Goal: Task Accomplishment & Management: Complete application form

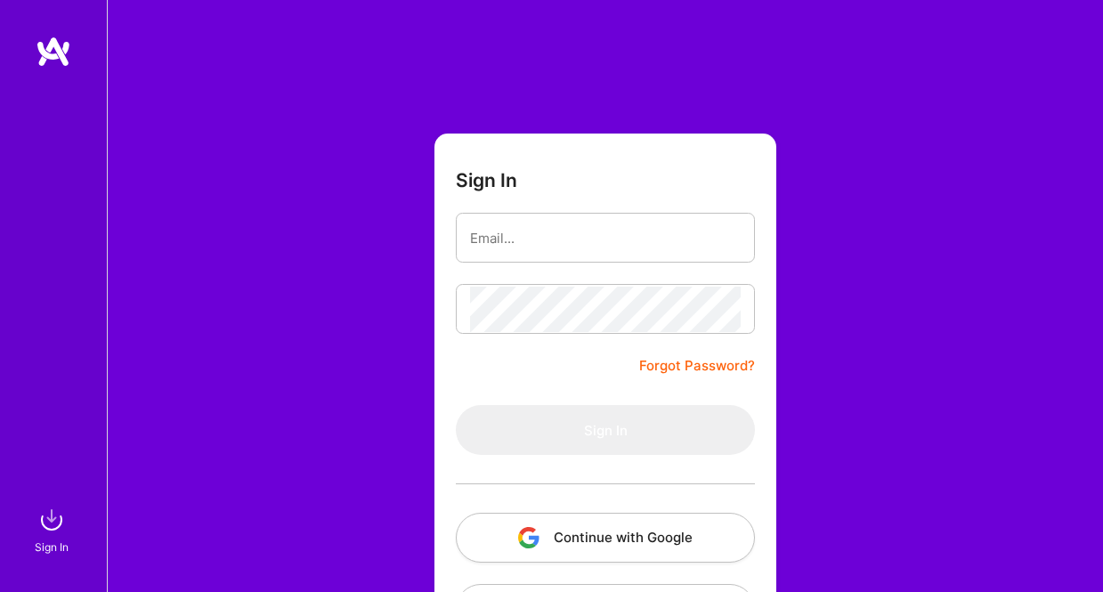
click at [683, 532] on button "Continue with Google" at bounding box center [605, 538] width 299 height 50
click at [537, 197] on form "Sign In Forgot Password? Sign In Continue with Google Continue with Github" at bounding box center [606, 395] width 342 height 522
click at [573, 248] on input "email" at bounding box center [605, 237] width 271 height 45
type input "[PERSON_NAME][EMAIL_ADDRESS][PERSON_NAME][DOMAIN_NAME]"
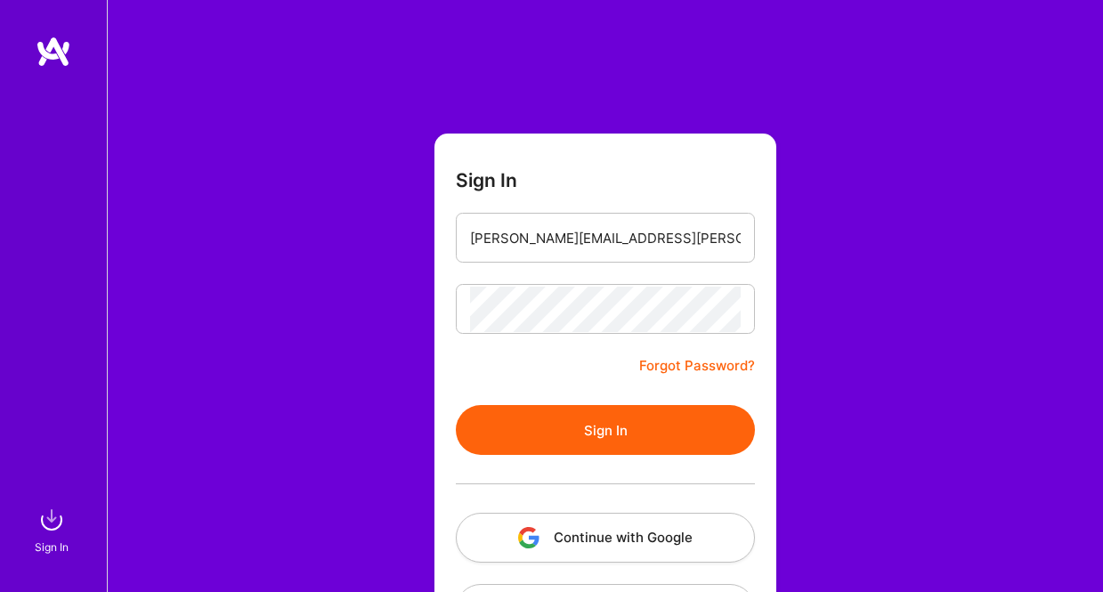
click at [581, 439] on button "Sign In" at bounding box center [605, 430] width 299 height 50
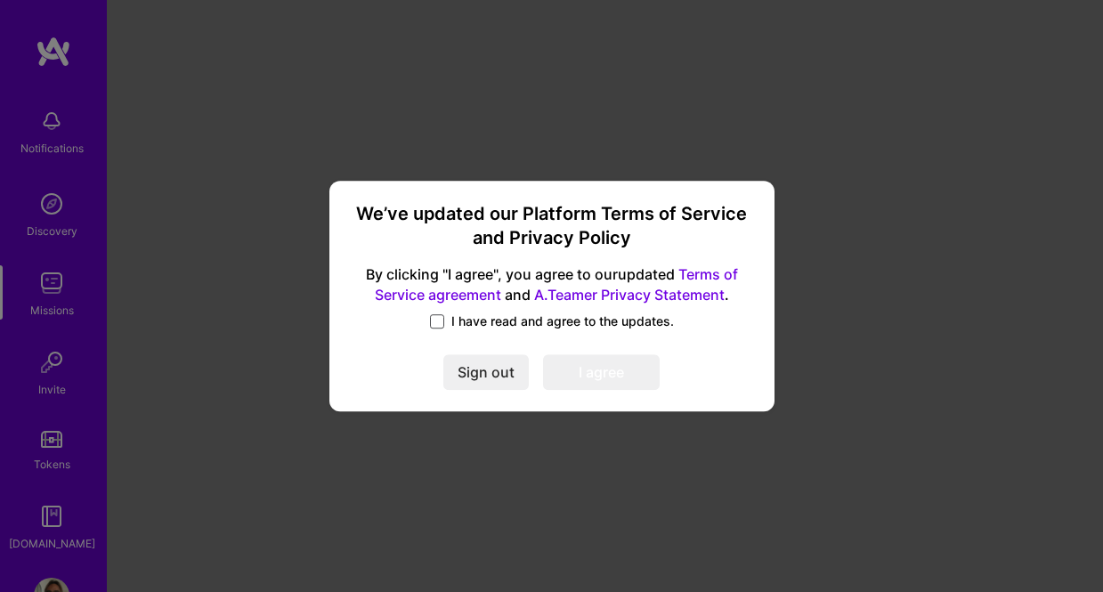
click at [443, 324] on span at bounding box center [437, 321] width 14 height 14
click at [0, 0] on input "I have read and agree to the updates." at bounding box center [0, 0] width 0 height 0
click at [584, 370] on button "I agree" at bounding box center [601, 373] width 117 height 36
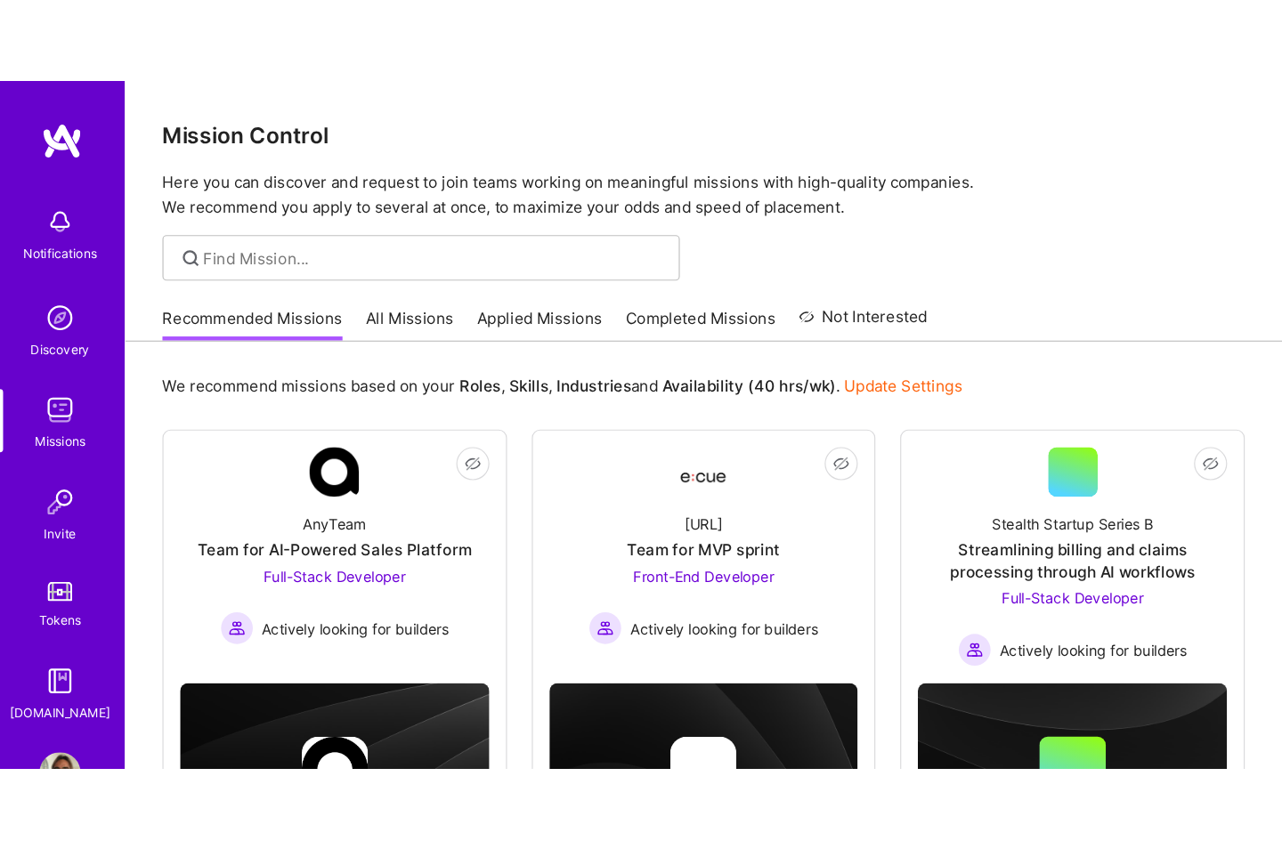
scroll to position [57, 0]
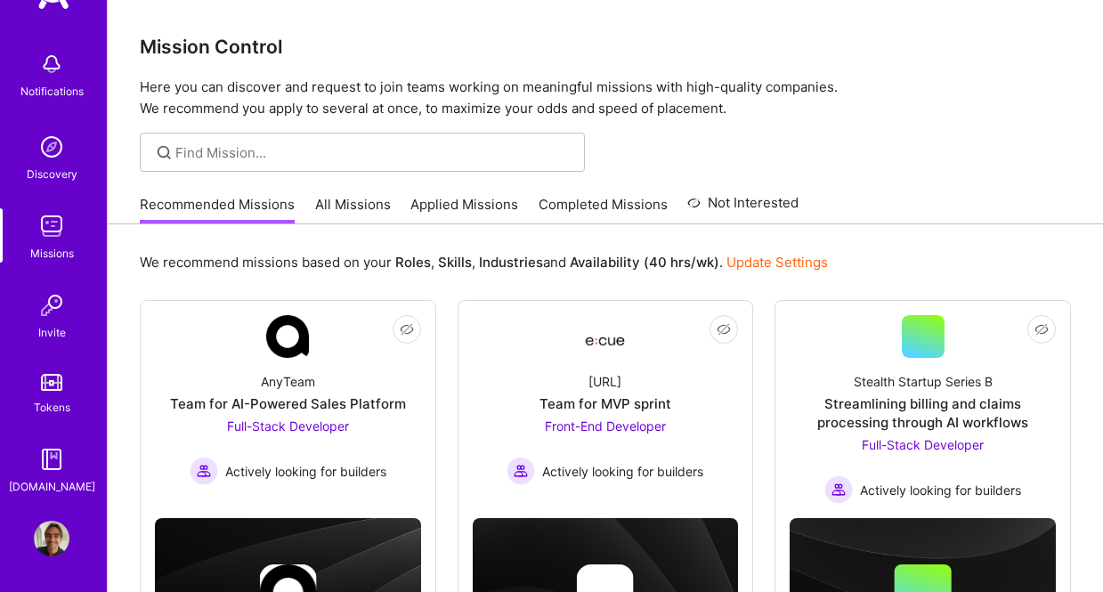
click at [56, 534] on img at bounding box center [52, 539] width 36 height 36
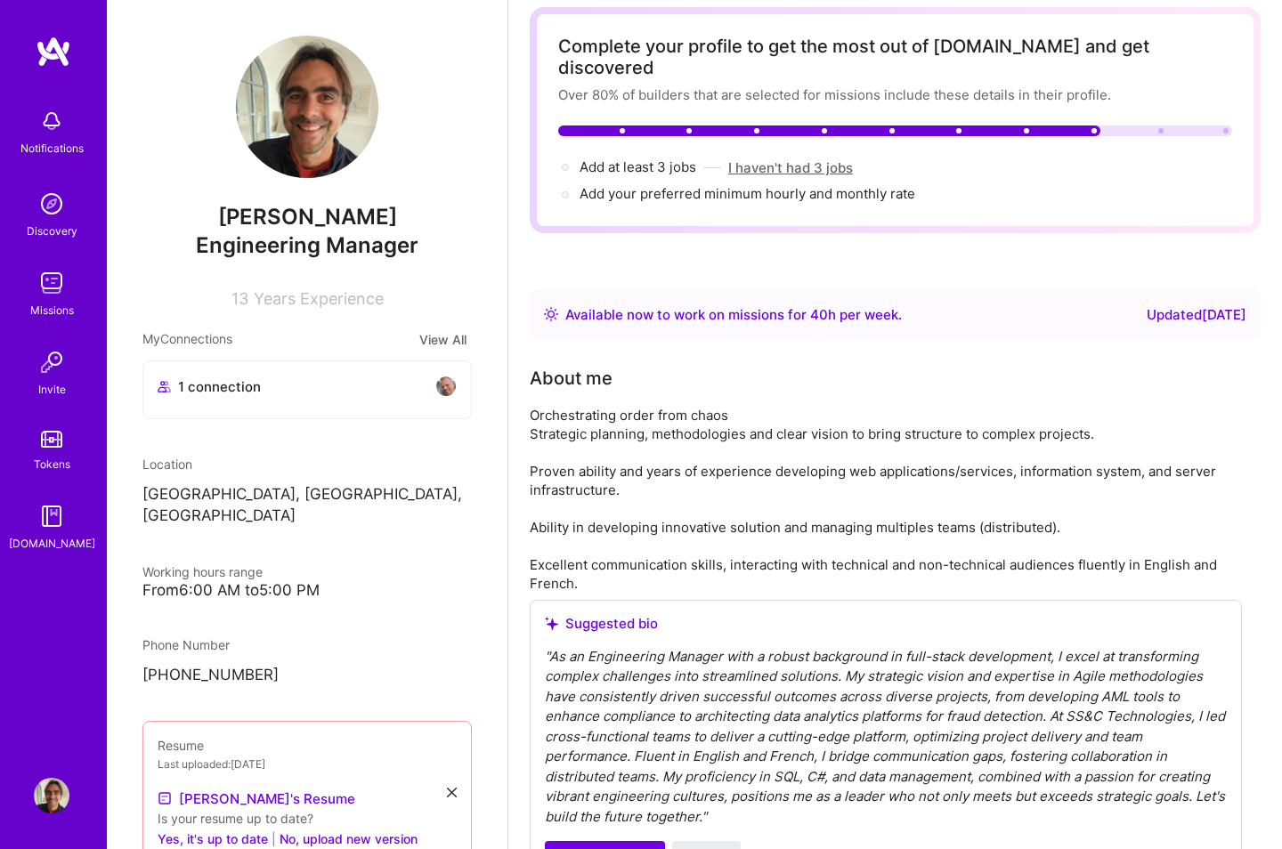
scroll to position [101, 0]
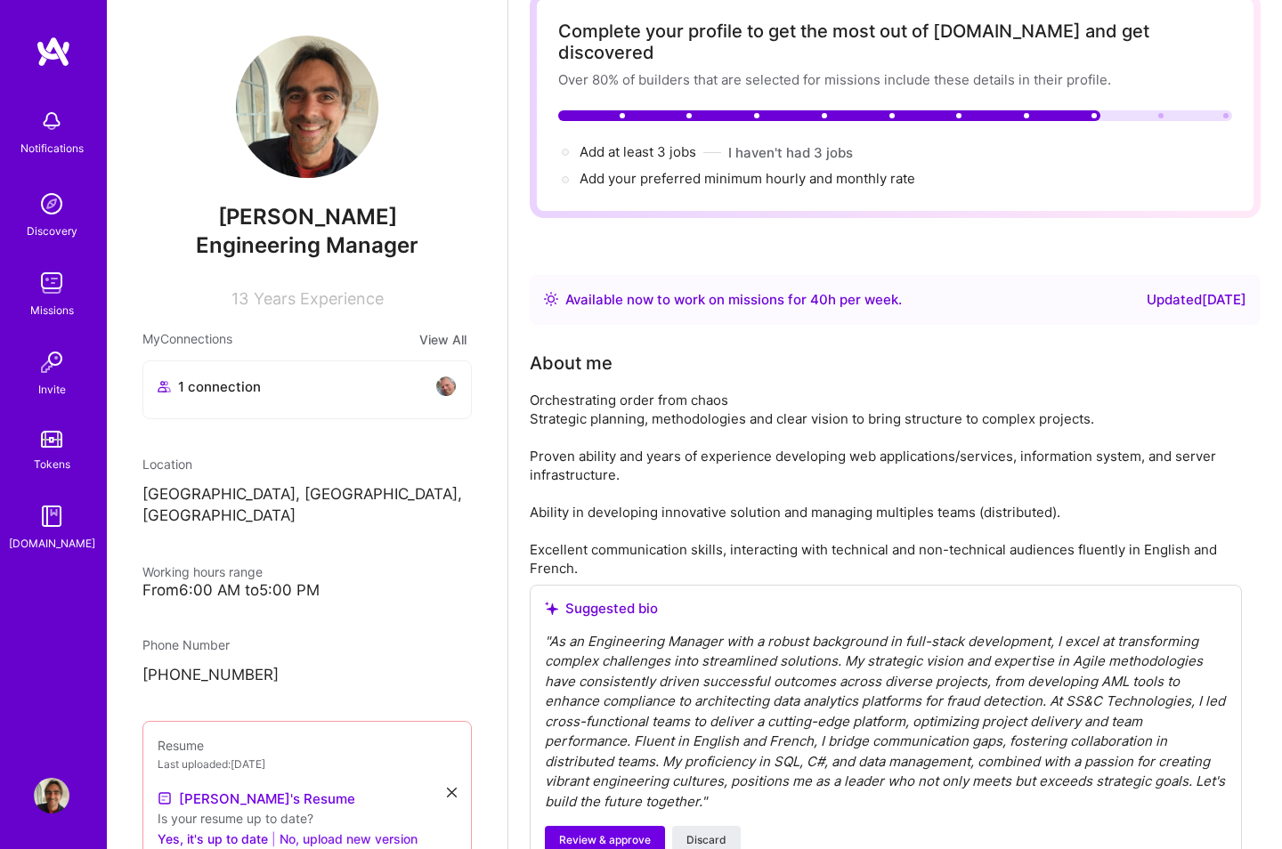
click at [337, 591] on button "No, upload new version" at bounding box center [349, 838] width 138 height 21
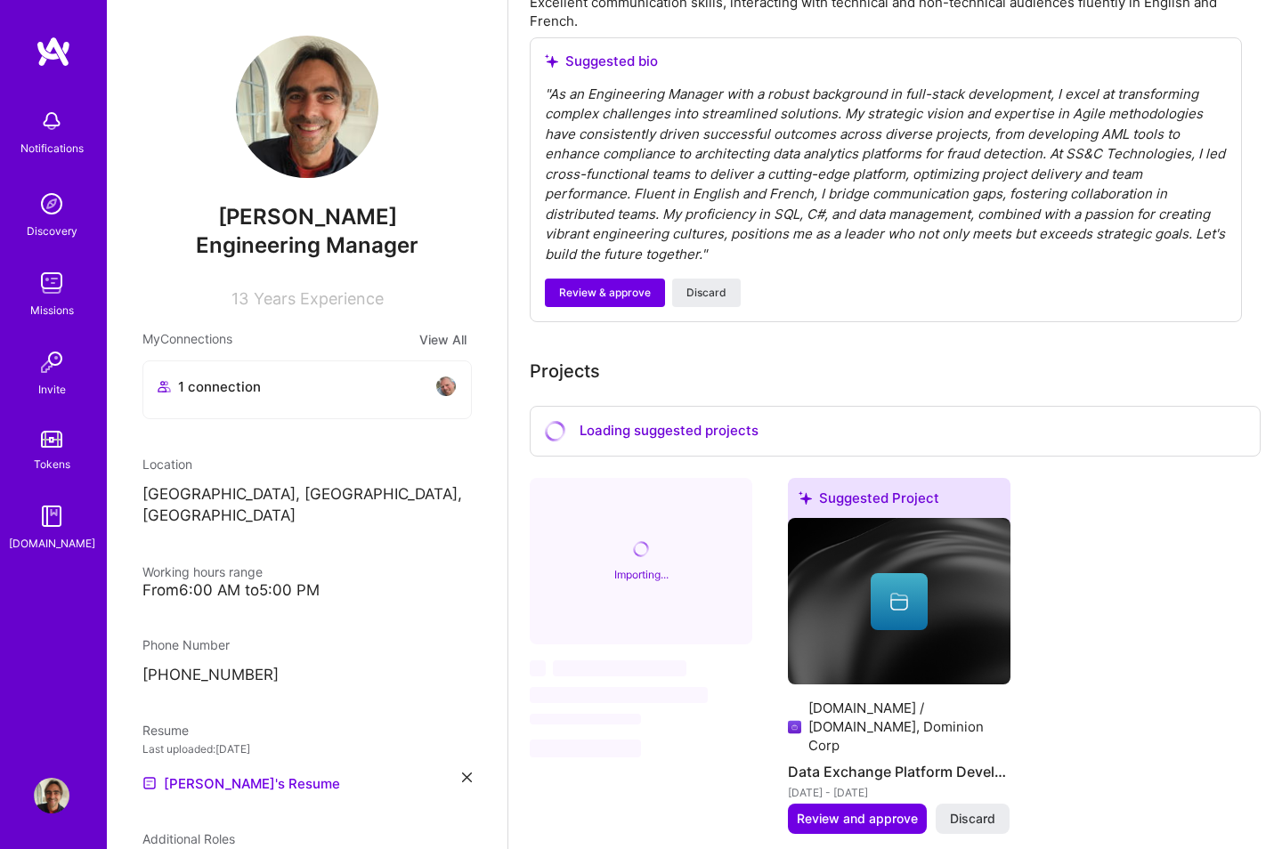
scroll to position [646, 0]
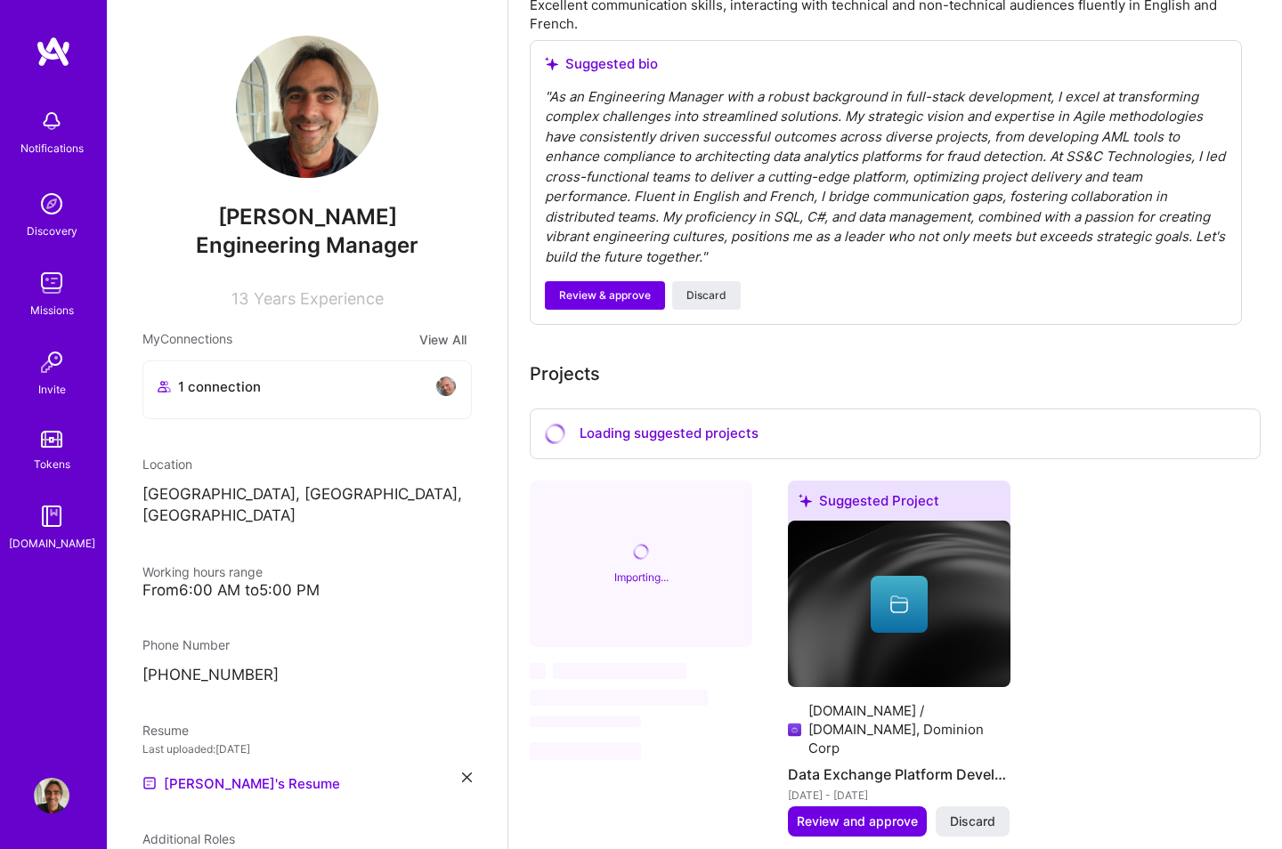
click at [258, 495] on p "[GEOGRAPHIC_DATA], [GEOGRAPHIC_DATA], [GEOGRAPHIC_DATA]" at bounding box center [306, 505] width 329 height 43
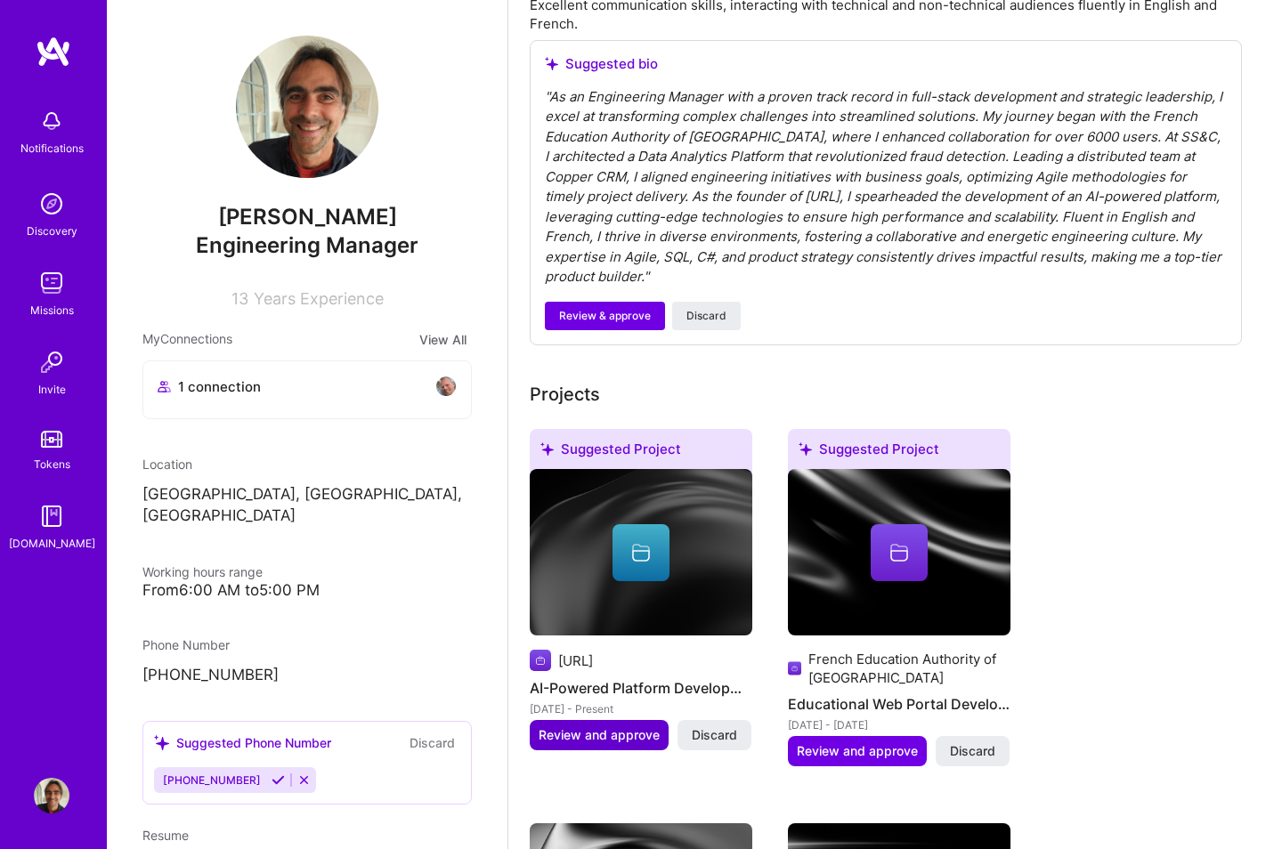
click at [592, 591] on span "Review and approve" at bounding box center [599, 736] width 121 height 18
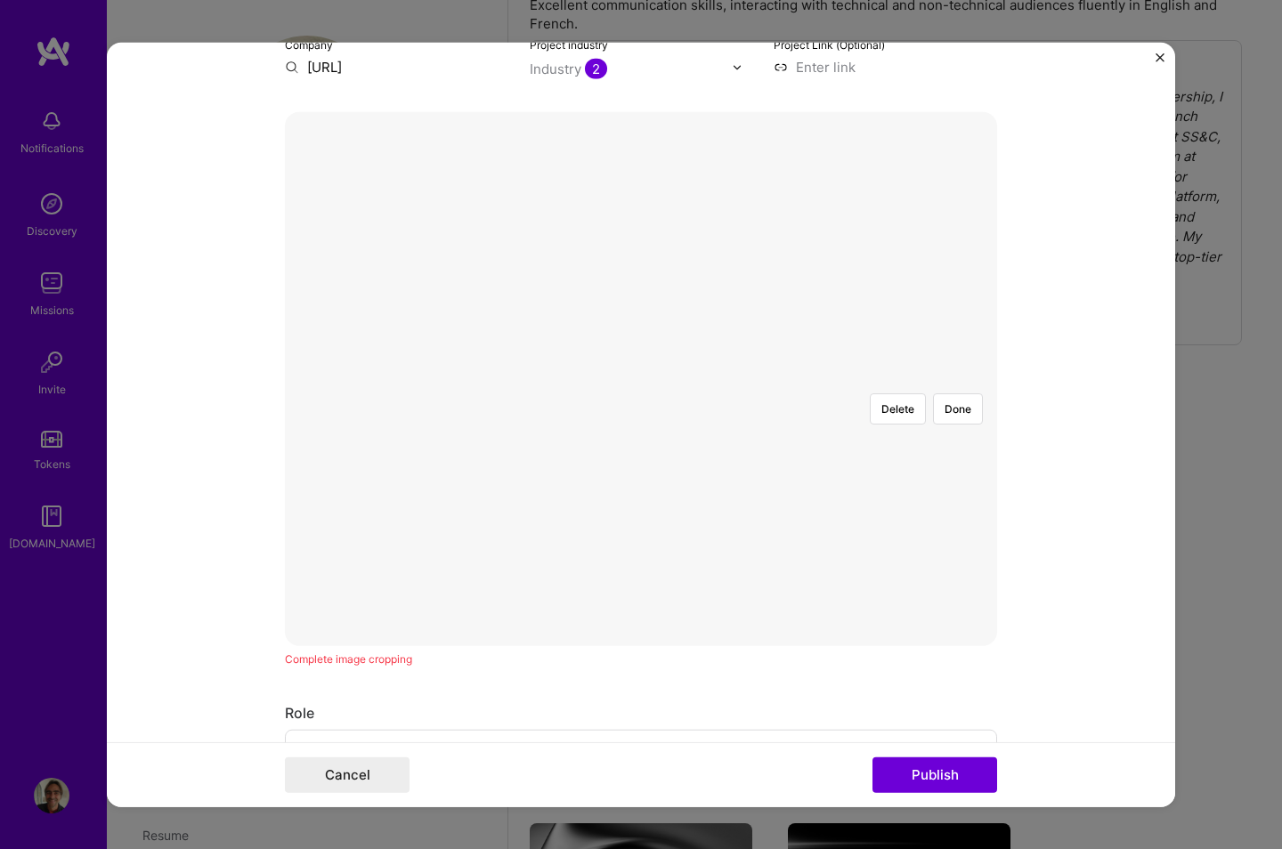
scroll to position [329, 0]
click at [718, 440] on div at bounding box center [884, 564] width 332 height 249
click at [363, 148] on div "Delete Done" at bounding box center [641, 382] width 712 height 534
click at [638, 591] on div at bounding box center [638, 693] width 0 height 0
click at [418, 382] on div "Delete Done" at bounding box center [641, 382] width 712 height 0
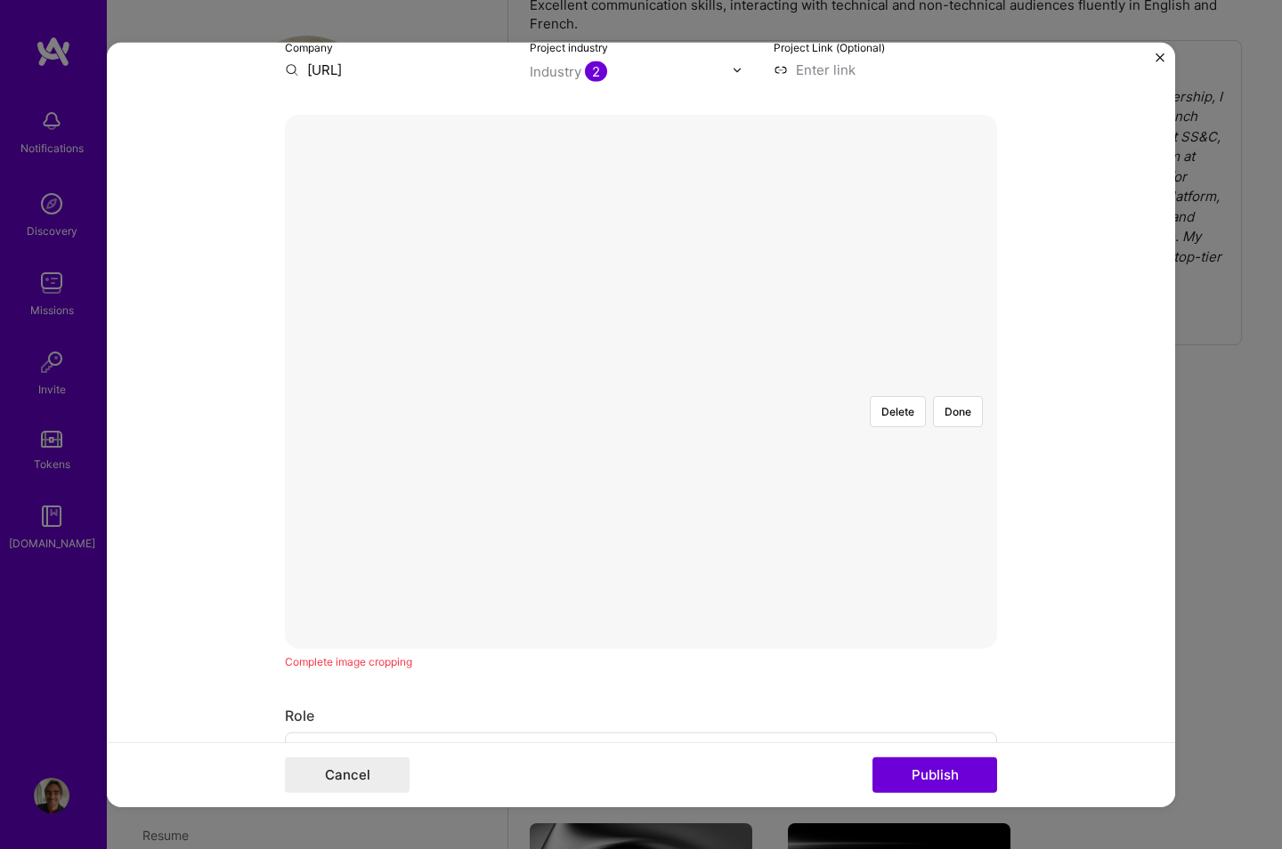
click at [641, 411] on div at bounding box center [845, 564] width 409 height 307
click at [898, 396] on button "Delete" at bounding box center [898, 411] width 56 height 31
click at [641, 460] on div at bounding box center [908, 644] width 534 height 402
click at [913, 591] on button "Publish" at bounding box center [935, 775] width 125 height 36
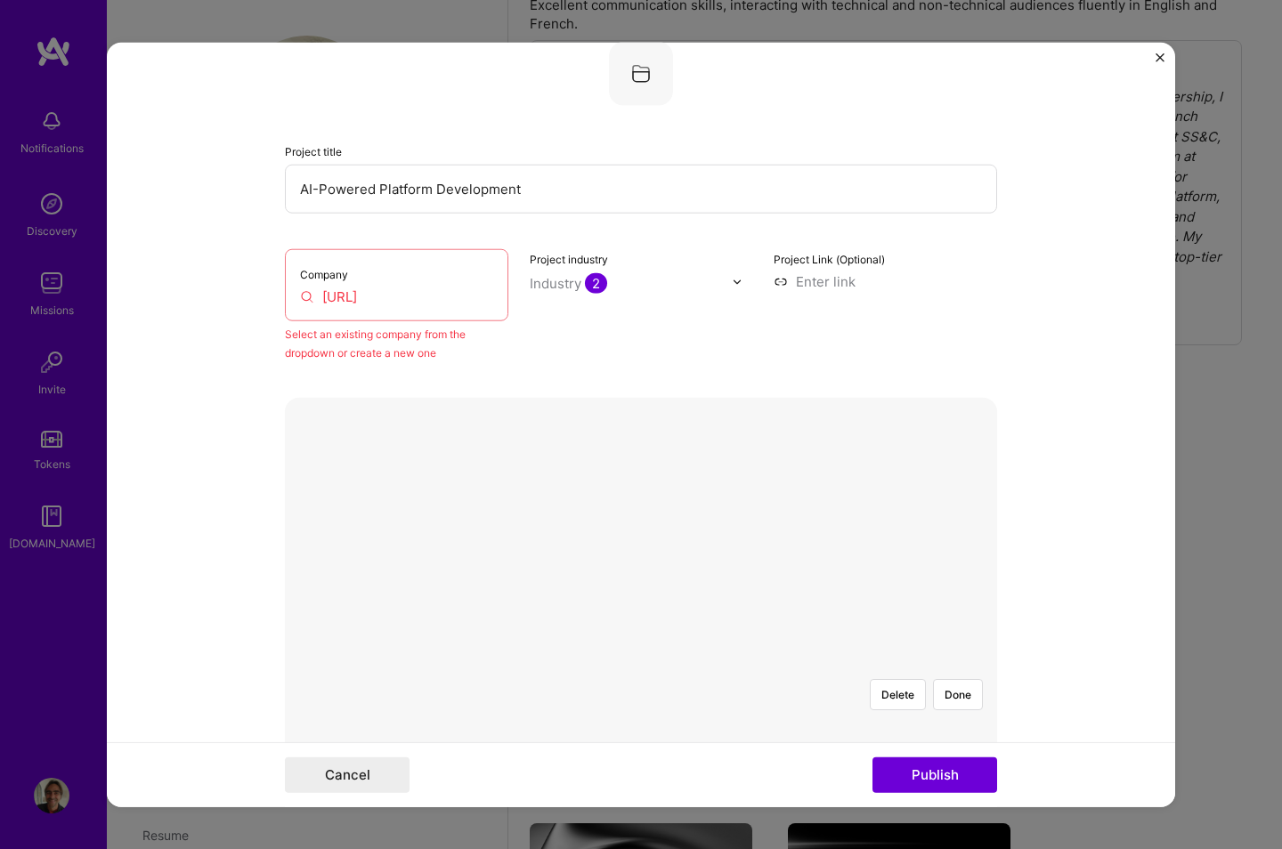
scroll to position [117, 0]
click at [337, 302] on input "[URL]" at bounding box center [396, 297] width 193 height 19
drag, startPoint x: 331, startPoint y: 299, endPoint x: 337, endPoint y: 314, distance: 16.1
click at [331, 299] on input "[URL]" at bounding box center [396, 297] width 193 height 19
type input "[URL]"
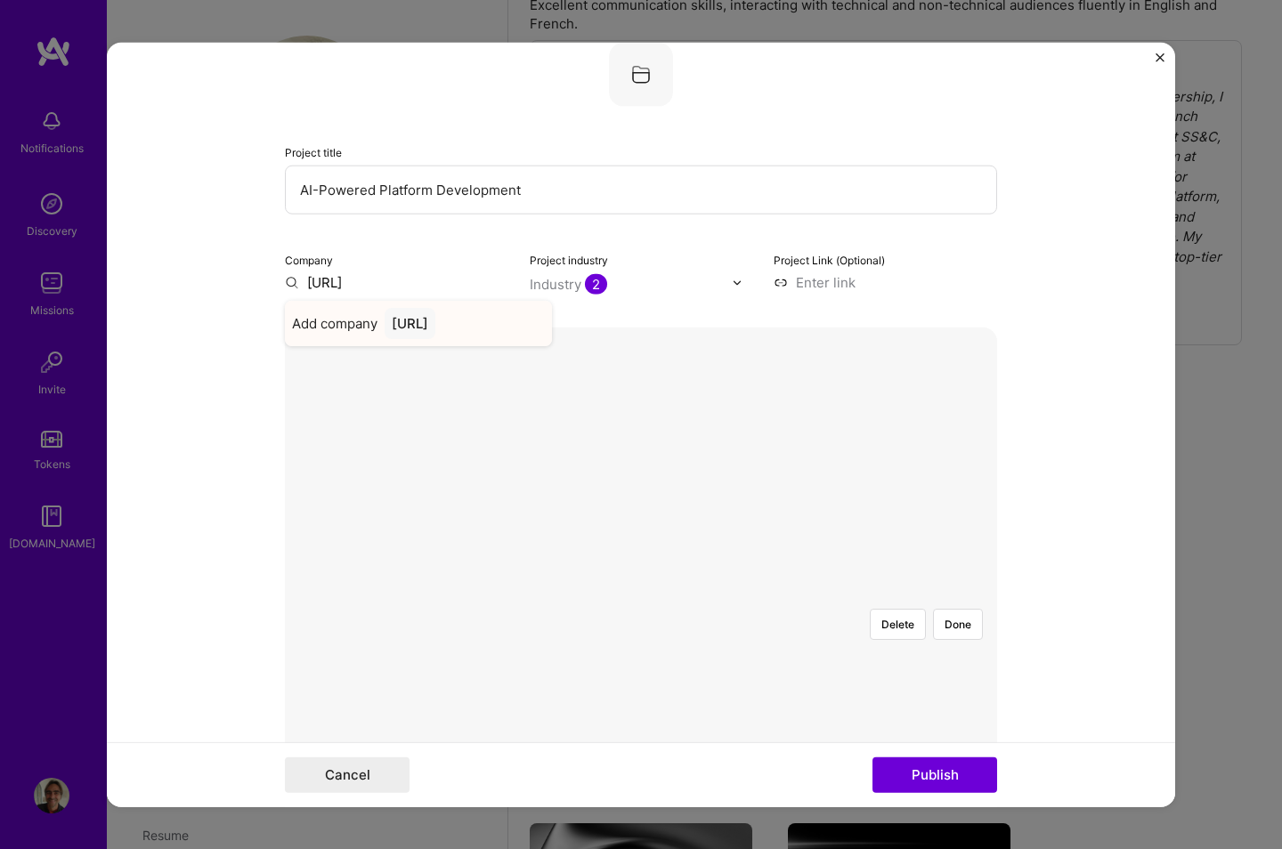
click at [410, 332] on div "[URL]" at bounding box center [410, 323] width 51 height 31
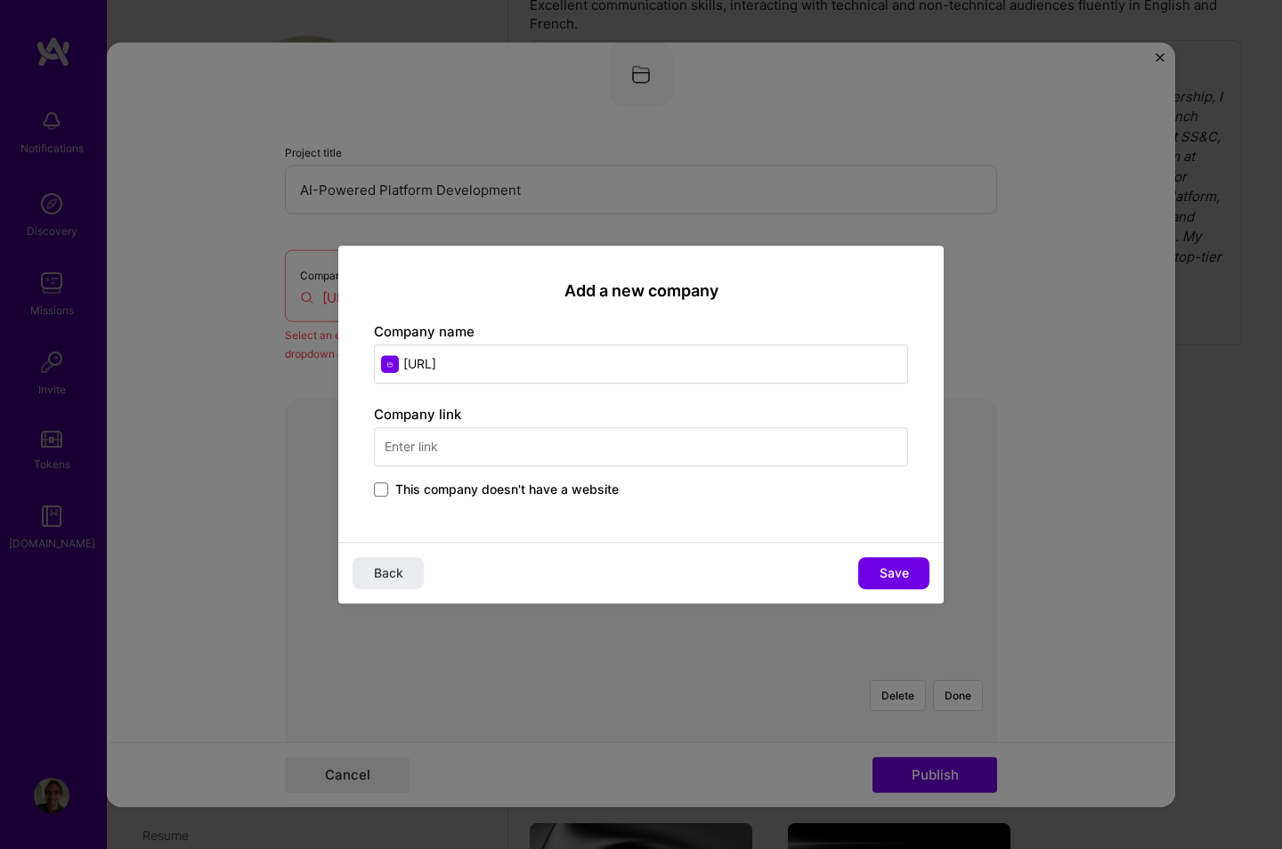
click at [475, 441] on input "text" at bounding box center [641, 446] width 534 height 39
type input "[URL]"
click at [908, 578] on button "Save" at bounding box center [893, 573] width 71 height 32
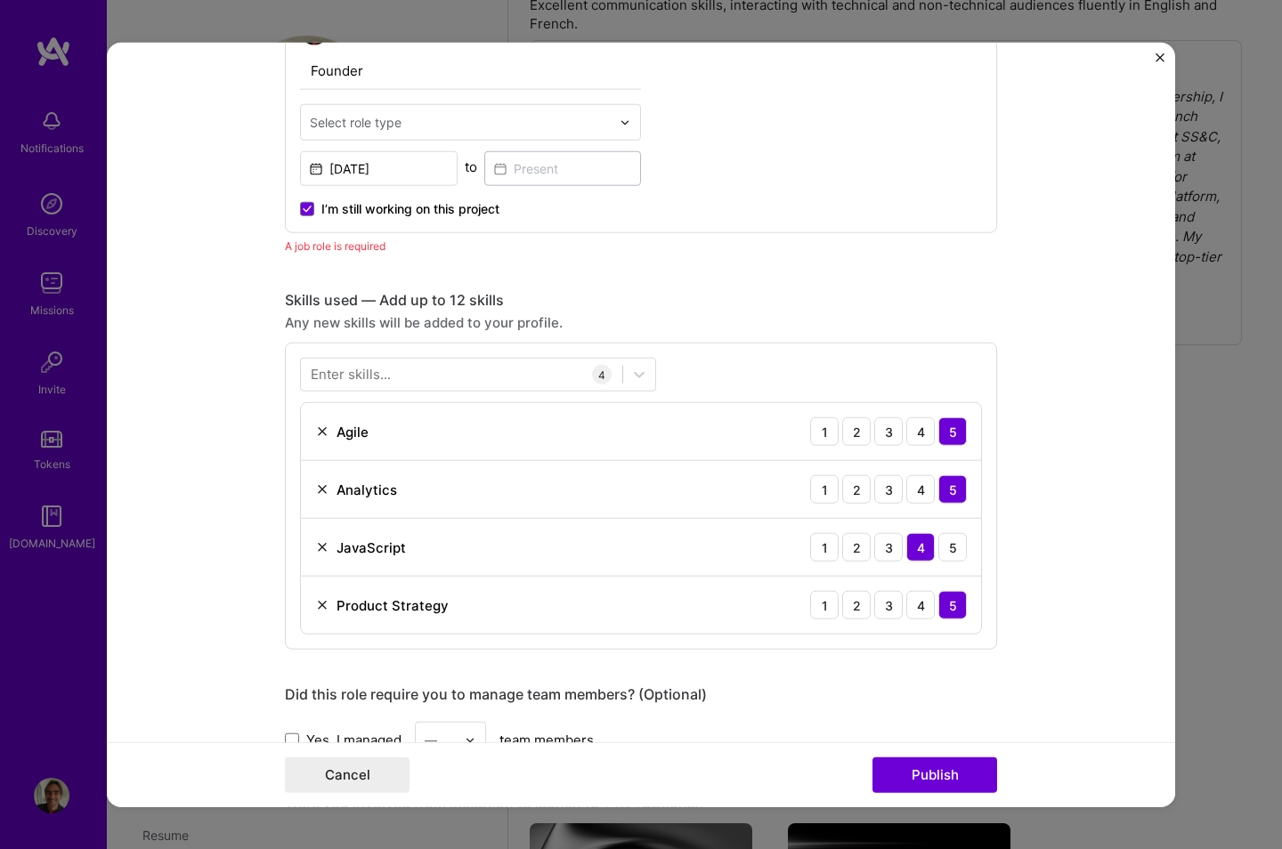
scroll to position [1066, 0]
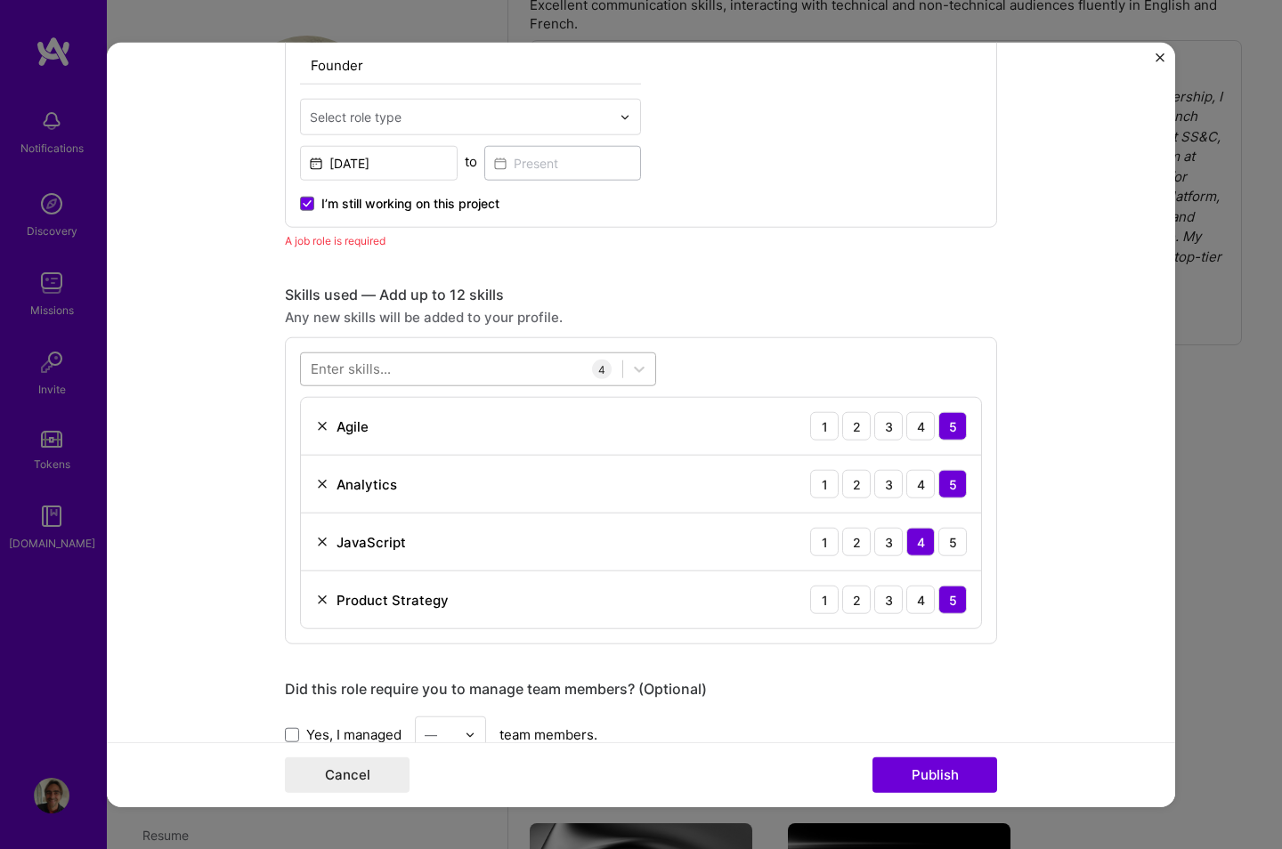
click at [416, 363] on div at bounding box center [461, 368] width 321 height 29
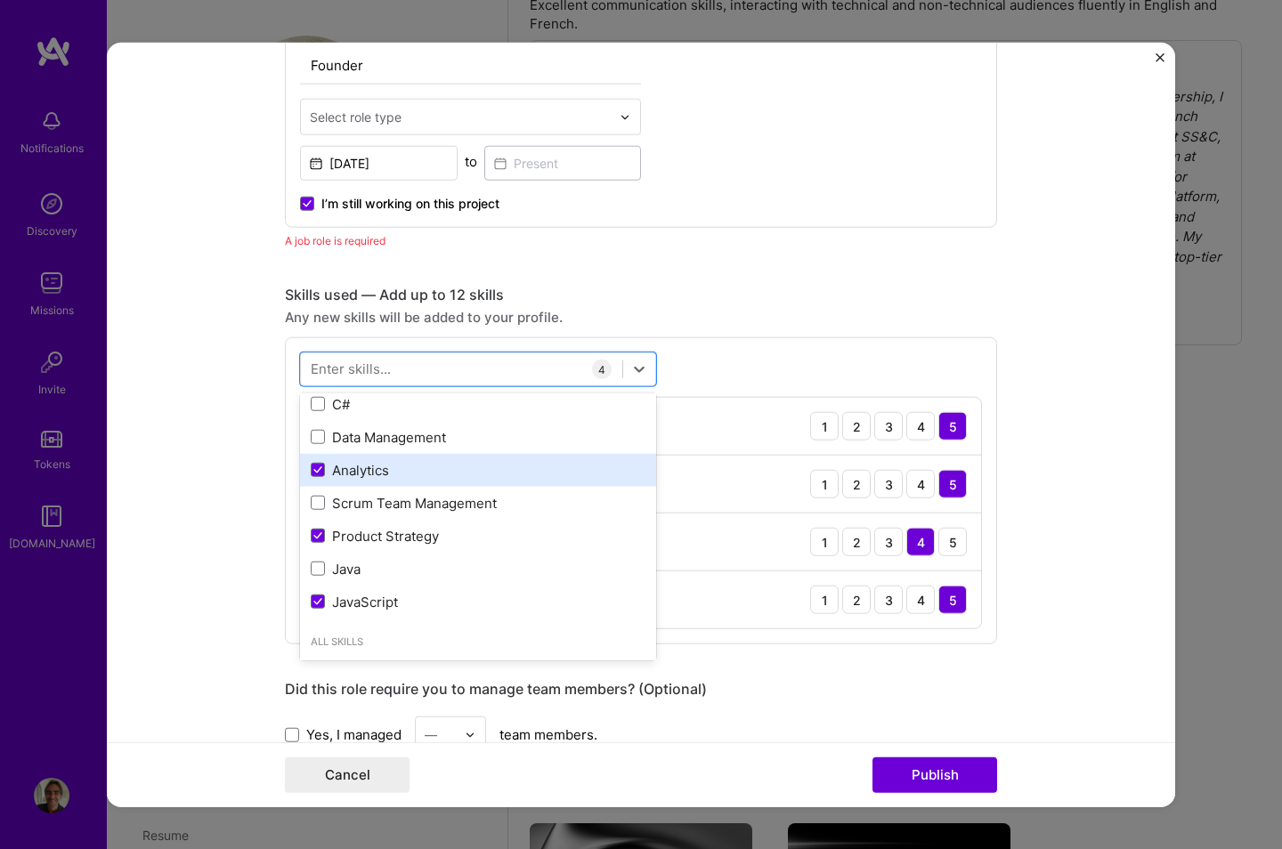
scroll to position [105, 0]
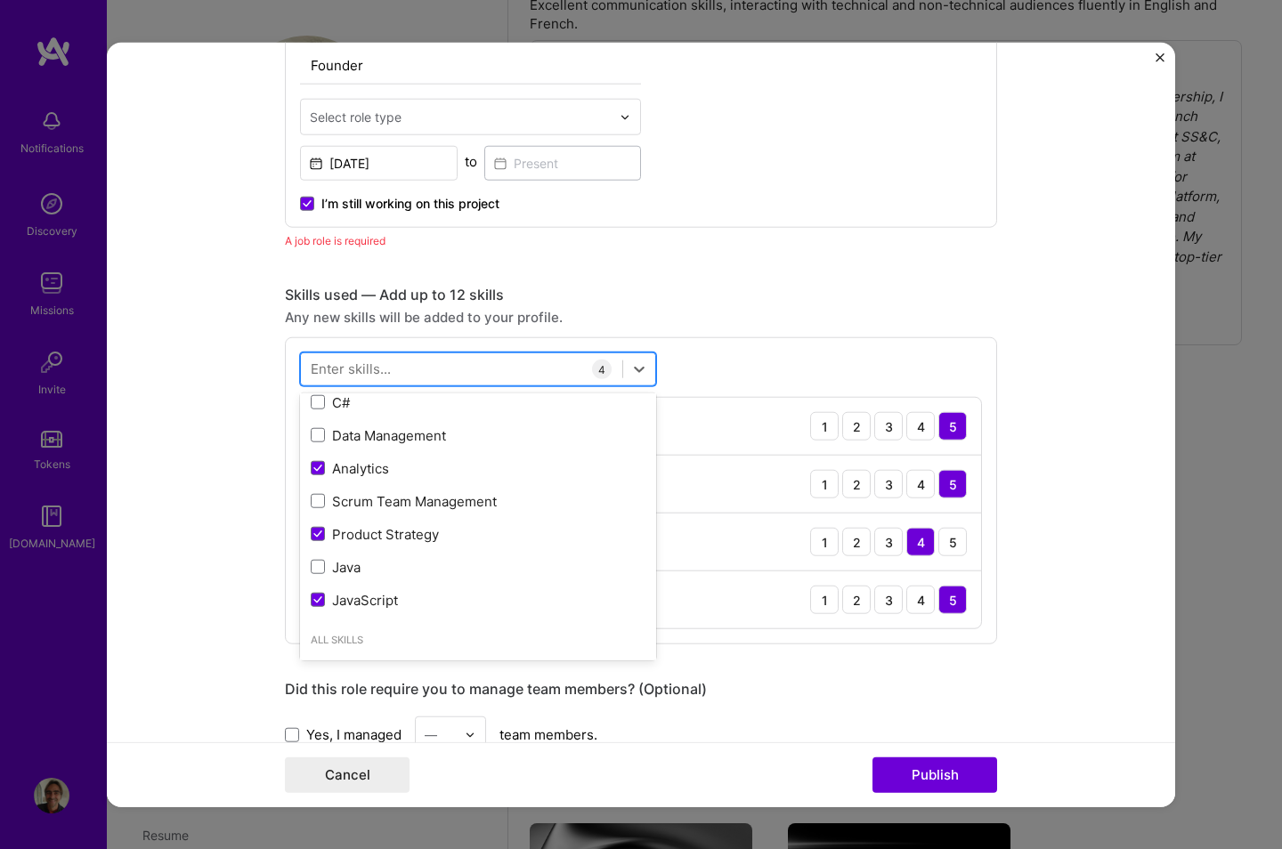
click at [401, 374] on div at bounding box center [461, 368] width 321 height 29
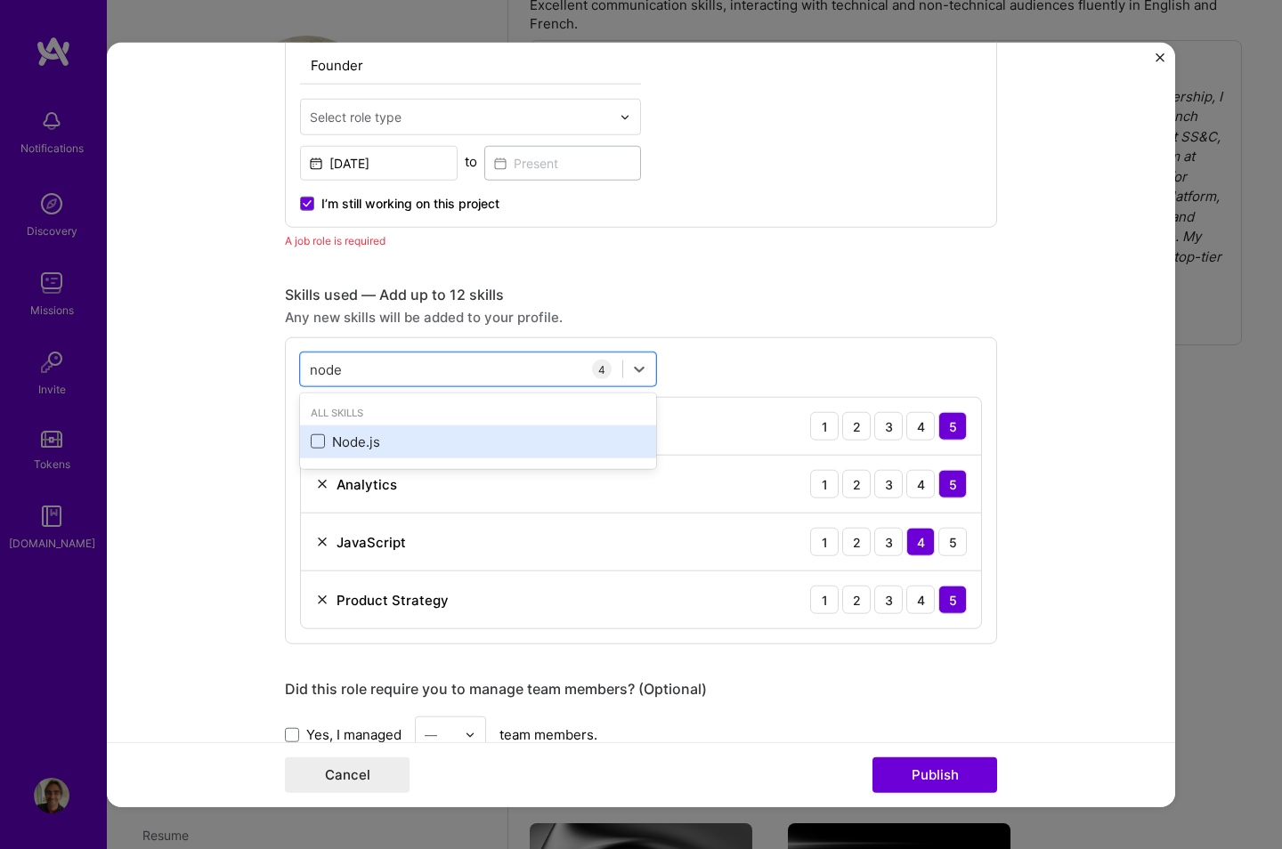
click at [315, 439] on span at bounding box center [318, 442] width 14 height 14
click at [0, 0] on input "checkbox" at bounding box center [0, 0] width 0 height 0
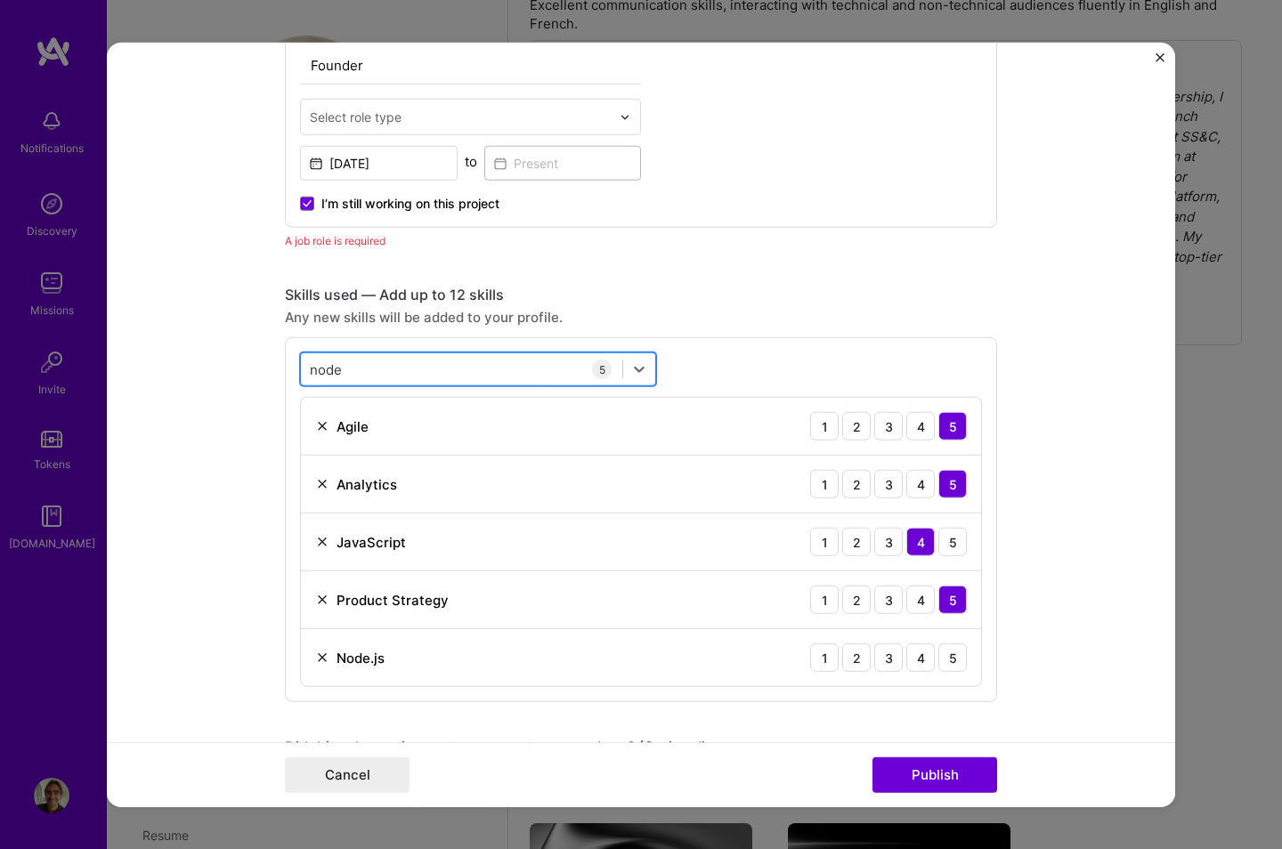
drag, startPoint x: 306, startPoint y: 362, endPoint x: 337, endPoint y: 362, distance: 30.3
click at [287, 362] on div "option Node.js, selected. Select is focused ,type to refine list, press Down to…" at bounding box center [641, 519] width 712 height 365
drag, startPoint x: 352, startPoint y: 373, endPoint x: 308, endPoint y: 372, distance: 43.6
click at [310, 374] on div "node node" at bounding box center [461, 368] width 321 height 29
click at [314, 370] on input "node" at bounding box center [327, 369] width 34 height 19
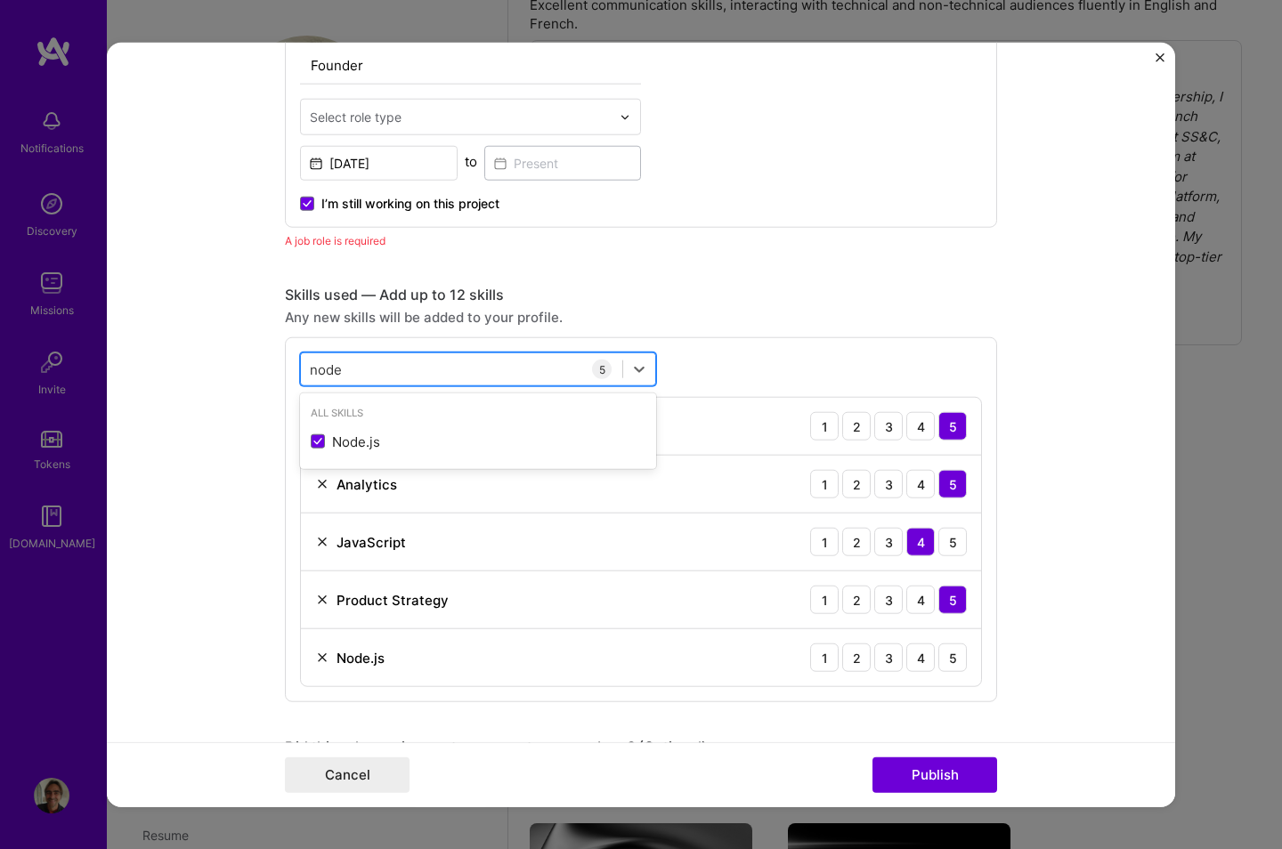
click at [313, 370] on input "node" at bounding box center [327, 369] width 34 height 19
type input "R"
type input "L"
type input "I"
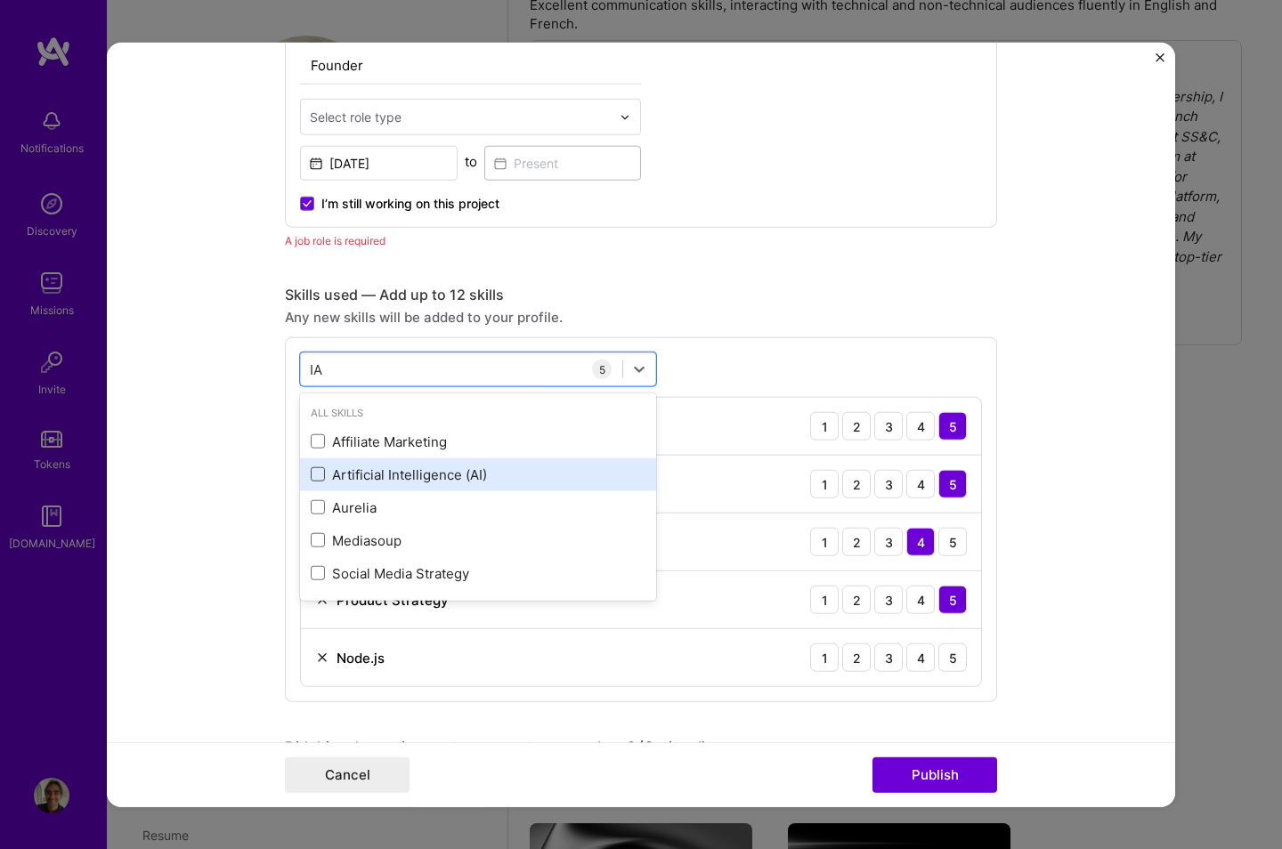
click at [311, 475] on span at bounding box center [318, 474] width 14 height 14
click at [0, 0] on input "checkbox" at bounding box center [0, 0] width 0 height 0
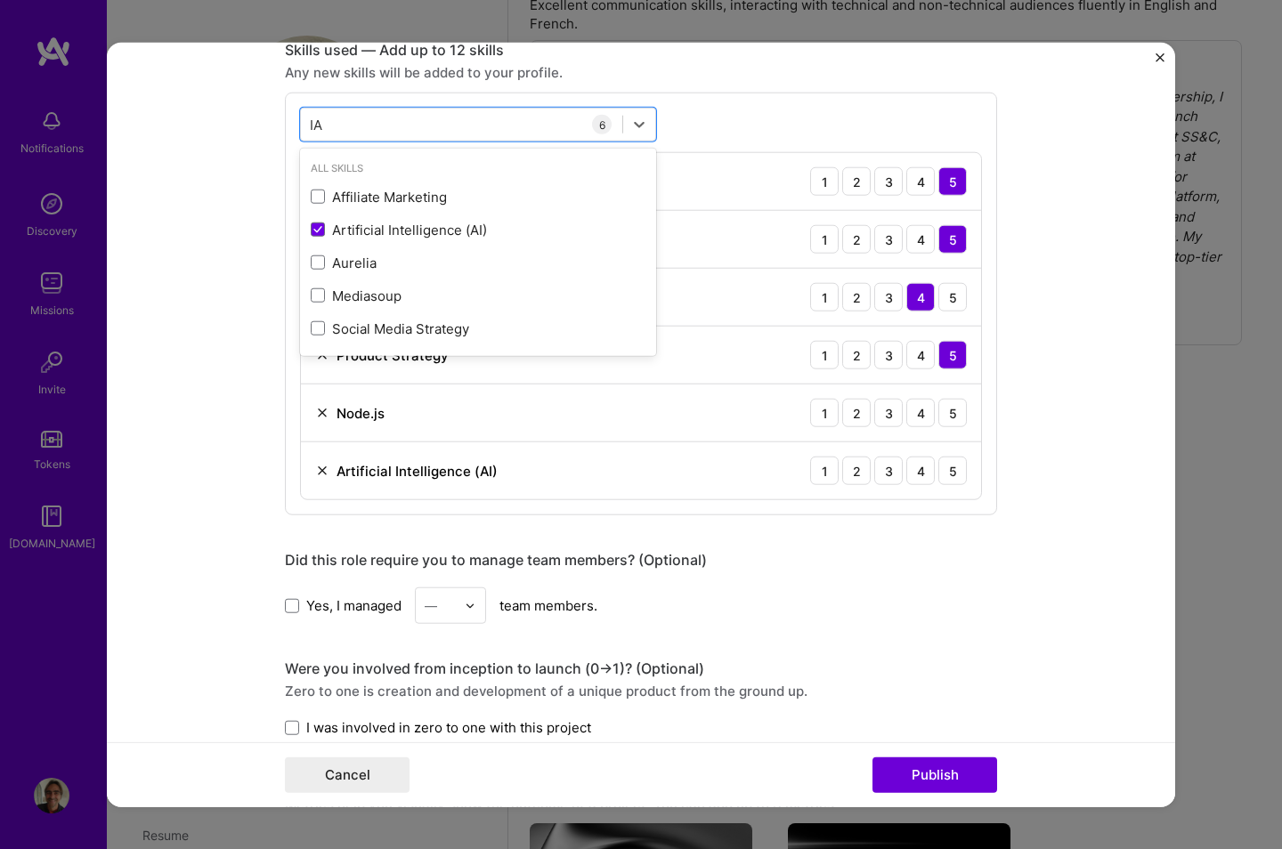
scroll to position [1322, 0]
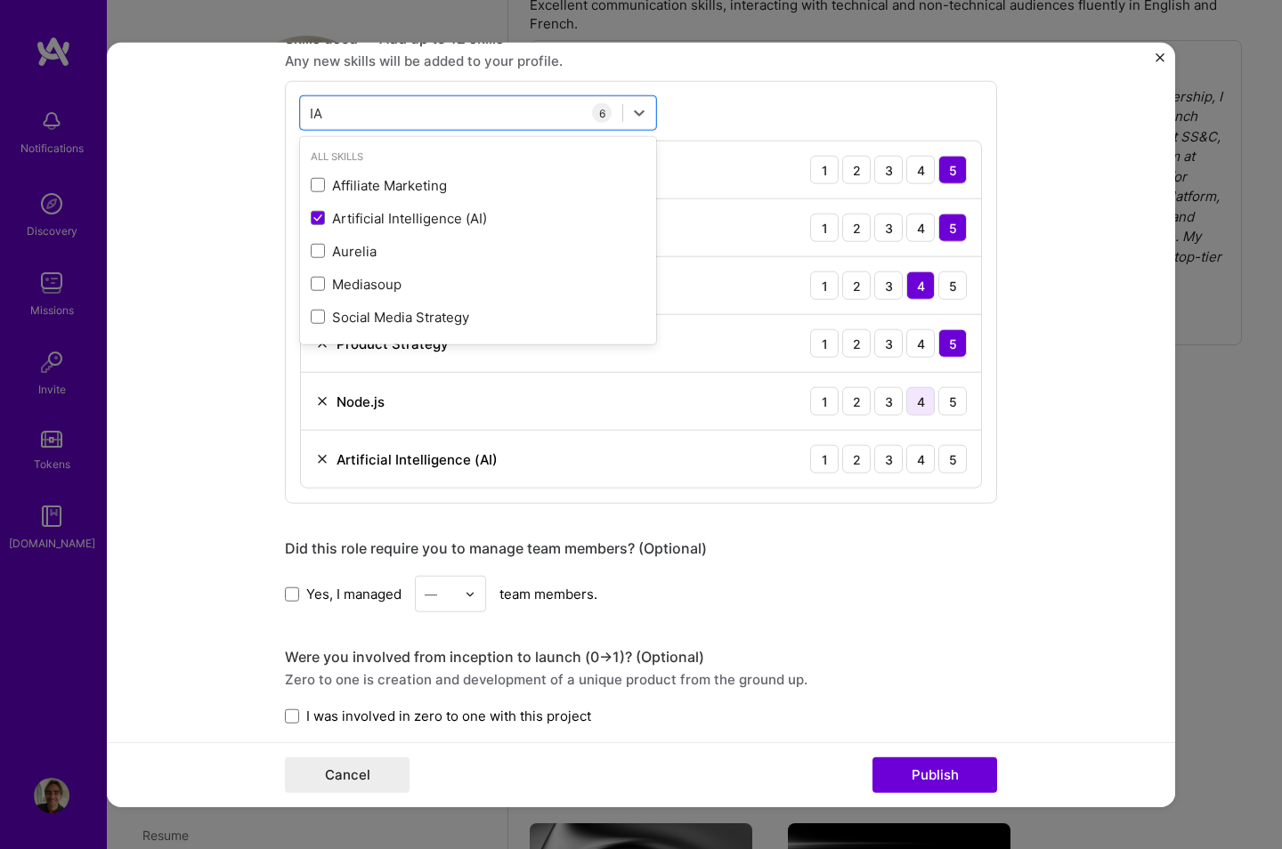
type input "IA"
click at [918, 398] on div "4" at bounding box center [920, 401] width 28 height 28
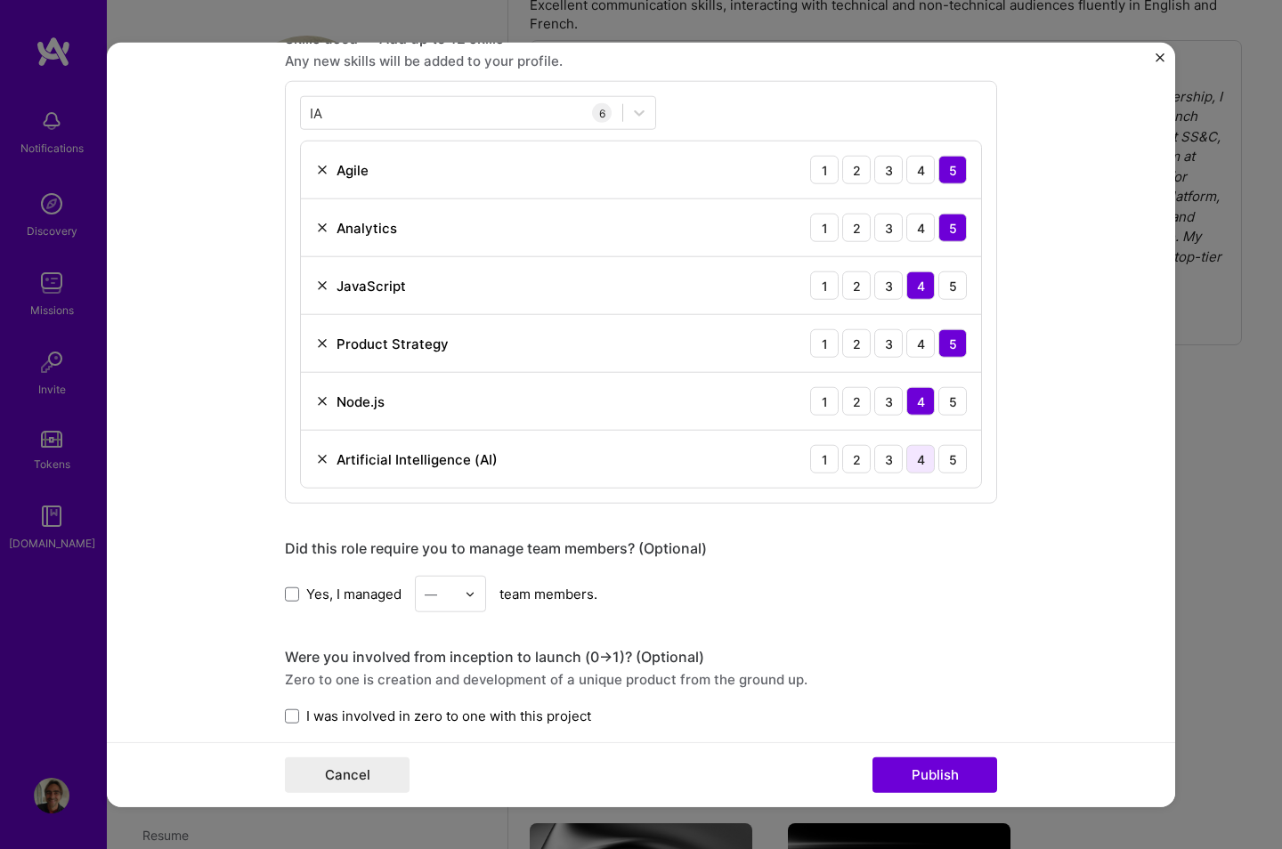
click at [921, 459] on div "4" at bounding box center [920, 459] width 28 height 28
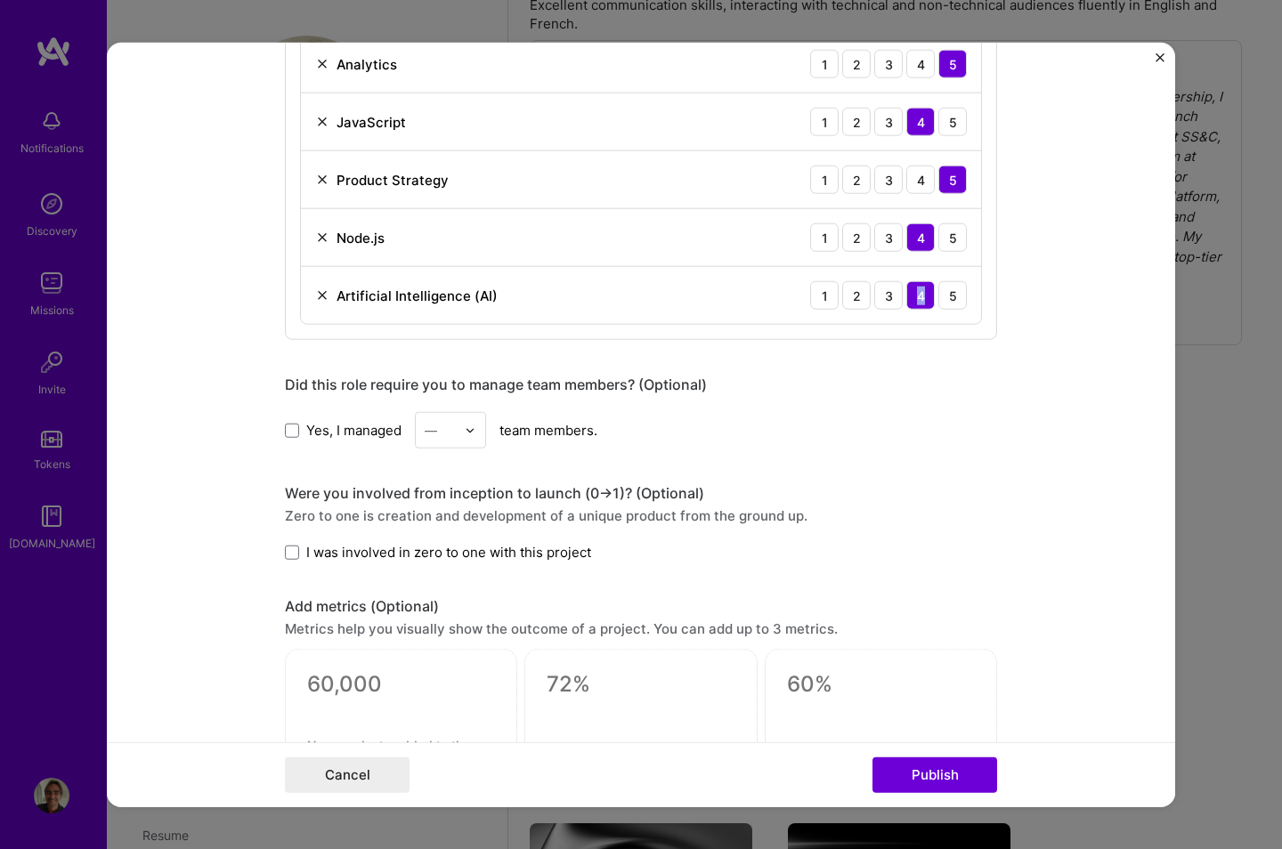
scroll to position [1563, 0]
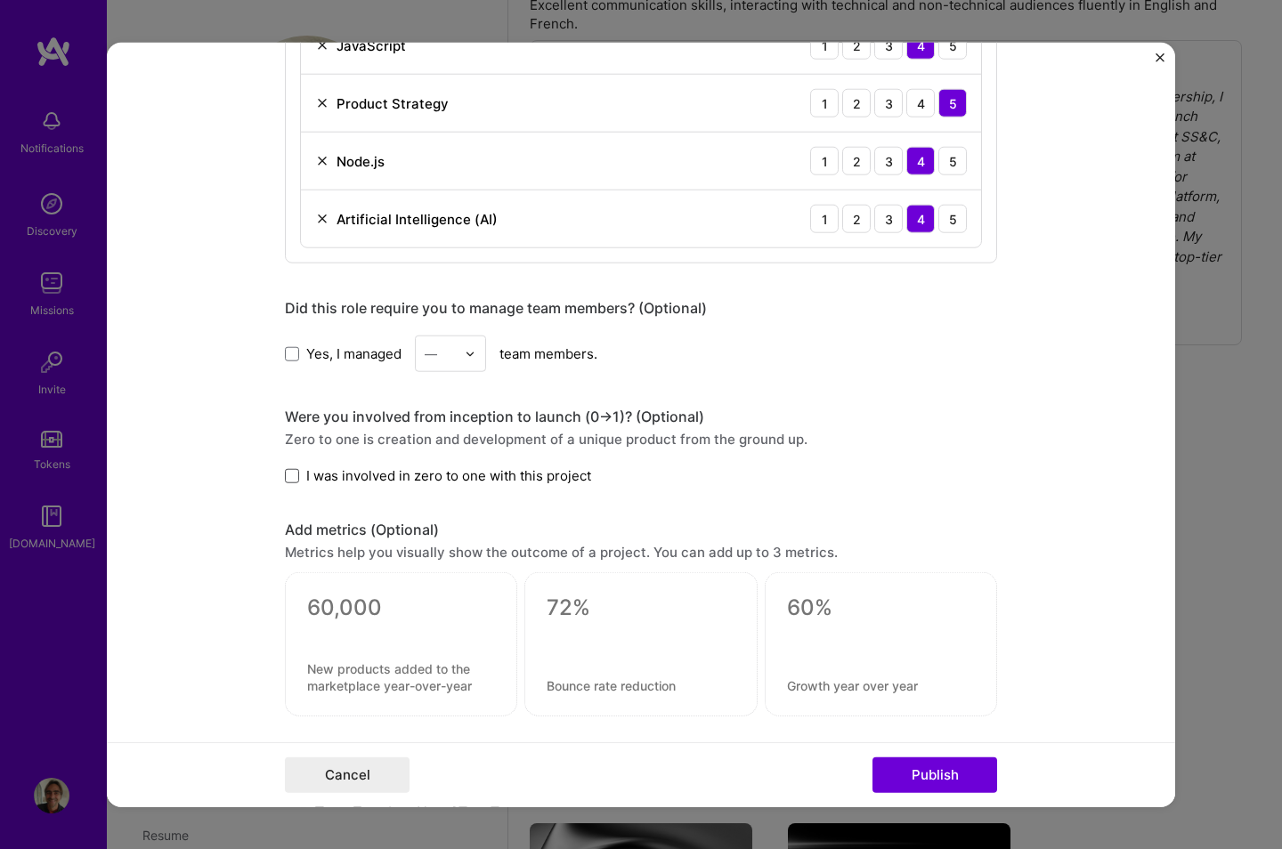
click at [289, 479] on span at bounding box center [292, 475] width 14 height 14
click at [0, 0] on input "I was involved in zero to one with this project" at bounding box center [0, 0] width 0 height 0
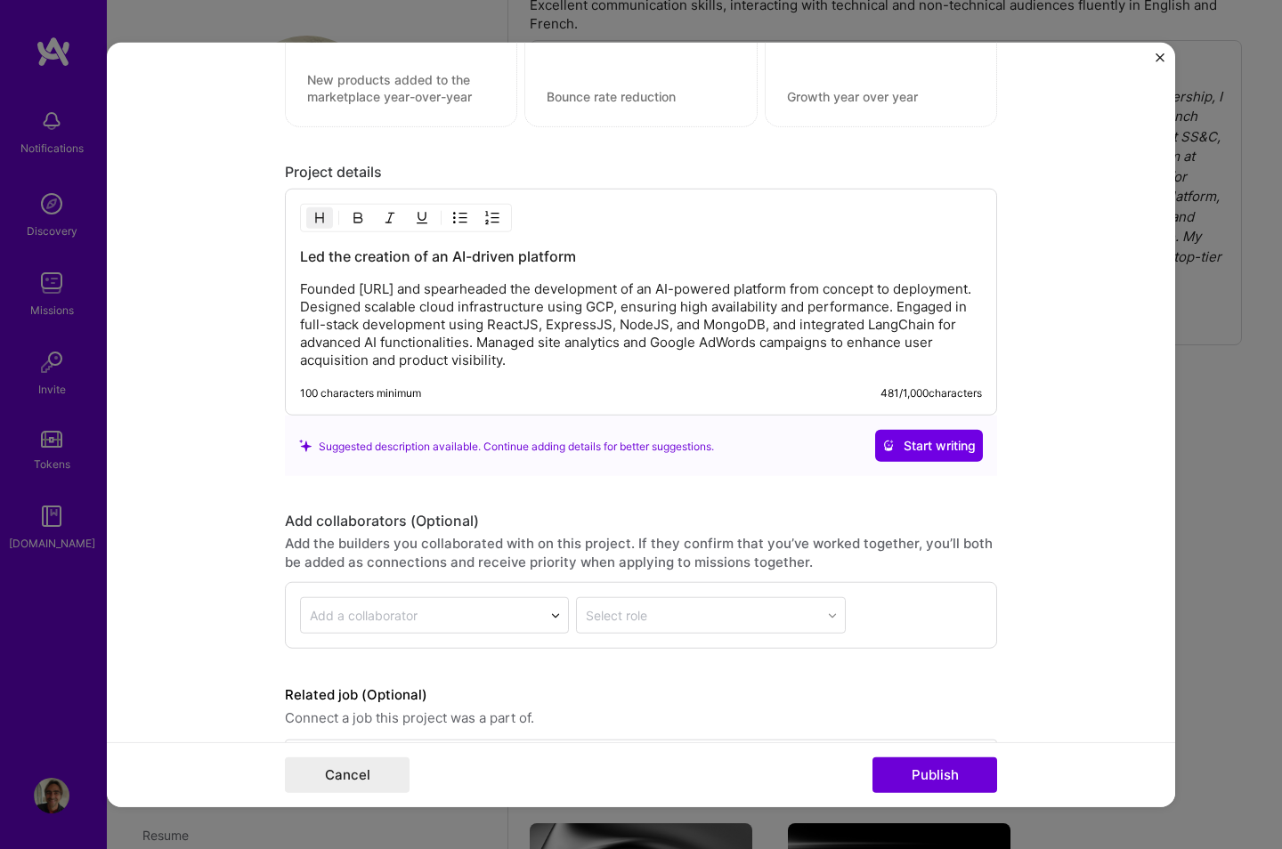
scroll to position [2219, 0]
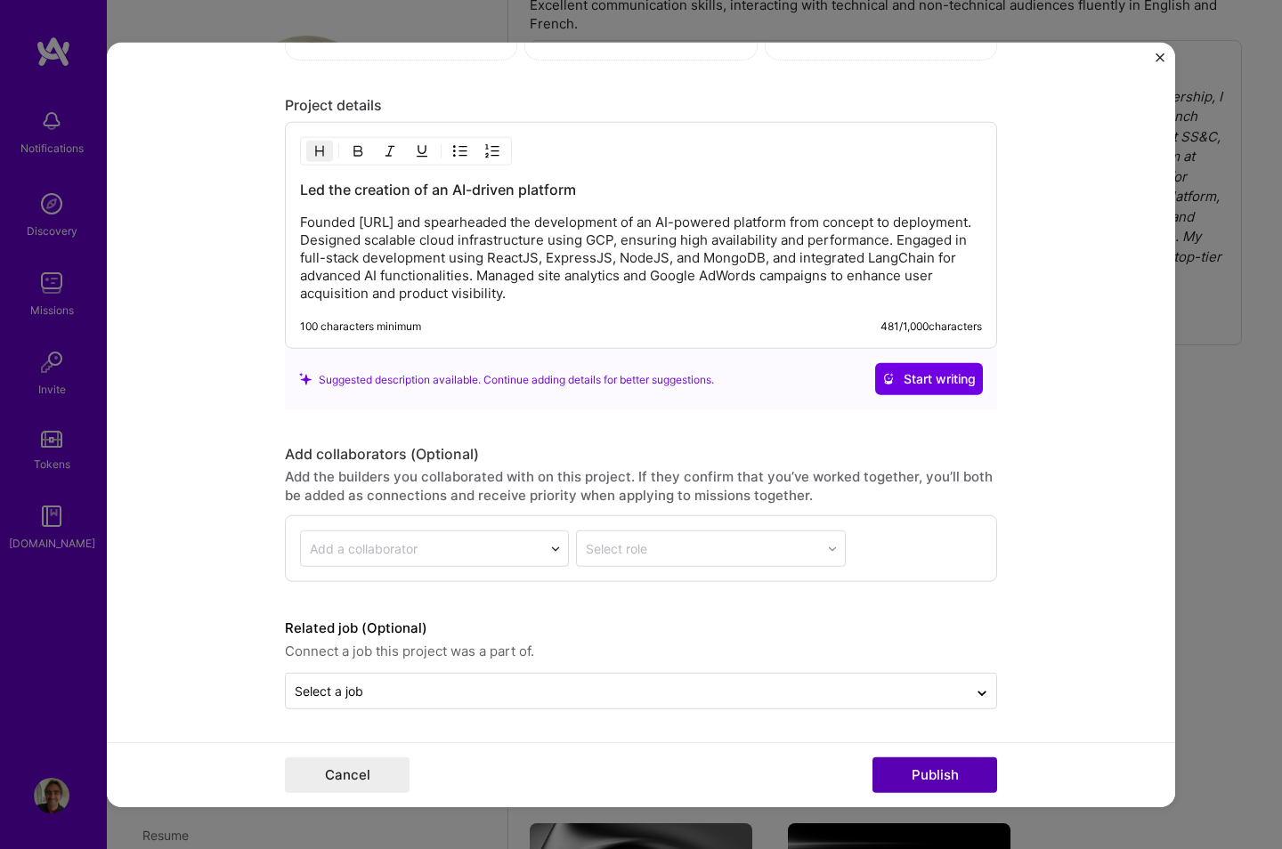
click at [930, 591] on button "Publish" at bounding box center [935, 775] width 125 height 36
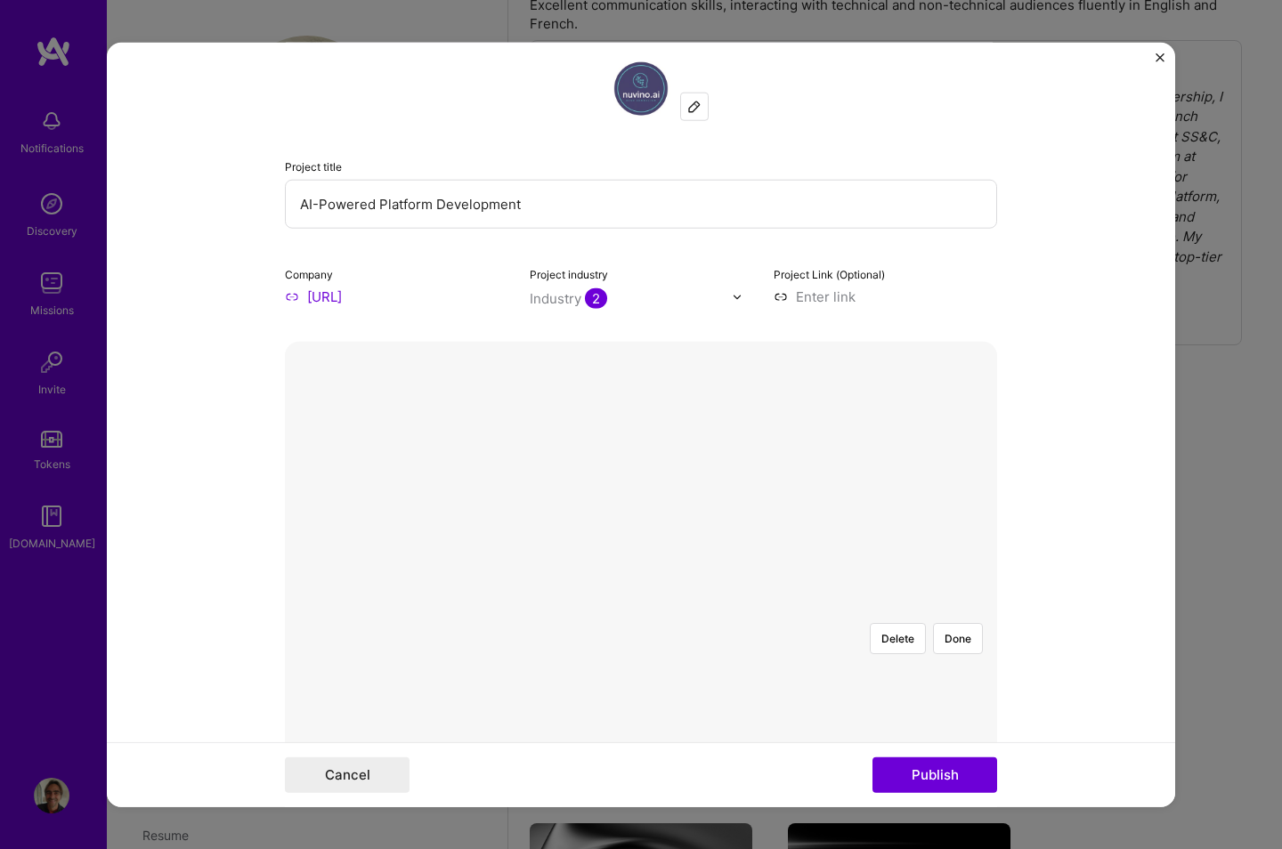
scroll to position [75, 0]
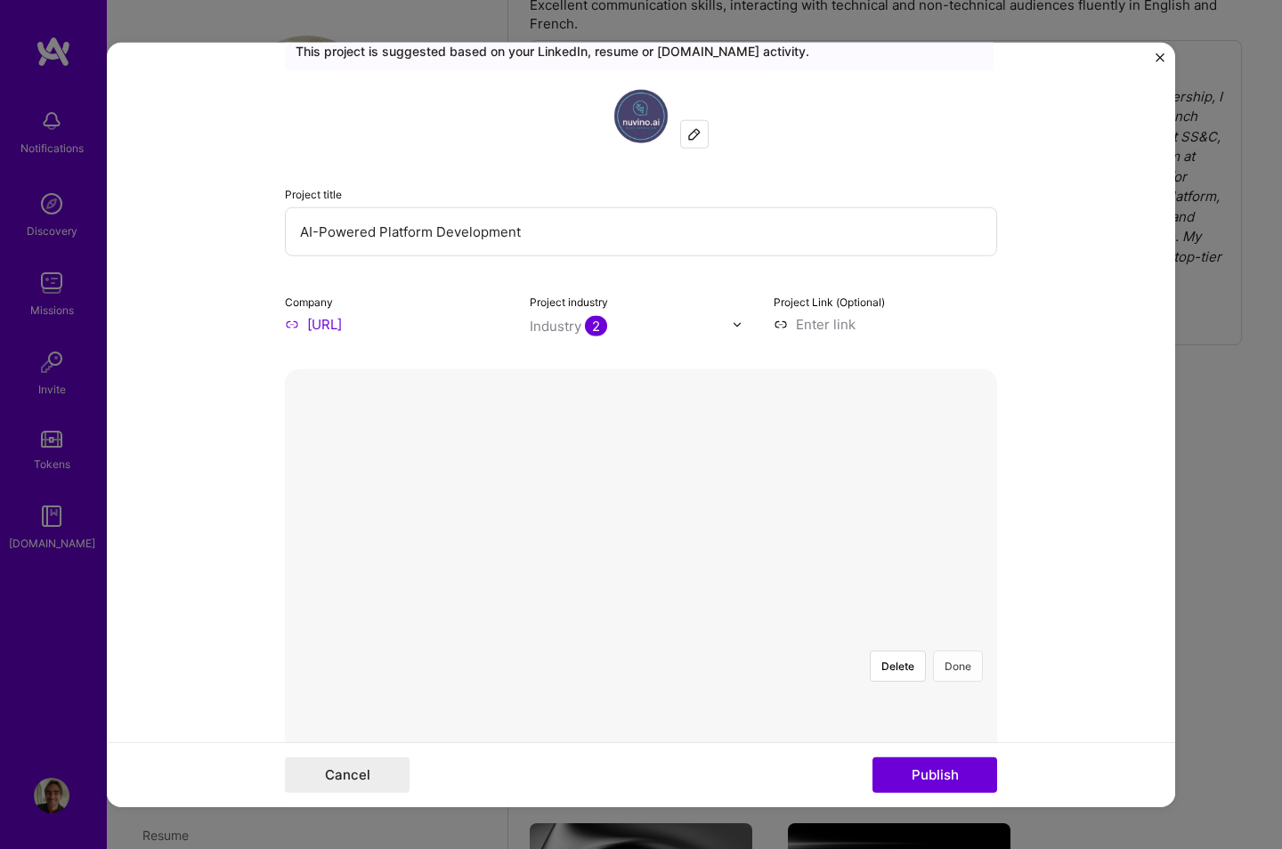
click at [954, 591] on button "Done" at bounding box center [958, 666] width 50 height 31
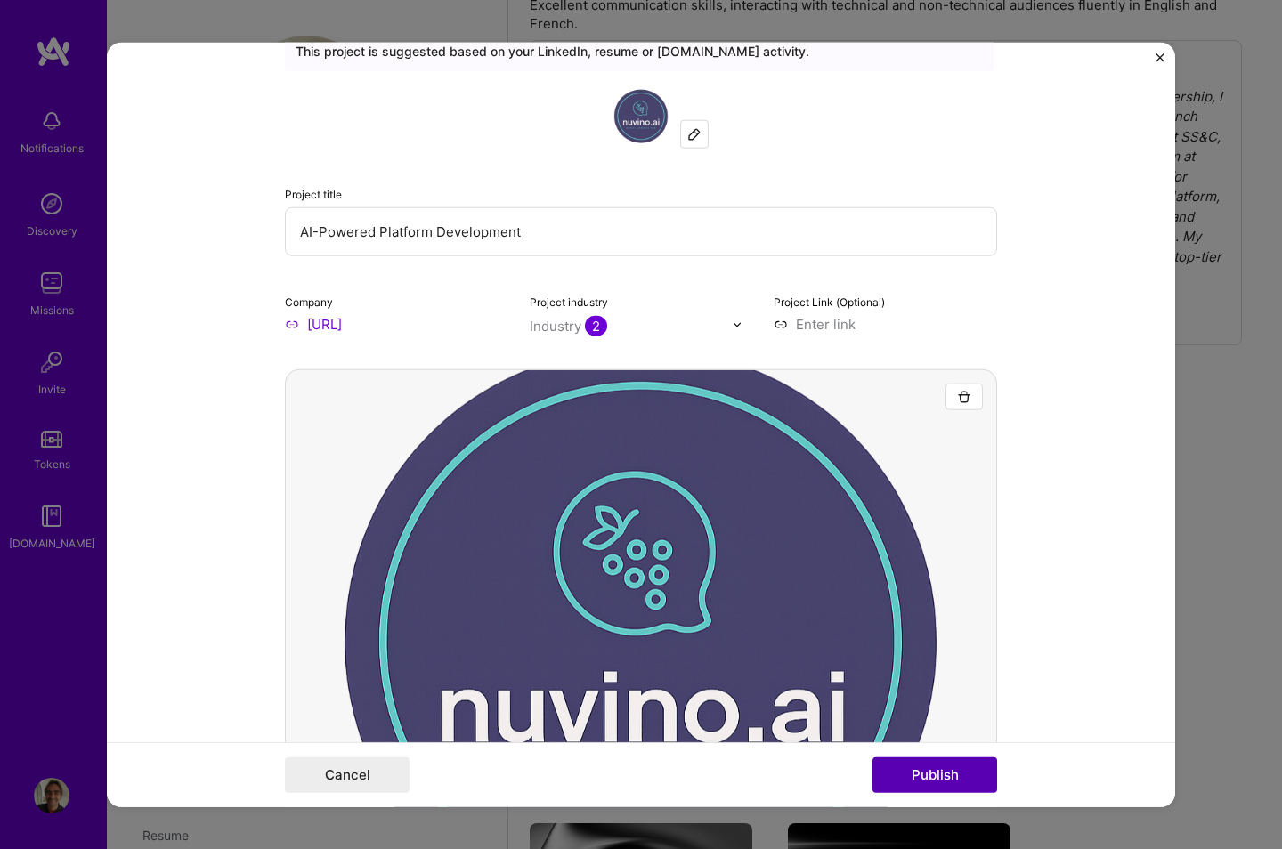
click at [930, 591] on button "Publish" at bounding box center [935, 775] width 125 height 36
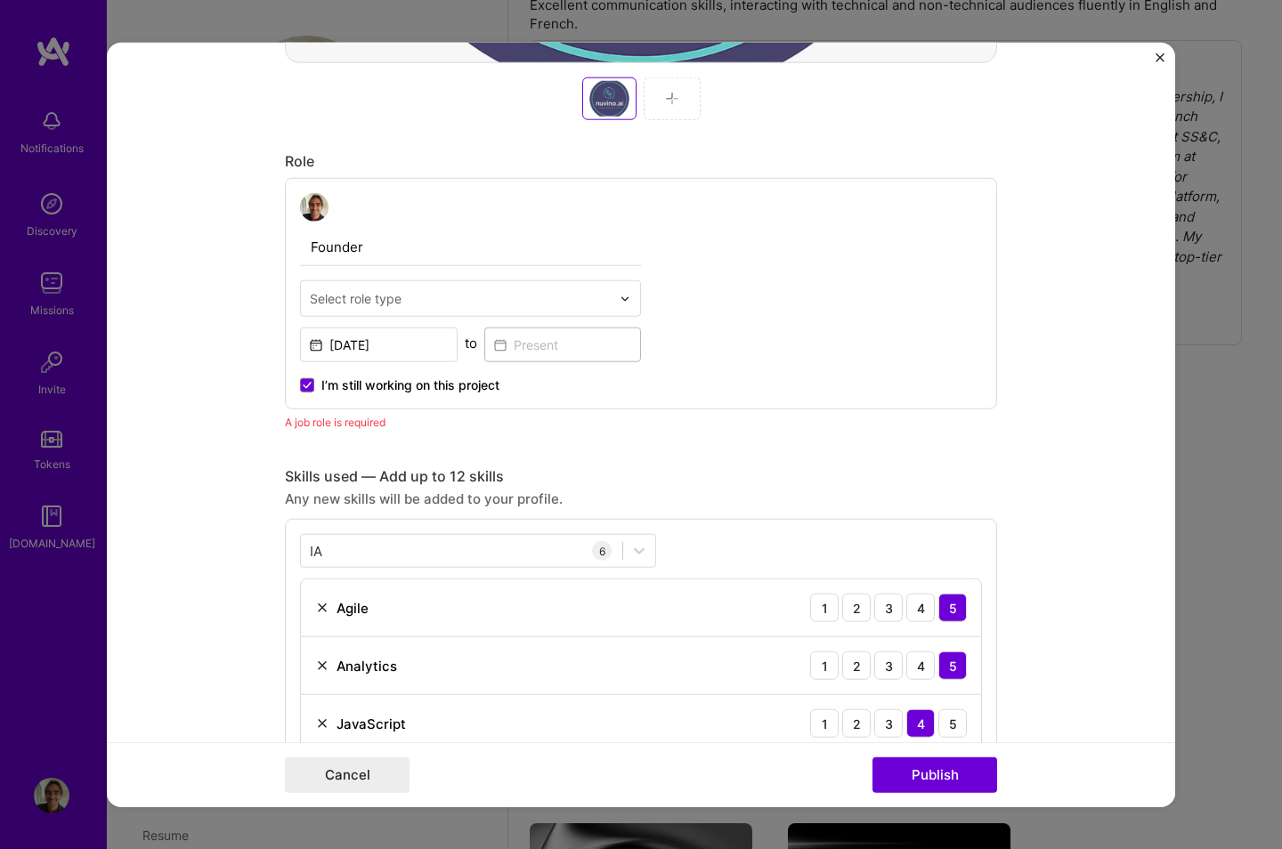
scroll to position [911, 0]
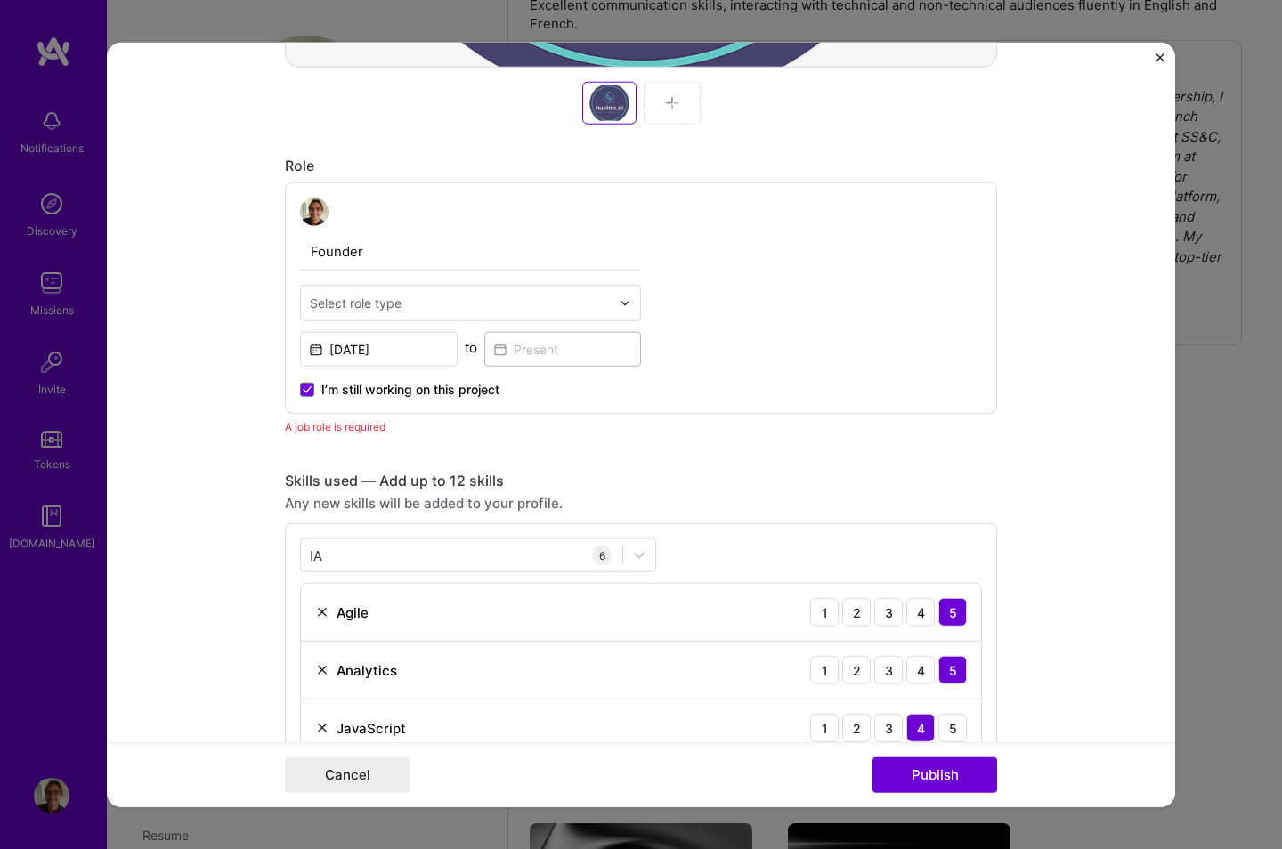
click at [375, 286] on div "Select role type" at bounding box center [460, 303] width 319 height 35
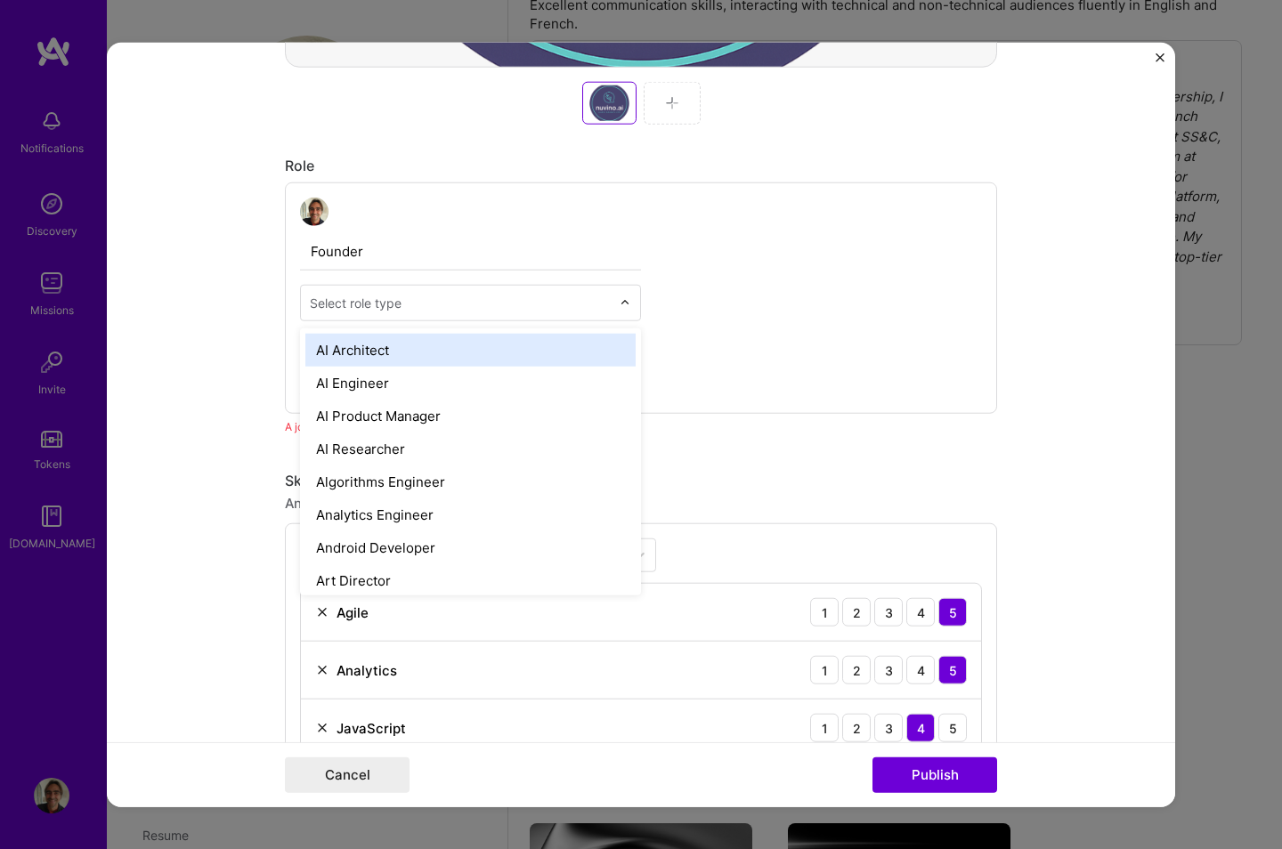
click at [377, 253] on input "Founder" at bounding box center [470, 251] width 341 height 37
click at [372, 289] on div "Select role type" at bounding box center [460, 303] width 319 height 35
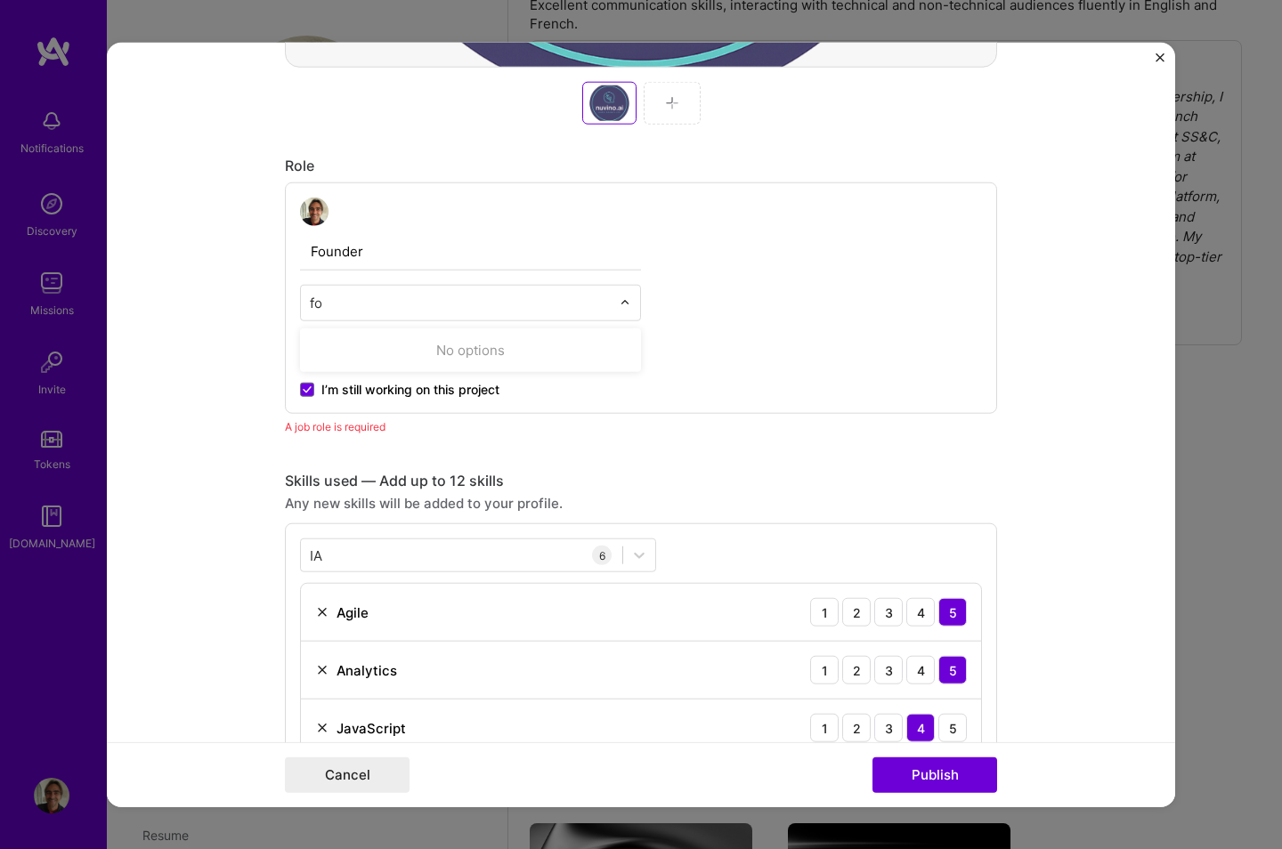
type input "f"
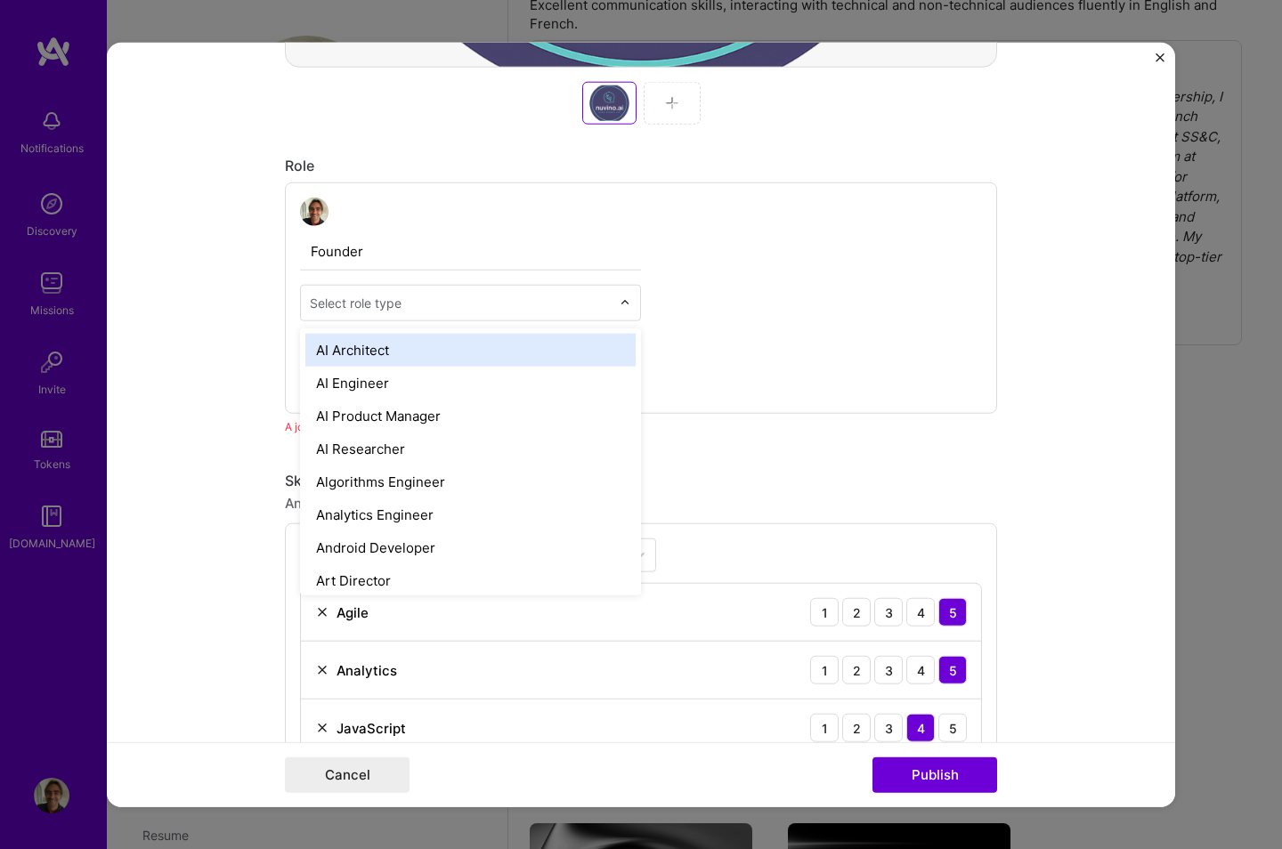
type input "c"
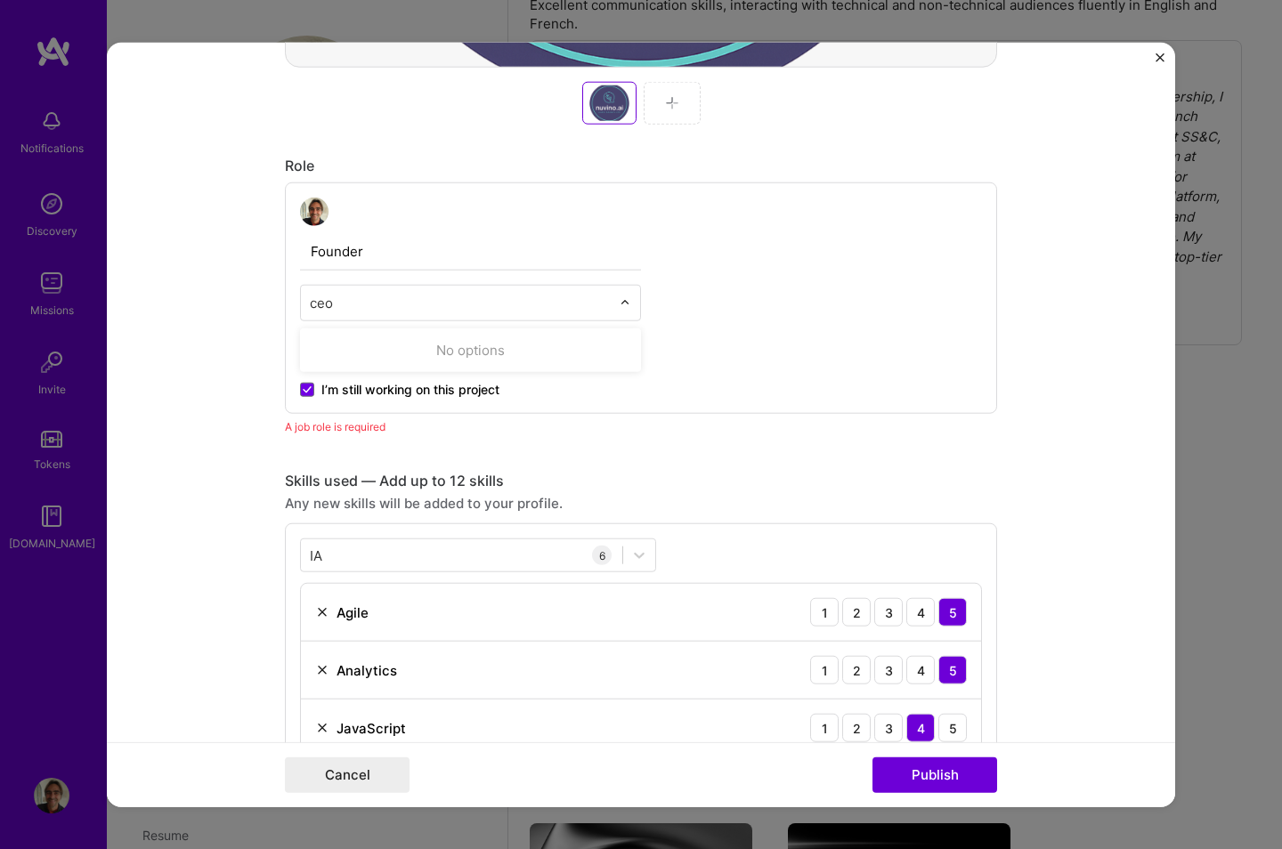
type input "ce"
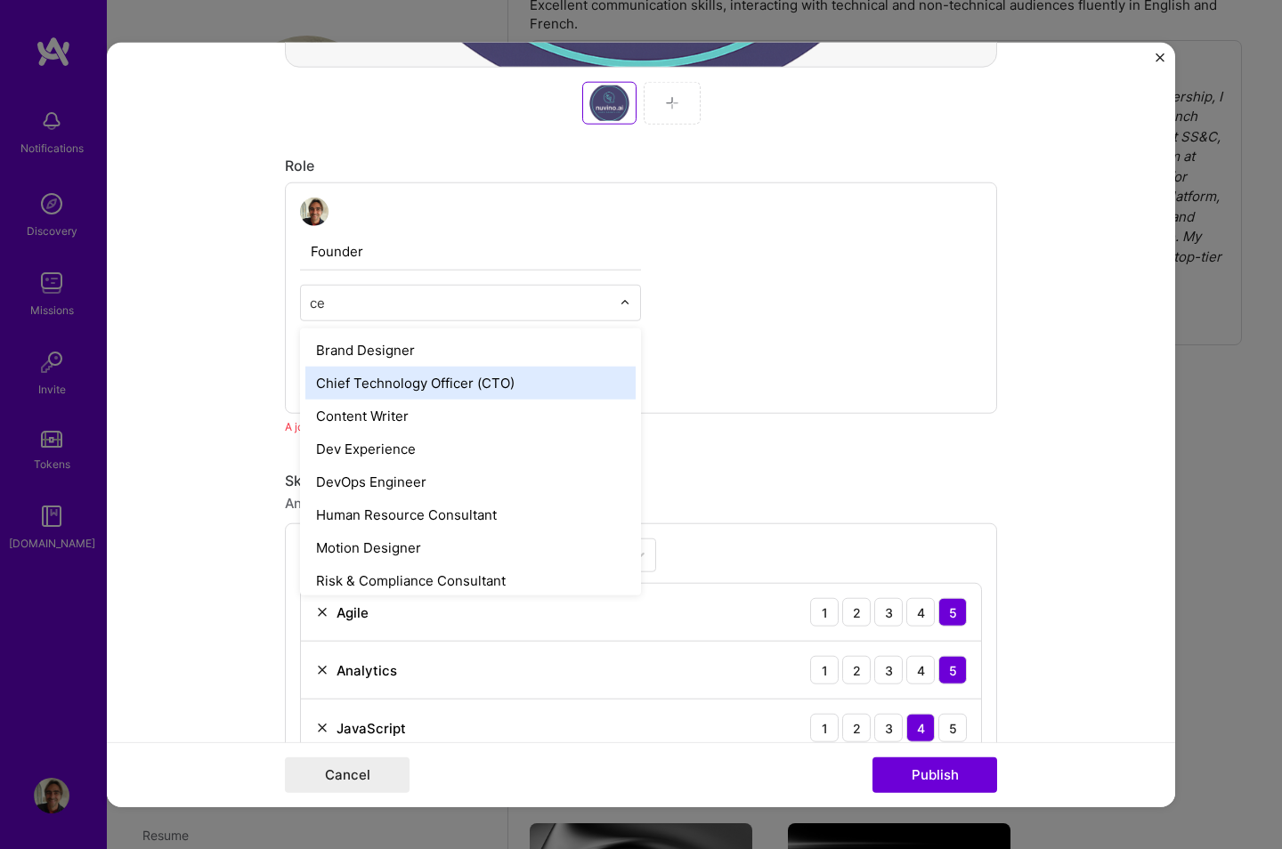
click at [398, 386] on div "Chief Technology Officer (CTO)" at bounding box center [470, 383] width 330 height 33
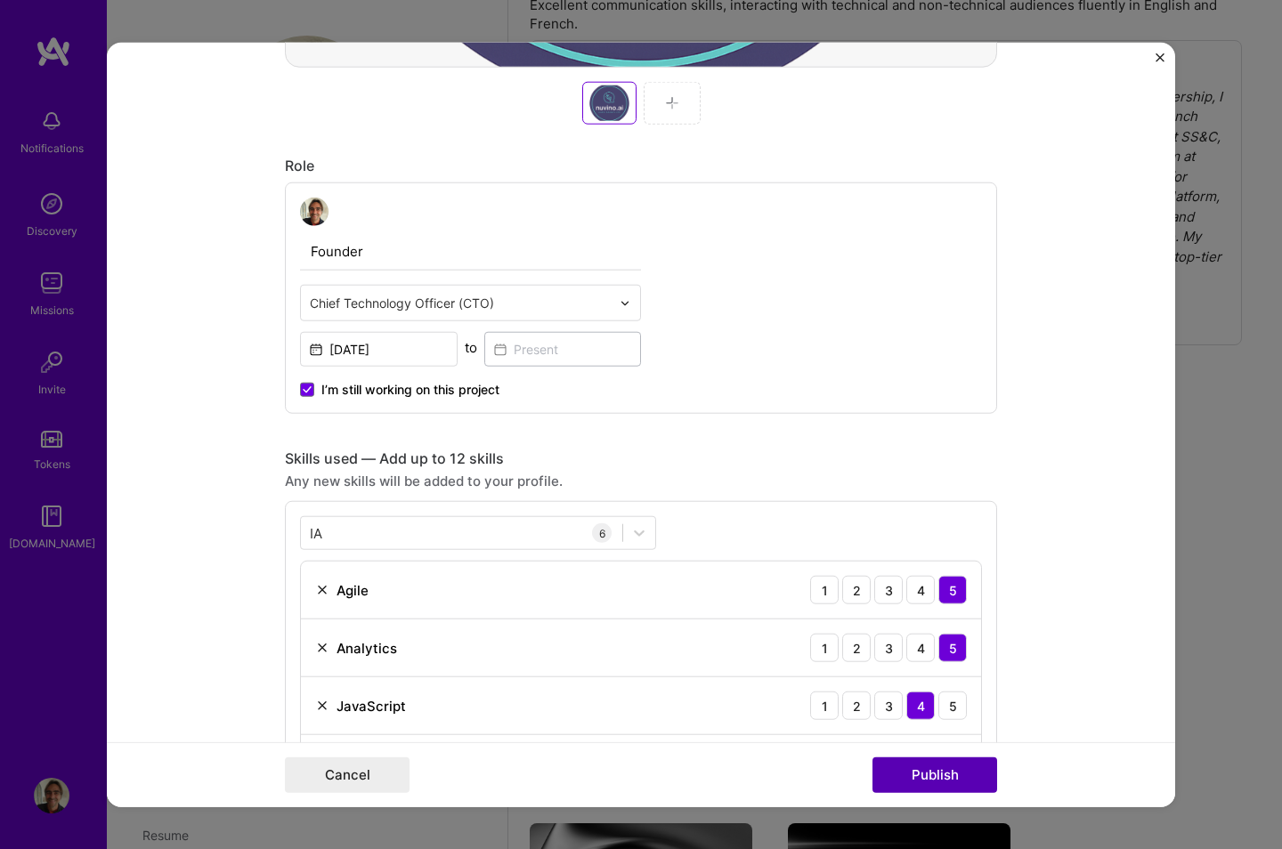
click at [914, 591] on button "Publish" at bounding box center [935, 775] width 125 height 36
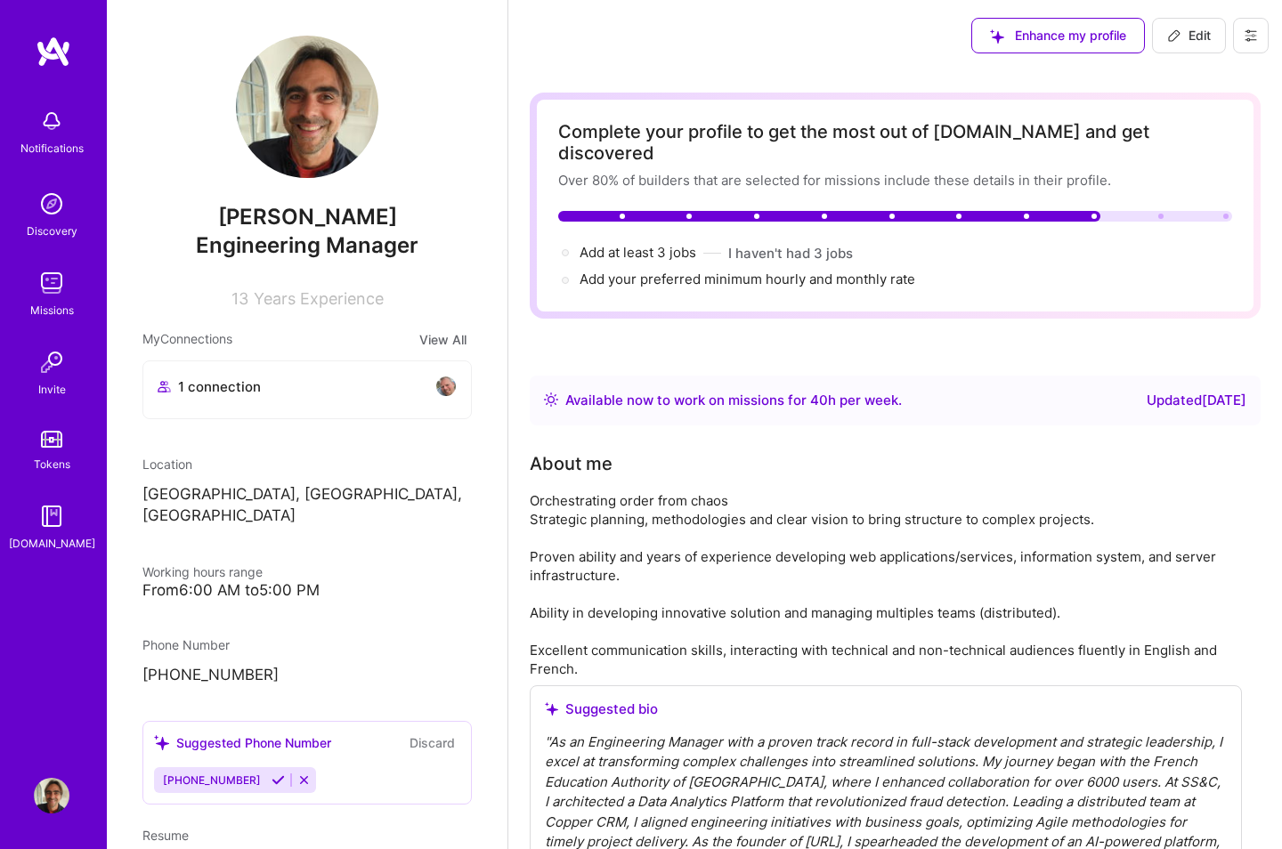
click at [272, 591] on icon at bounding box center [278, 780] width 13 height 13
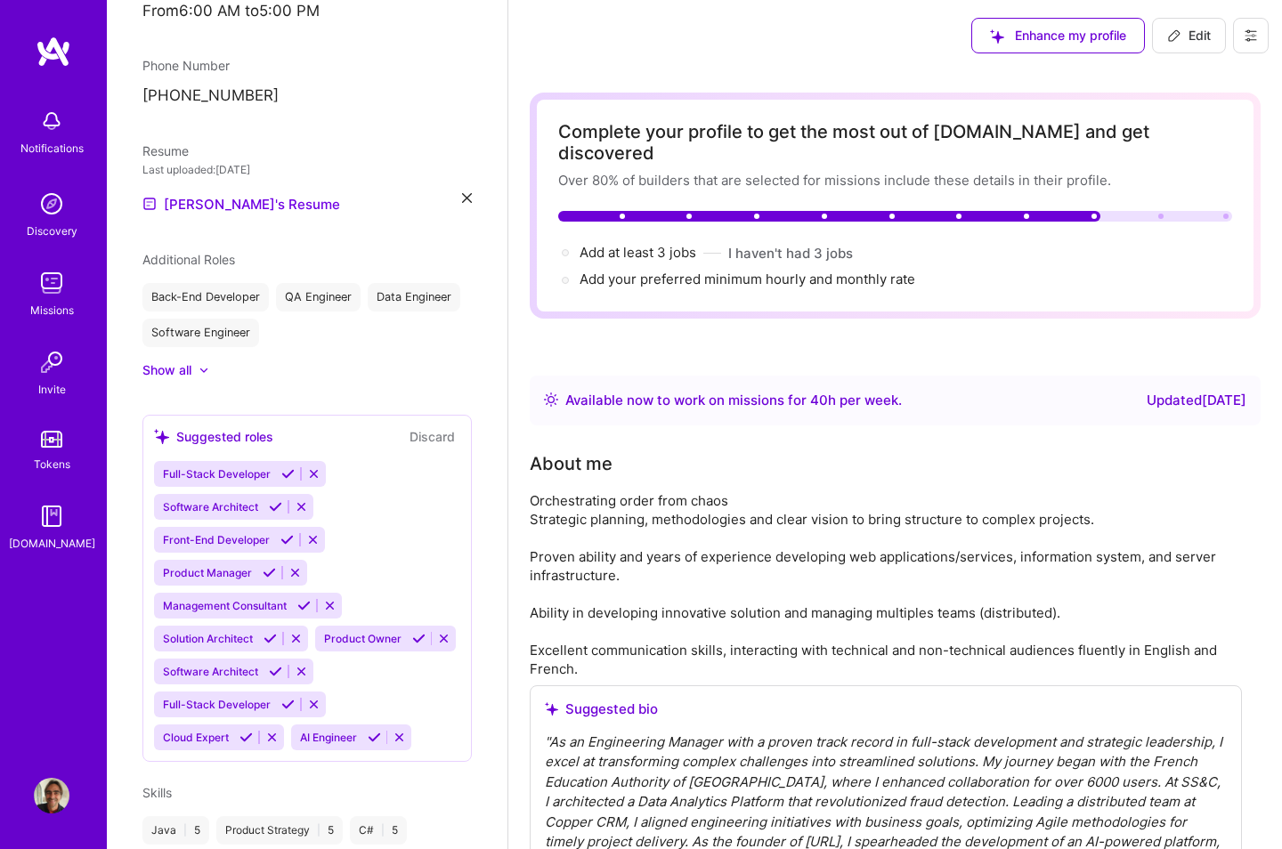
scroll to position [584, 0]
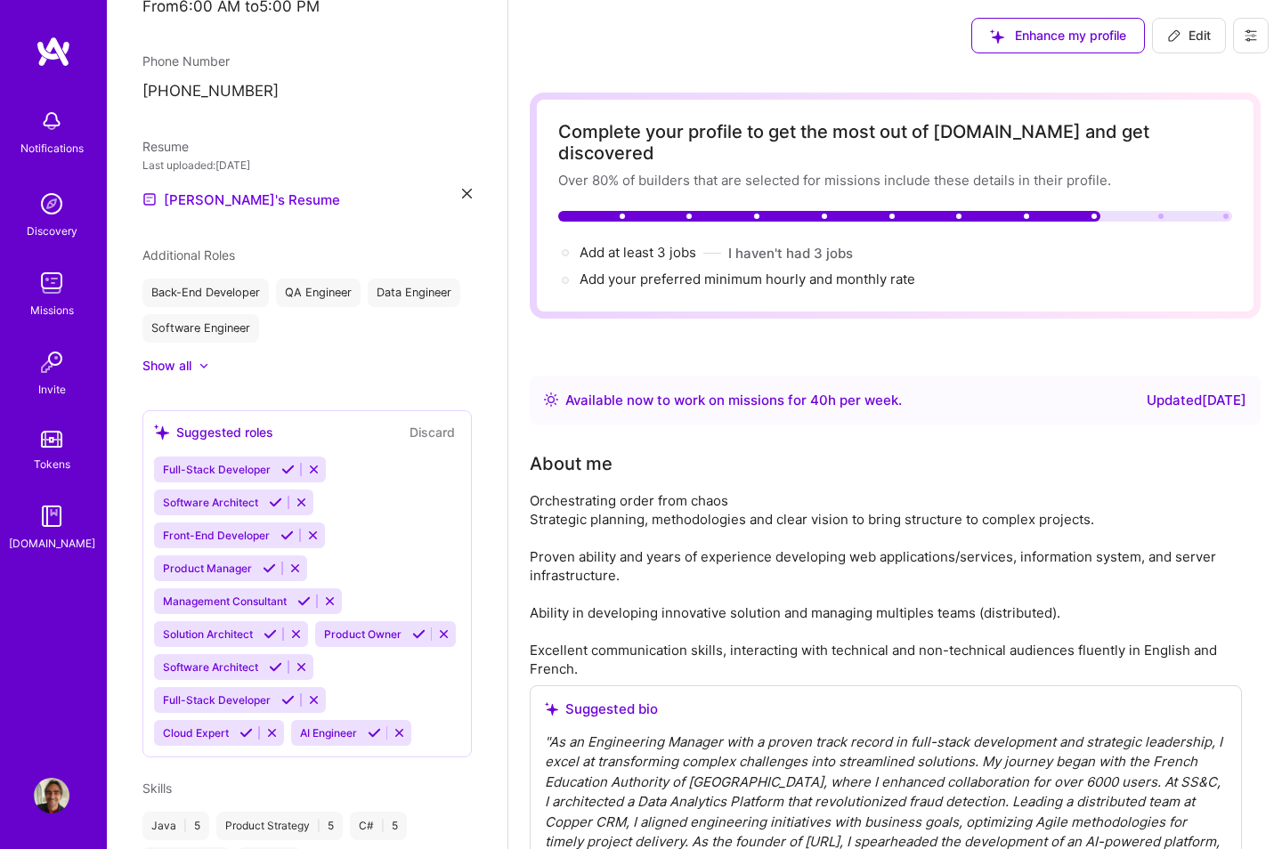
click at [154, 357] on div "Show all" at bounding box center [166, 366] width 49 height 18
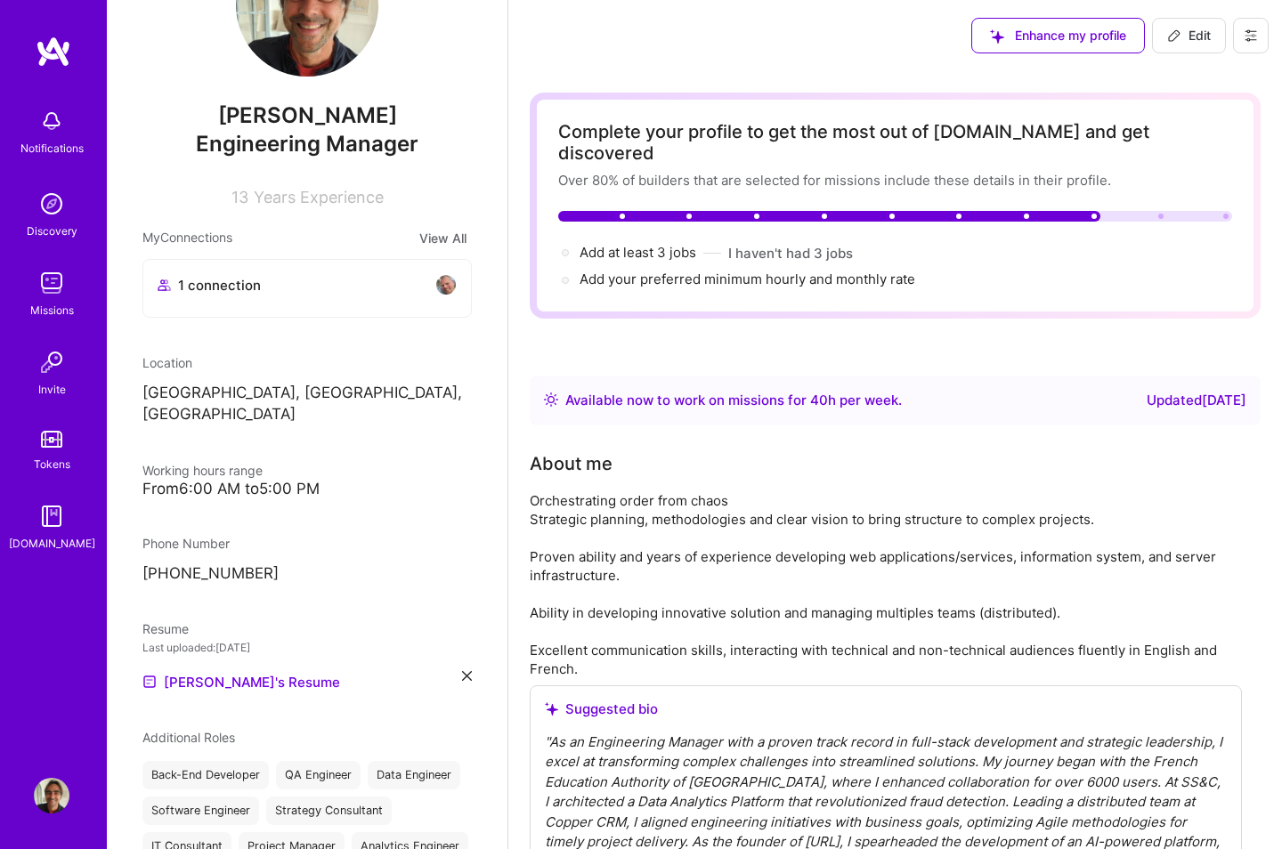
scroll to position [0, 0]
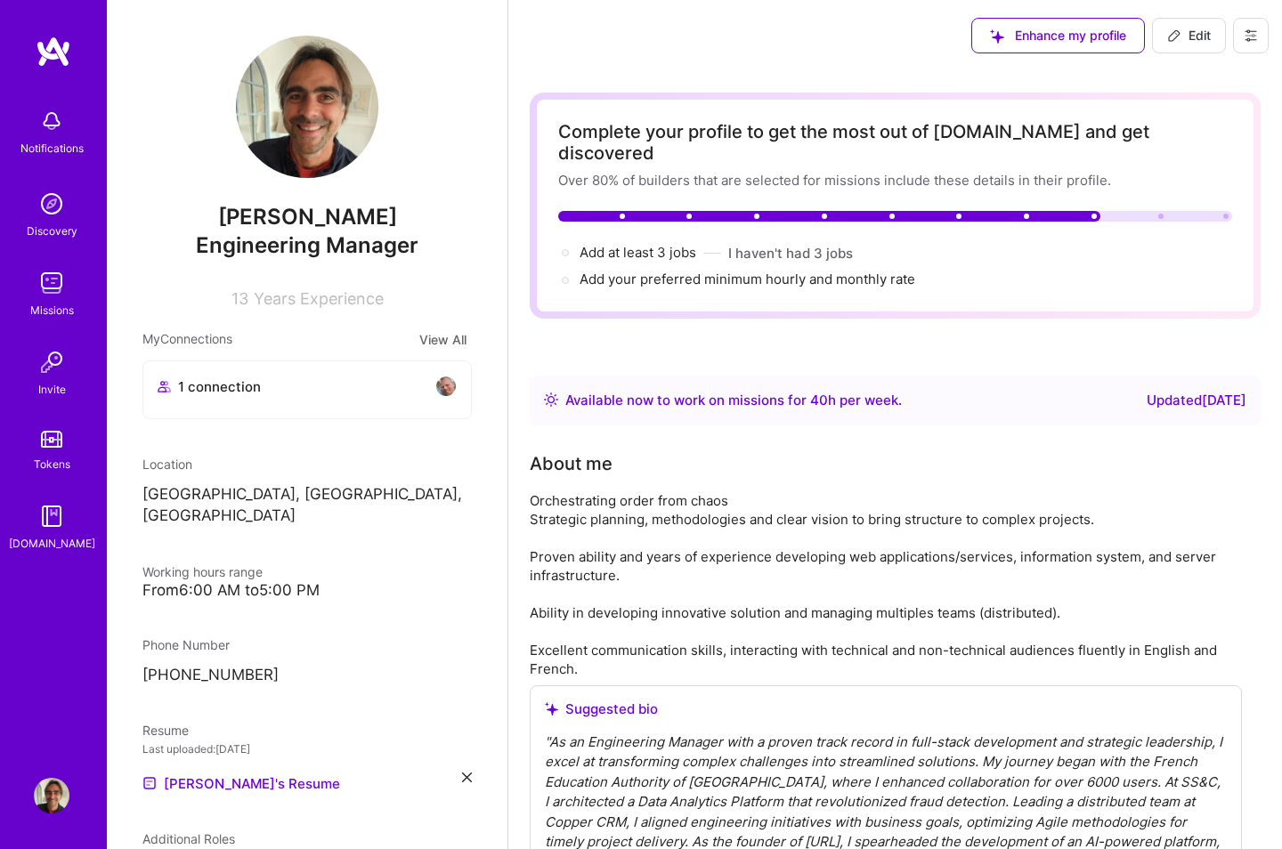
click at [203, 498] on p "[GEOGRAPHIC_DATA], [GEOGRAPHIC_DATA], [GEOGRAPHIC_DATA]" at bounding box center [306, 505] width 329 height 43
click at [1102, 46] on button "Edit" at bounding box center [1189, 36] width 74 height 36
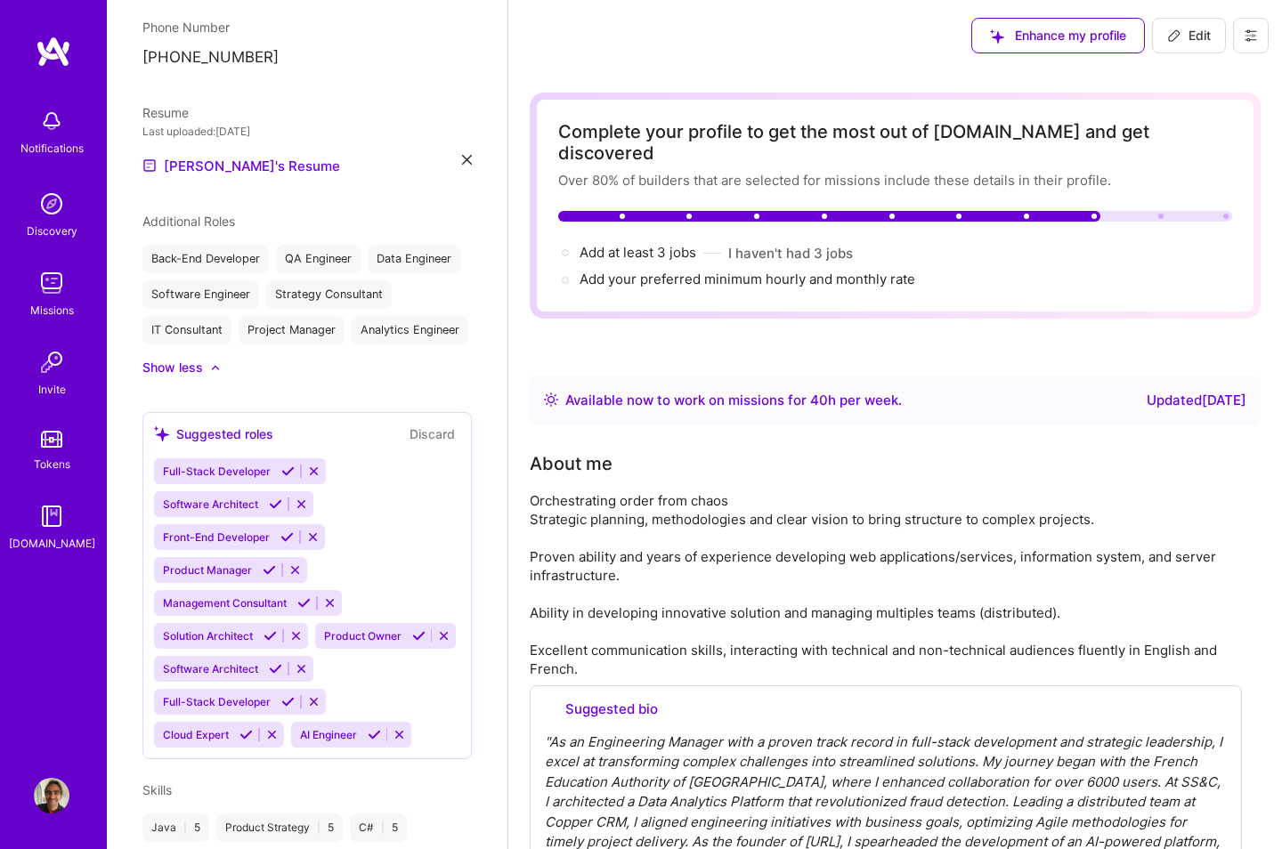
select select "FR"
select select "Right Now"
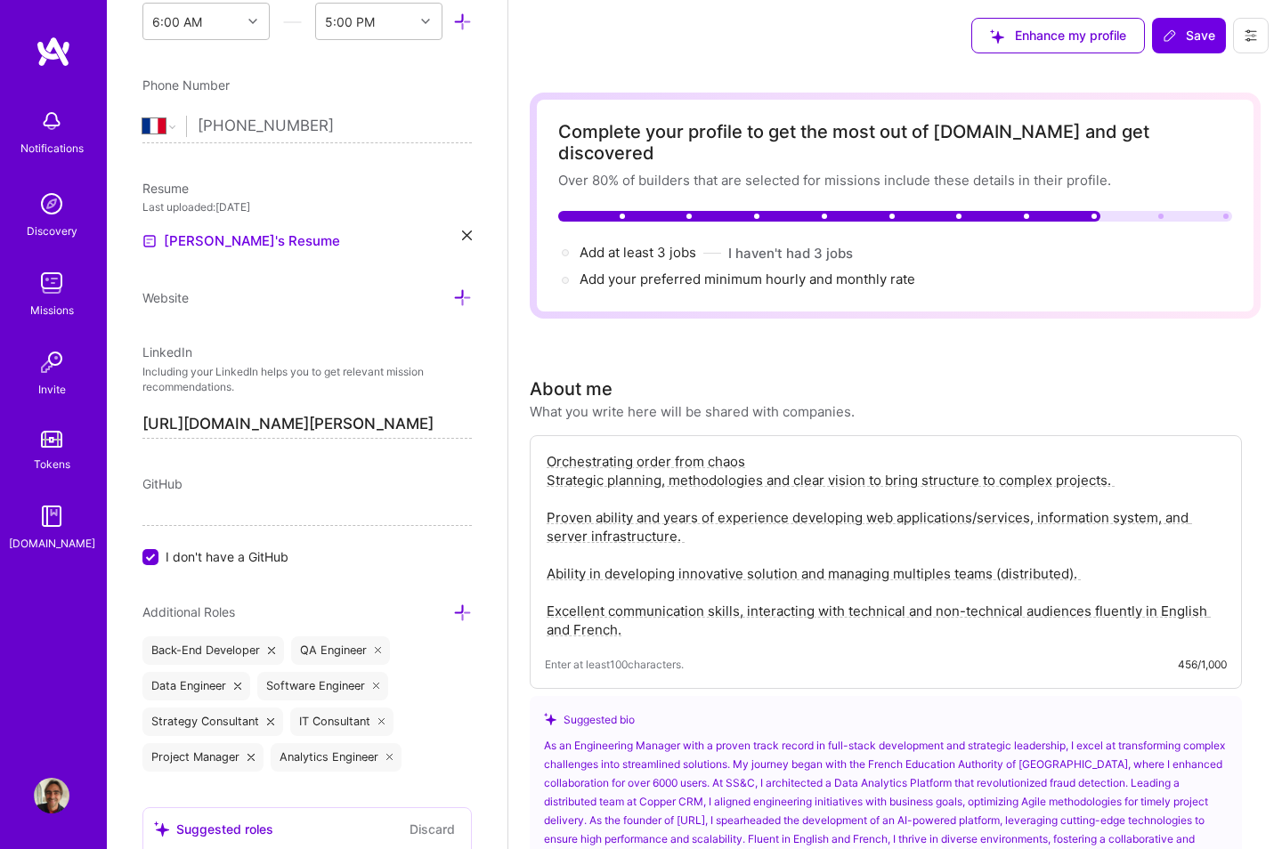
click at [1102, 34] on icon at bounding box center [1251, 35] width 14 height 14
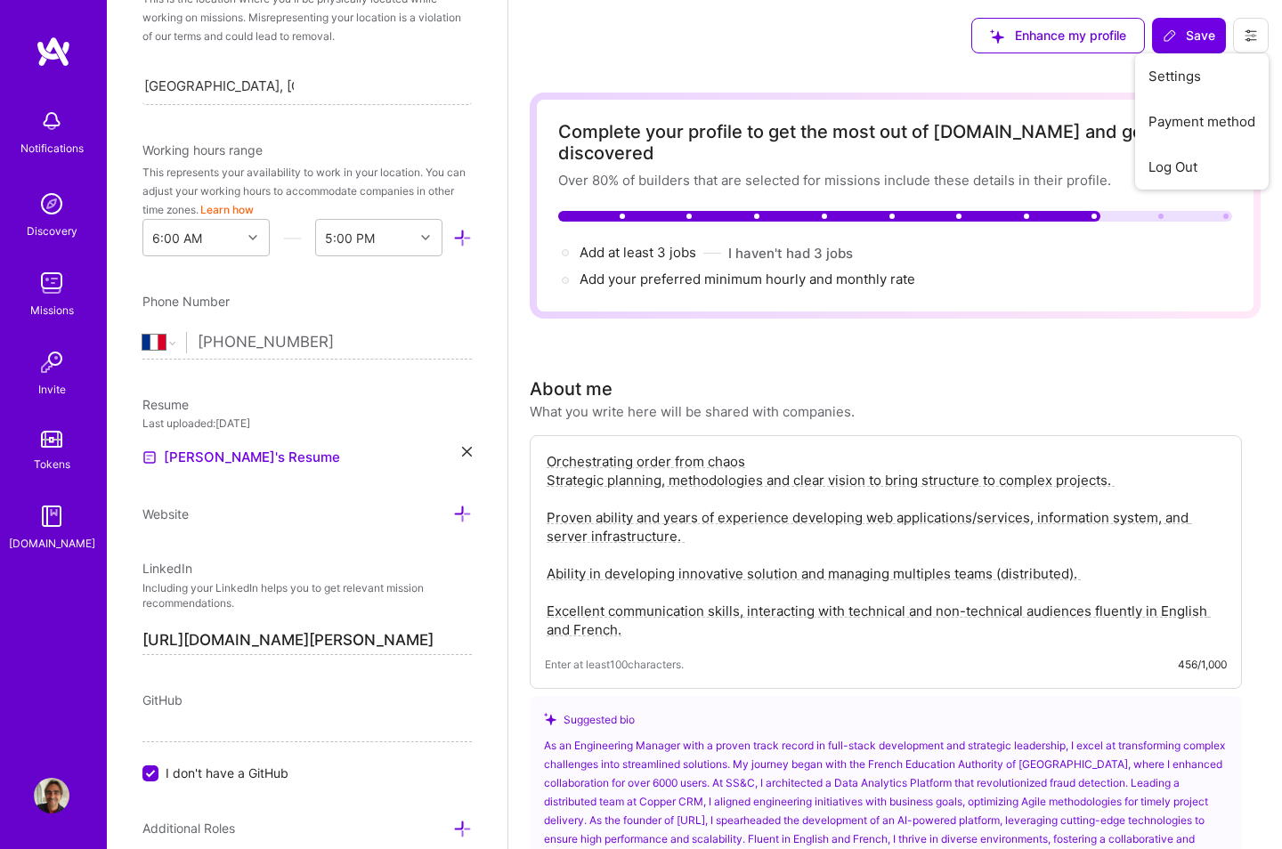
scroll to position [0, 0]
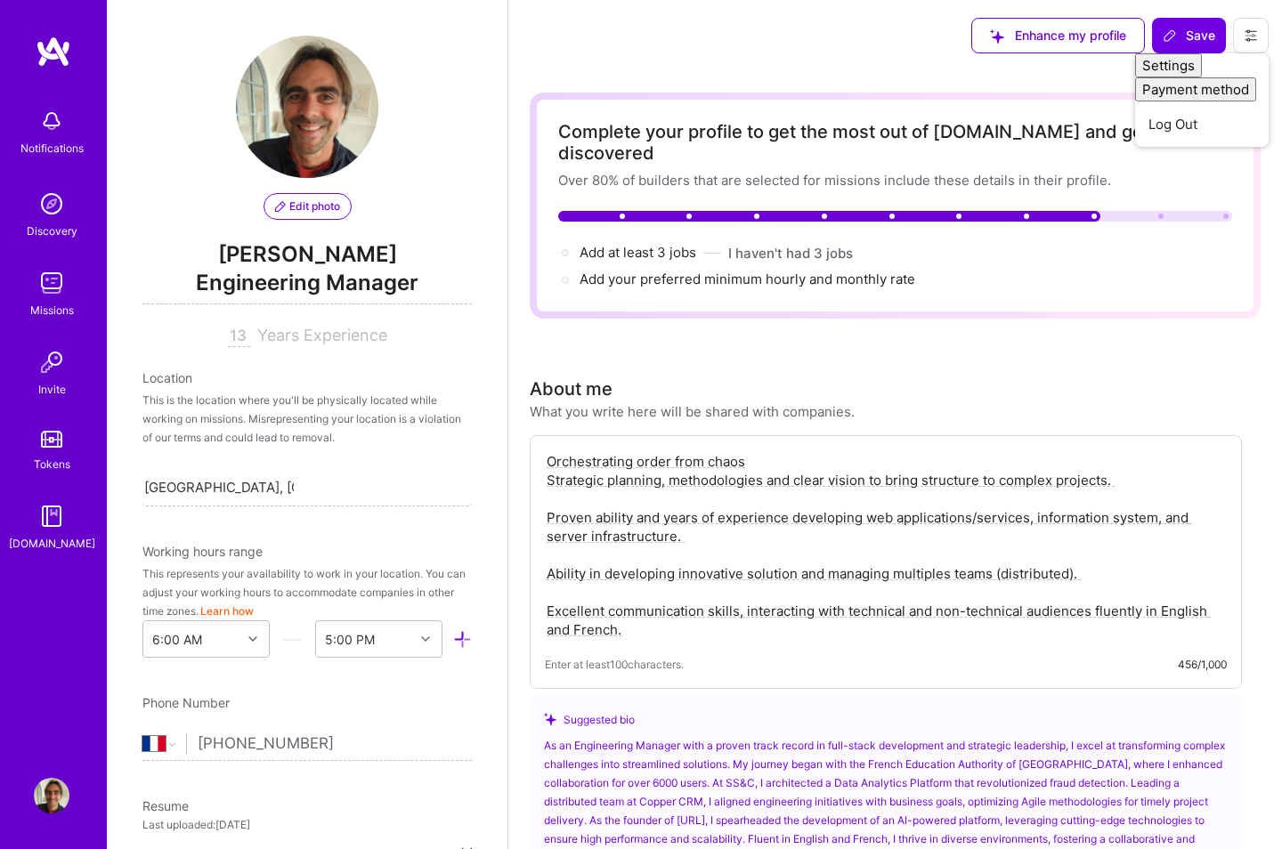
click at [43, 288] on img at bounding box center [52, 283] width 36 height 36
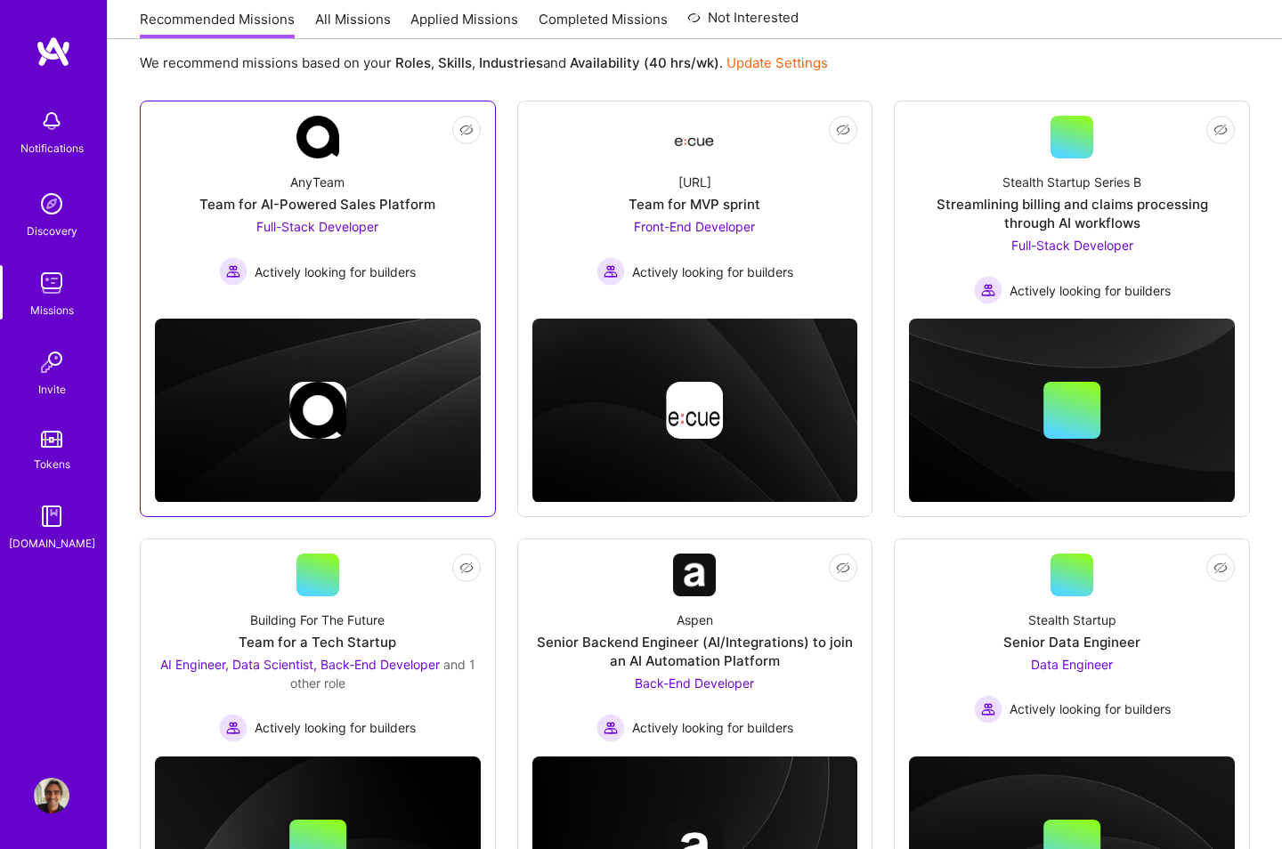
scroll to position [220, 0]
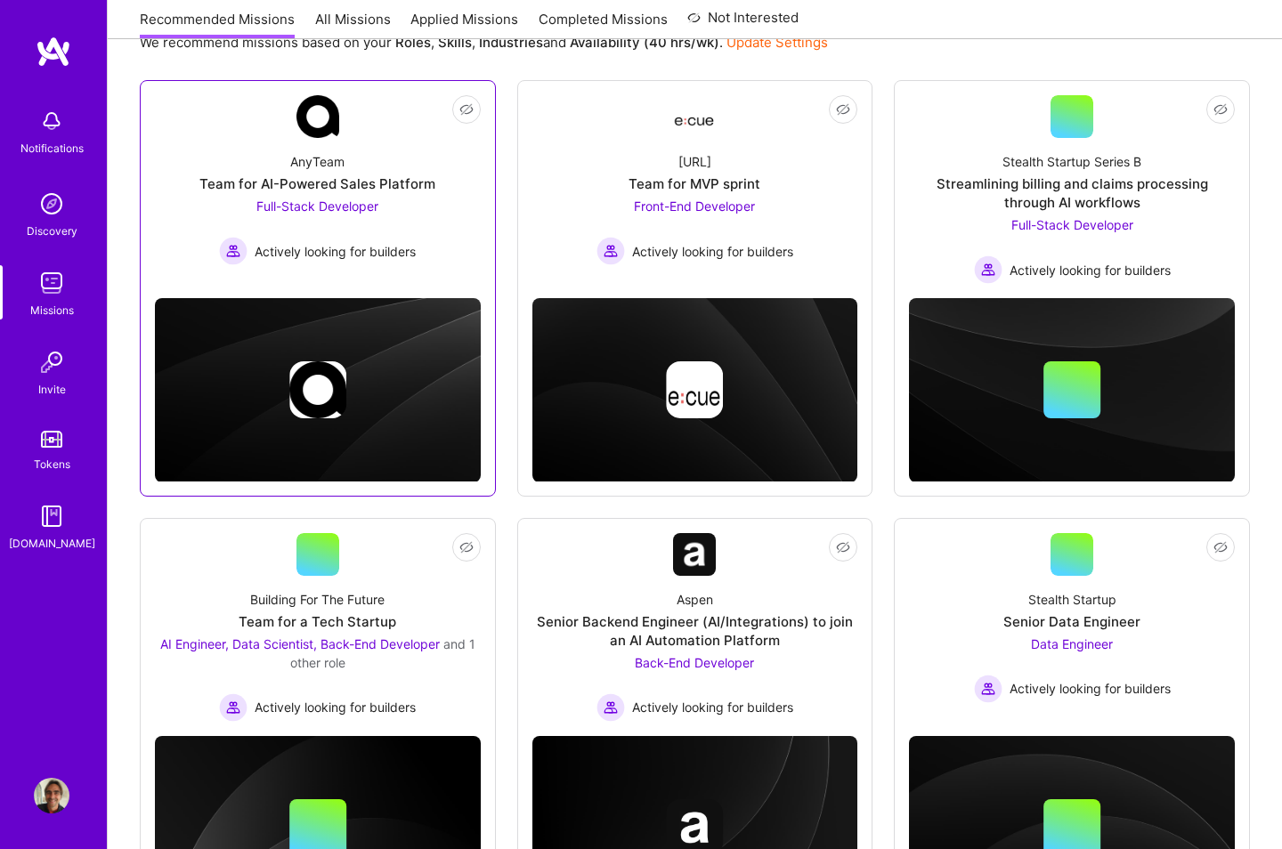
click at [320, 181] on div "Team for AI-Powered Sales Platform" at bounding box center [317, 184] width 236 height 19
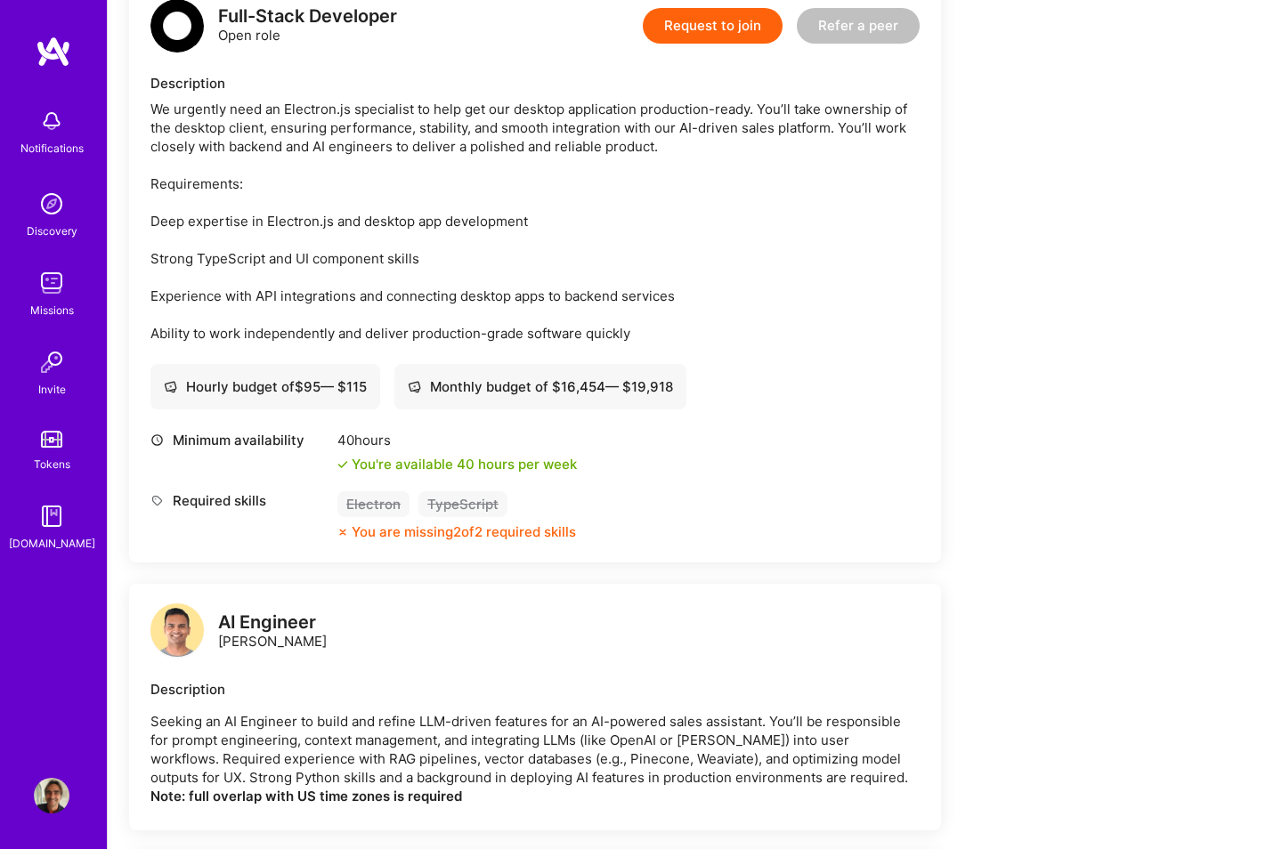
scroll to position [312, 0]
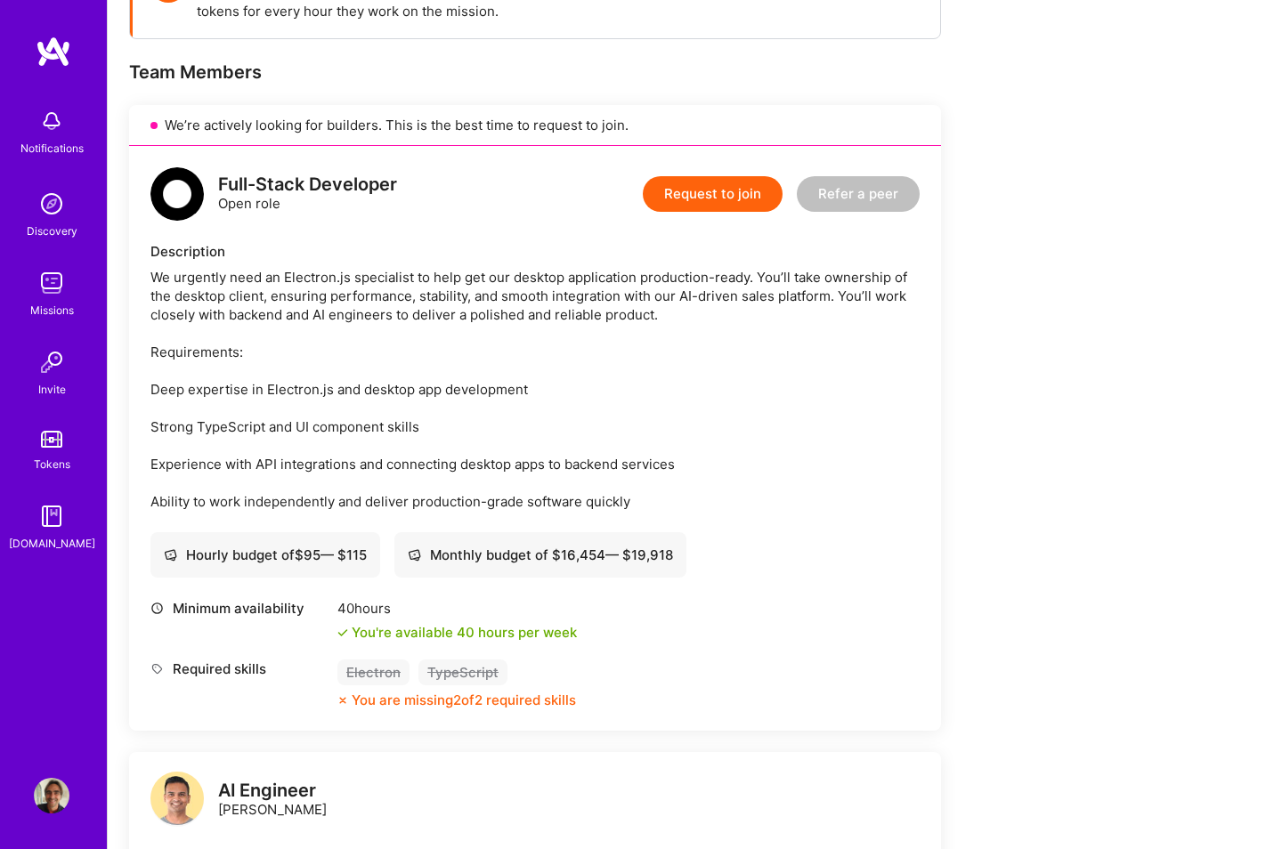
click at [669, 191] on button "Request to join" at bounding box center [713, 194] width 140 height 36
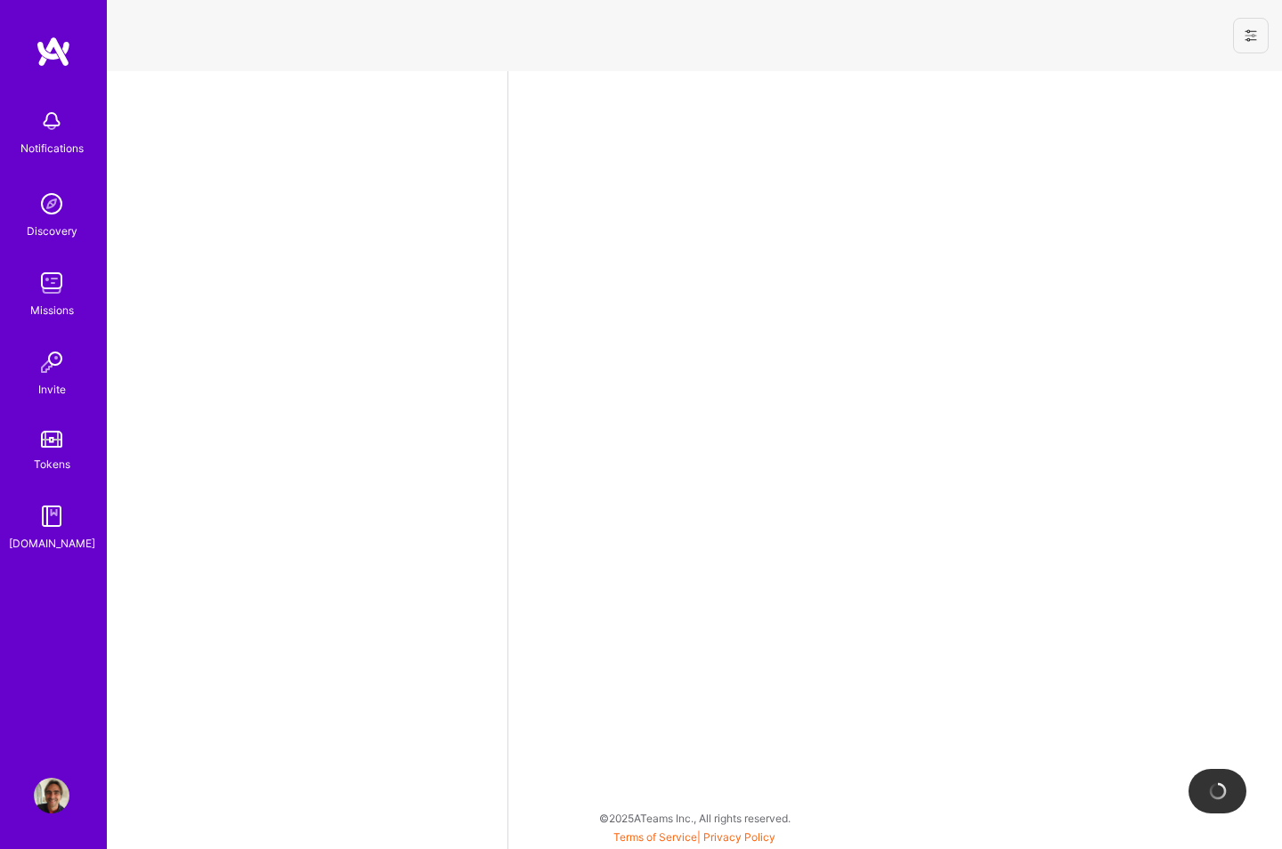
select select "FR"
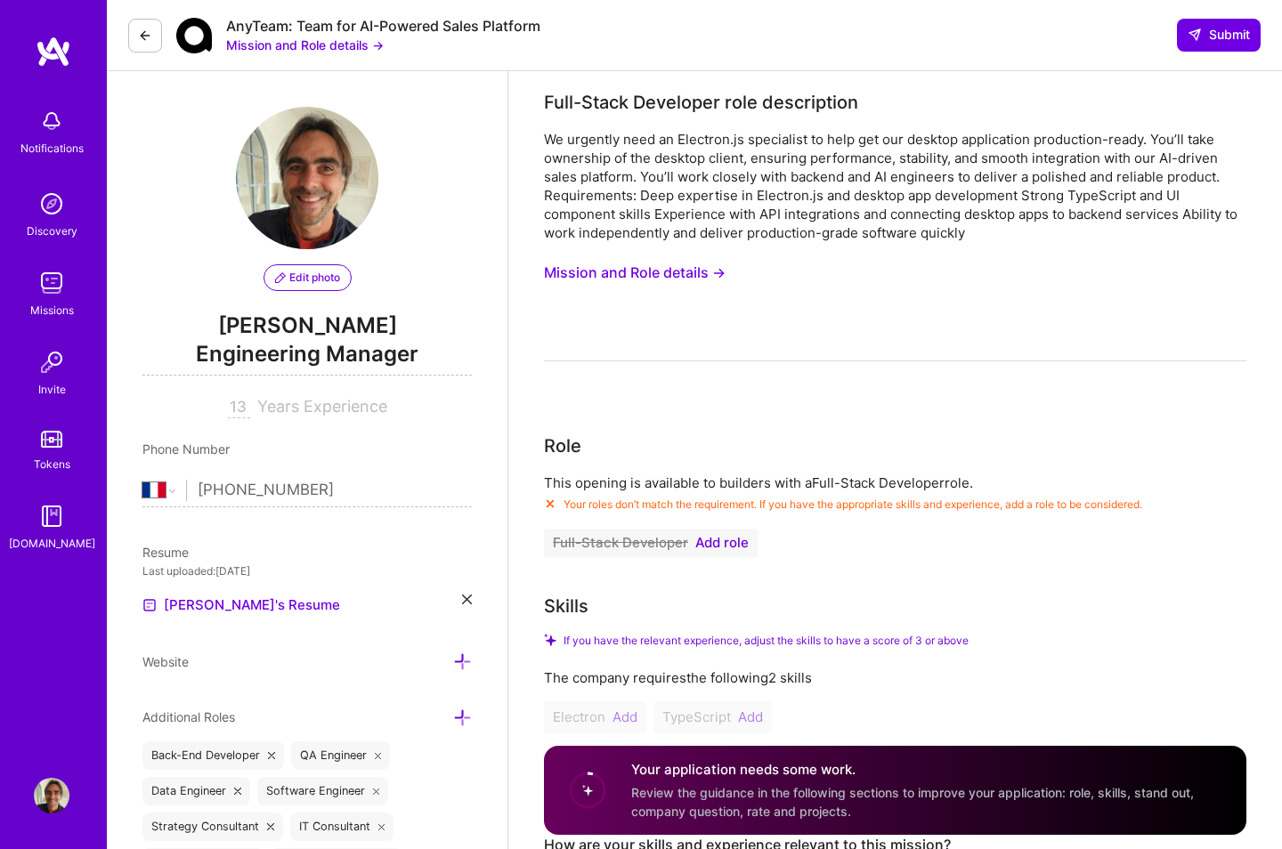
click at [714, 546] on span "Add role" at bounding box center [721, 543] width 53 height 14
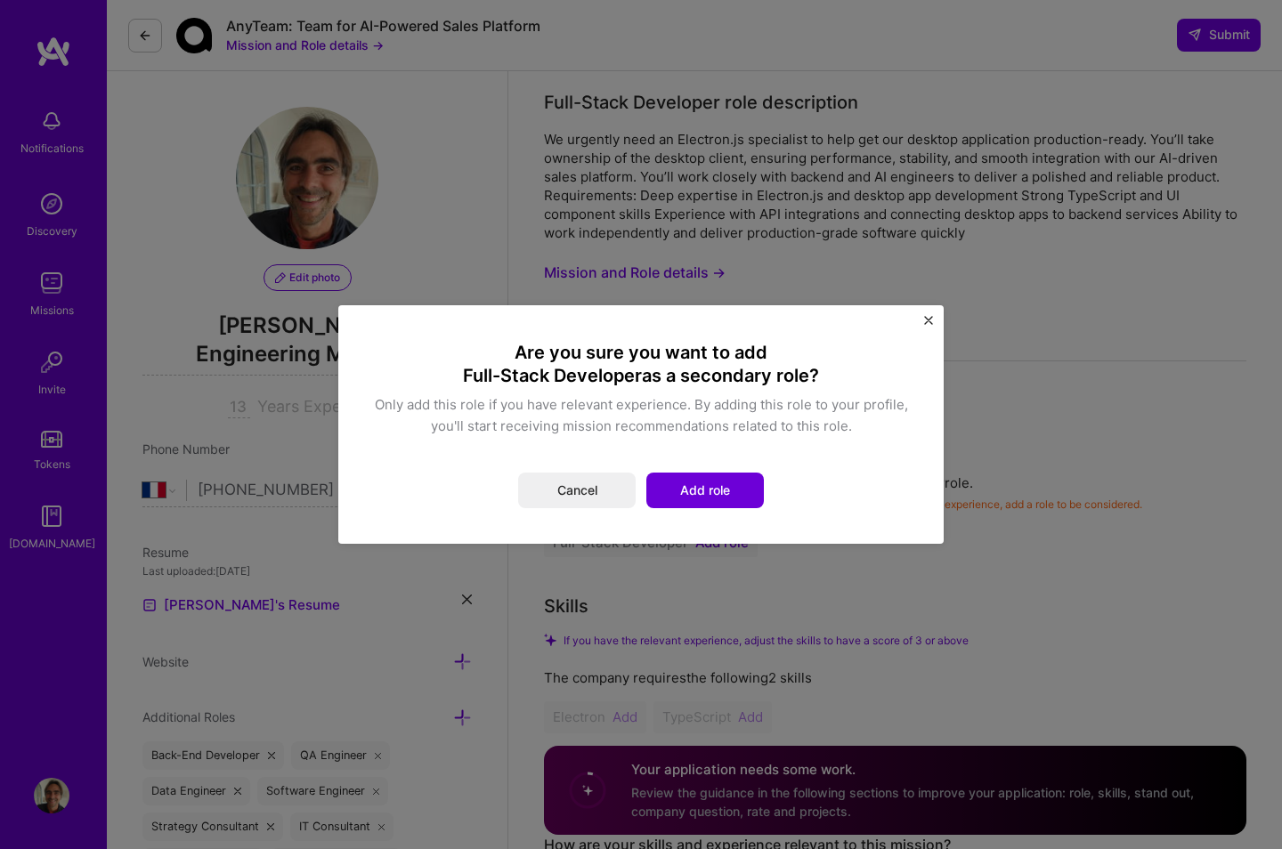
click at [702, 485] on button "Add role" at bounding box center [705, 491] width 118 height 36
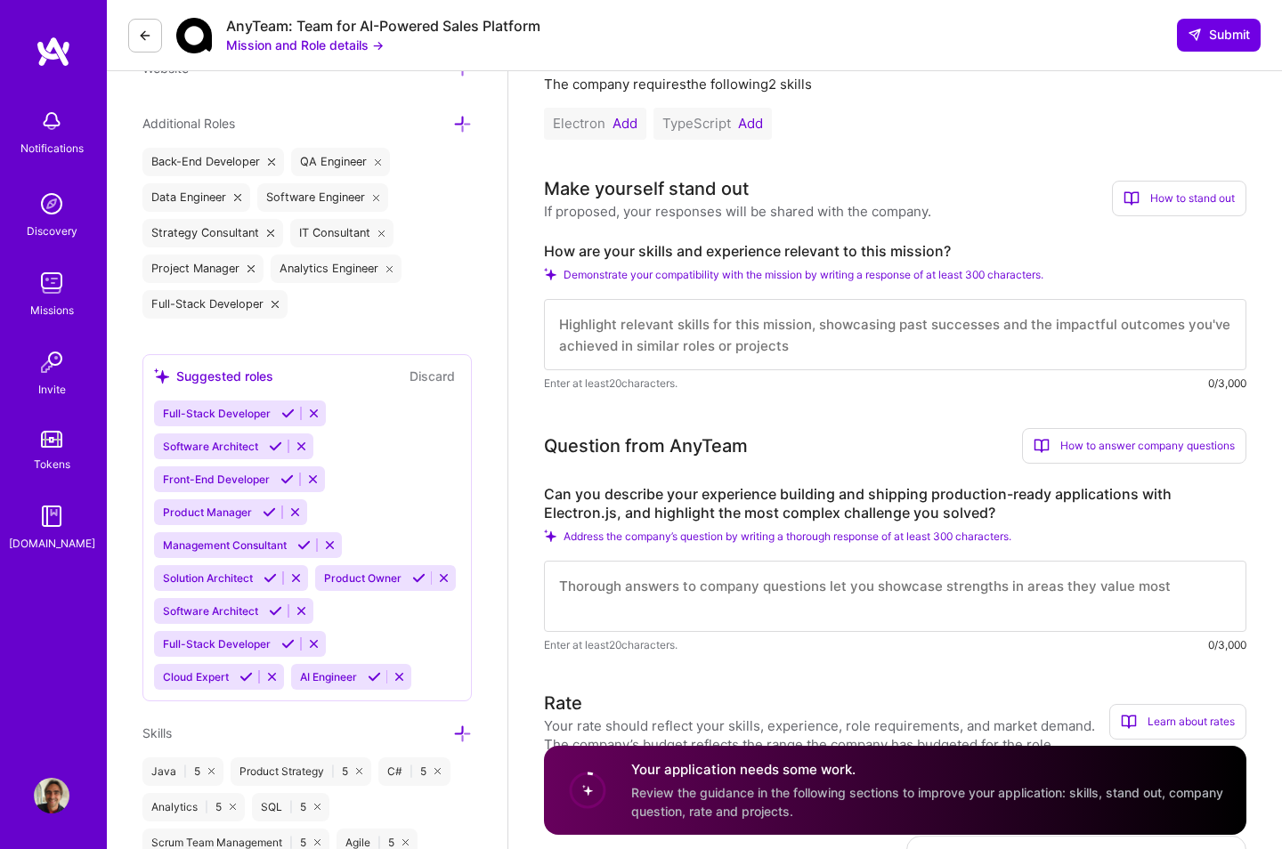
scroll to position [608, 0]
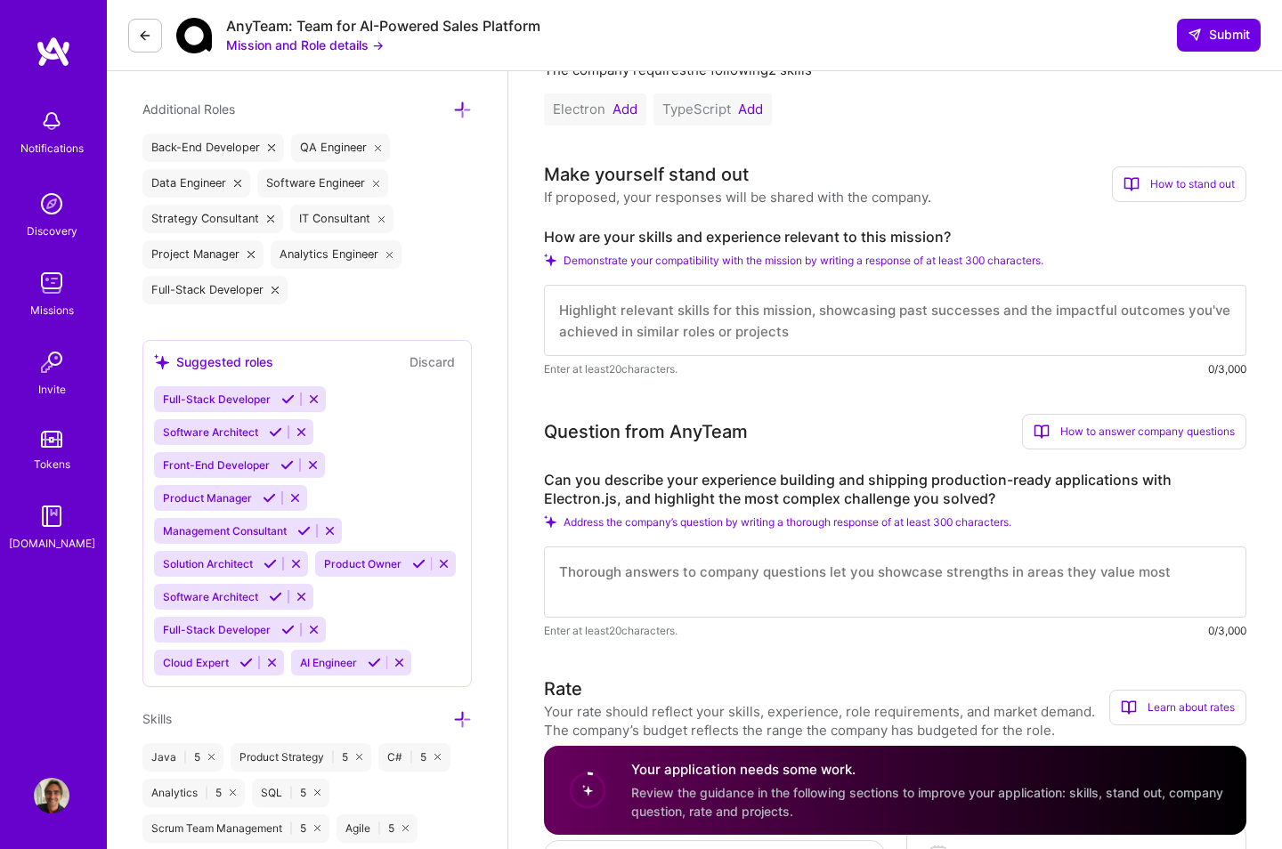
click at [719, 579] on textarea at bounding box center [895, 582] width 703 height 71
drag, startPoint x: 727, startPoint y: 573, endPoint x: 771, endPoint y: 576, distance: 44.6
click at [771, 576] on textarea at bounding box center [895, 582] width 703 height 71
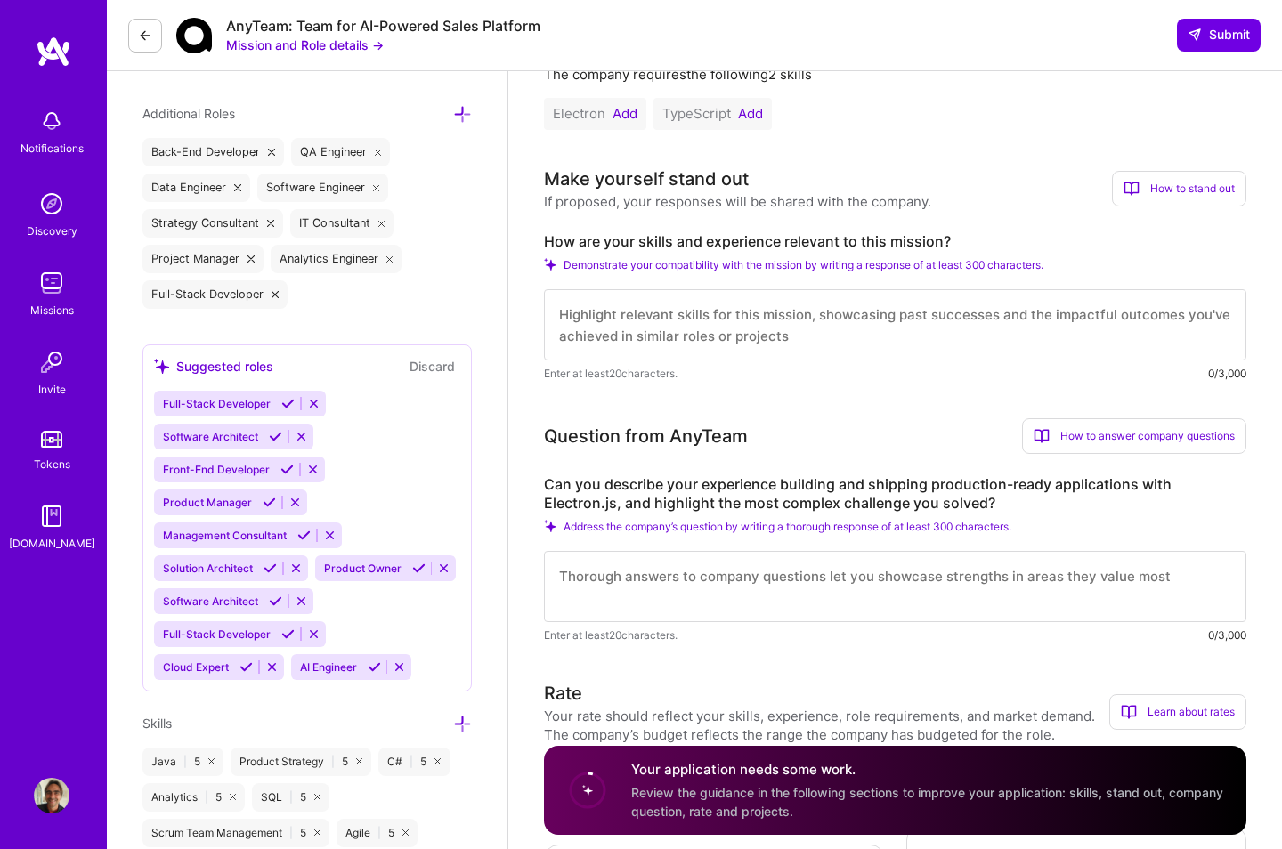
scroll to position [603, 0]
click at [613, 587] on textarea at bounding box center [895, 587] width 703 height 71
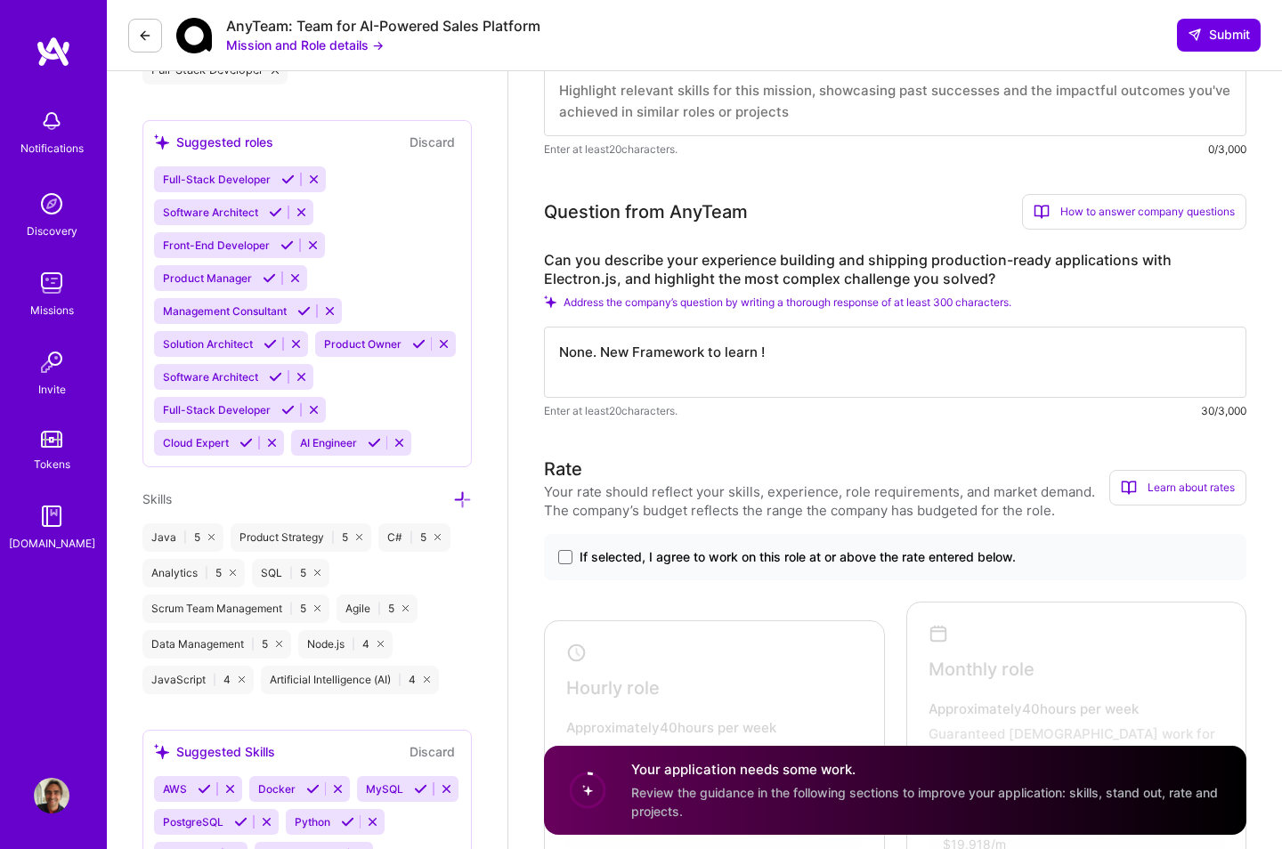
scroll to position [834, 0]
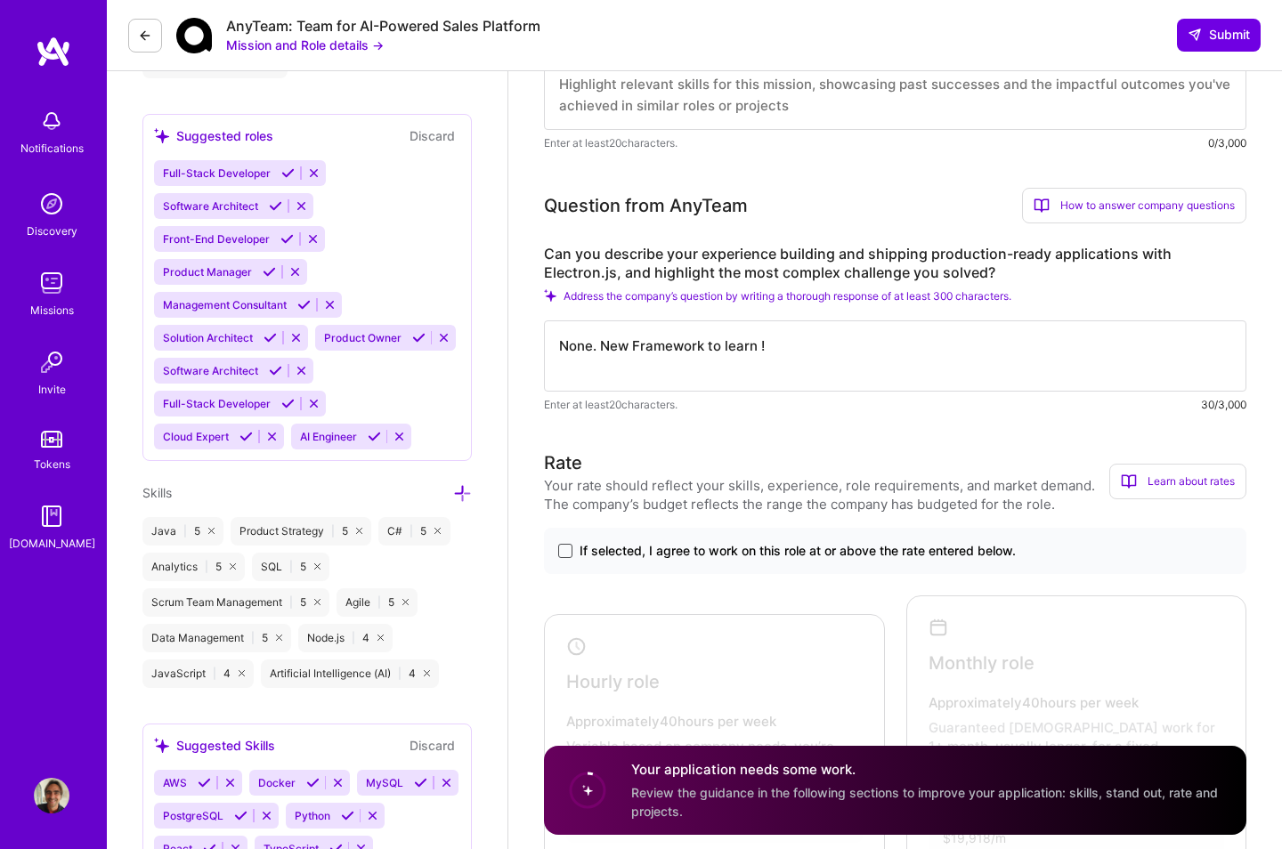
type textarea "None. New Framework to learn !"
click at [568, 553] on span at bounding box center [565, 551] width 14 height 14
click at [0, 0] on input "If selected, I agree to work on this role at or above the rate entered below." at bounding box center [0, 0] width 0 height 0
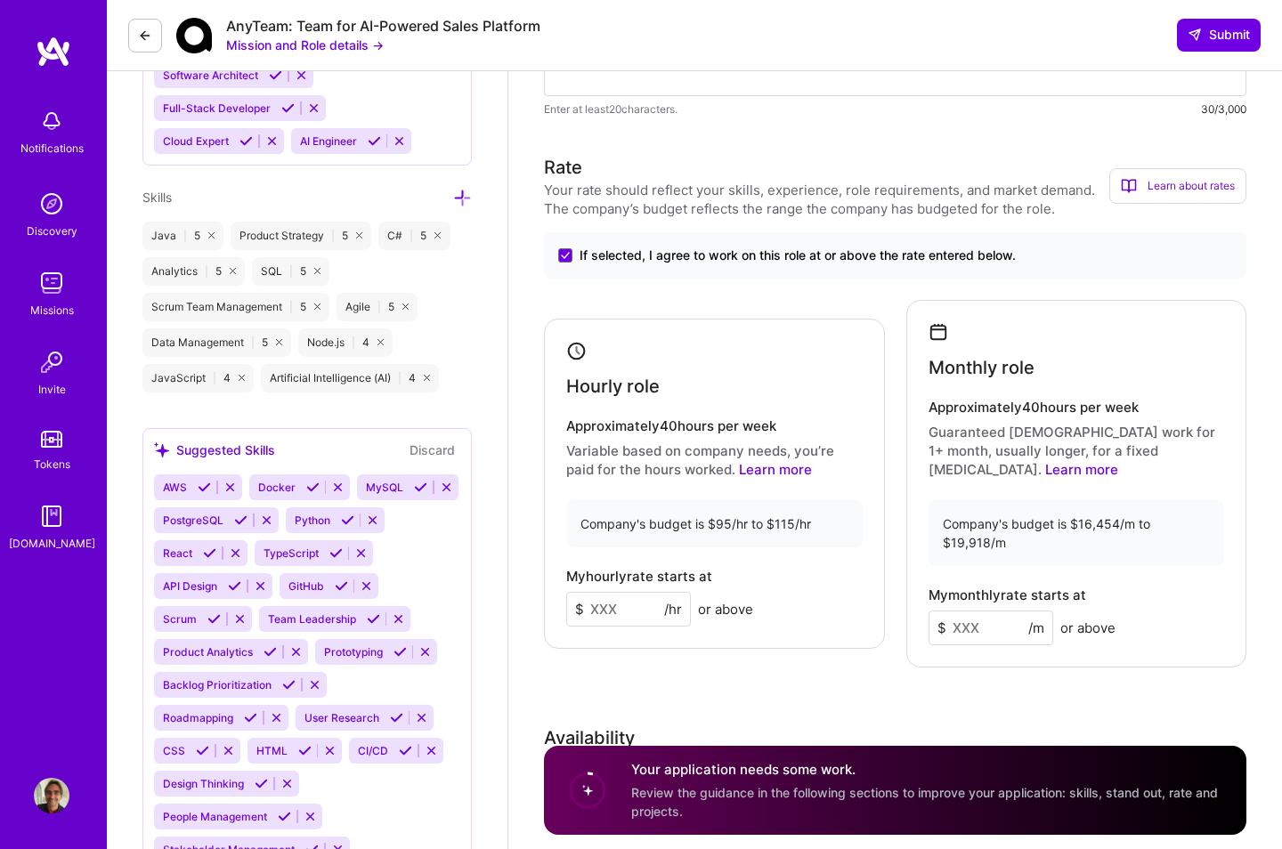
scroll to position [1140, 0]
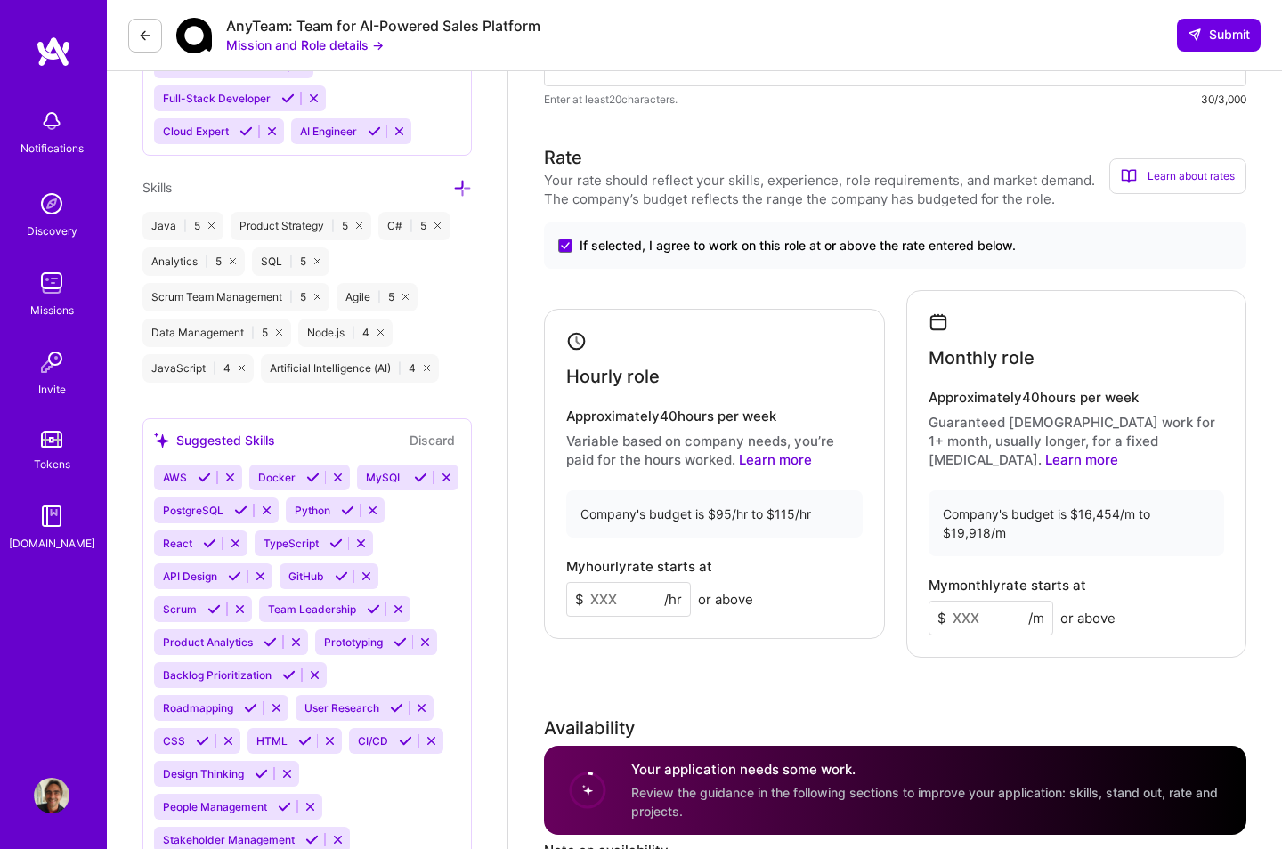
click at [959, 591] on input at bounding box center [991, 618] width 125 height 35
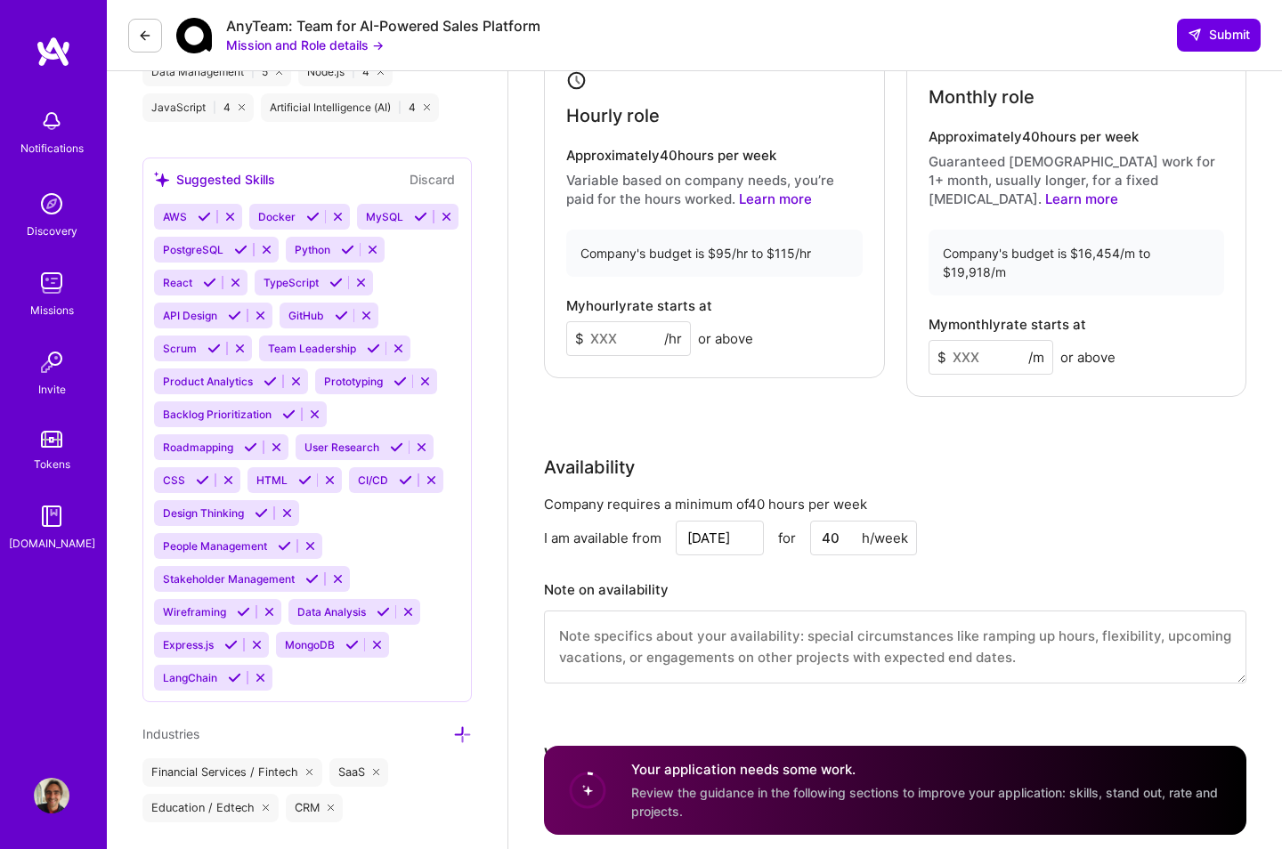
scroll to position [1166, 0]
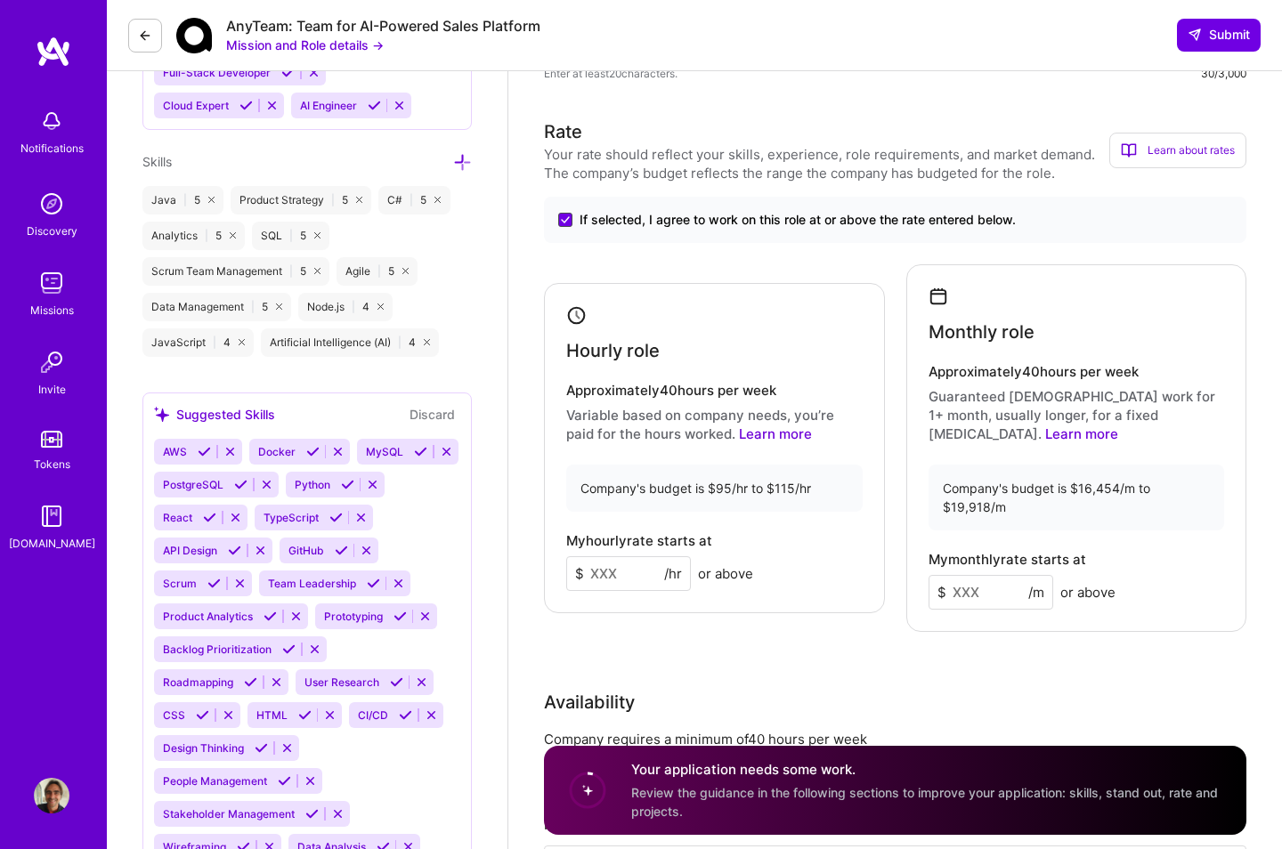
click at [562, 216] on icon at bounding box center [565, 219] width 9 height 7
click at [0, 0] on input "If selected, I agree to work on this role at or above the rate entered below." at bounding box center [0, 0] width 0 height 0
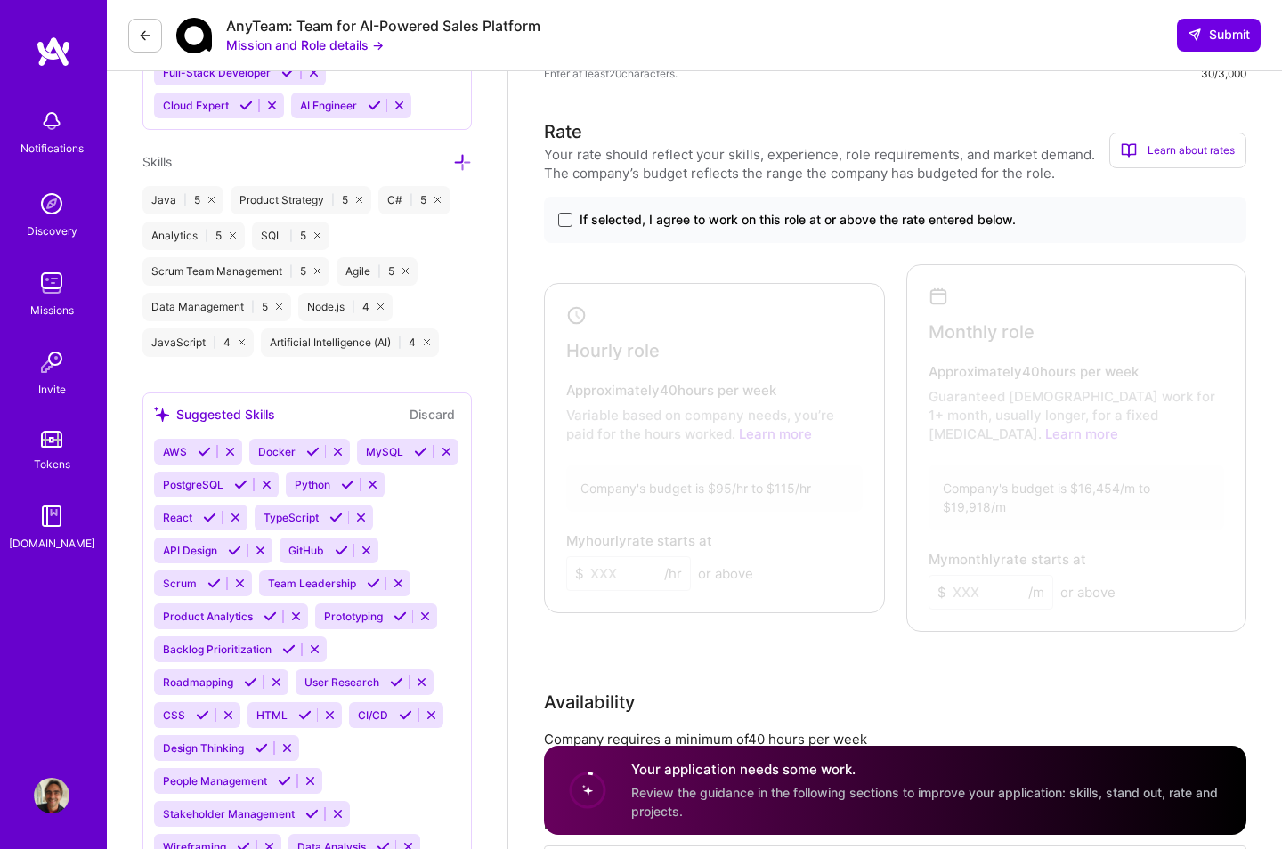
click at [567, 221] on span at bounding box center [565, 220] width 14 height 14
click at [0, 0] on input "If selected, I agree to work on this role at or above the rate entered below." at bounding box center [0, 0] width 0 height 0
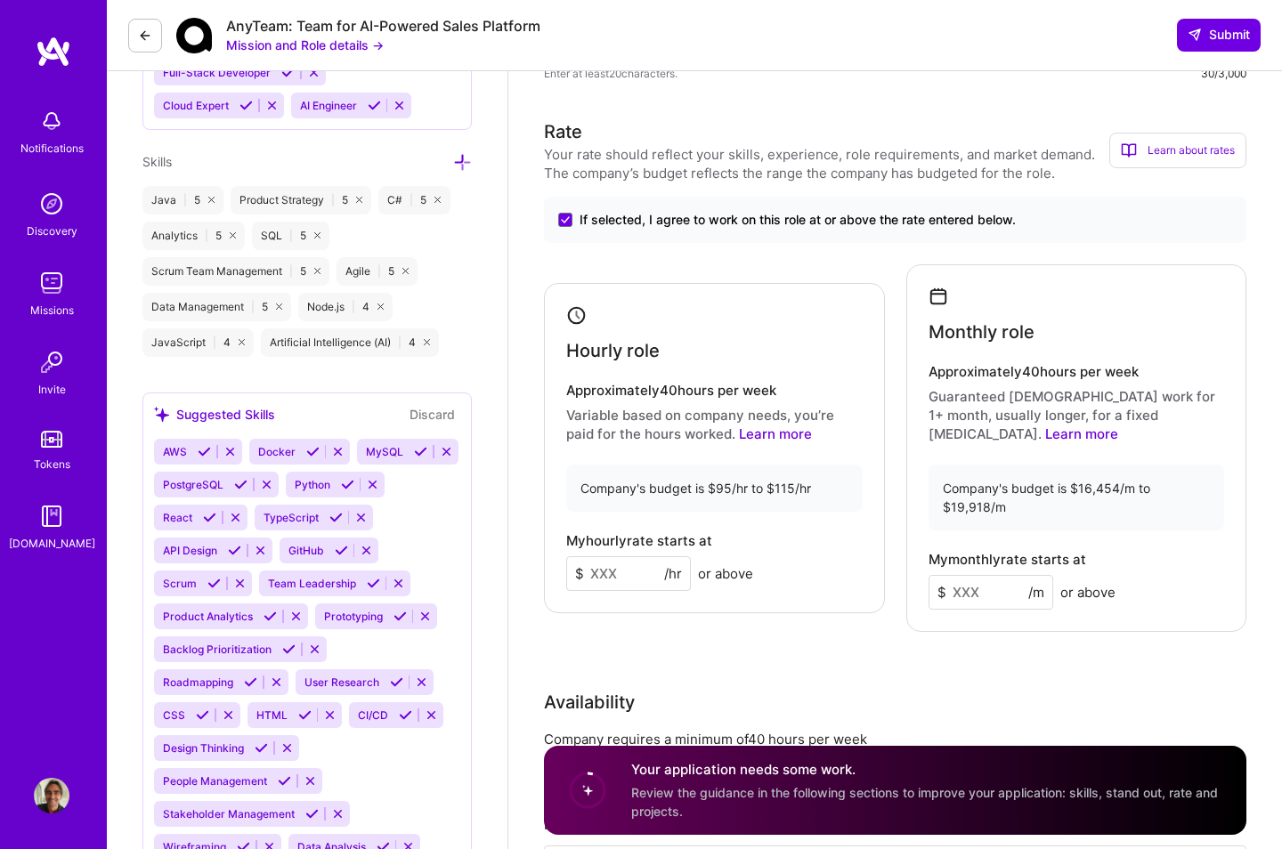
click at [621, 560] on input at bounding box center [628, 573] width 125 height 35
click at [963, 575] on input at bounding box center [991, 592] width 125 height 35
click at [597, 565] on input at bounding box center [628, 573] width 125 height 35
type input "115"
click at [969, 575] on input at bounding box center [991, 592] width 125 height 35
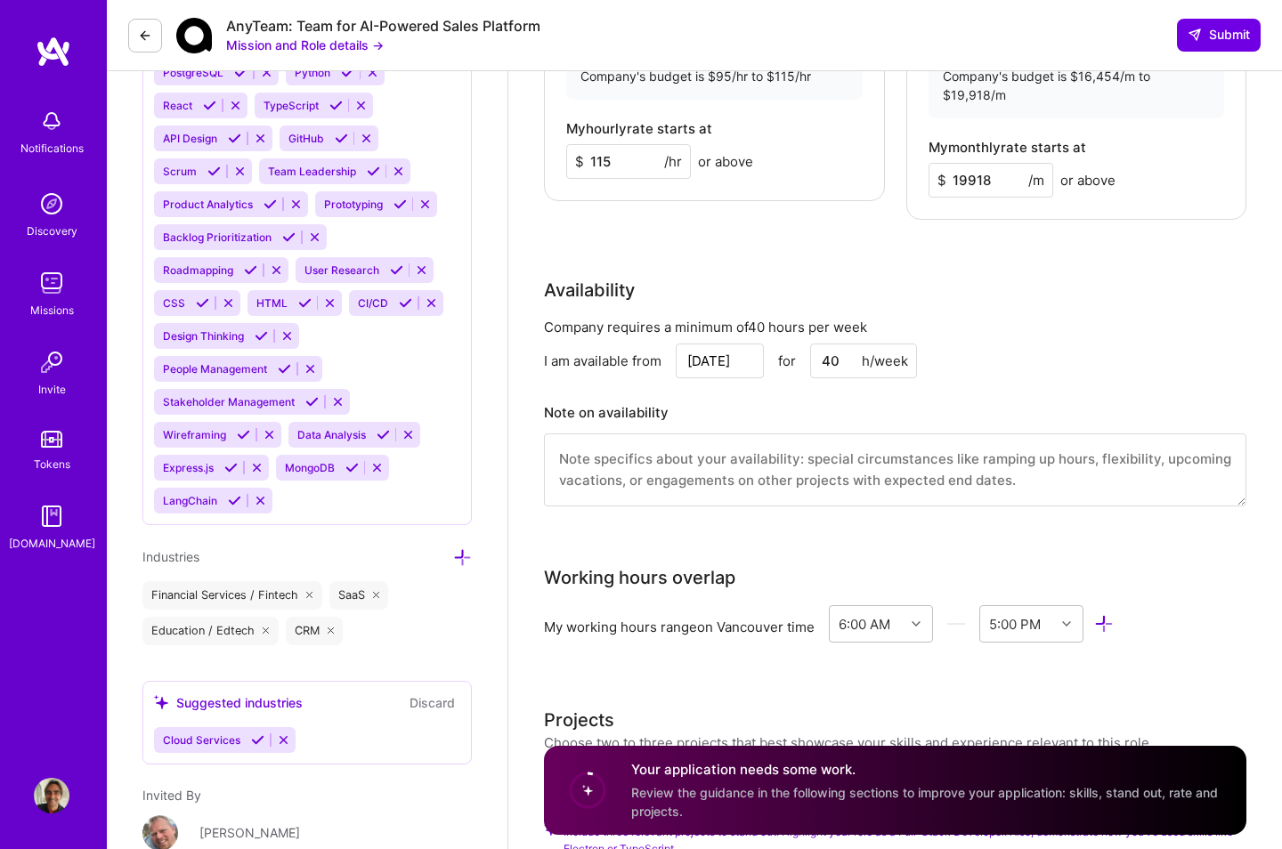
scroll to position [1580, 0]
type input "19918"
click at [668, 449] on textarea at bounding box center [895, 468] width 703 height 73
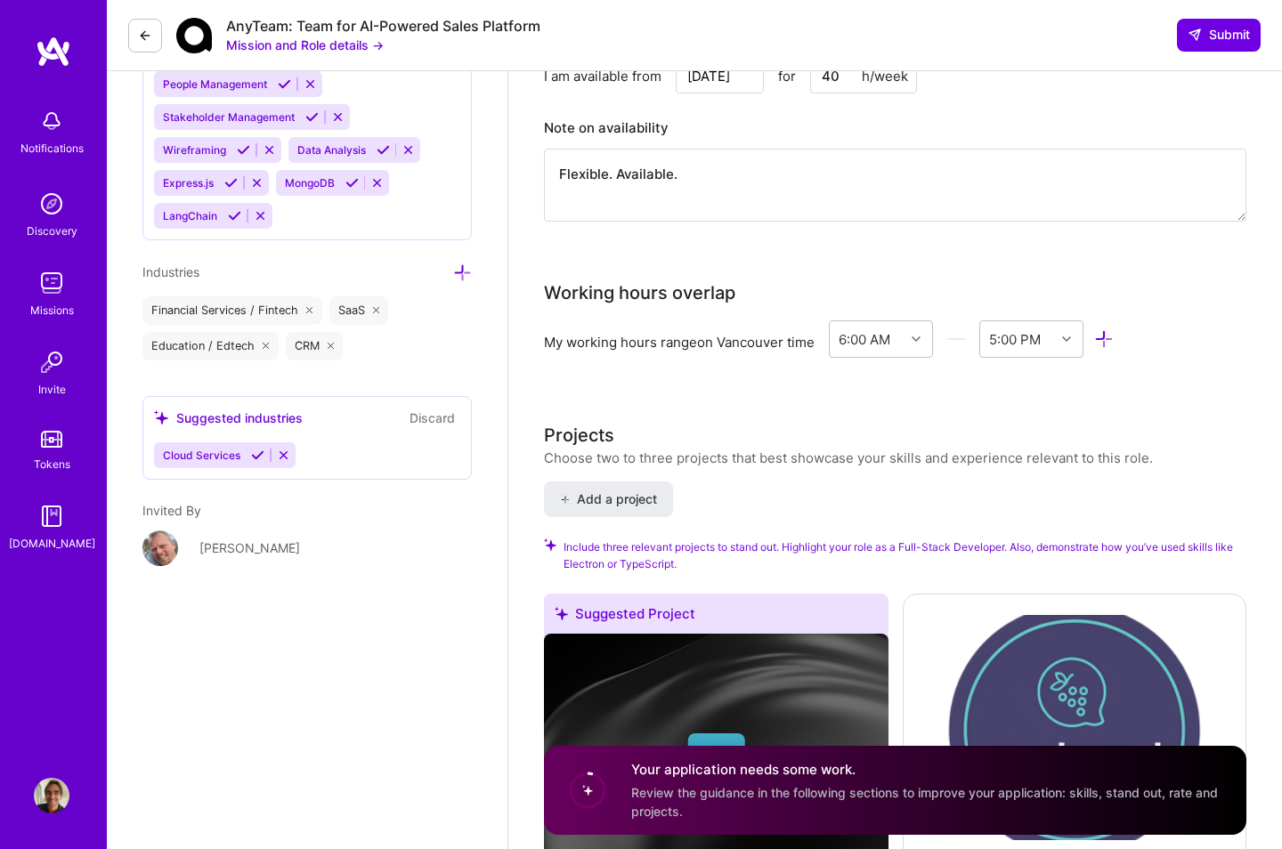
scroll to position [1871, 0]
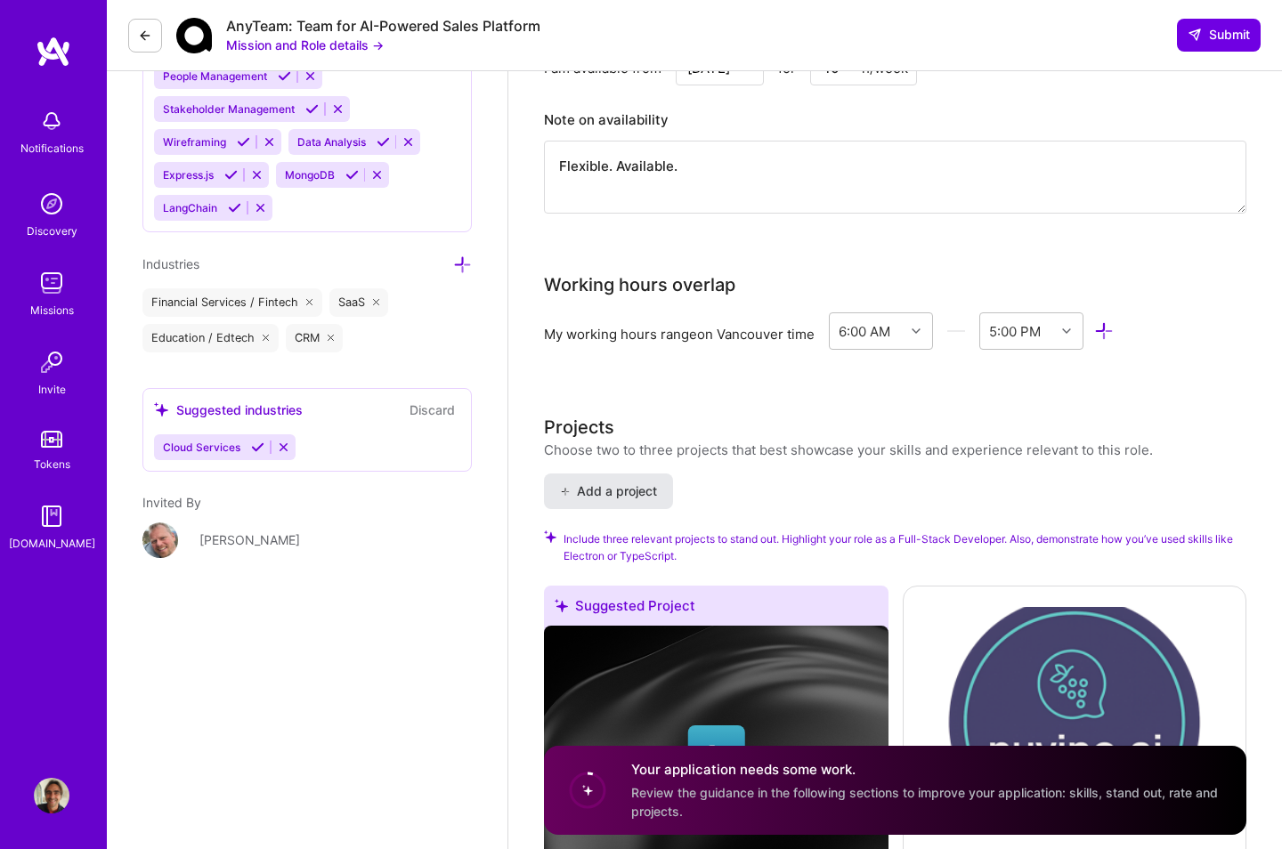
type textarea "Flexible. Available."
click at [621, 482] on button "Add a project" at bounding box center [608, 492] width 129 height 36
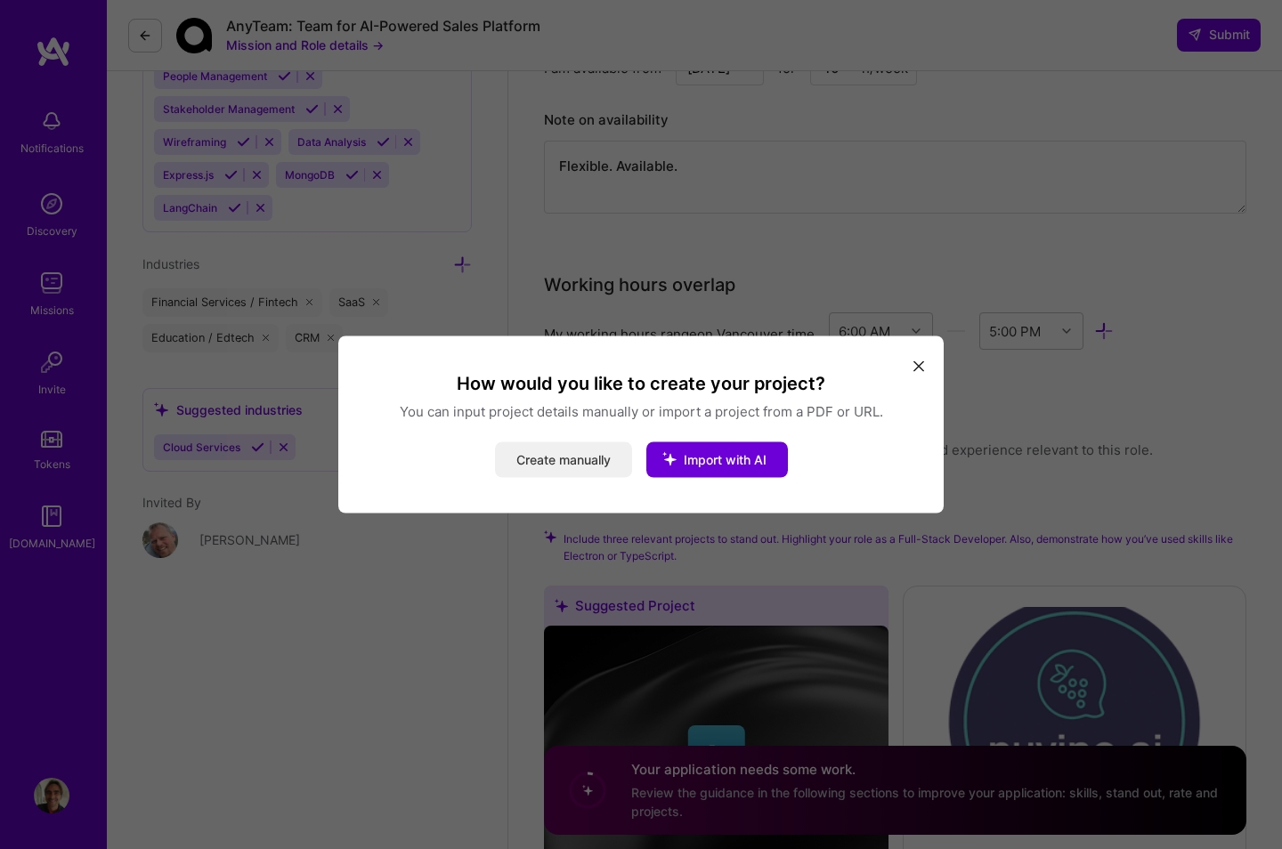
click at [577, 466] on button "Create manually" at bounding box center [563, 461] width 137 height 36
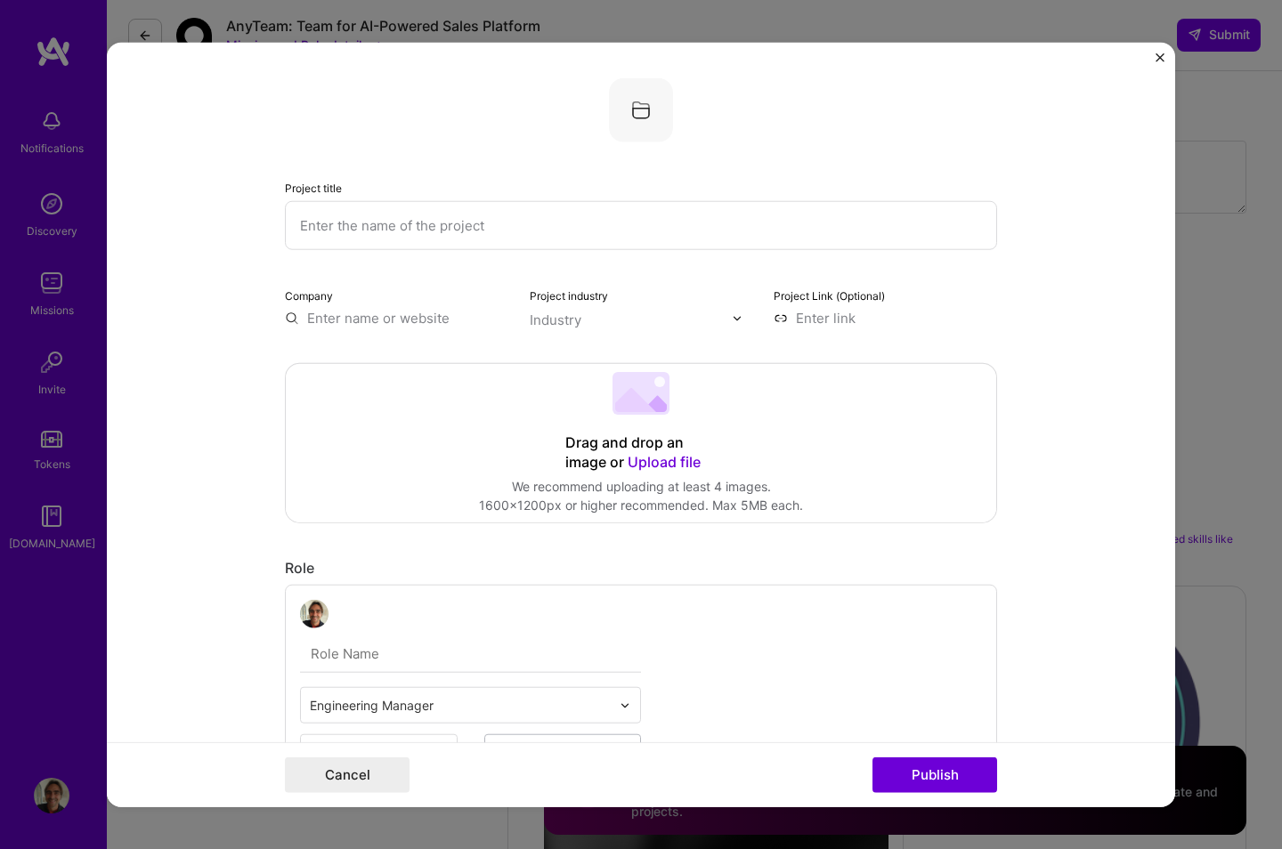
click at [1102, 61] on img "Close" at bounding box center [1160, 57] width 9 height 9
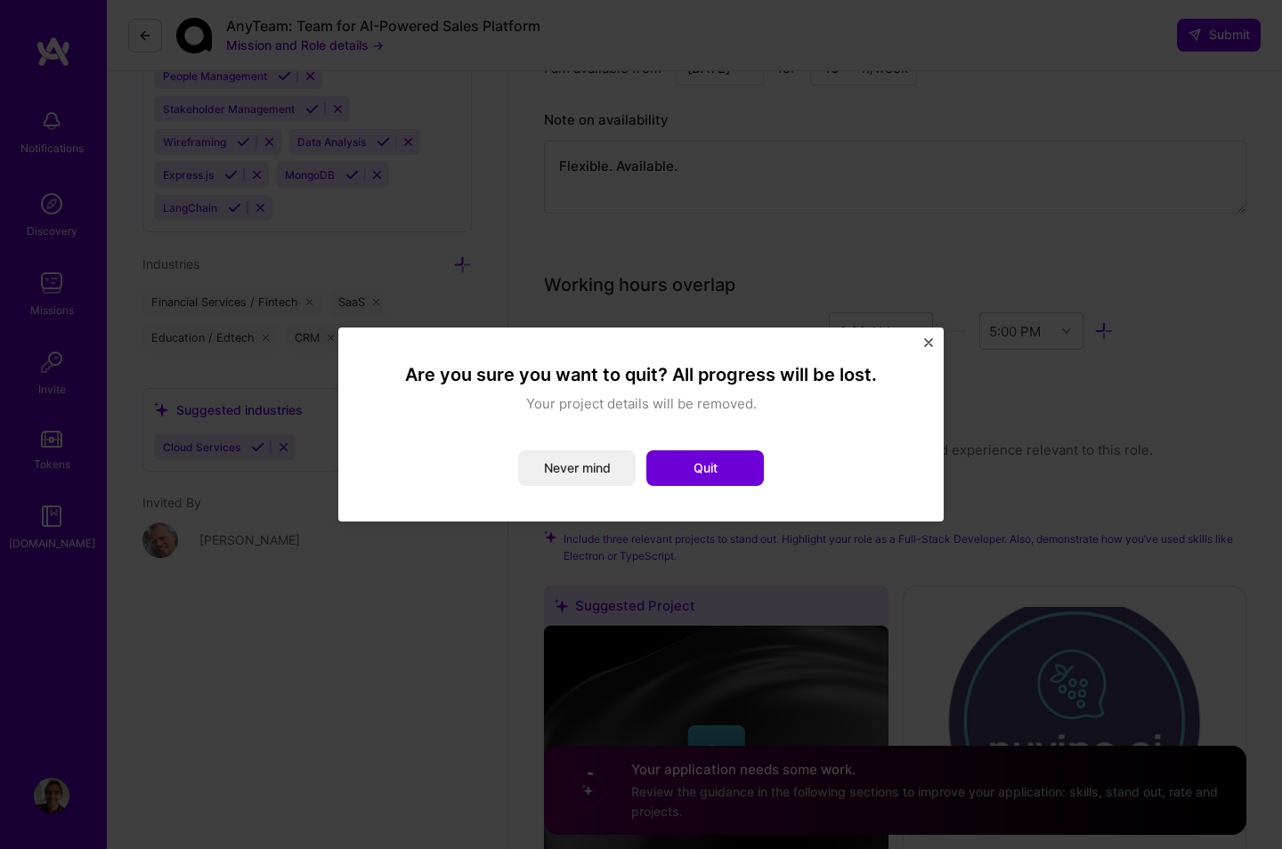
click at [930, 345] on img "Close" at bounding box center [928, 342] width 9 height 9
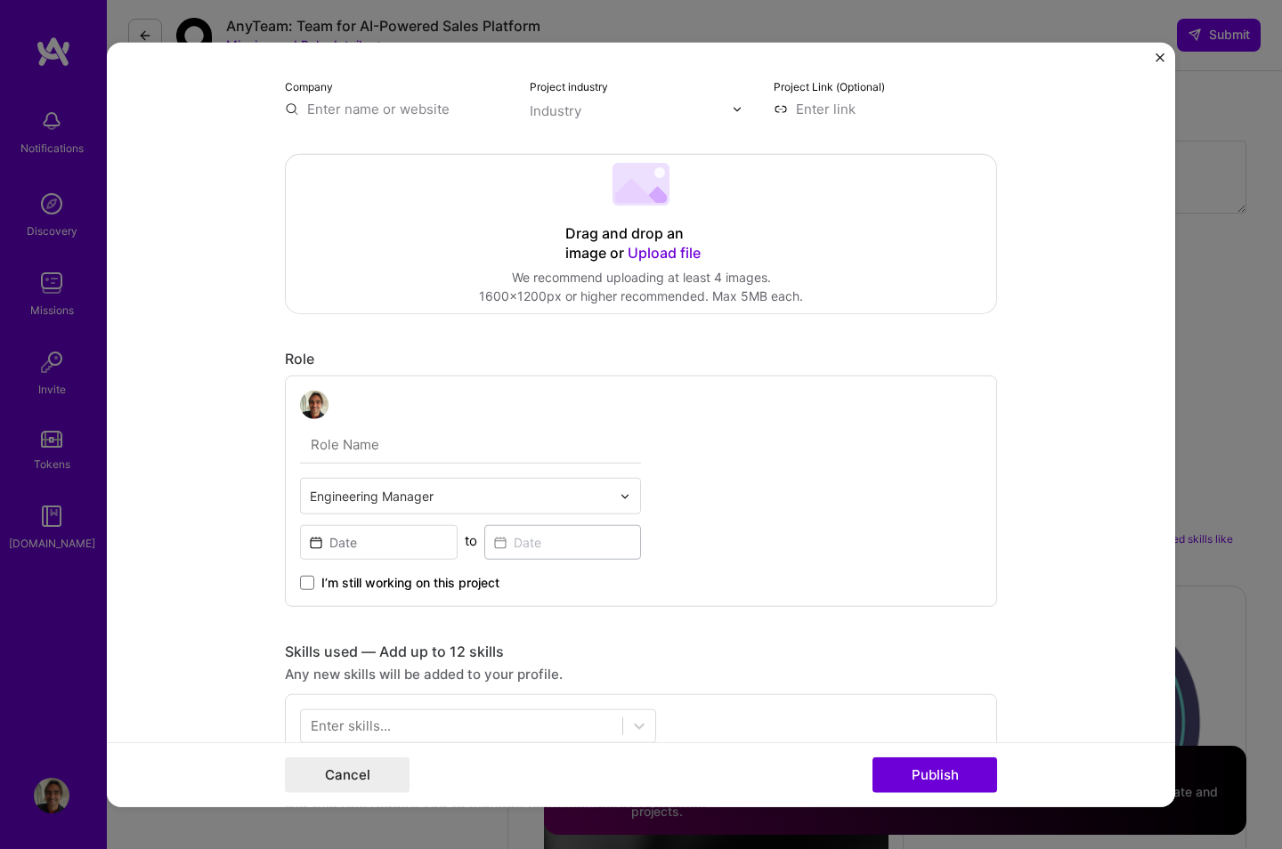
scroll to position [0, 0]
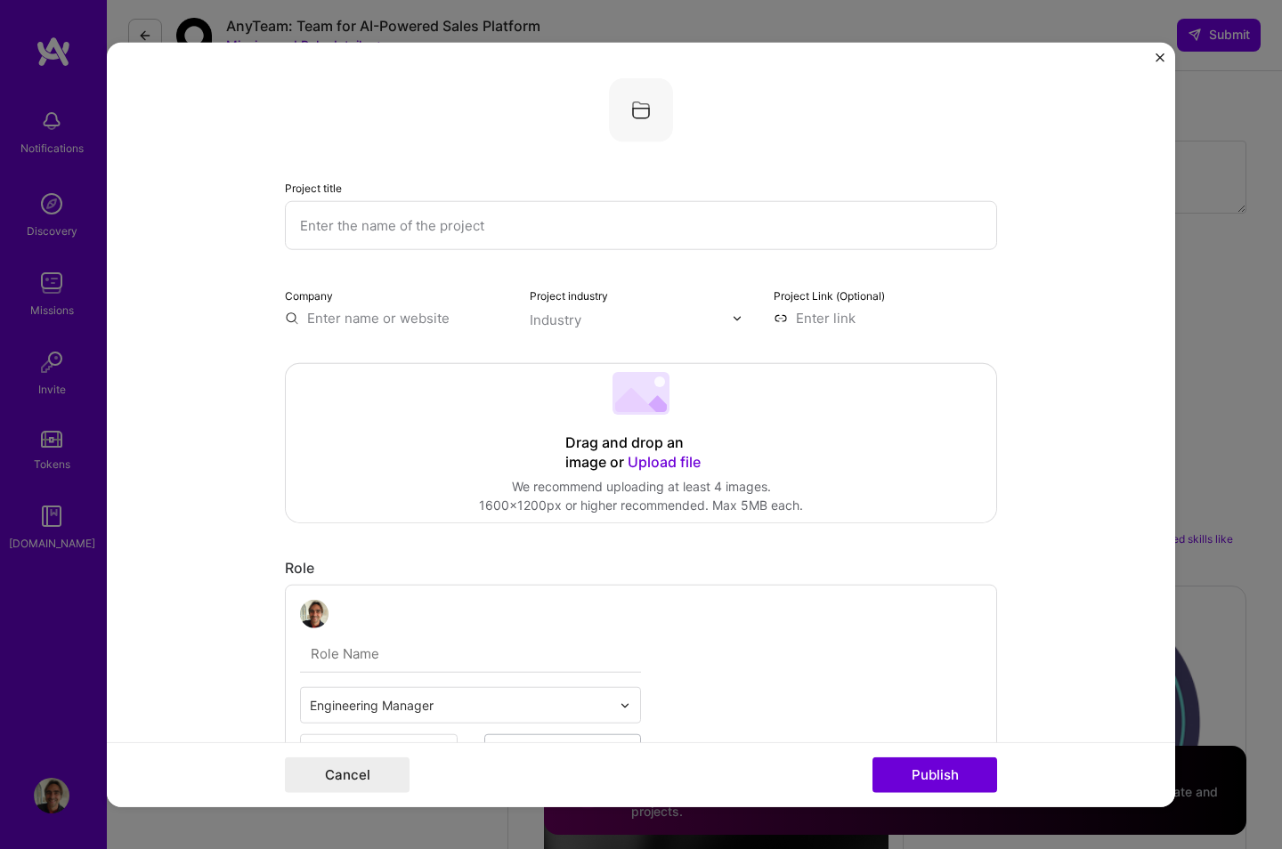
click at [475, 237] on input "text" at bounding box center [641, 225] width 712 height 49
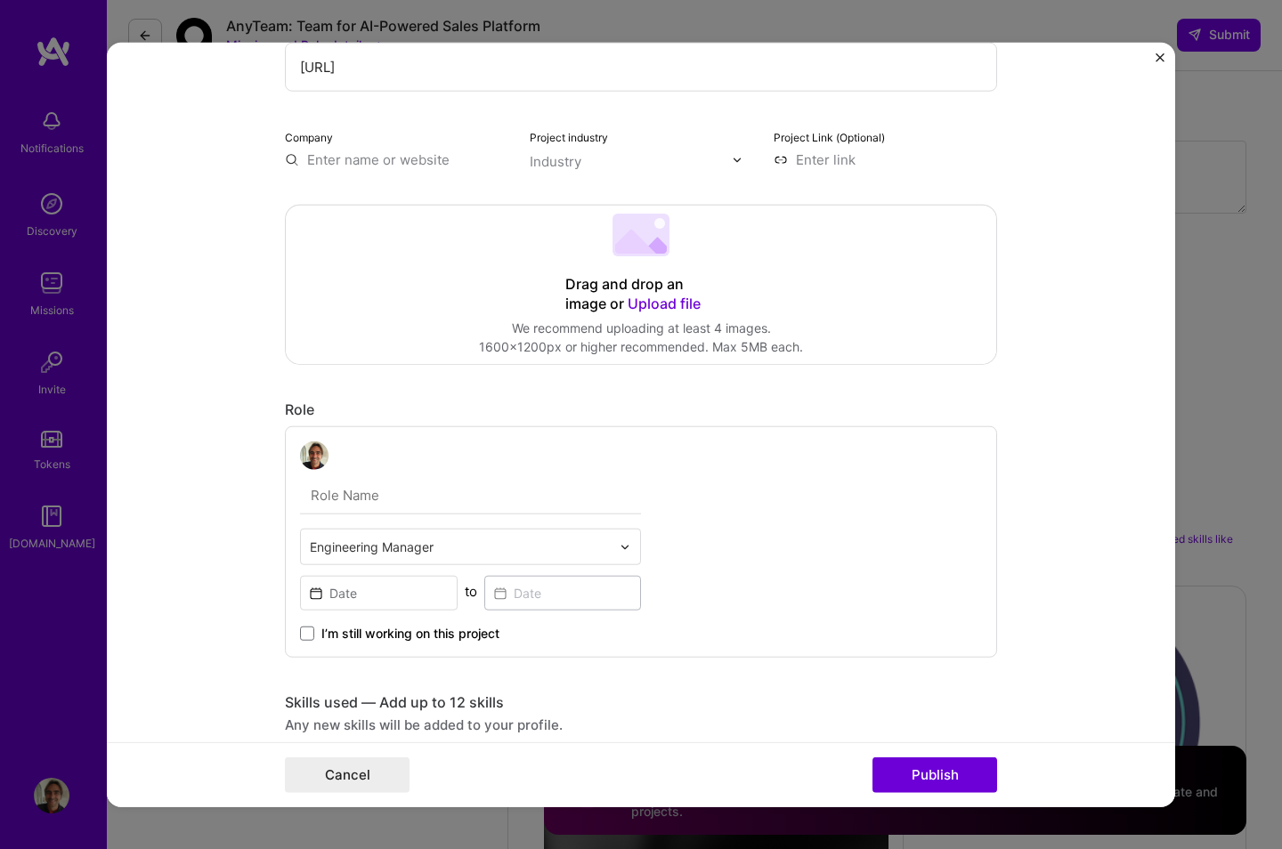
scroll to position [162, 0]
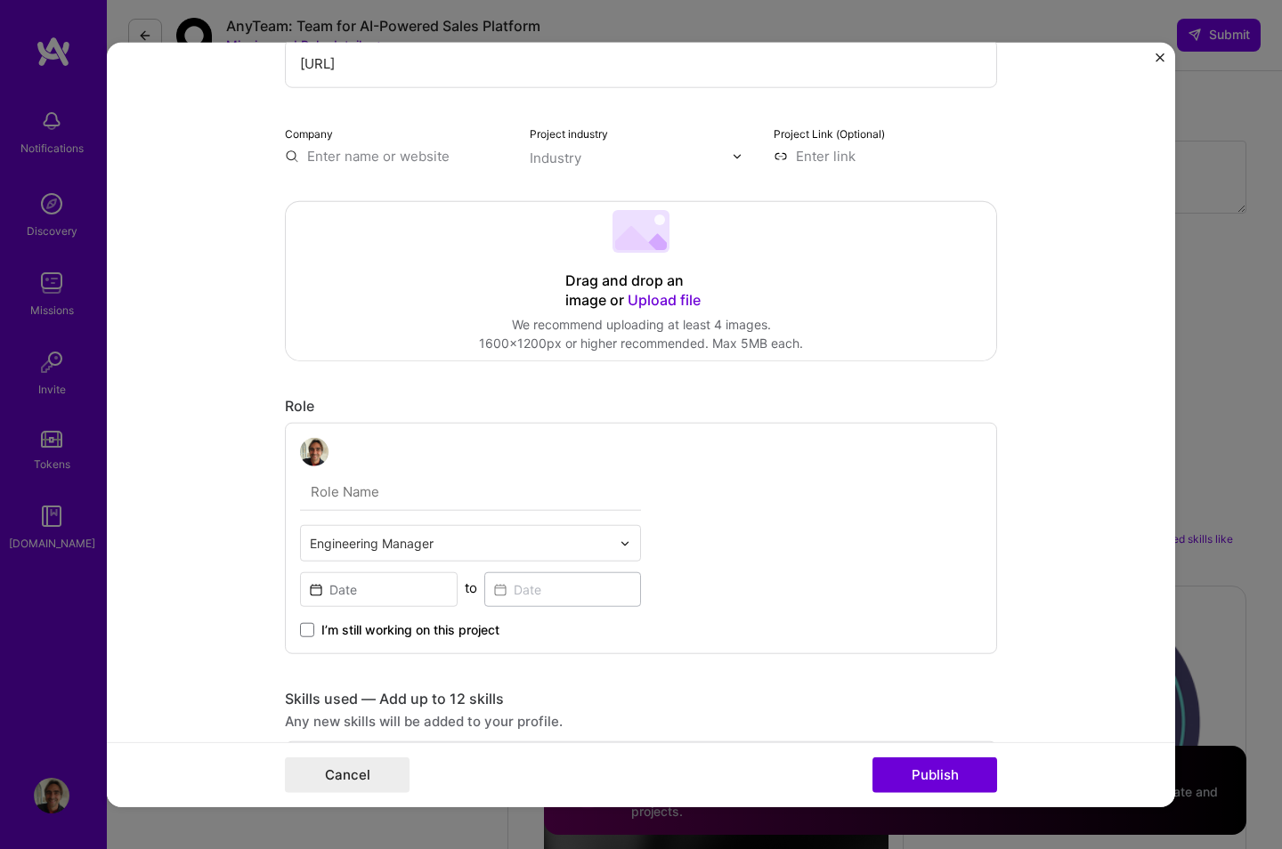
type input "[URL]"
click at [324, 152] on input "text" at bounding box center [396, 156] width 223 height 19
click at [373, 197] on span "[URL]" at bounding box center [355, 192] width 35 height 19
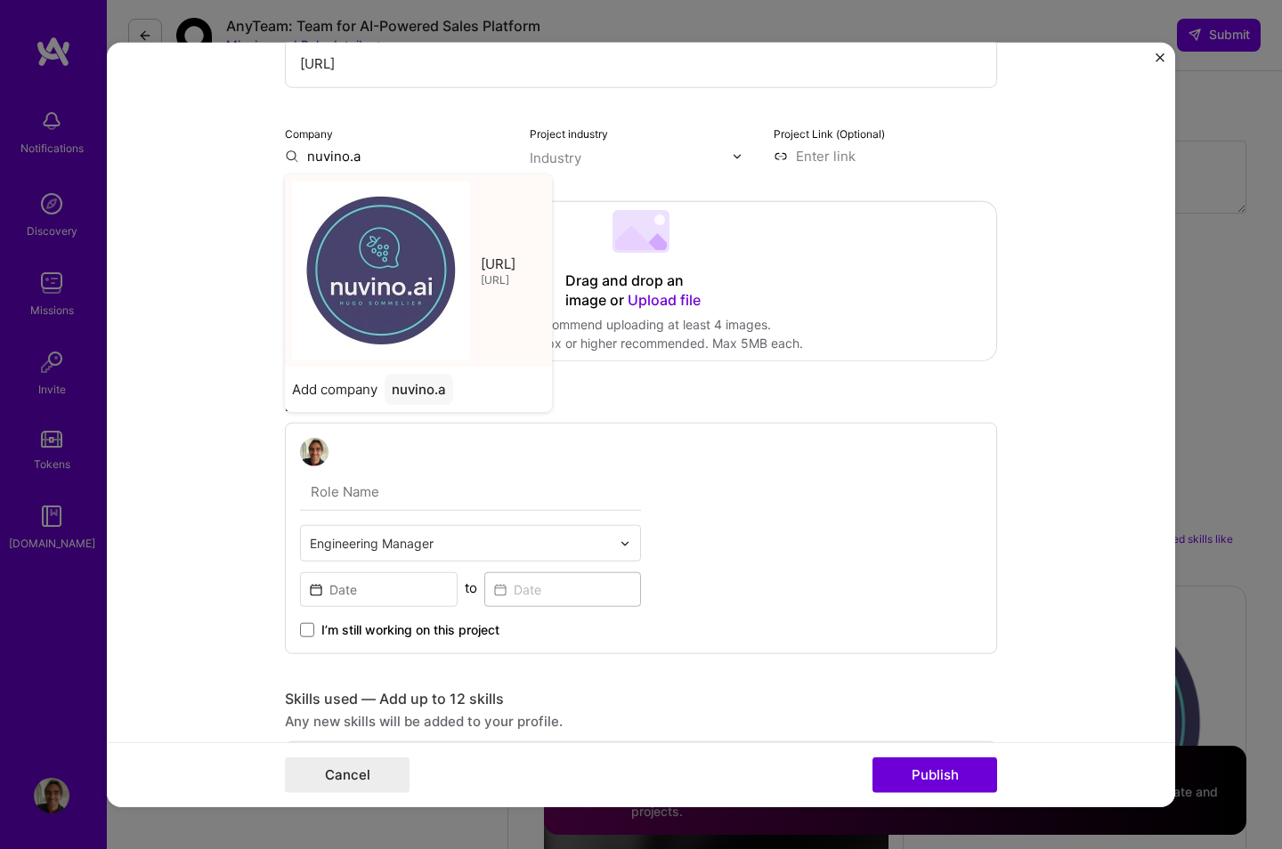
type input "[URL]"
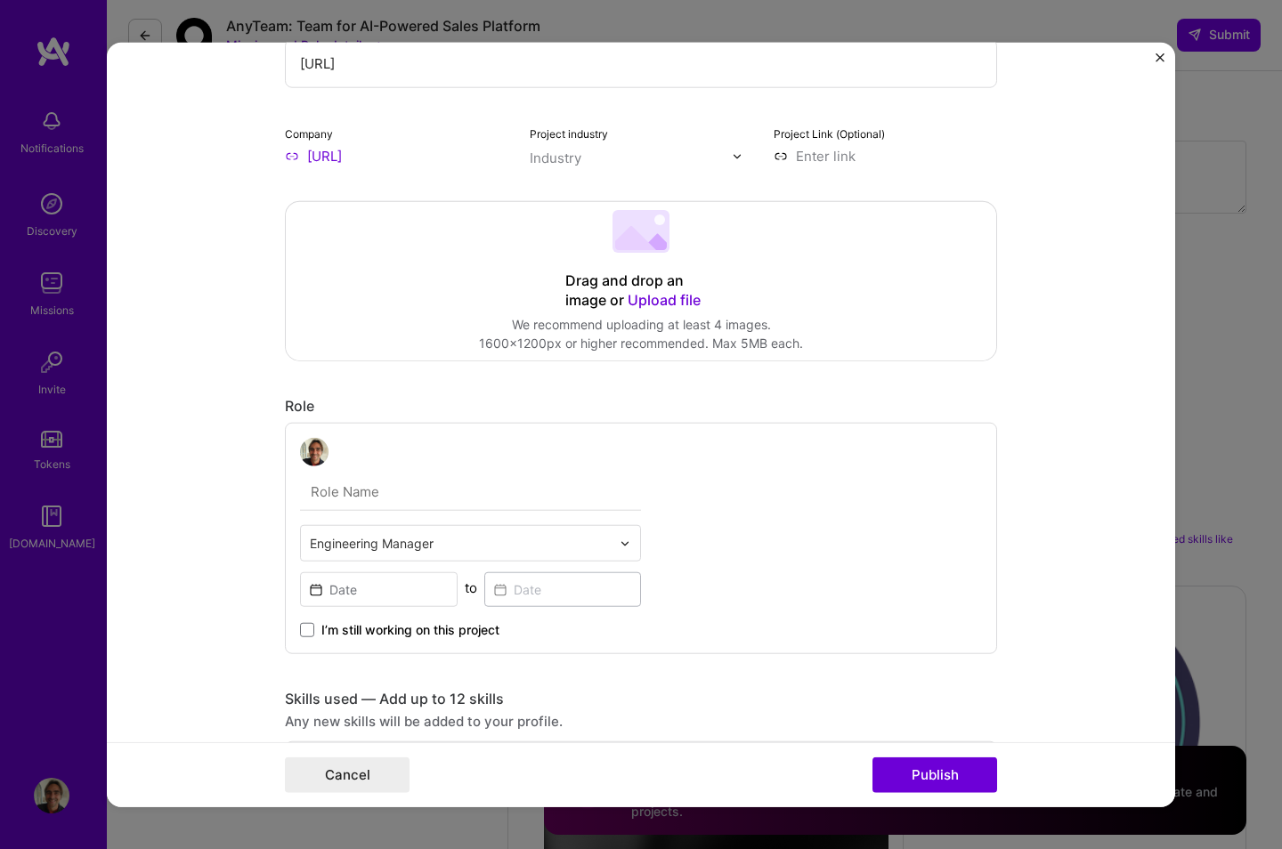
click at [739, 161] on div at bounding box center [742, 156] width 20 height 19
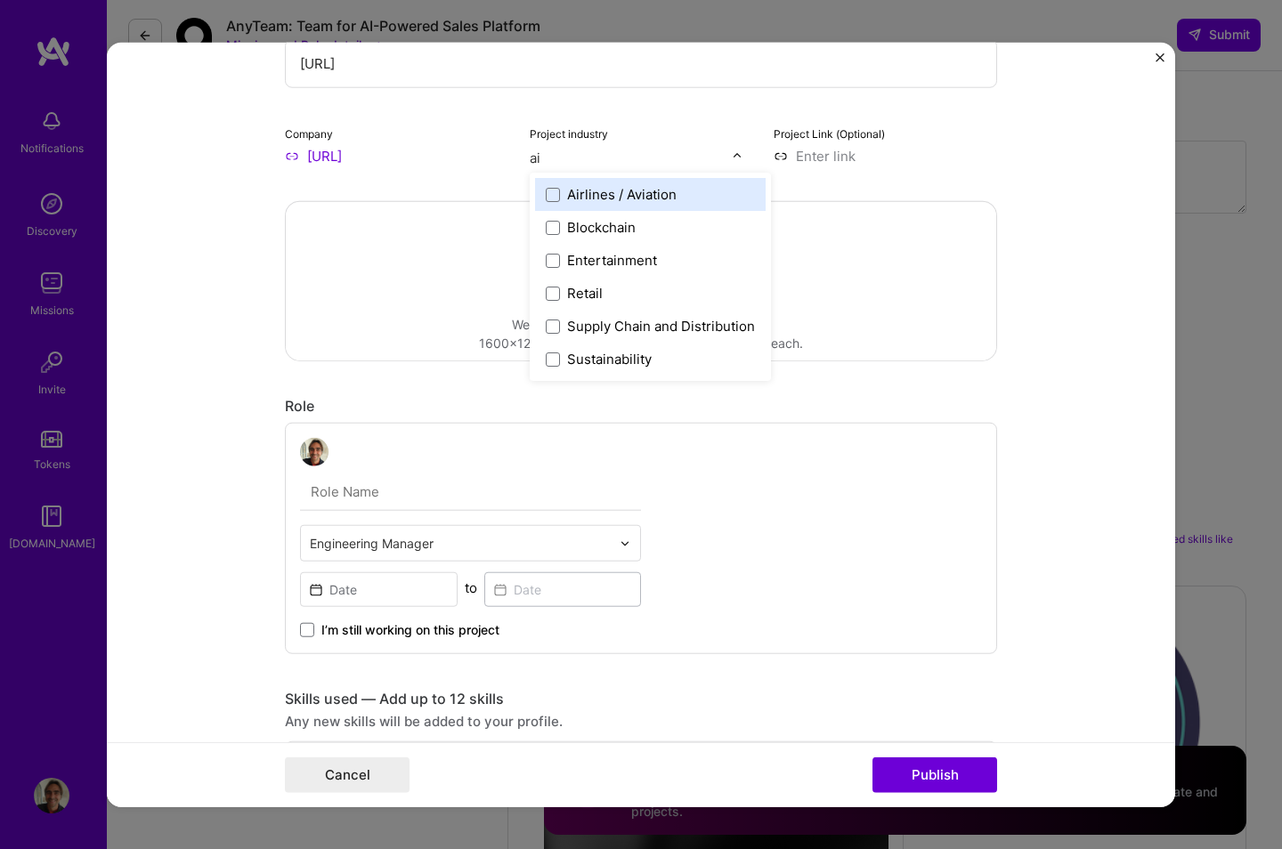
type input "a"
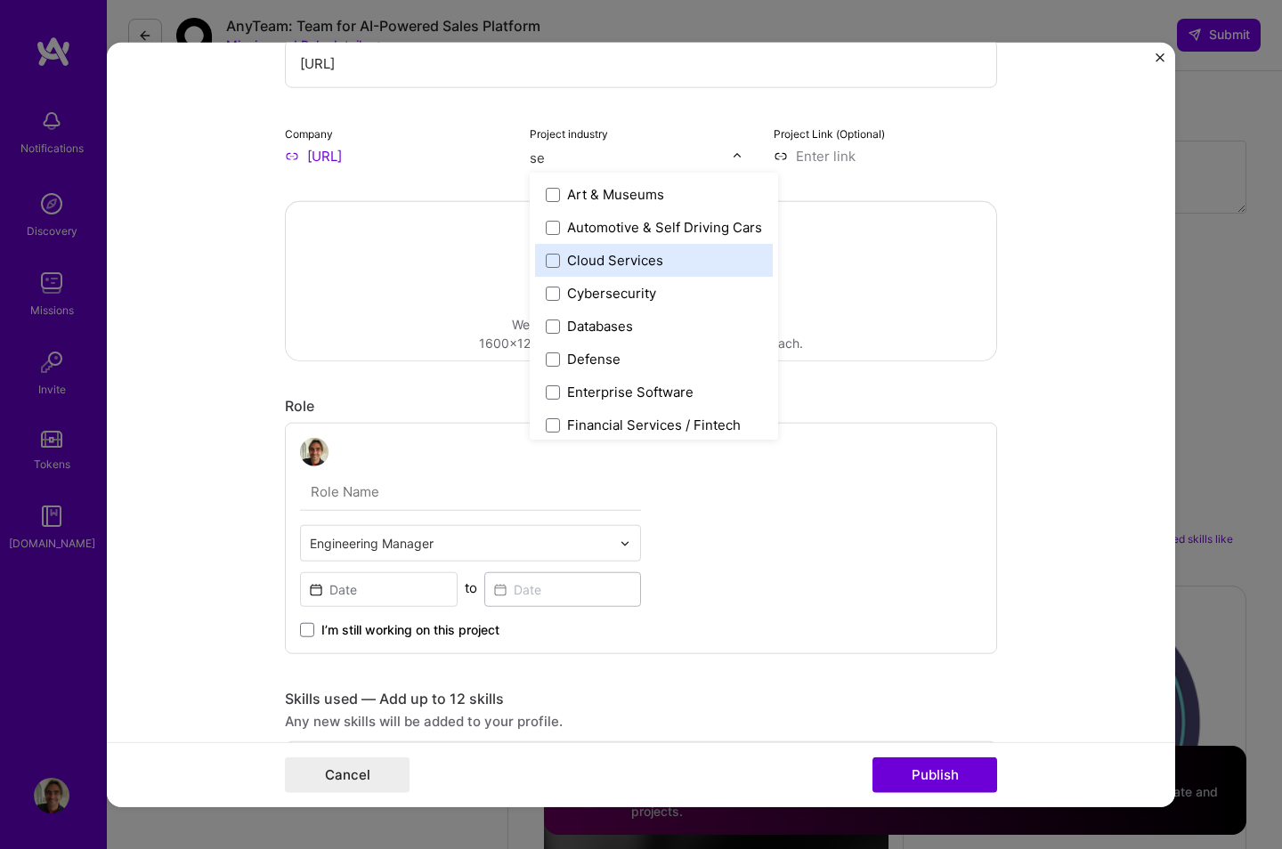
type input "s"
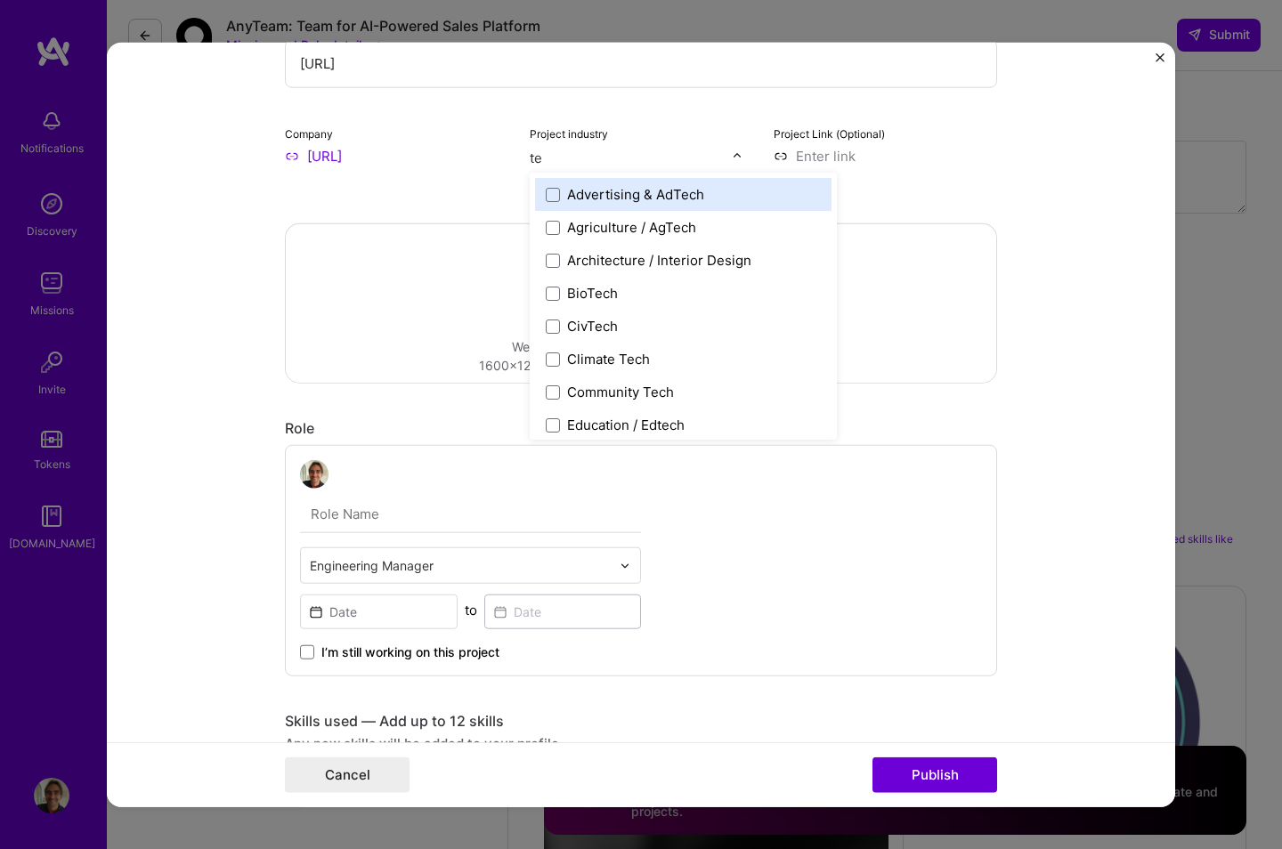
type input "t"
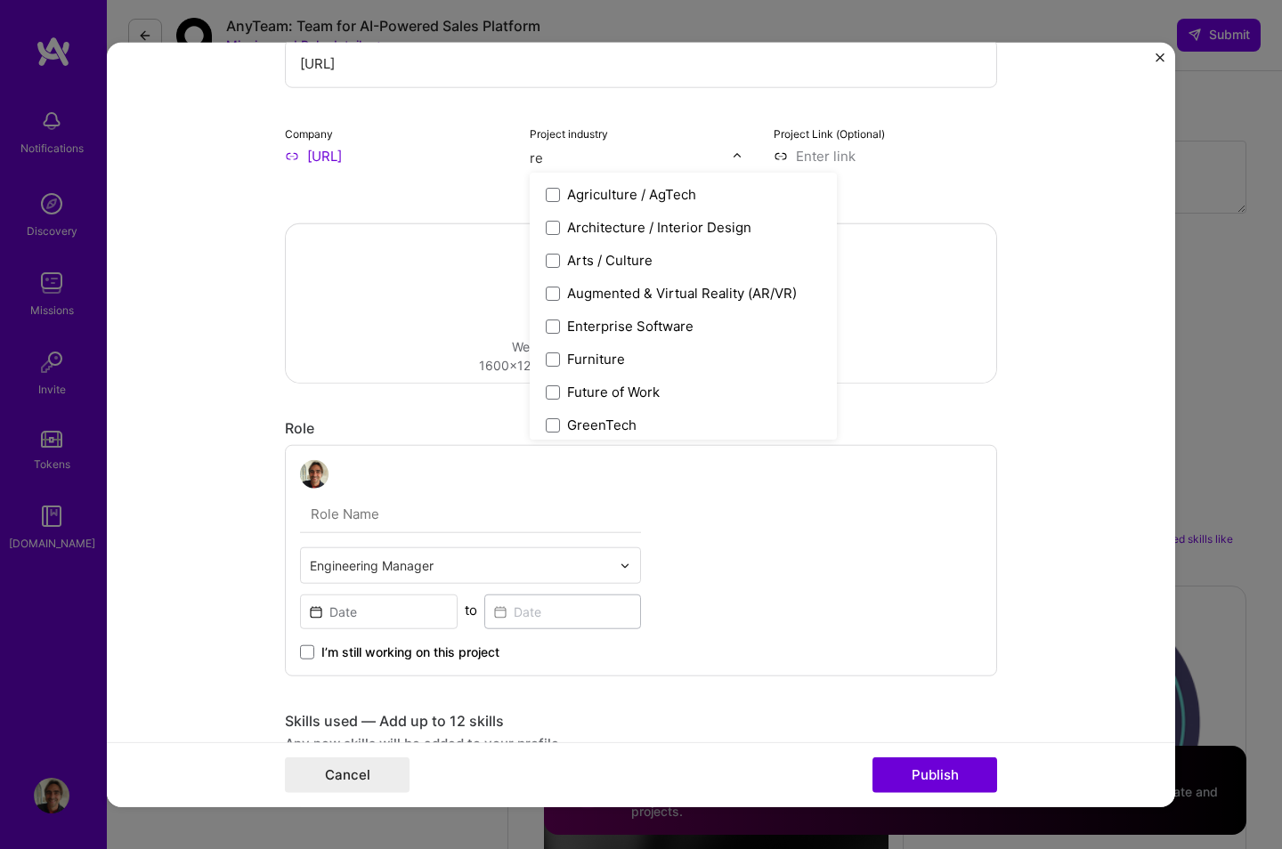
type input "r"
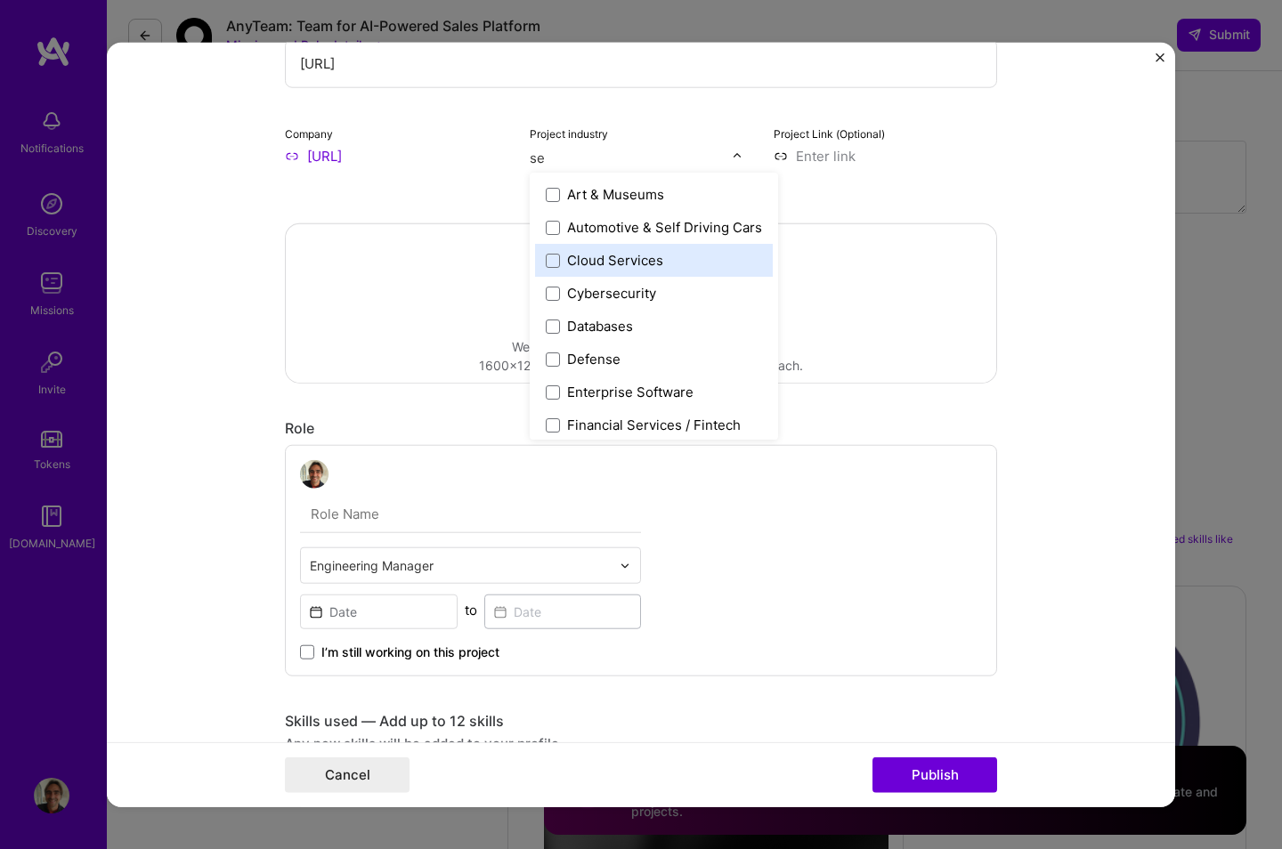
type input "s"
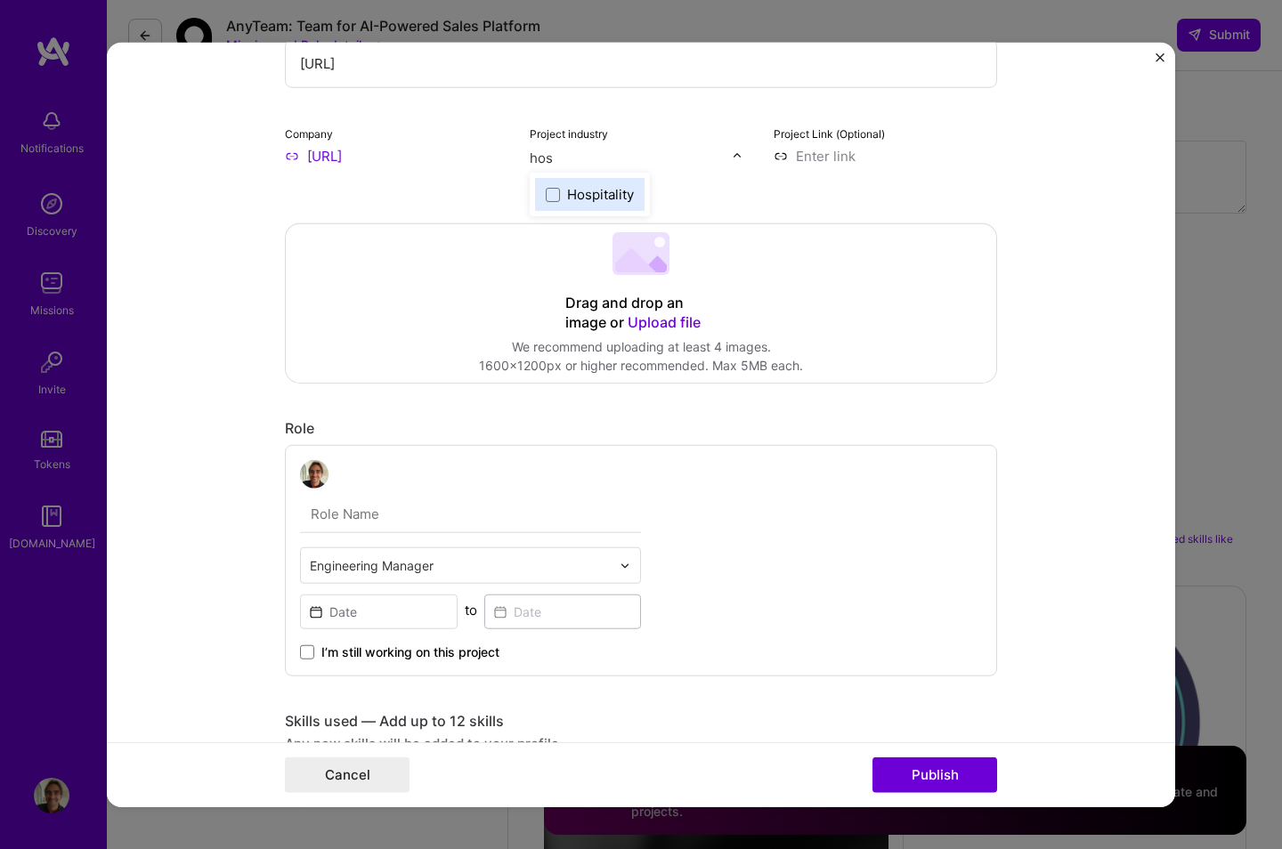
type input "hosp"
click at [556, 193] on span at bounding box center [553, 194] width 14 height 14
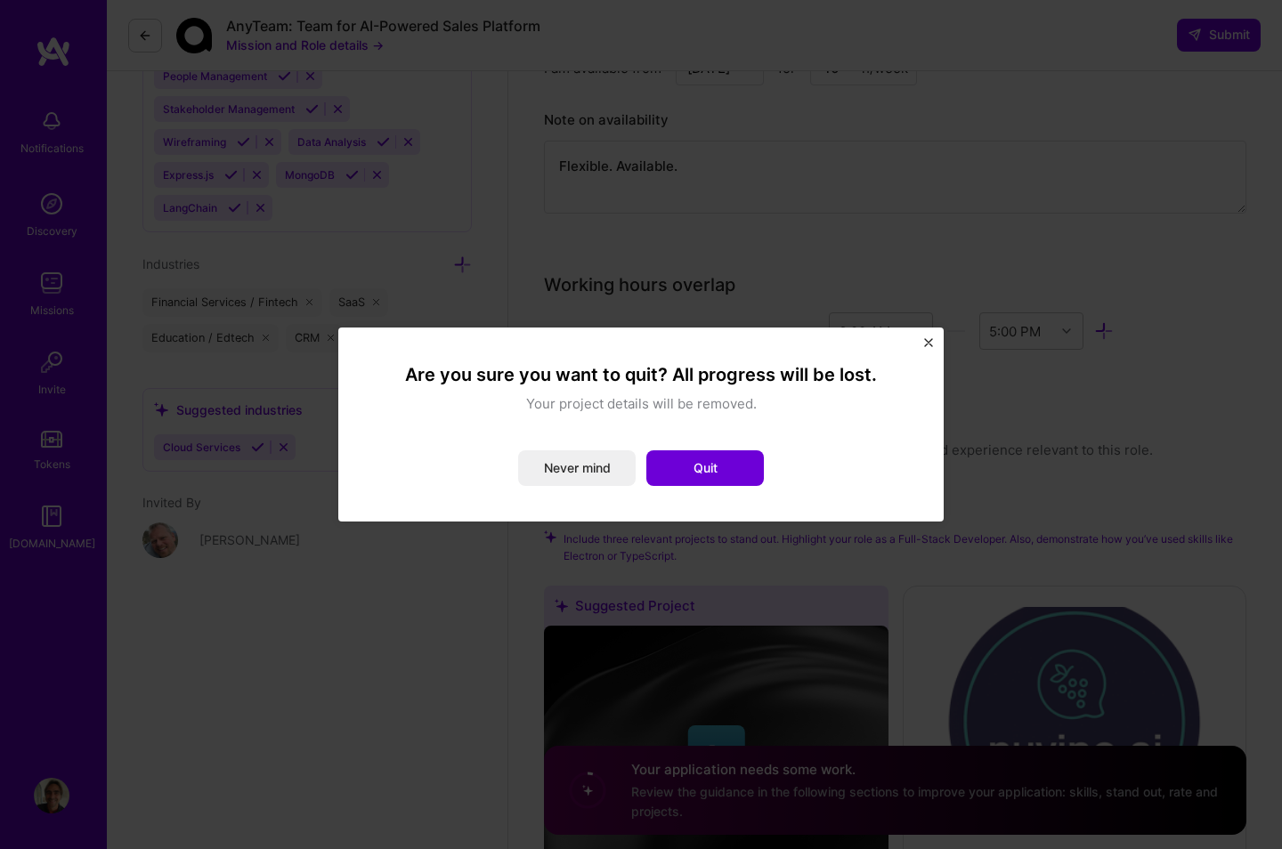
click at [934, 342] on div "Are you sure you want to quit? All progress will be lost. Your project details …" at bounding box center [640, 425] width 605 height 194
click at [563, 466] on button "Never mind" at bounding box center [577, 469] width 118 height 36
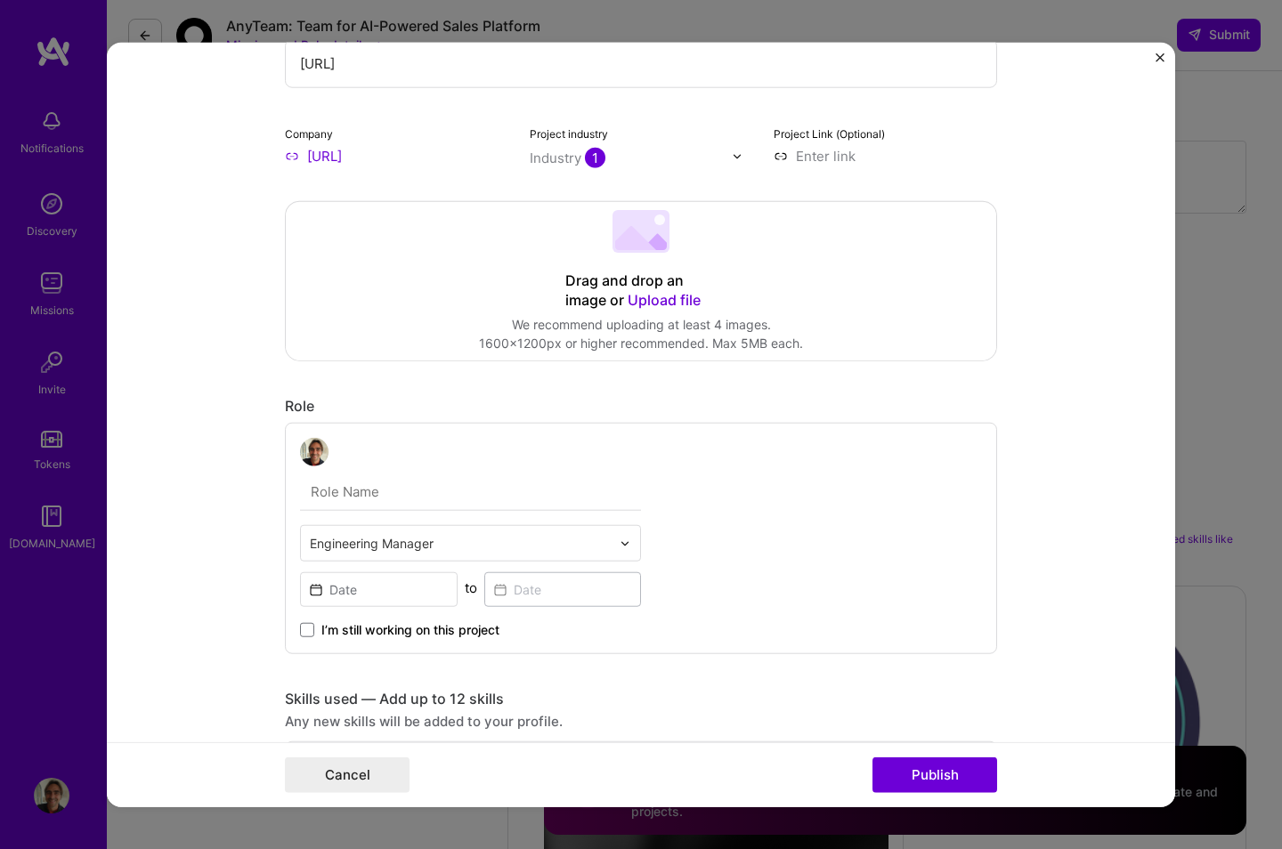
click at [663, 304] on span "Upload file" at bounding box center [664, 300] width 73 height 18
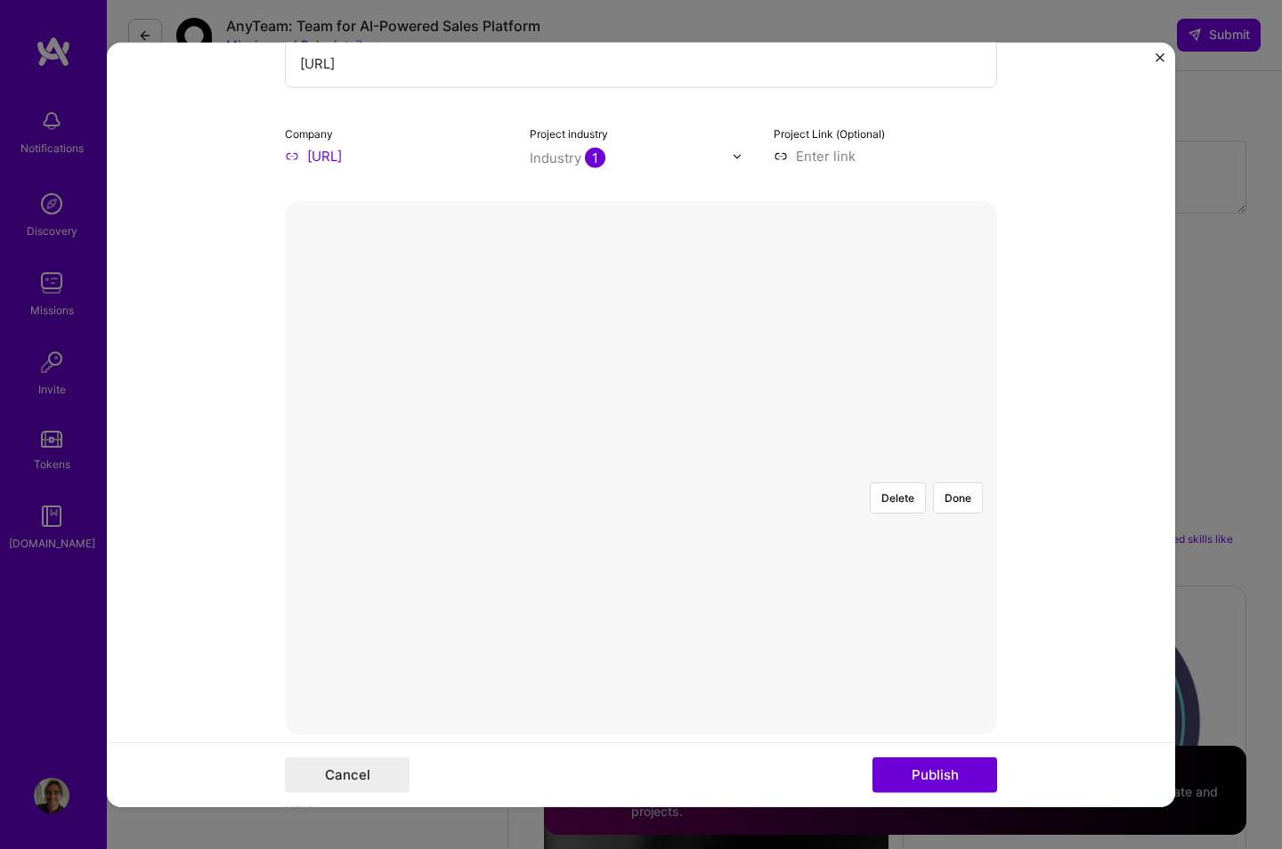
click at [641, 538] on div at bounding box center [908, 739] width 534 height 402
click at [956, 483] on button "Done" at bounding box center [958, 498] width 50 height 31
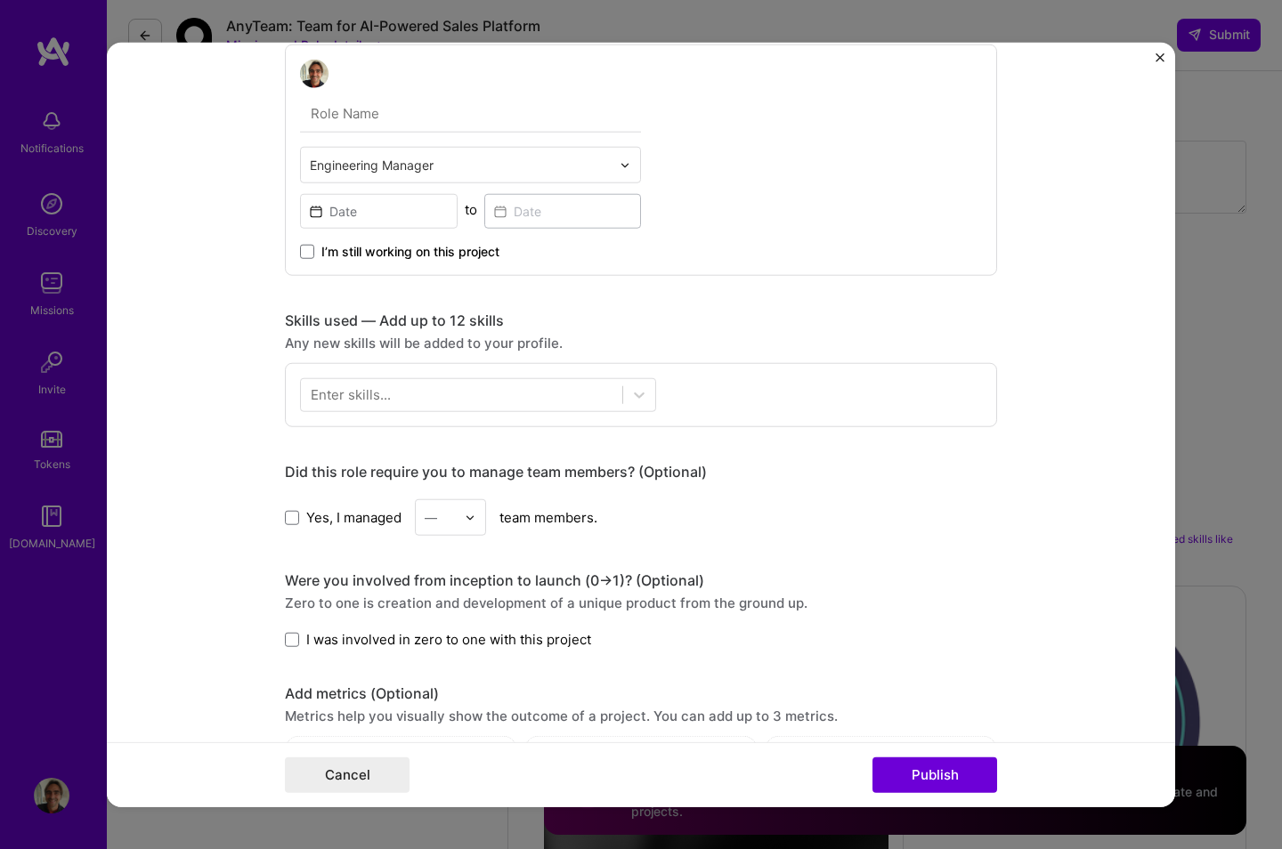
scroll to position [999, 0]
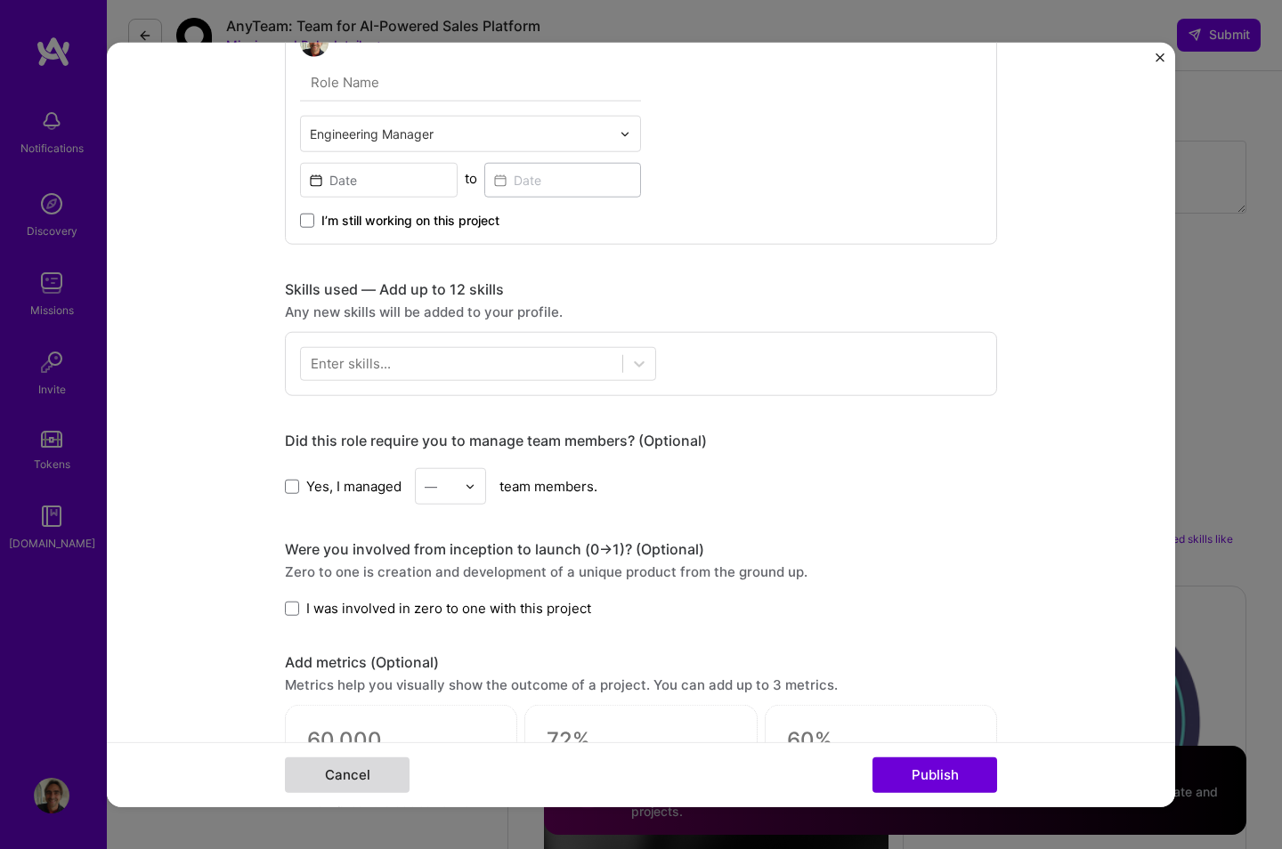
click at [382, 591] on button "Cancel" at bounding box center [347, 775] width 125 height 36
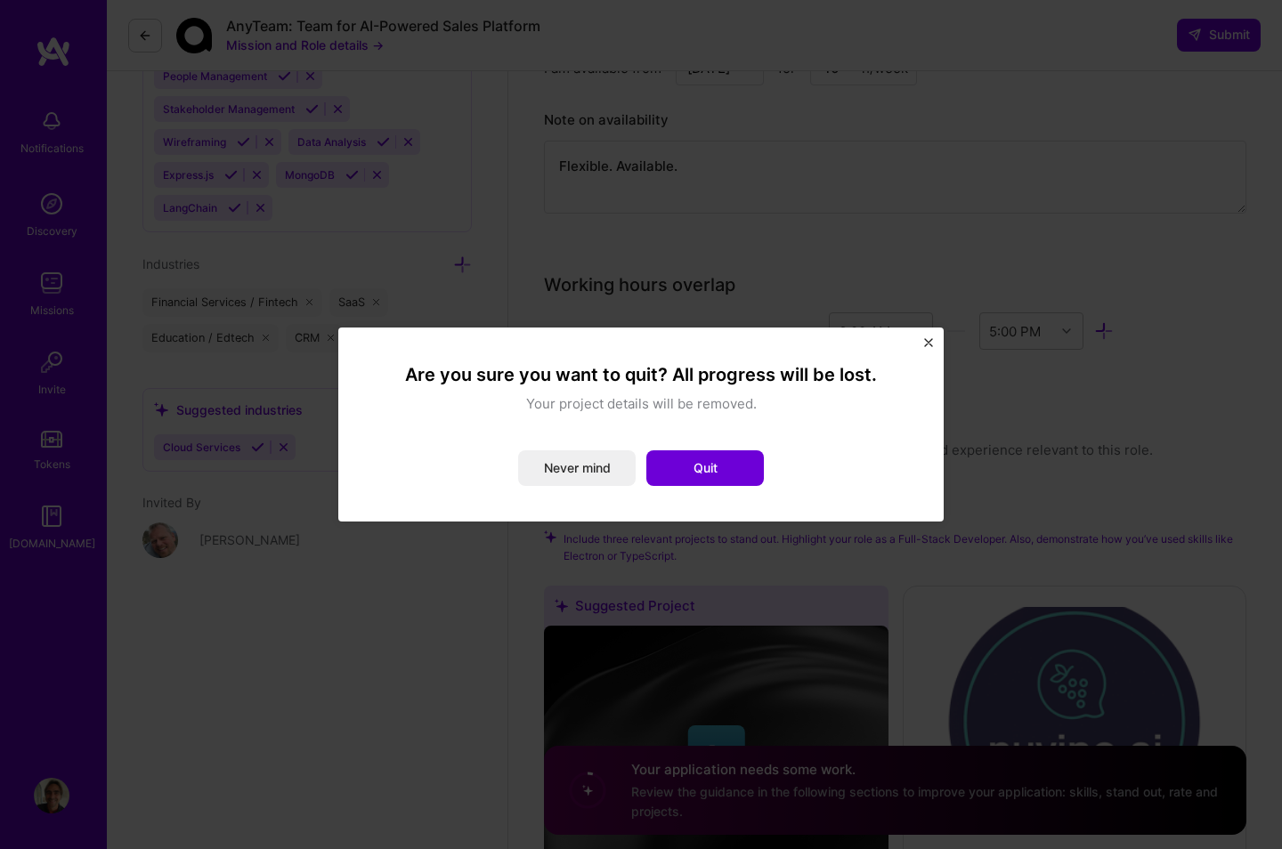
drag, startPoint x: 698, startPoint y: 477, endPoint x: 683, endPoint y: 478, distance: 15.2
click at [698, 477] on button "Quit" at bounding box center [705, 469] width 118 height 36
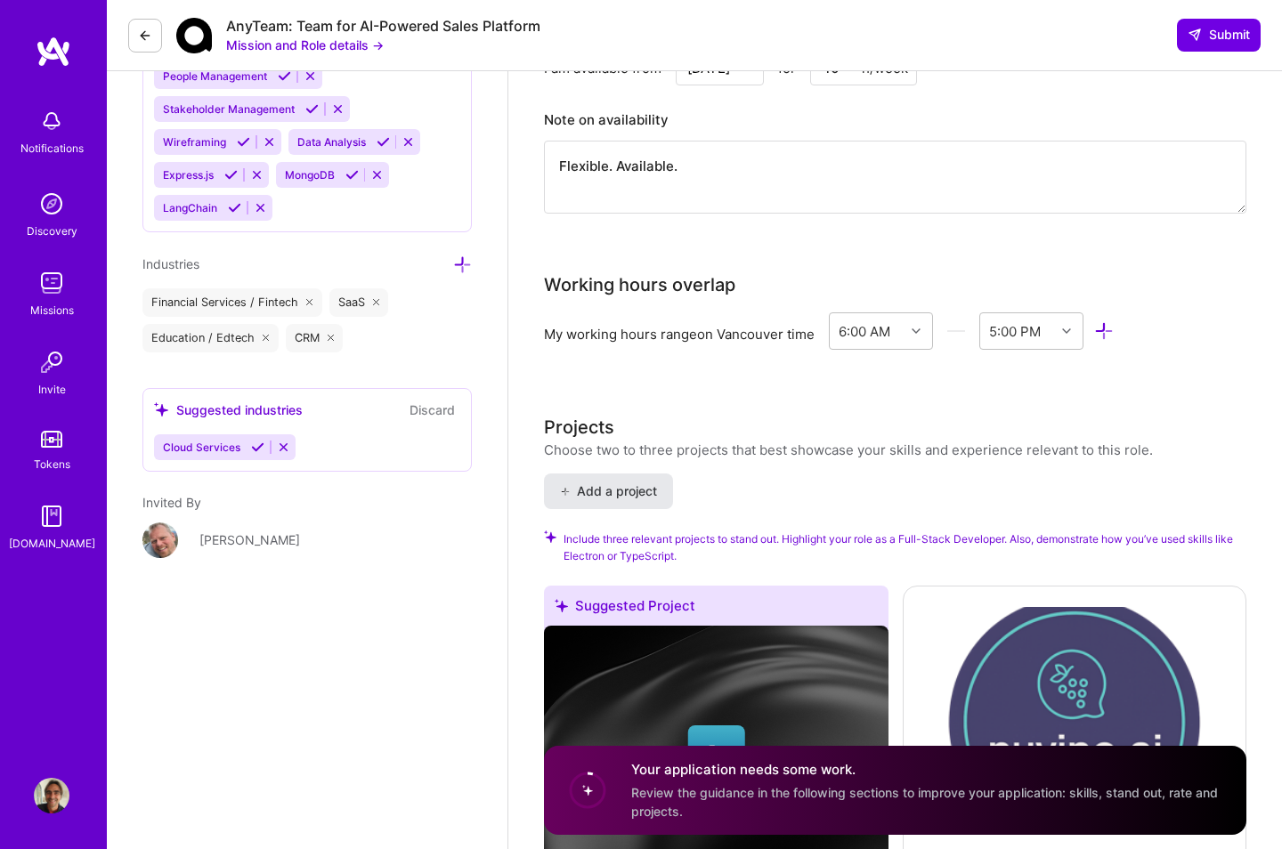
click at [598, 483] on span "Add a project" at bounding box center [608, 492] width 97 height 18
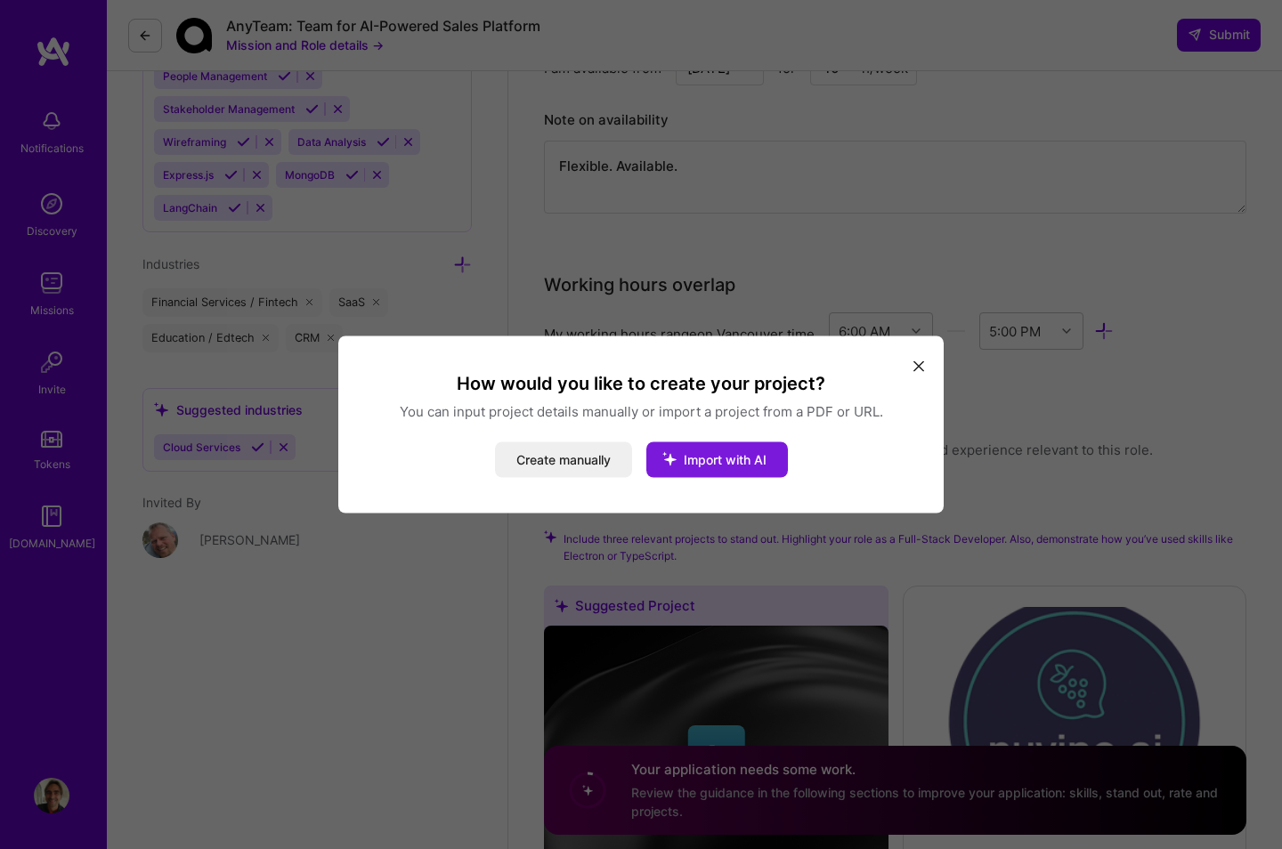
click at [717, 459] on span "Import with AI" at bounding box center [725, 459] width 83 height 15
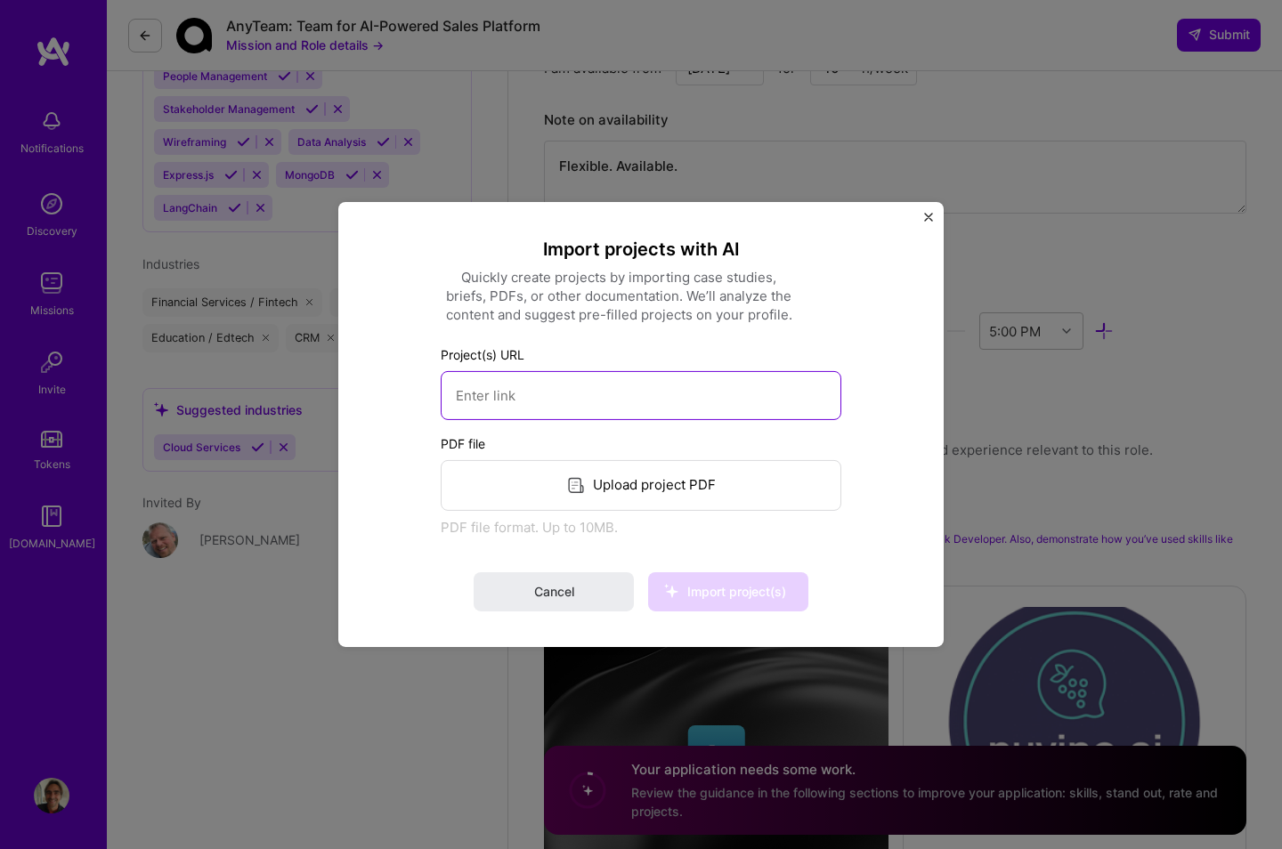
click at [585, 404] on input at bounding box center [641, 395] width 401 height 49
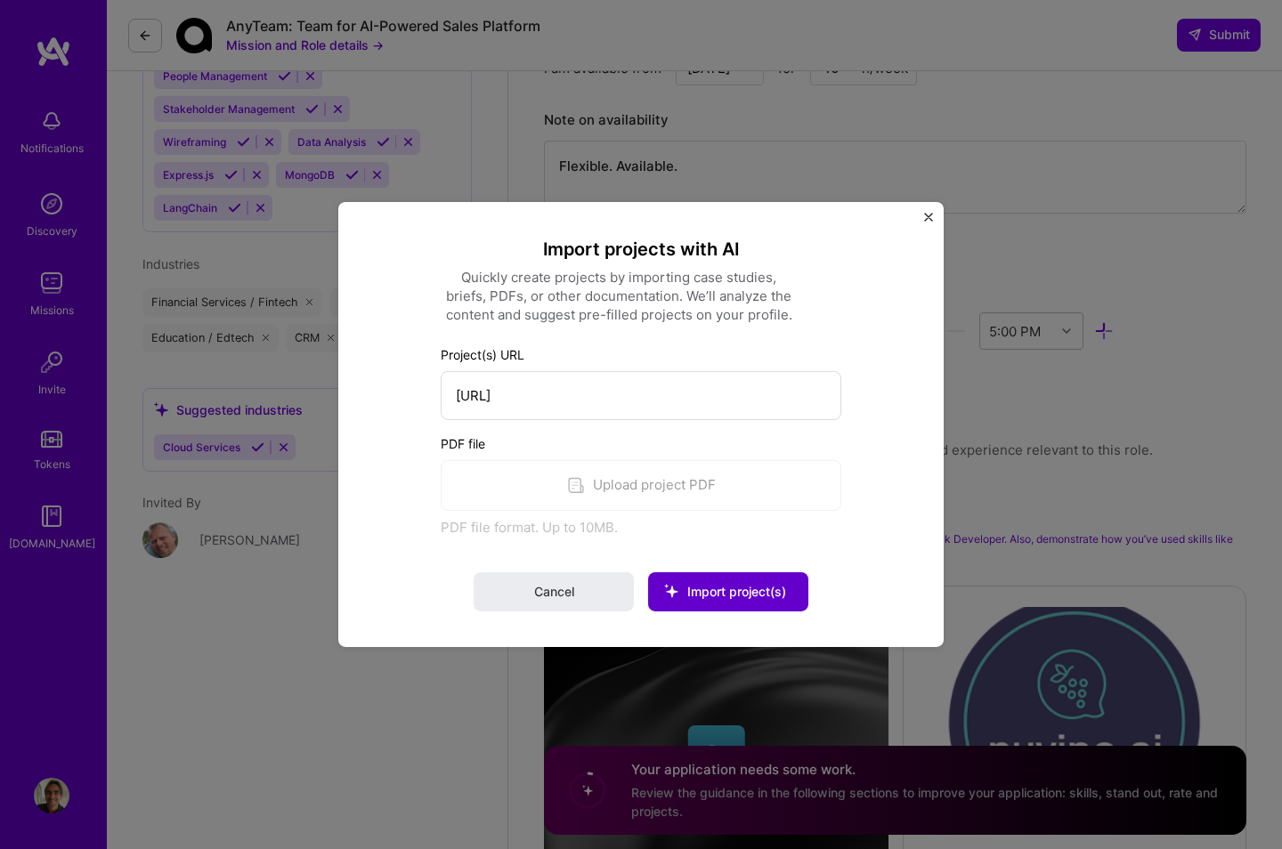
type input "[URL]"
click at [700, 591] on span "Import project(s)" at bounding box center [736, 591] width 99 height 15
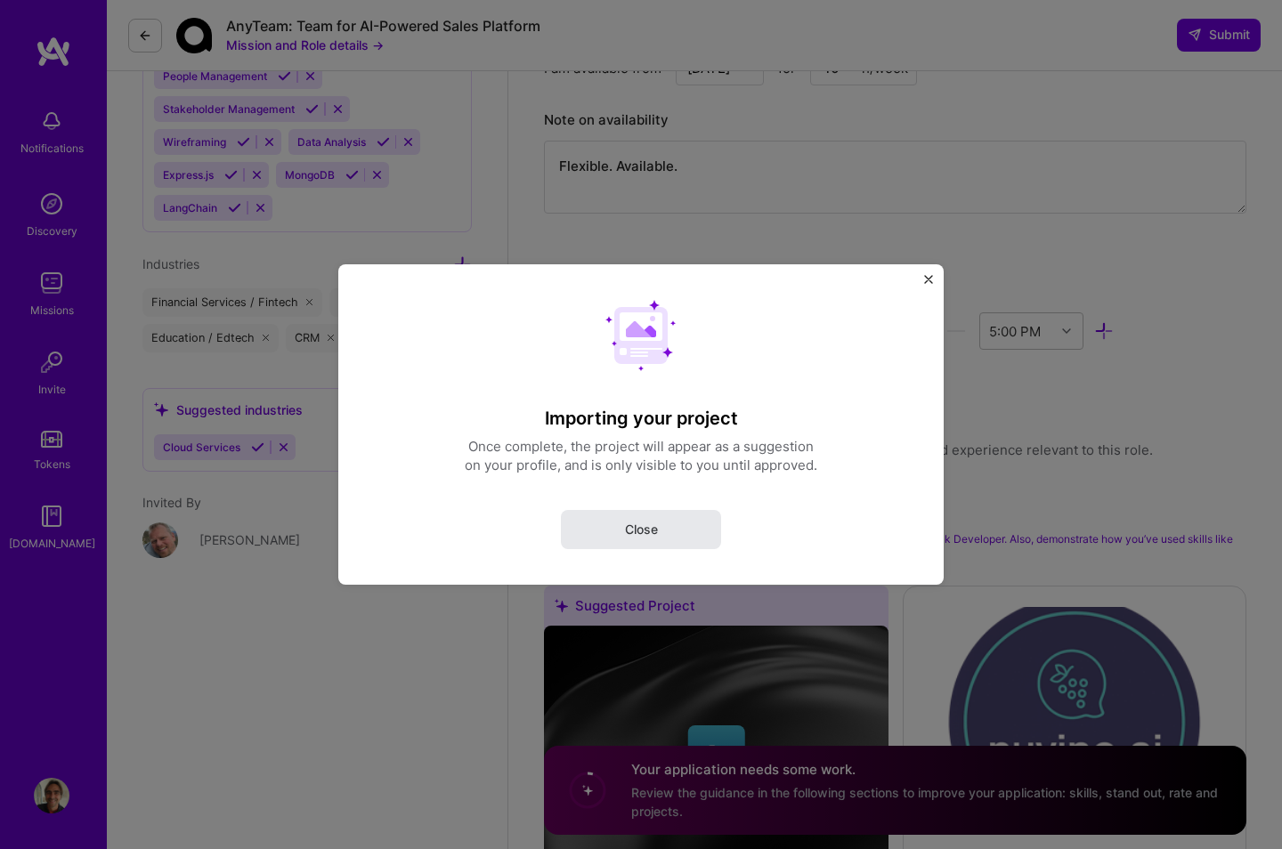
click at [654, 534] on span "Close" at bounding box center [641, 530] width 33 height 18
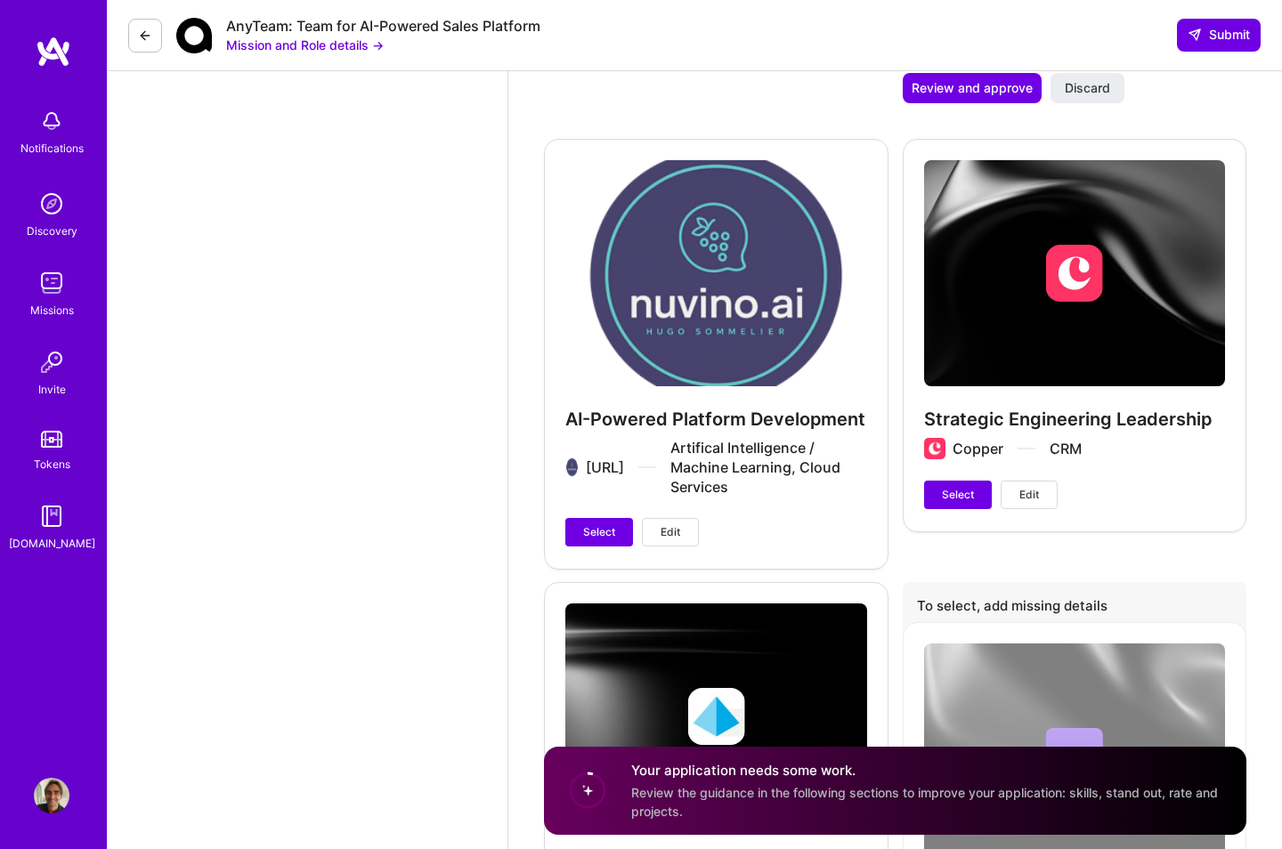
scroll to position [2856, 0]
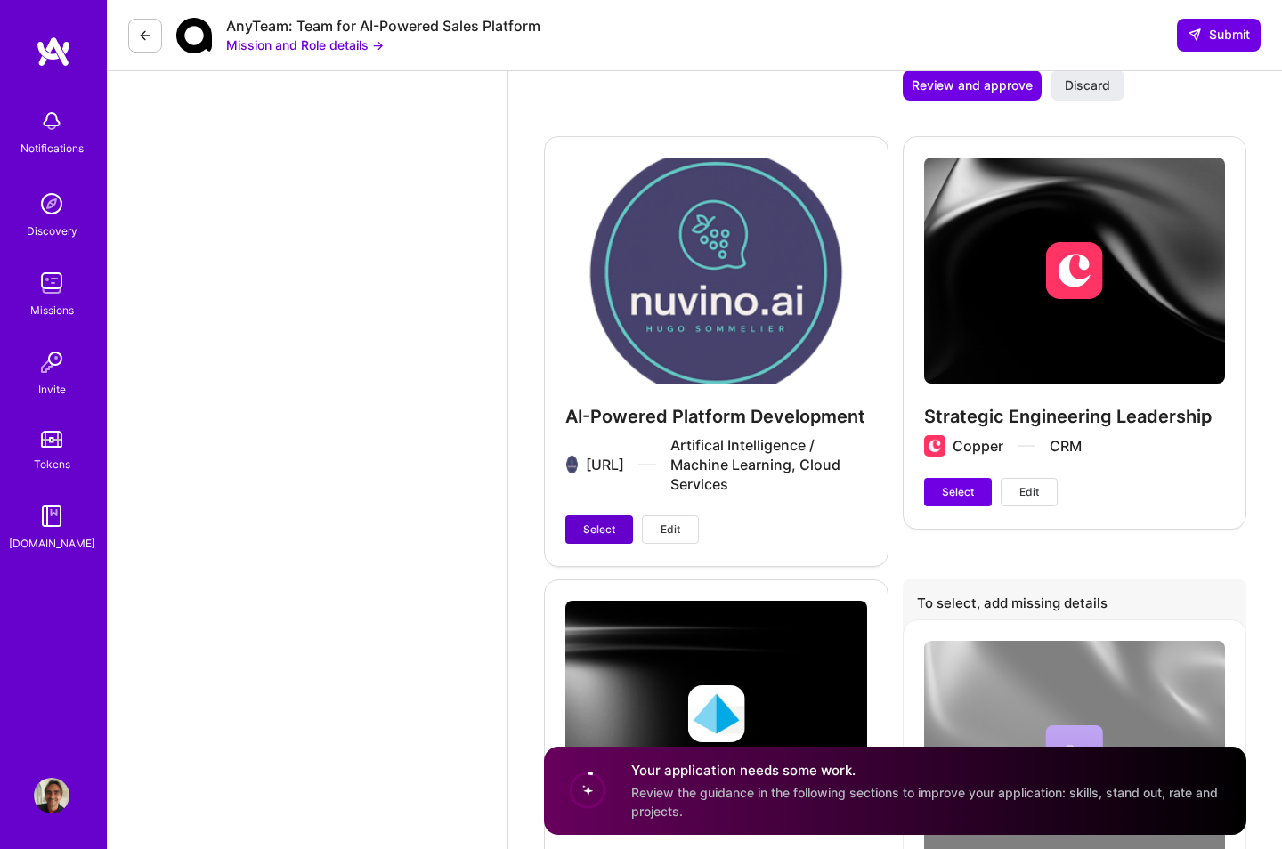
click at [613, 522] on span "Select" at bounding box center [599, 530] width 32 height 16
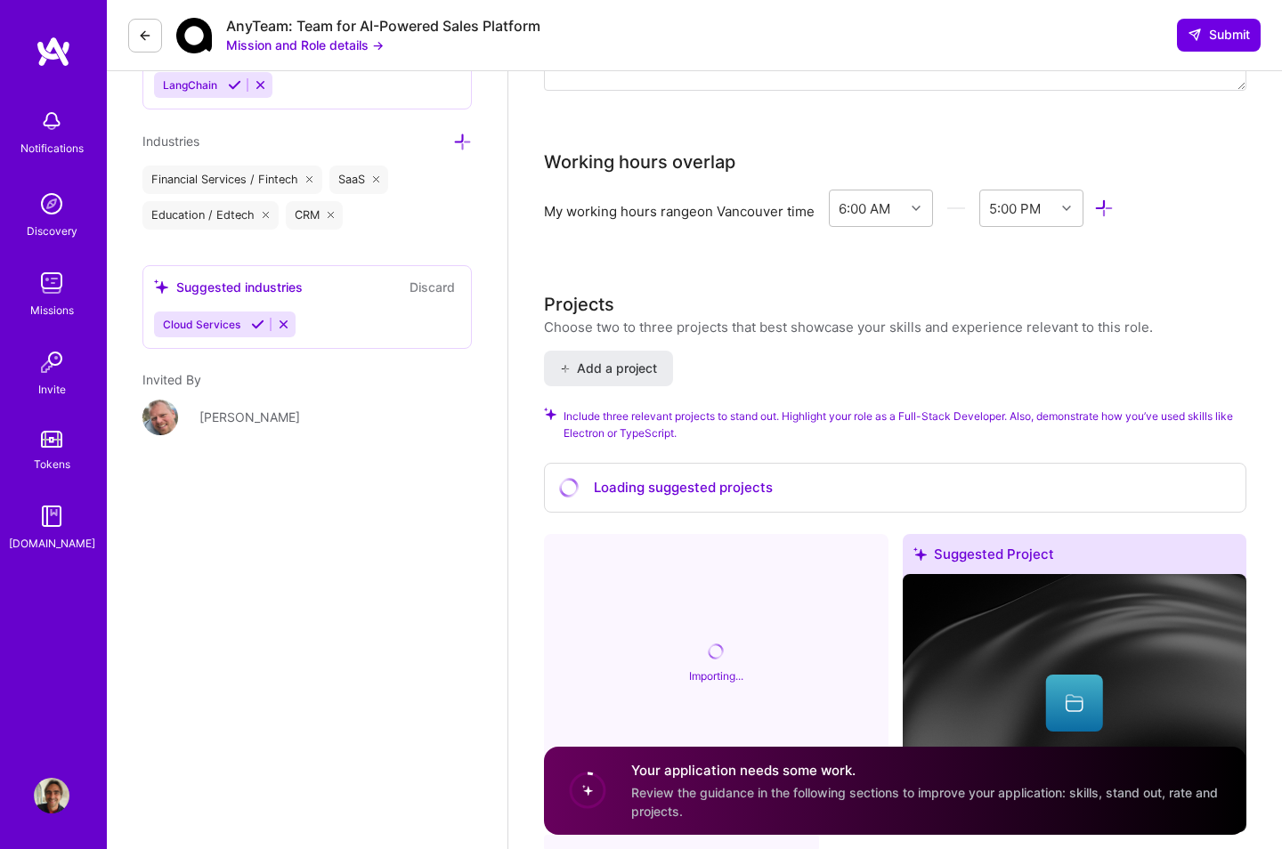
scroll to position [2000, 0]
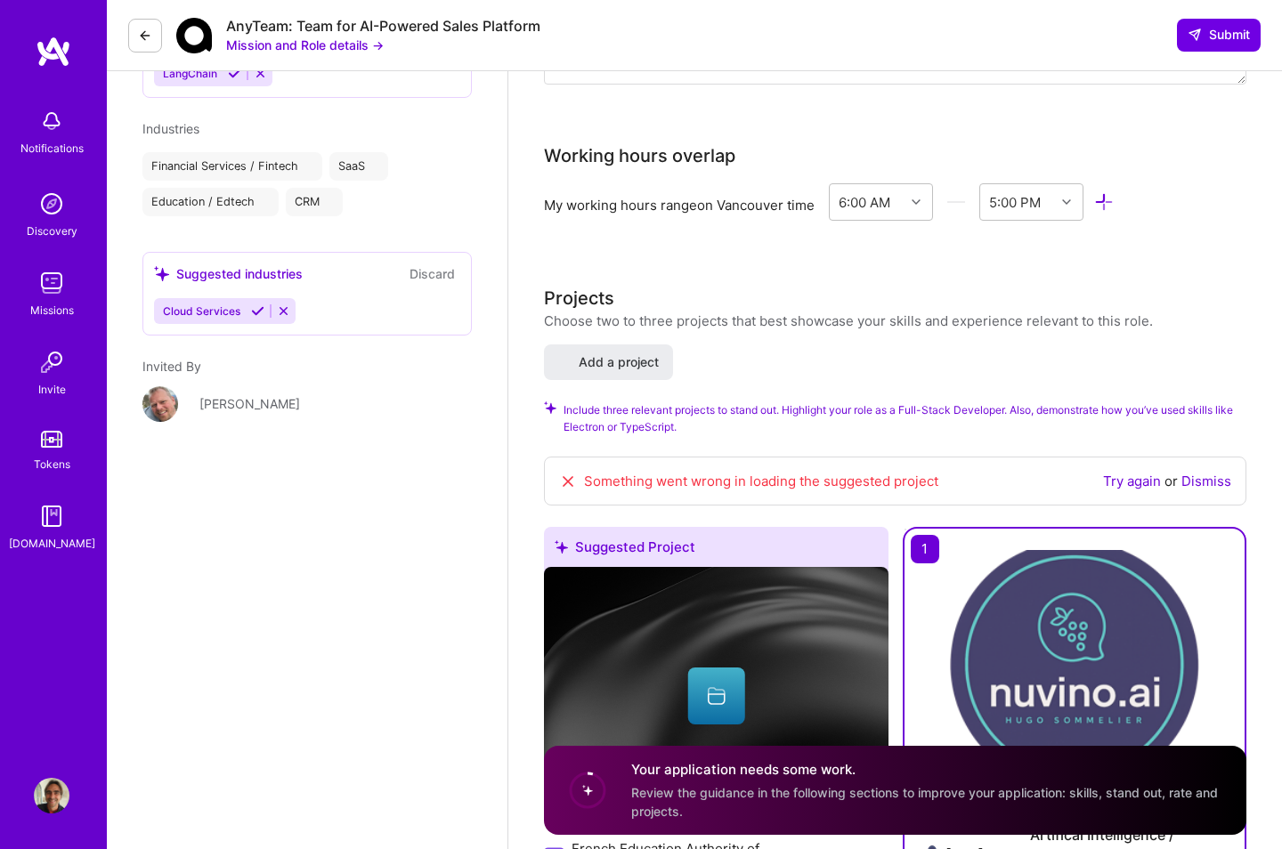
select select "FR"
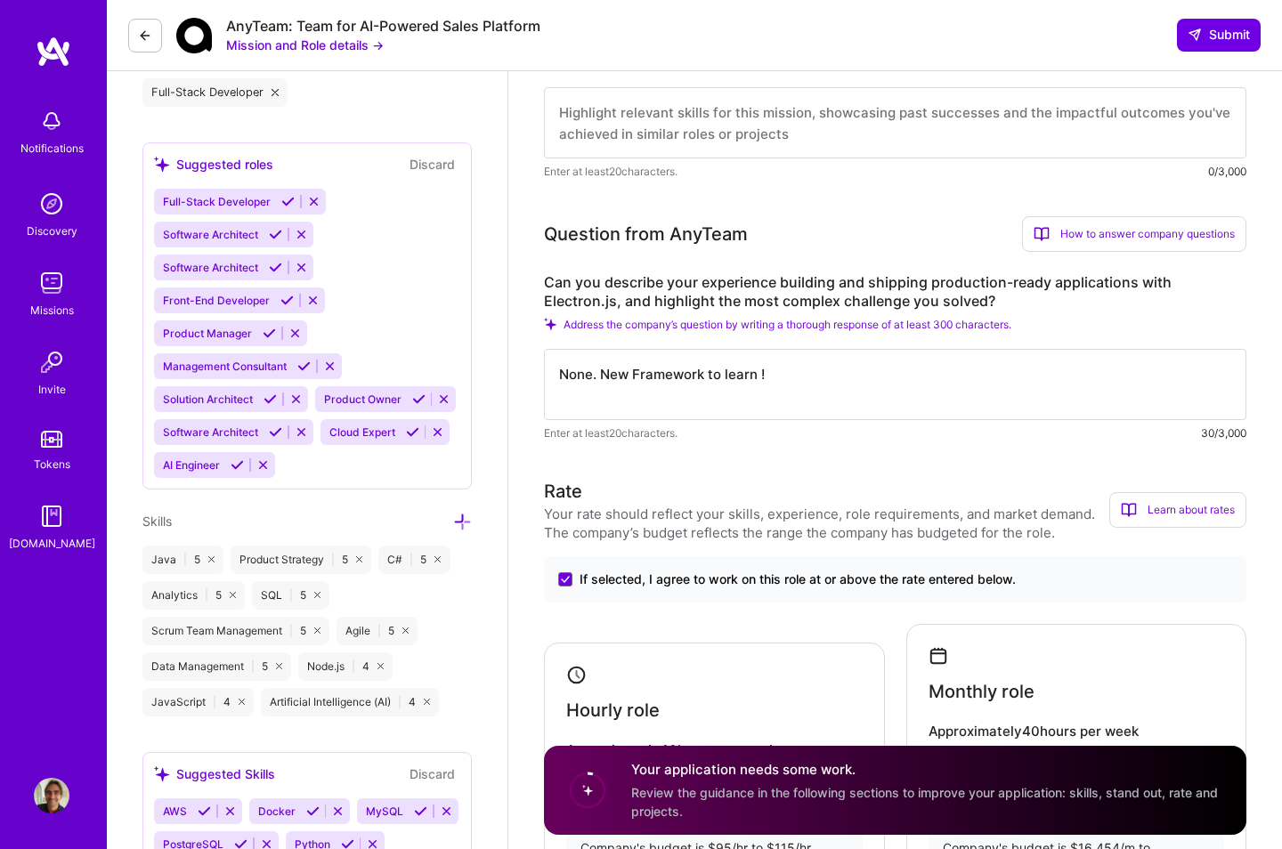
scroll to position [799, 0]
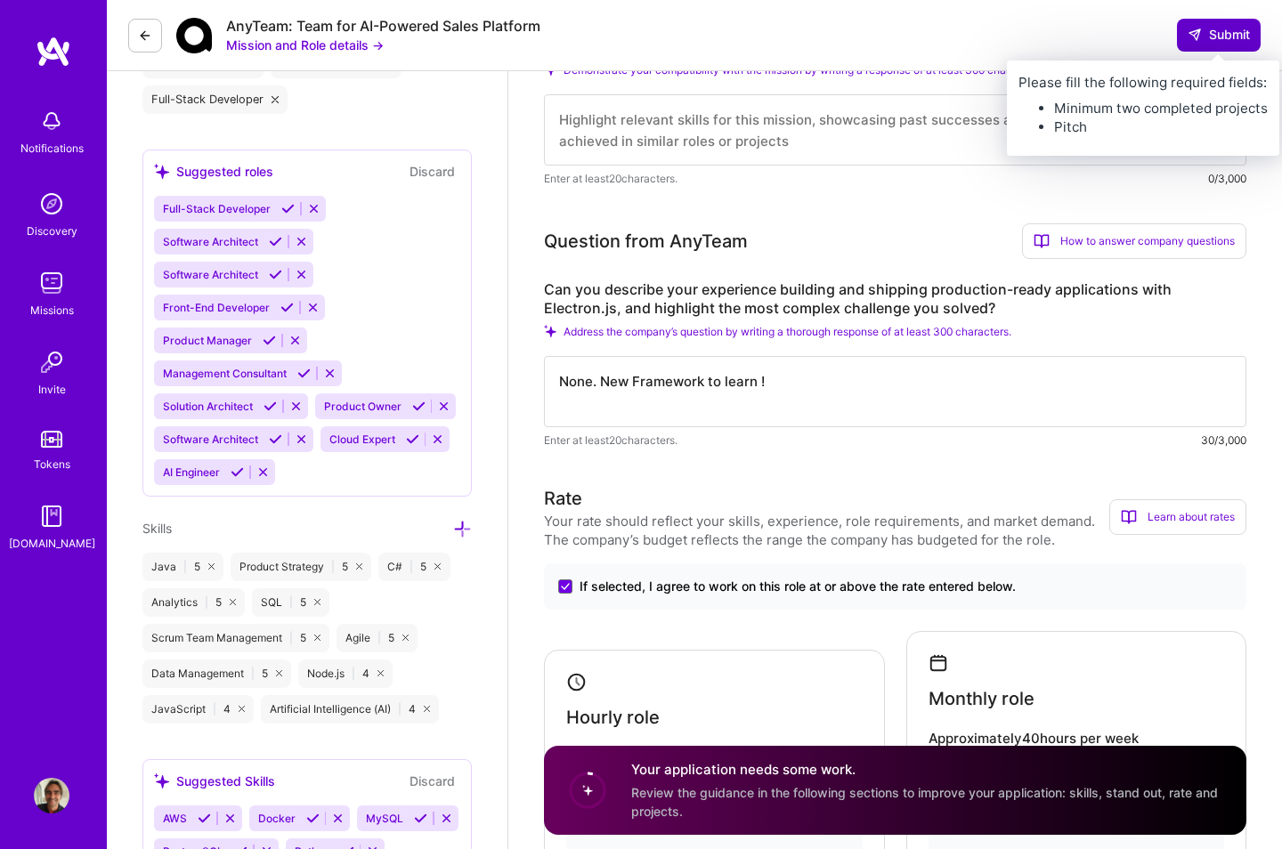
click at [1102, 30] on span "Submit" at bounding box center [1219, 35] width 62 height 18
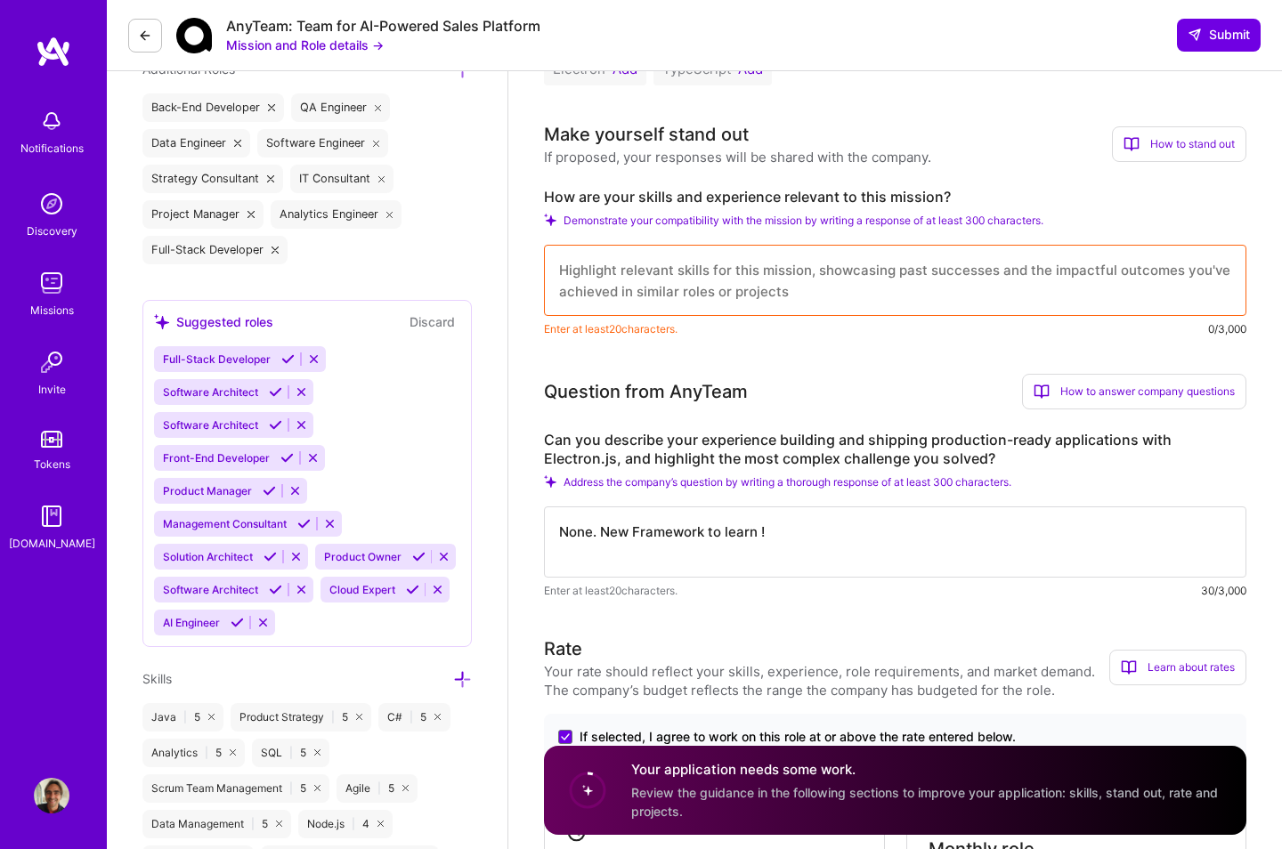
scroll to position [629, 0]
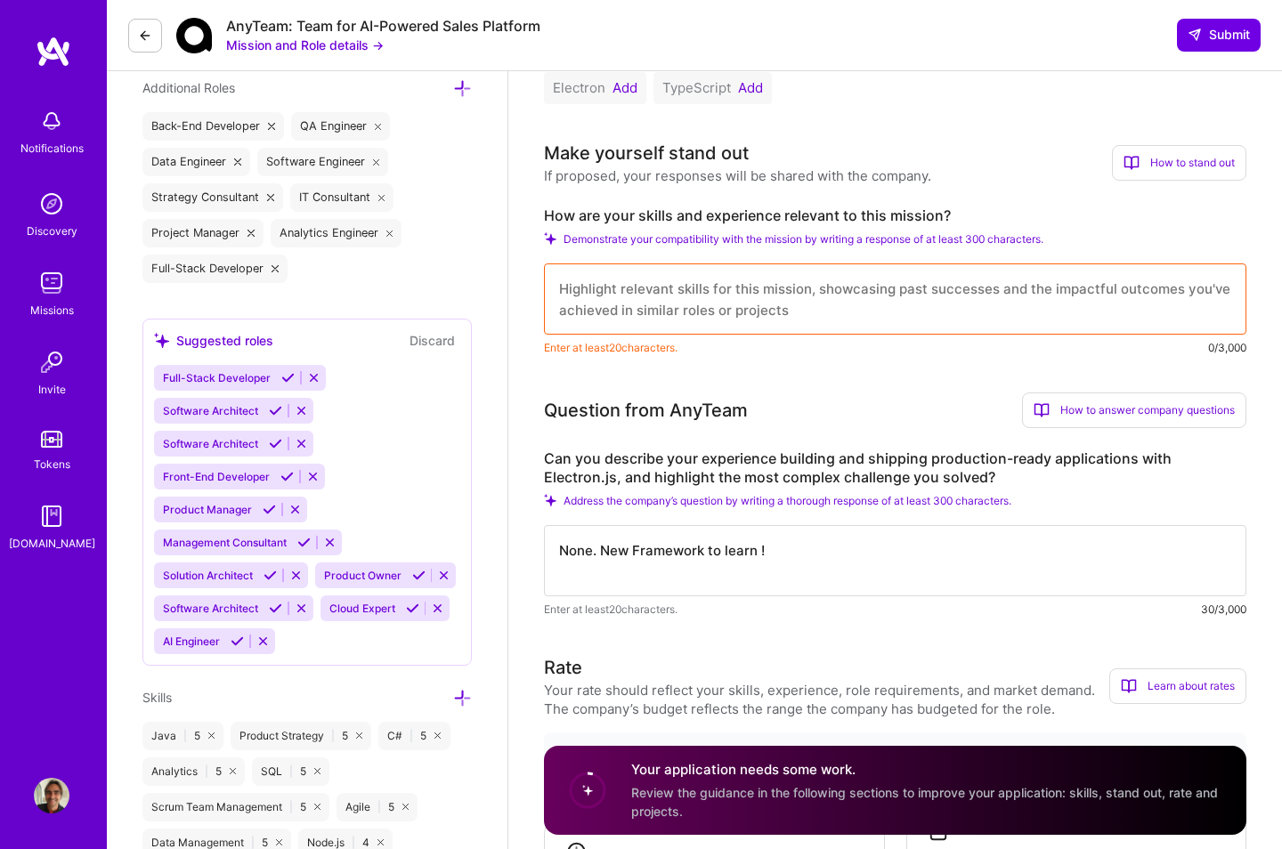
click at [653, 289] on textarea at bounding box center [895, 299] width 703 height 71
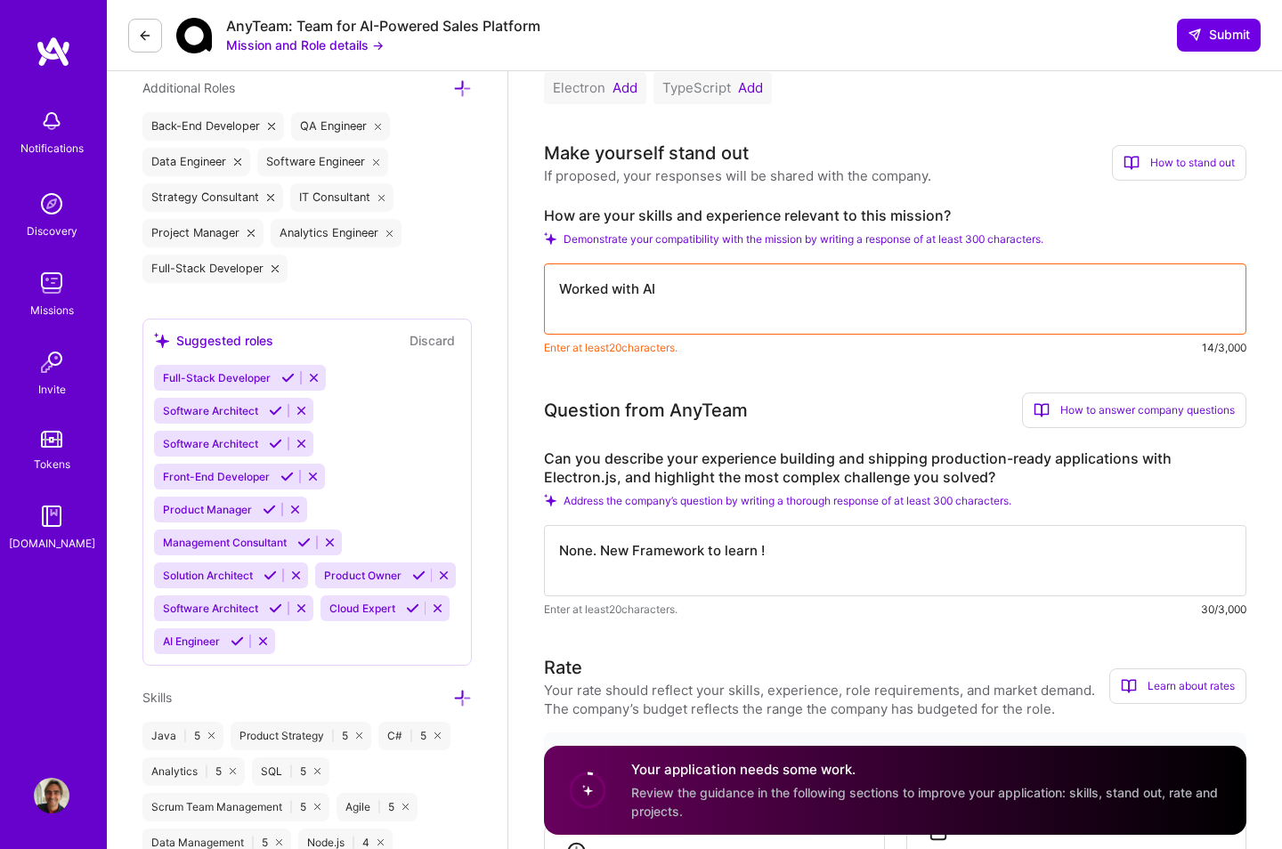
drag, startPoint x: 697, startPoint y: 288, endPoint x: 473, endPoint y: 295, distance: 224.5
drag, startPoint x: 660, startPoint y: 310, endPoint x: 543, endPoint y: 295, distance: 117.6
click at [544, 295] on textarea "Founded [URL] I'm now offering" at bounding box center [895, 299] width 703 height 71
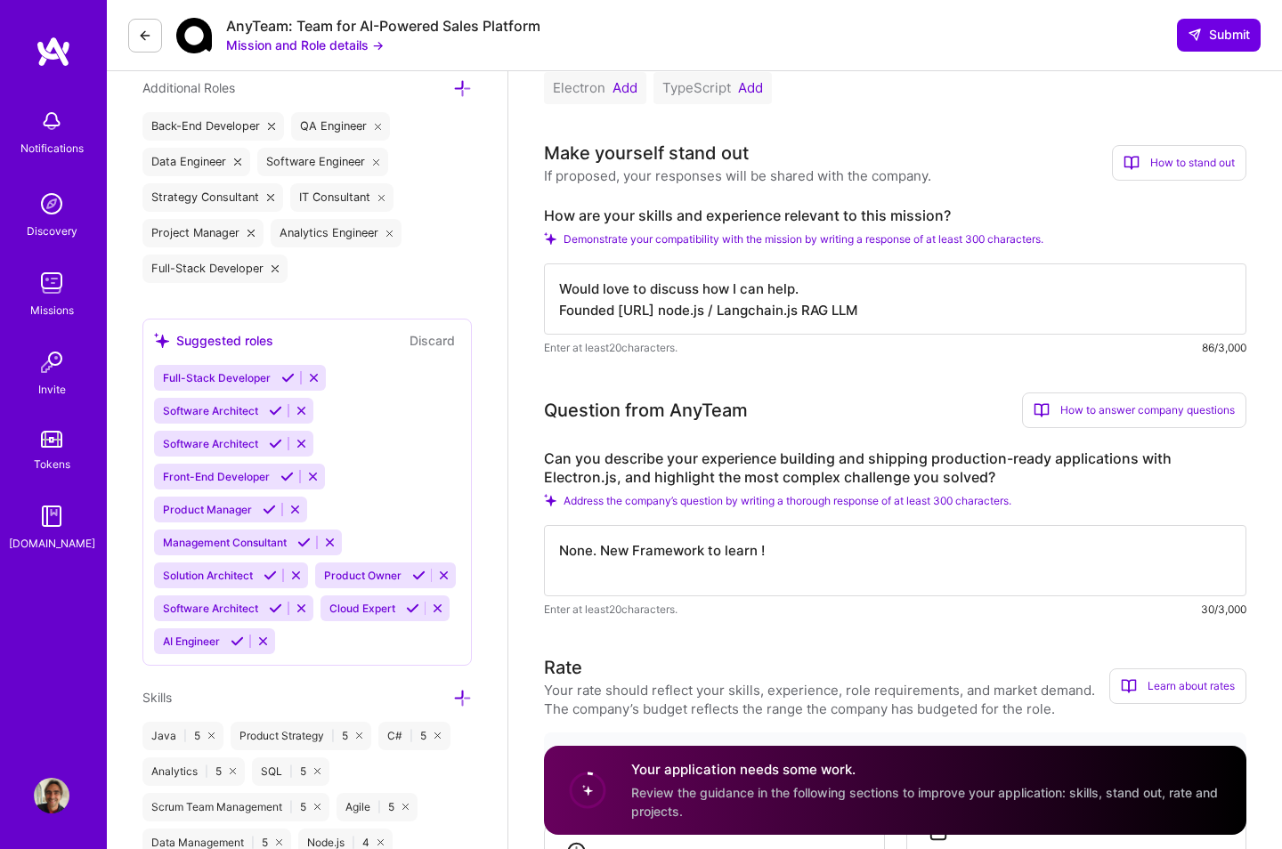
click at [680, 310] on textarea "Would love to discuss how I can help. Founded [URL] node.js / Langchain.js RAG …" at bounding box center [895, 299] width 703 height 71
click at [700, 313] on textarea "Would love to discuss how I can help. Founded [URL] javscript / node.js / Langc…" at bounding box center [895, 299] width 703 height 71
click at [970, 311] on textarea "Would love to discuss how I can help. Founded [URL] javascript / node.js / Lang…" at bounding box center [895, 299] width 703 height 71
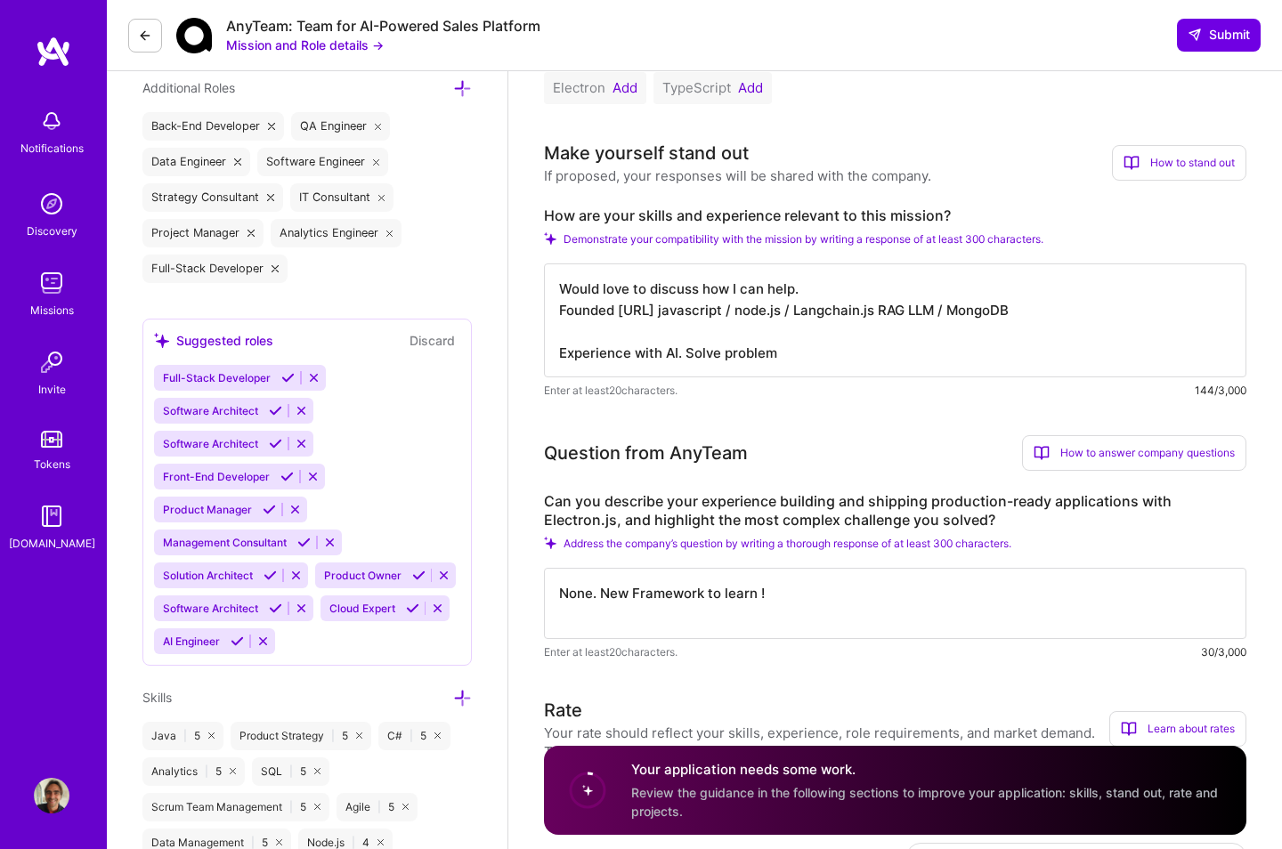
scroll to position [2, 0]
drag, startPoint x: 795, startPoint y: 366, endPoint x: 686, endPoint y: 350, distance: 109.8
click at [686, 350] on textarea "Would love to discuss how I can help. Founded [URL] javascript / node.js / Lang…" at bounding box center [895, 321] width 703 height 114
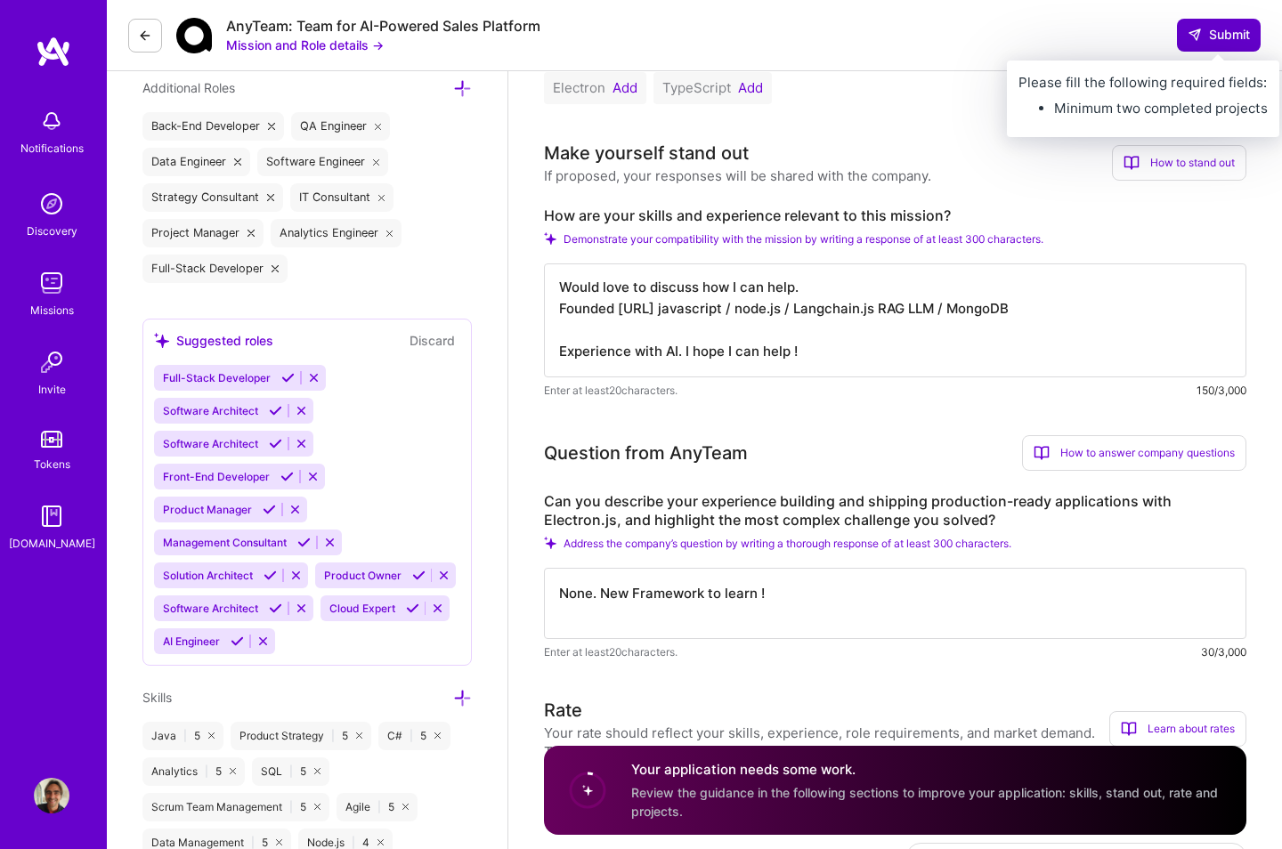
type textarea "Would love to discuss how I can help. Founded [URL] javascript / node.js / Lang…"
click at [1102, 44] on button "Submit" at bounding box center [1219, 35] width 84 height 32
click at [1102, 33] on span "Submit" at bounding box center [1219, 35] width 62 height 18
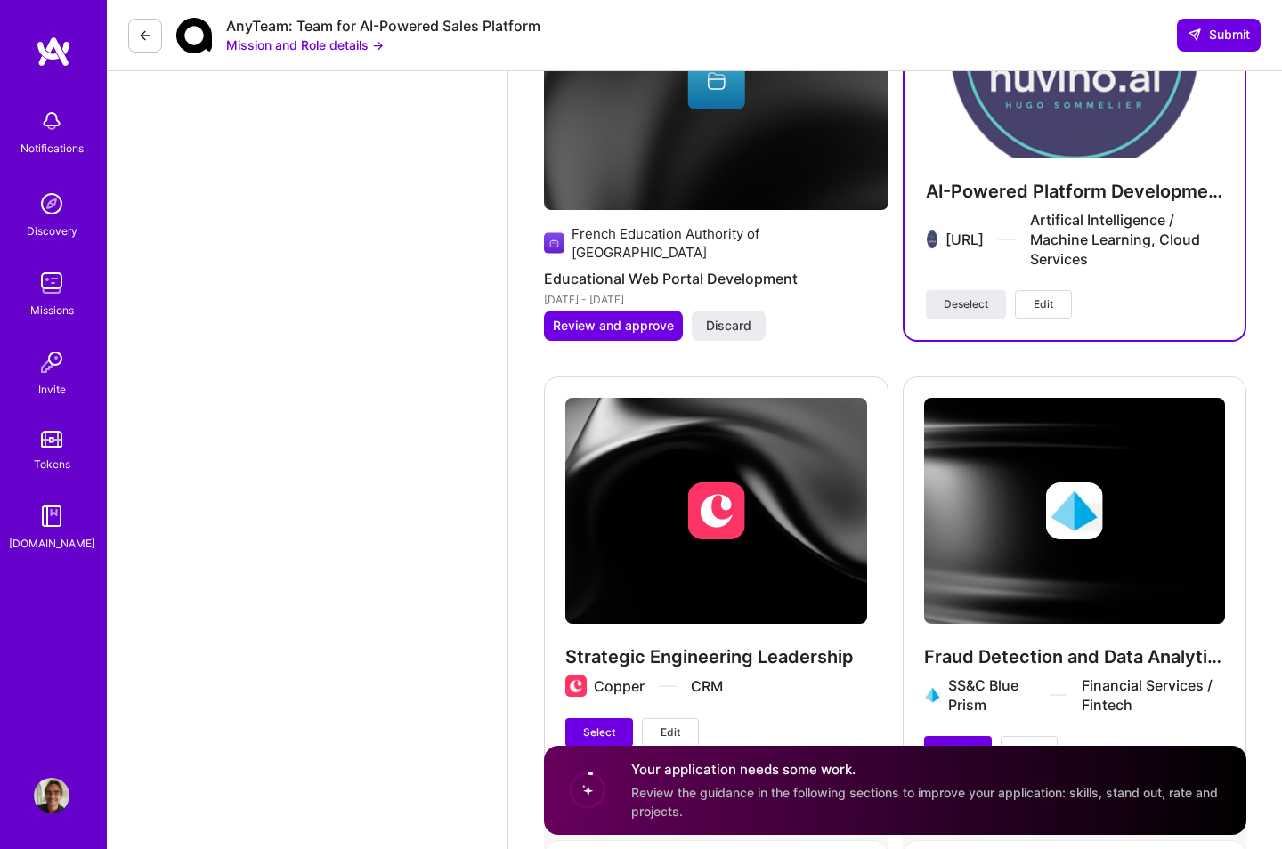
scroll to position [2729, 0]
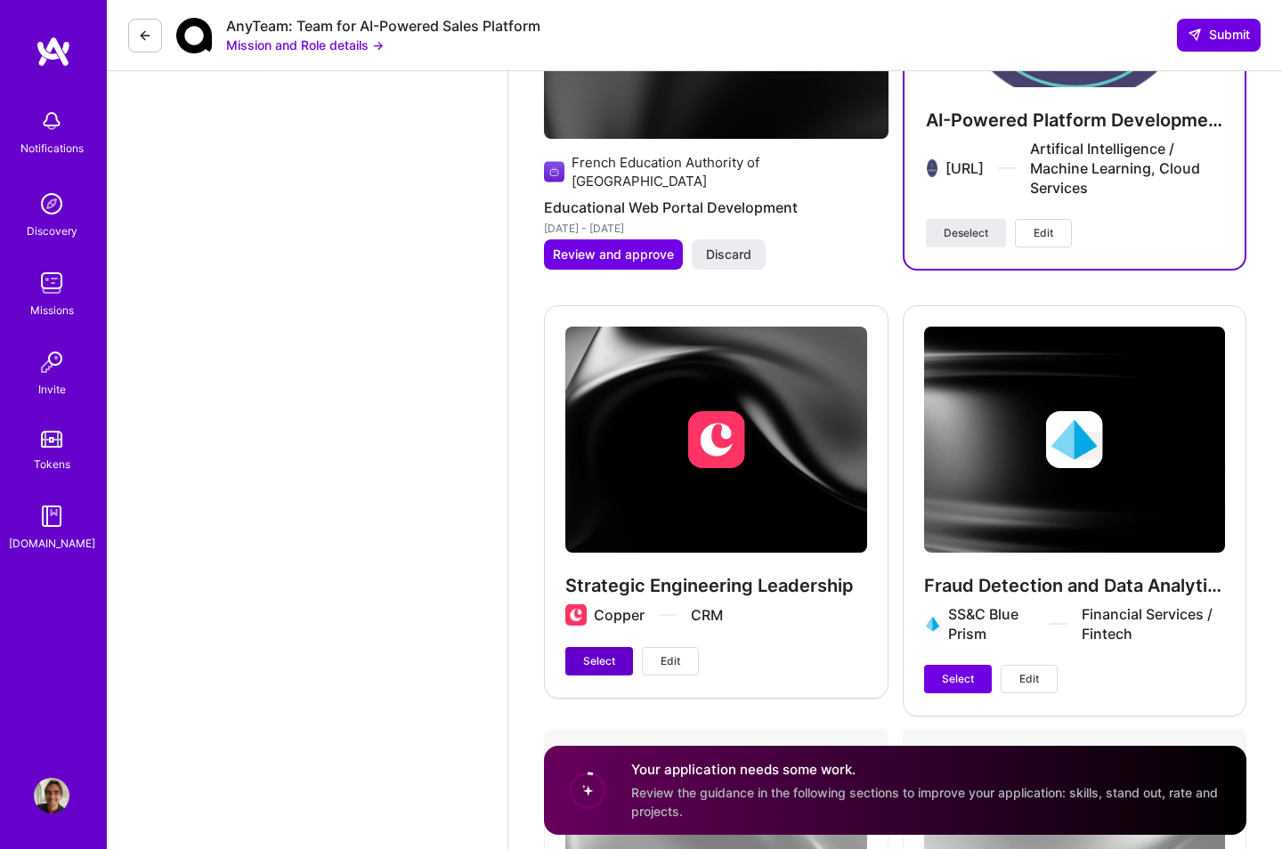
click at [603, 591] on span "Select" at bounding box center [599, 662] width 32 height 16
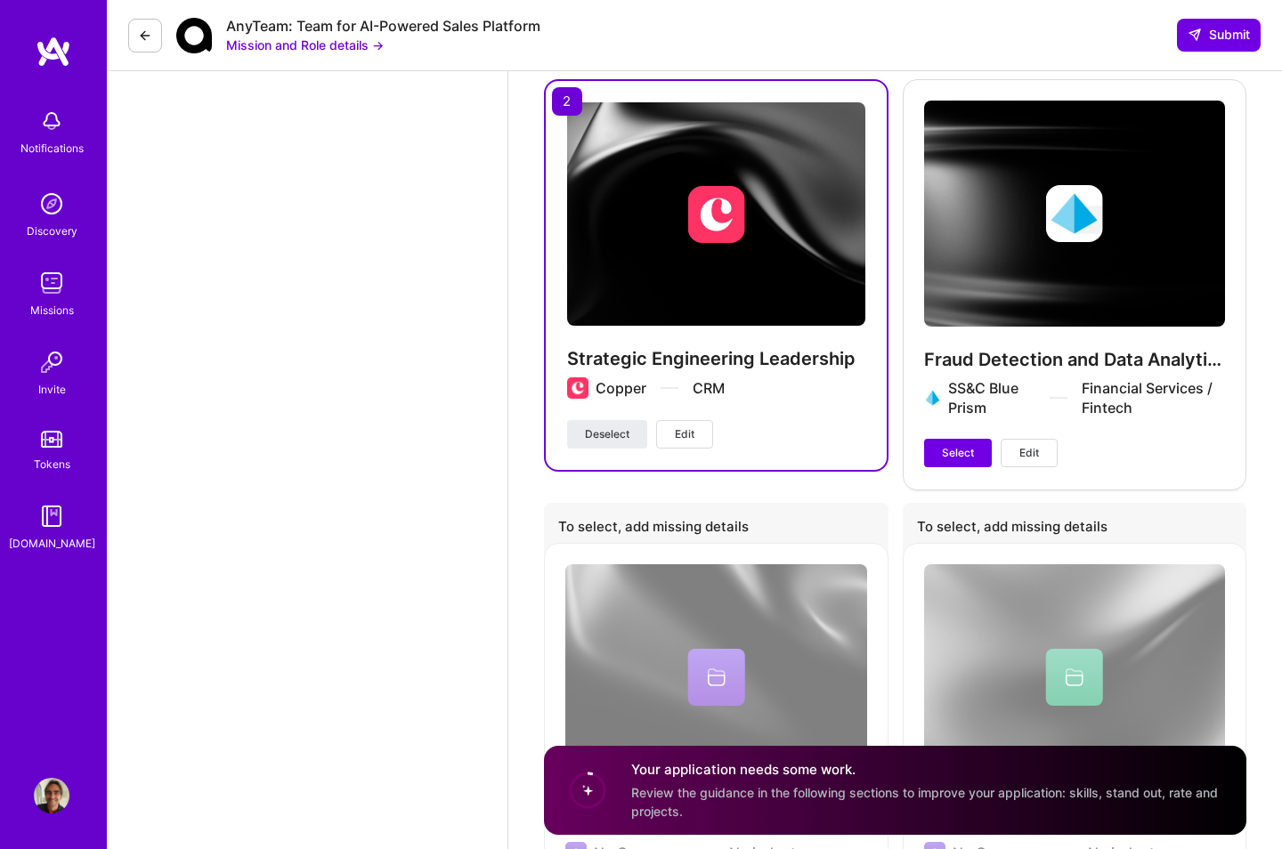
scroll to position [2979, 0]
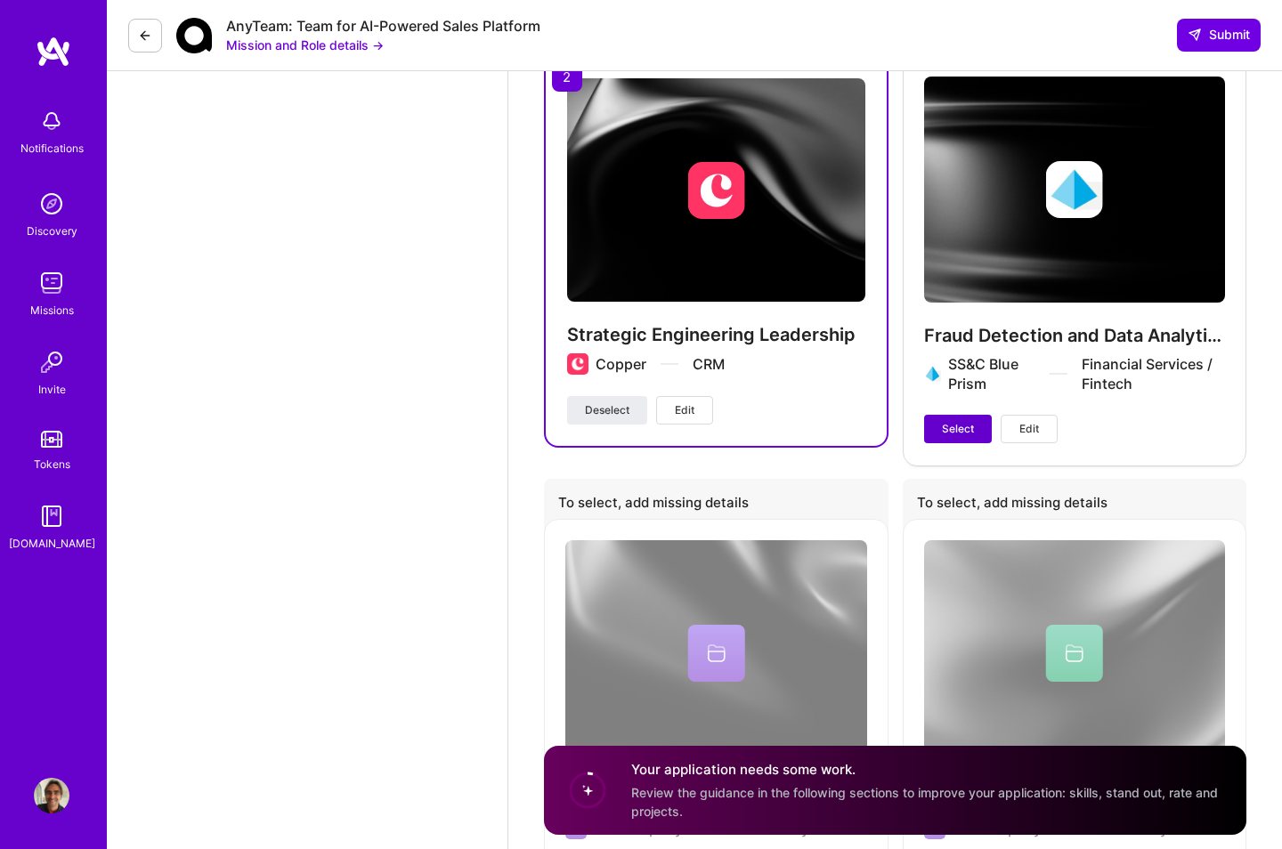
click at [965, 421] on span "Select" at bounding box center [958, 429] width 32 height 16
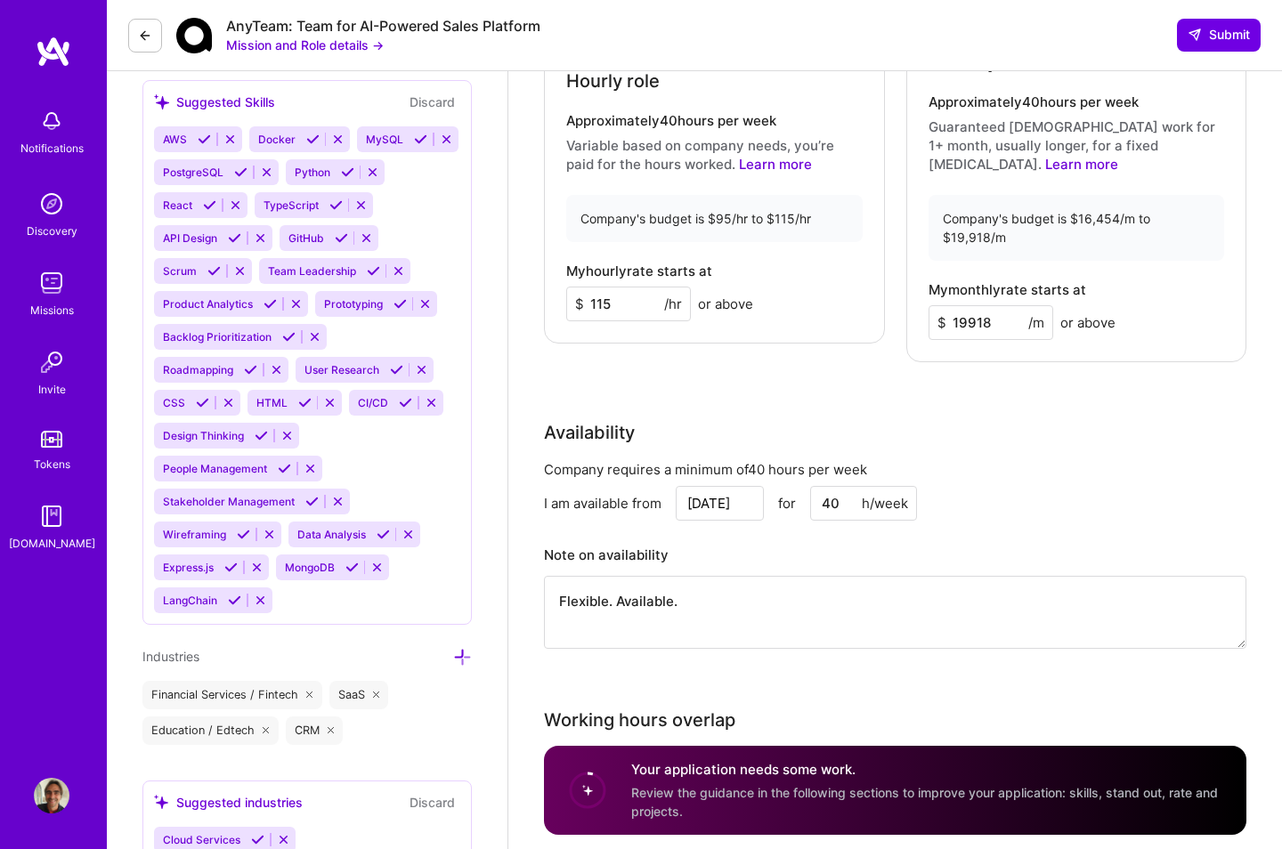
scroll to position [1340, 0]
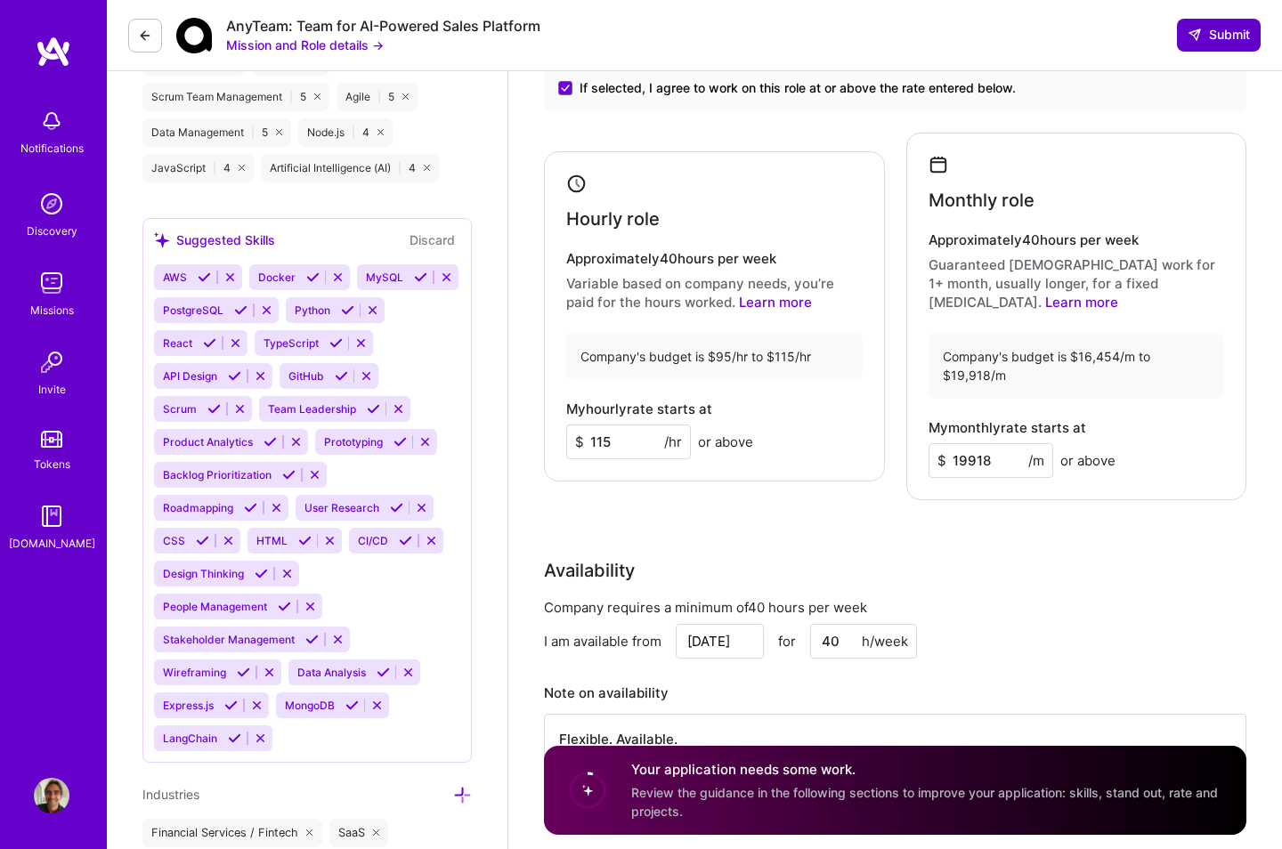
click at [1102, 39] on span "Submit" at bounding box center [1219, 35] width 62 height 18
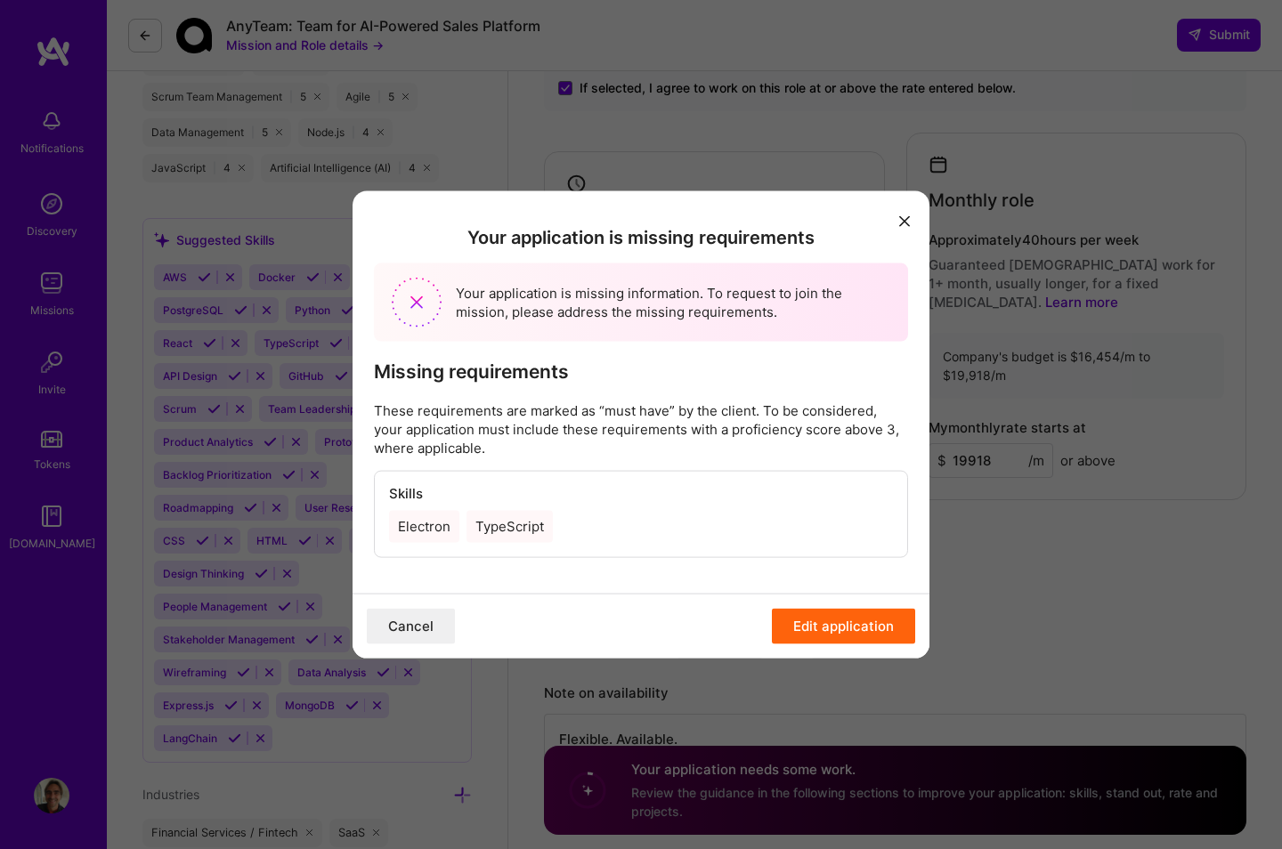
click at [832, 591] on button "Edit application" at bounding box center [843, 626] width 143 height 36
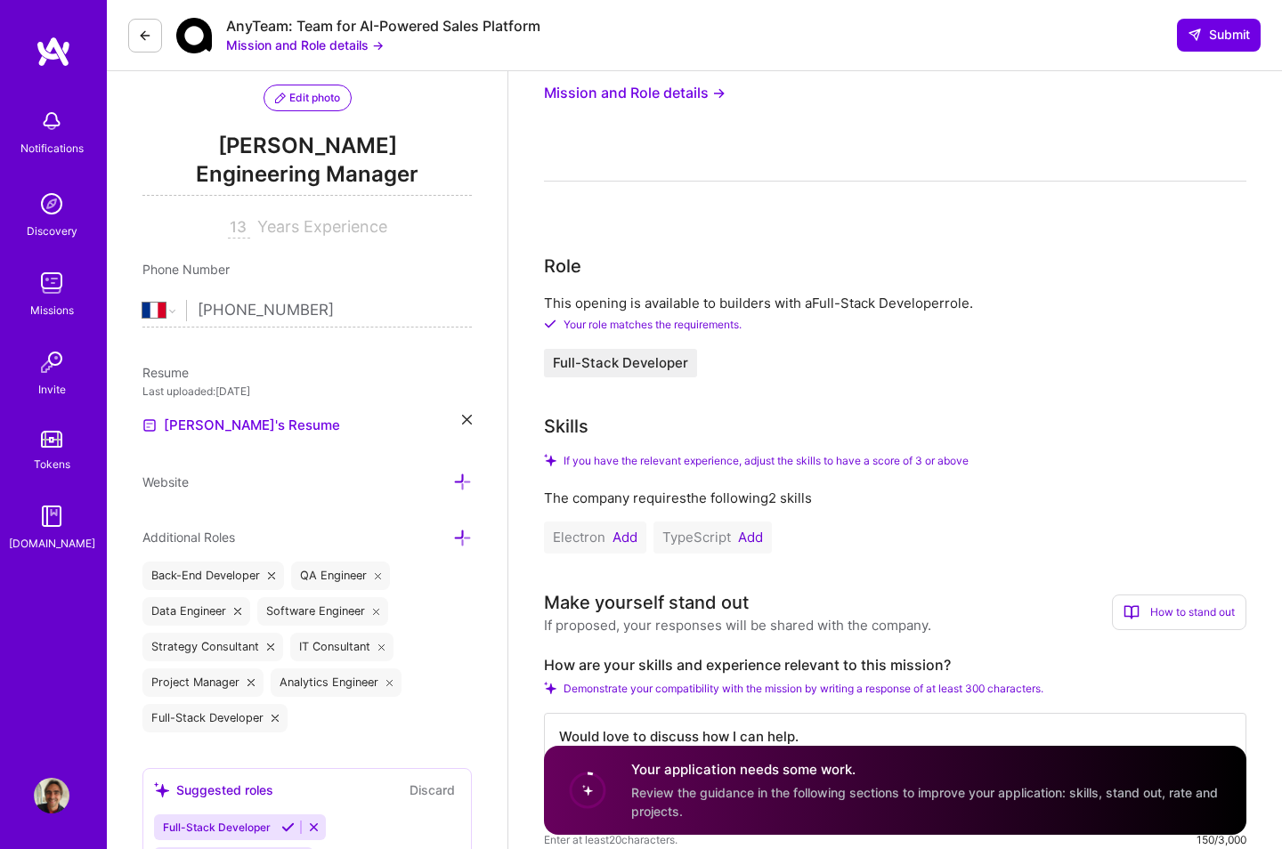
scroll to position [215, 0]
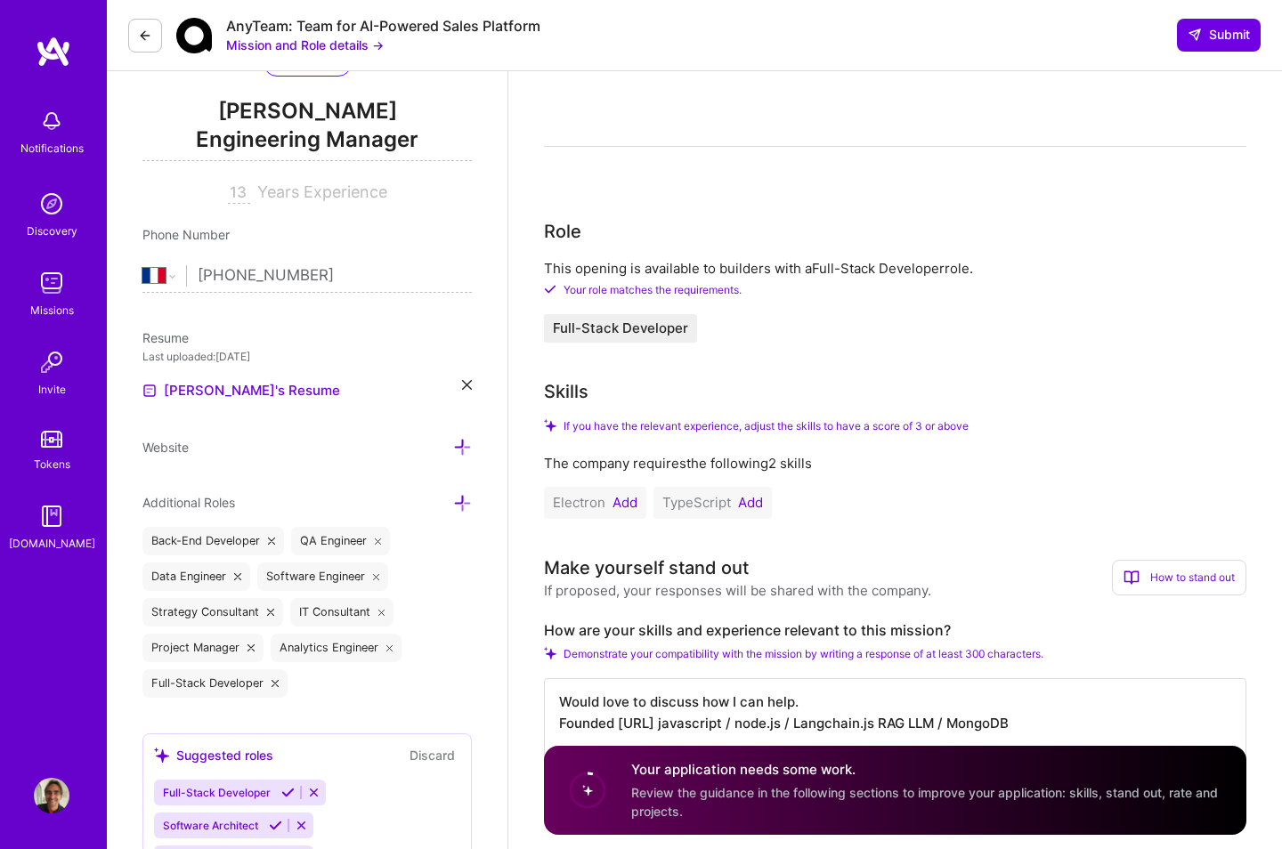
click at [755, 505] on button "Add" at bounding box center [750, 503] width 25 height 14
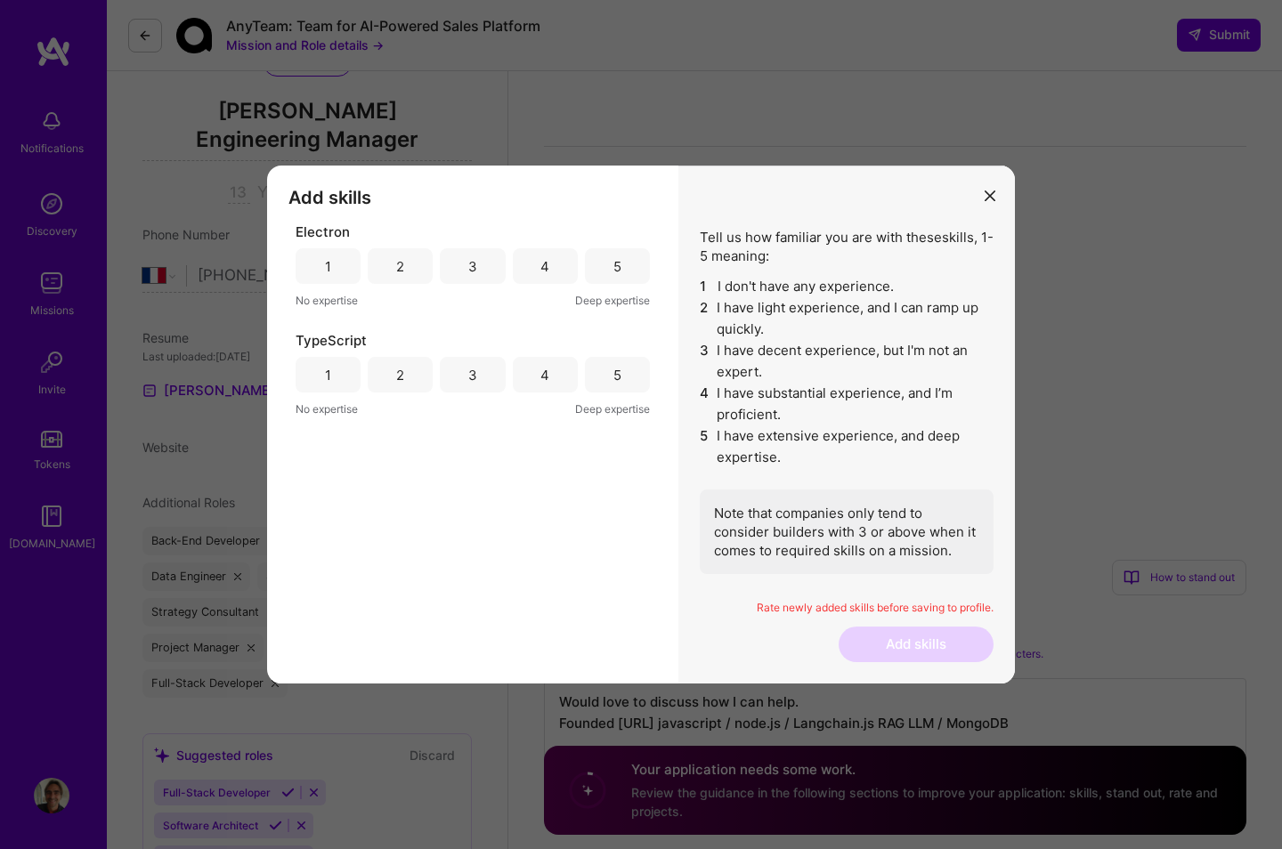
click at [325, 266] on div "1" at bounding box center [328, 266] width 6 height 19
click at [469, 377] on div "3" at bounding box center [472, 375] width 9 height 19
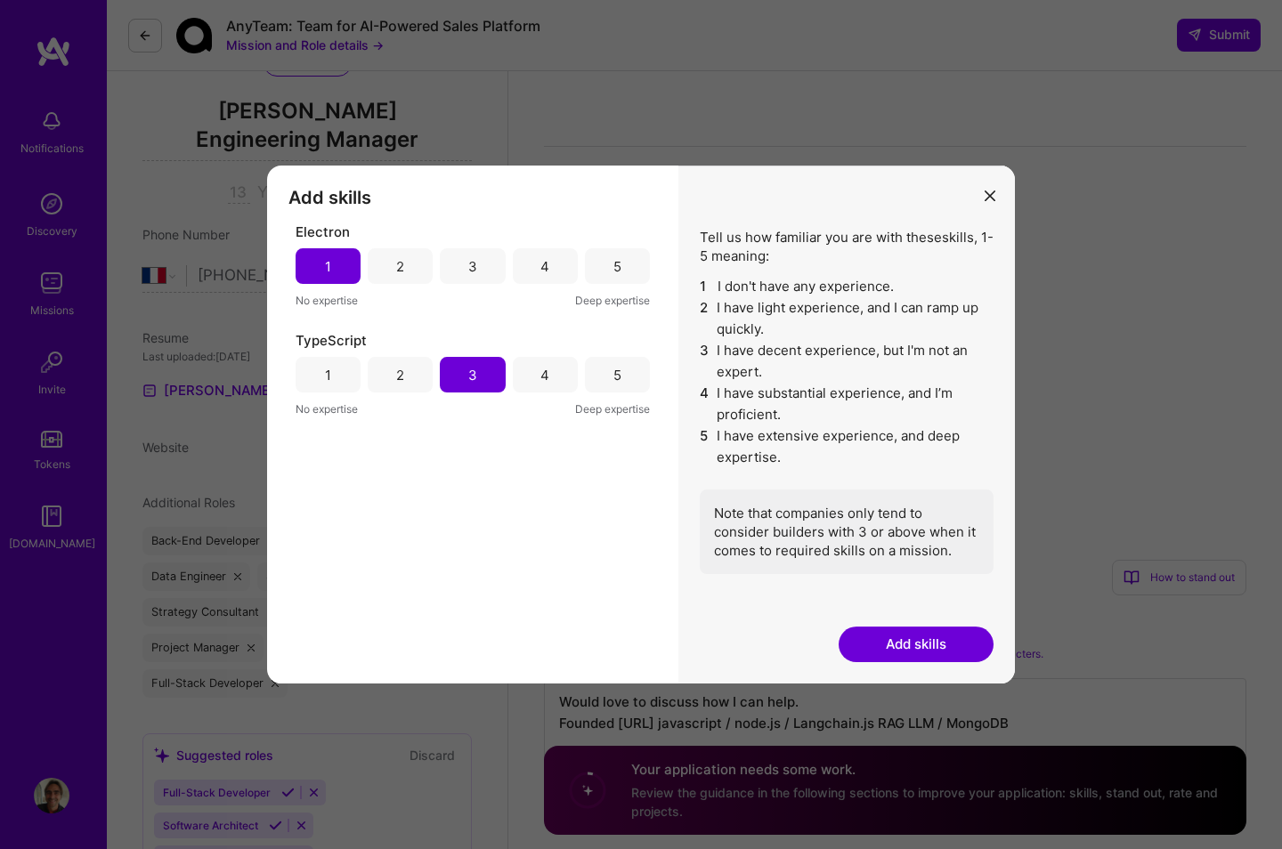
click at [928, 591] on button "Add skills" at bounding box center [916, 645] width 155 height 36
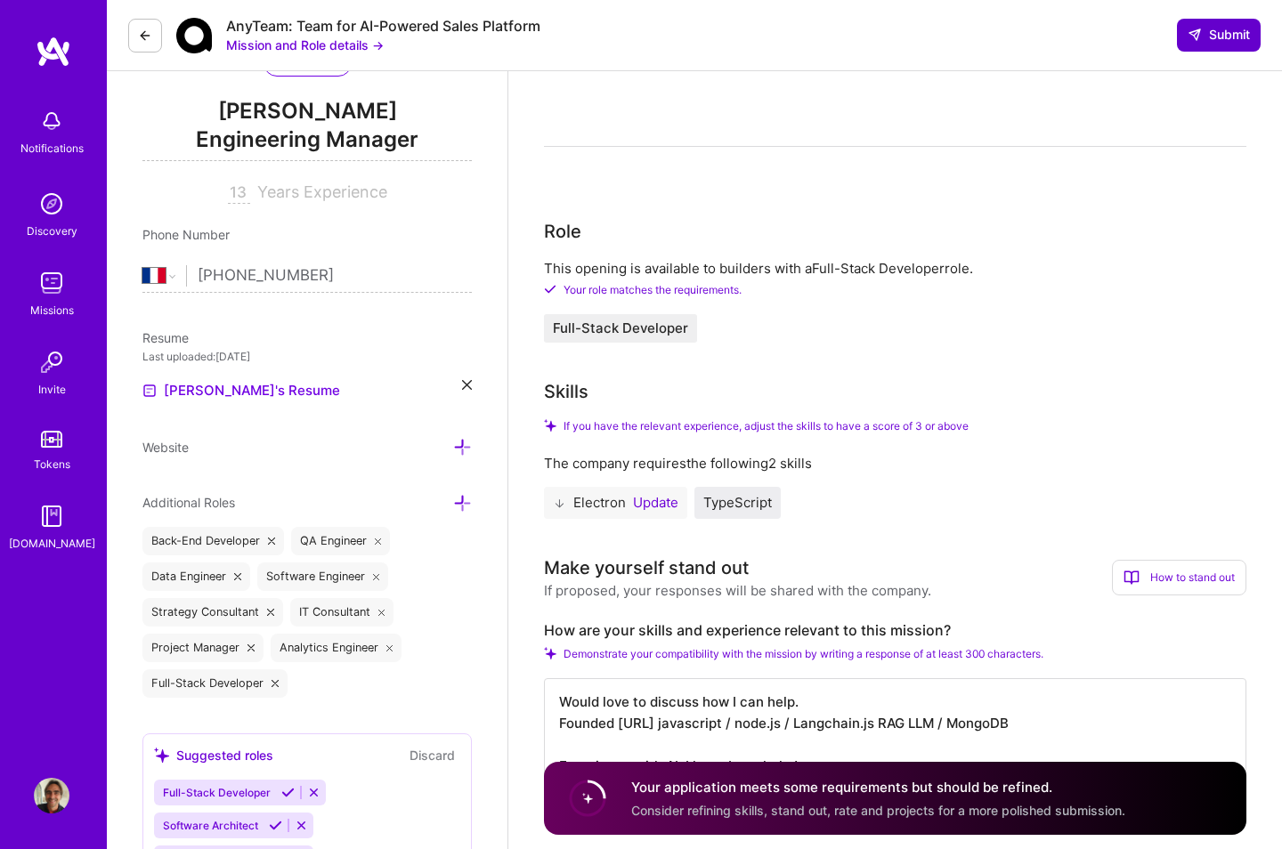
click at [1102, 44] on span "Submit" at bounding box center [1219, 35] width 62 height 18
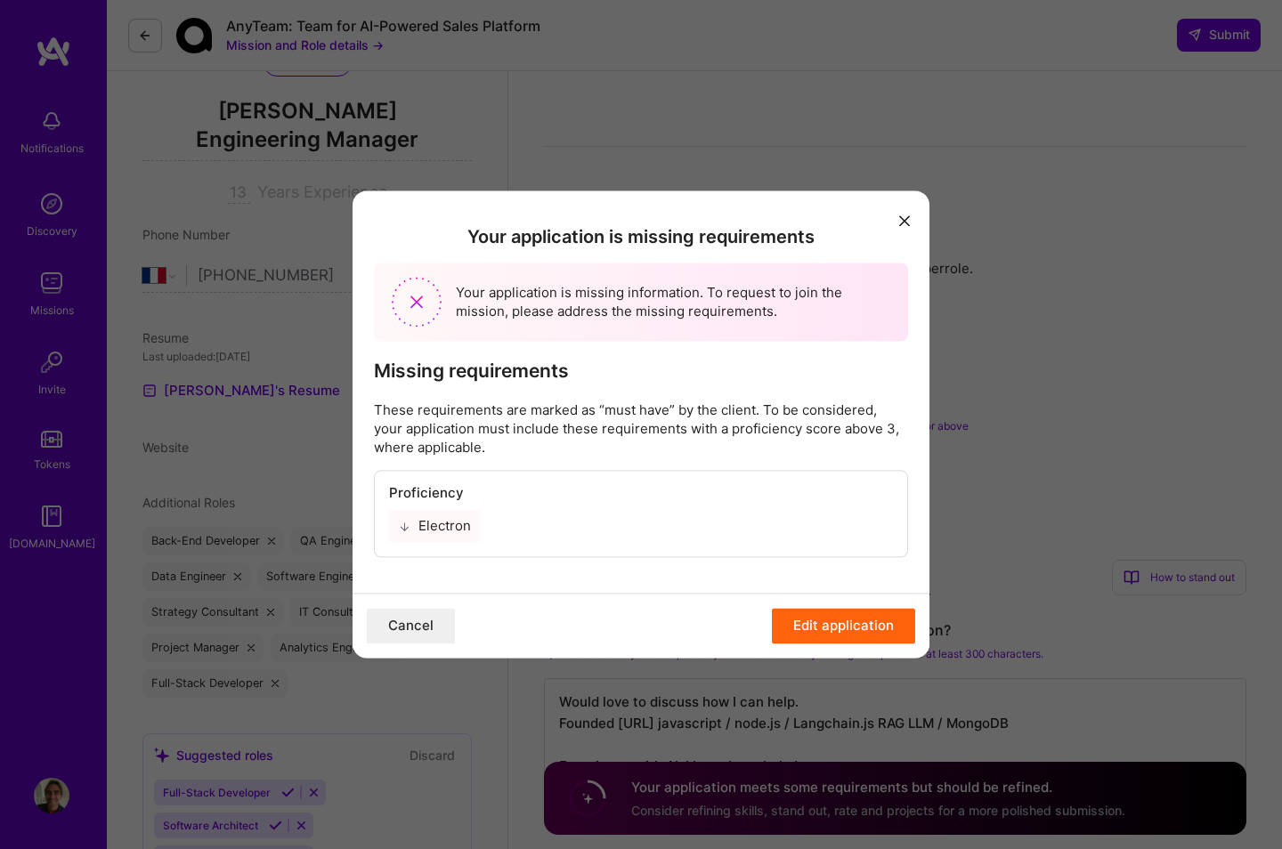
click at [805, 591] on button "Edit application" at bounding box center [843, 627] width 143 height 36
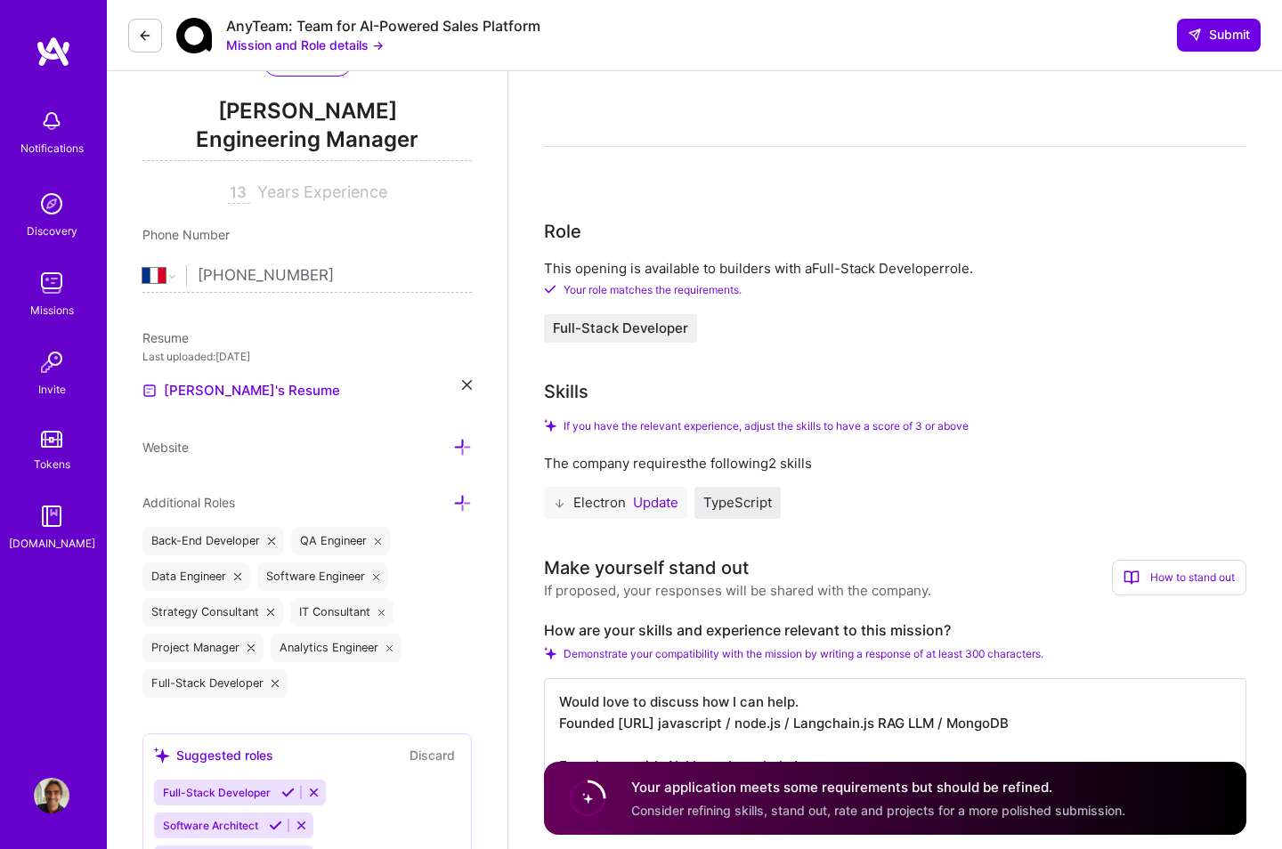
click at [648, 508] on button "Update" at bounding box center [655, 503] width 45 height 14
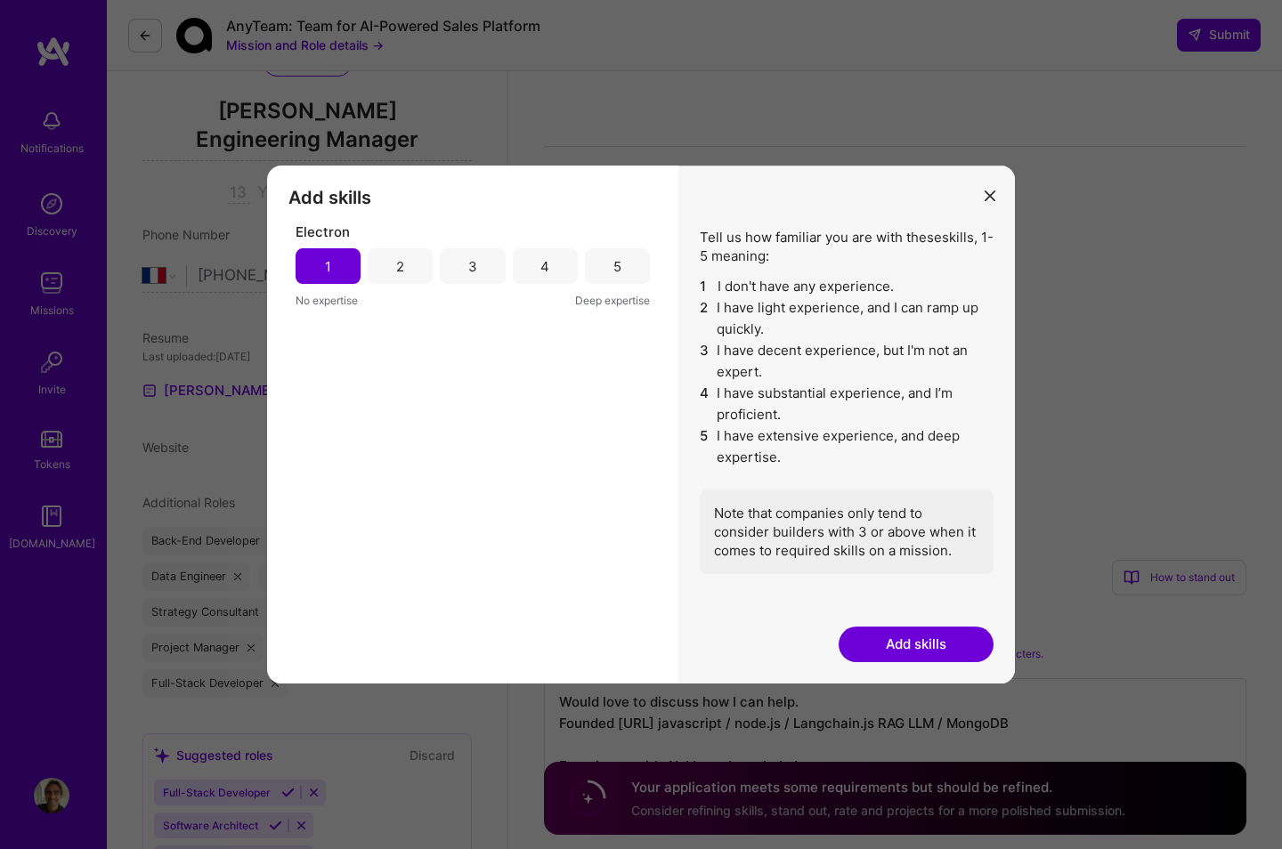
click at [389, 272] on div "2" at bounding box center [400, 266] width 65 height 36
click at [927, 591] on button "Add skills" at bounding box center [916, 645] width 155 height 36
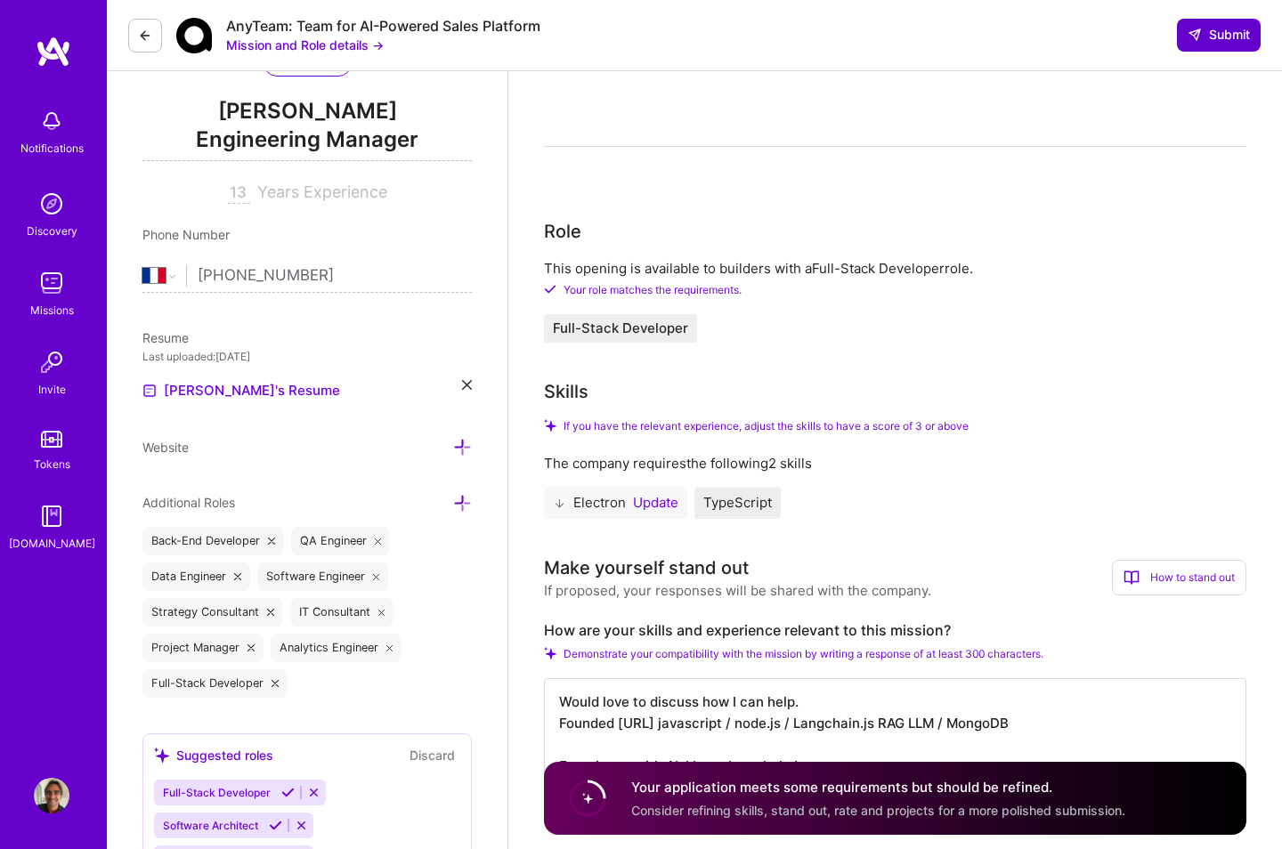
click at [1102, 38] on span "Submit" at bounding box center [1219, 35] width 62 height 18
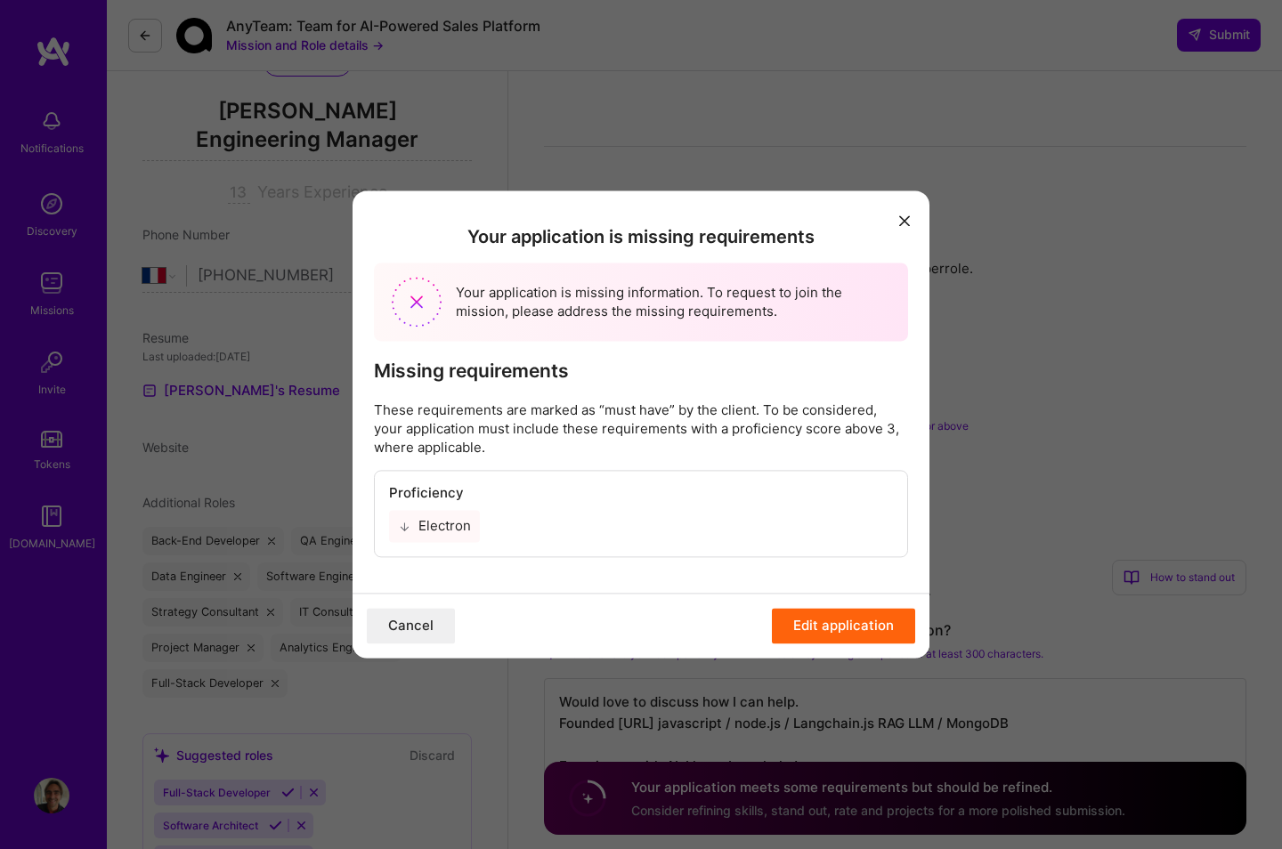
click at [817, 591] on button "Edit application" at bounding box center [843, 627] width 143 height 36
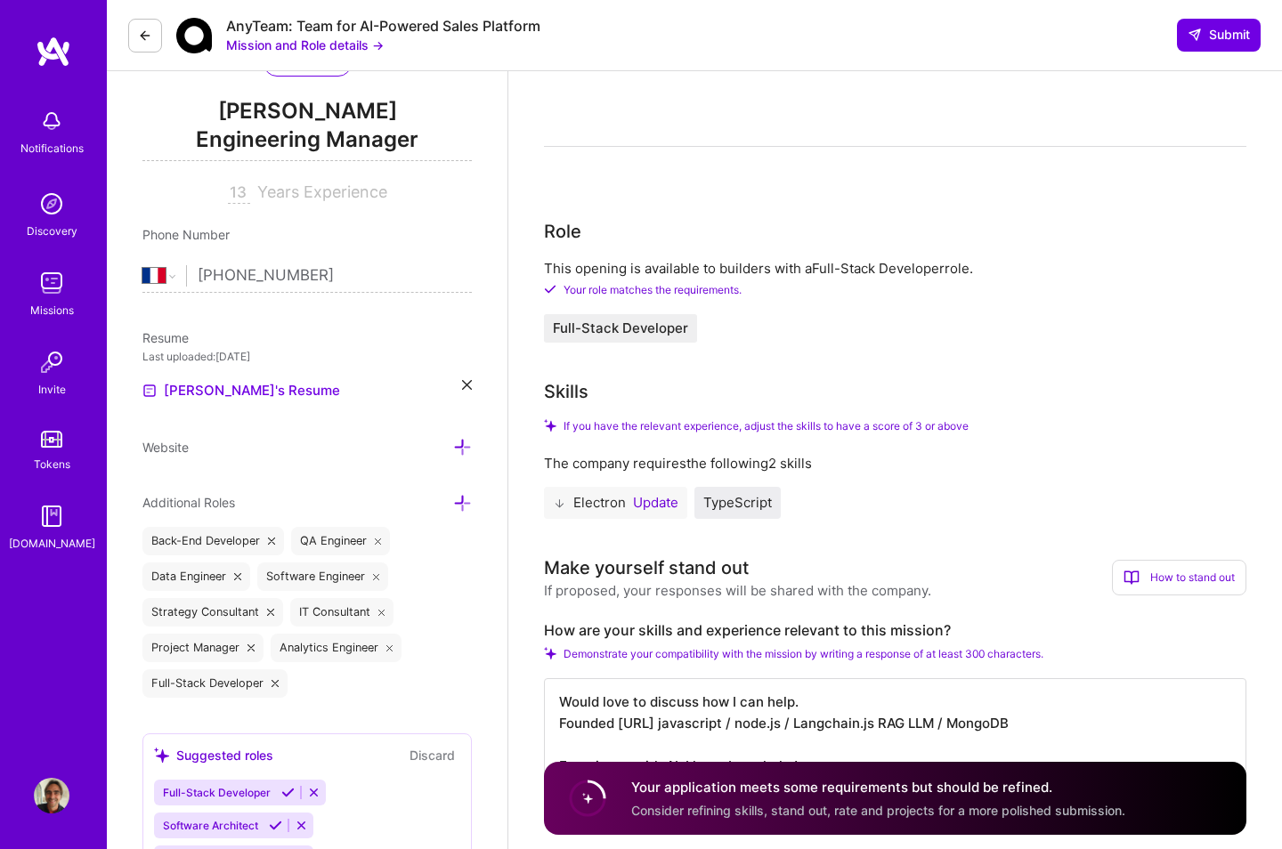
click at [58, 290] on img at bounding box center [52, 283] width 36 height 36
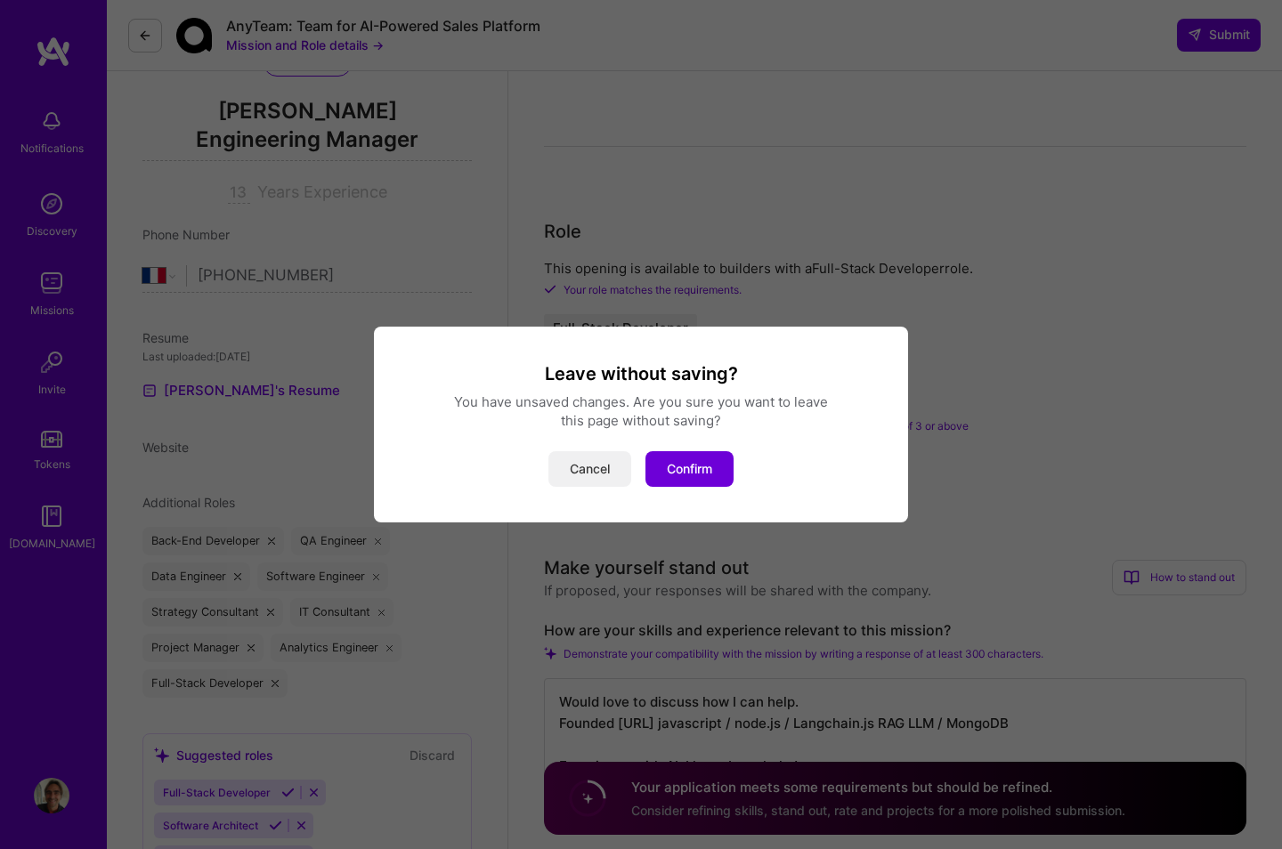
click at [606, 473] on button "Cancel" at bounding box center [589, 469] width 83 height 36
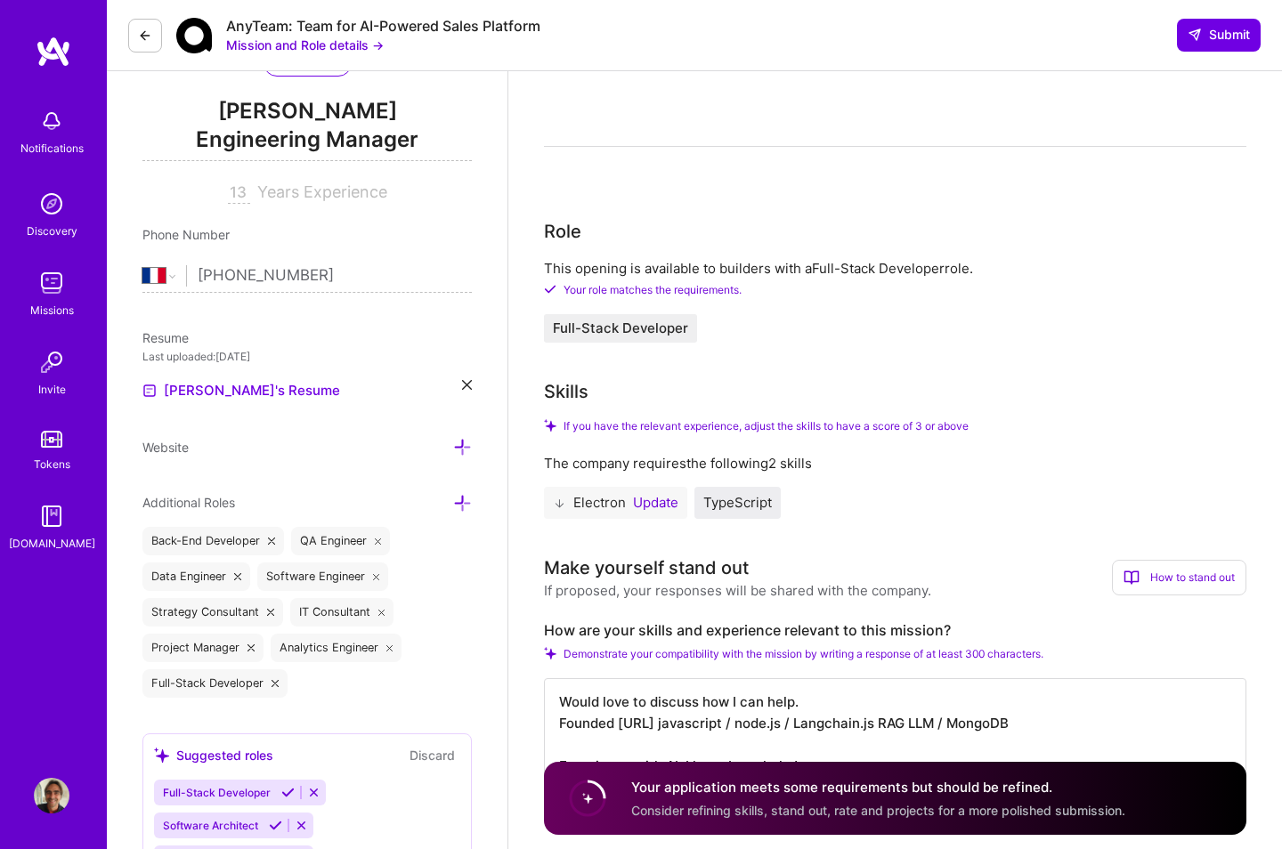
click at [53, 293] on img at bounding box center [52, 283] width 36 height 36
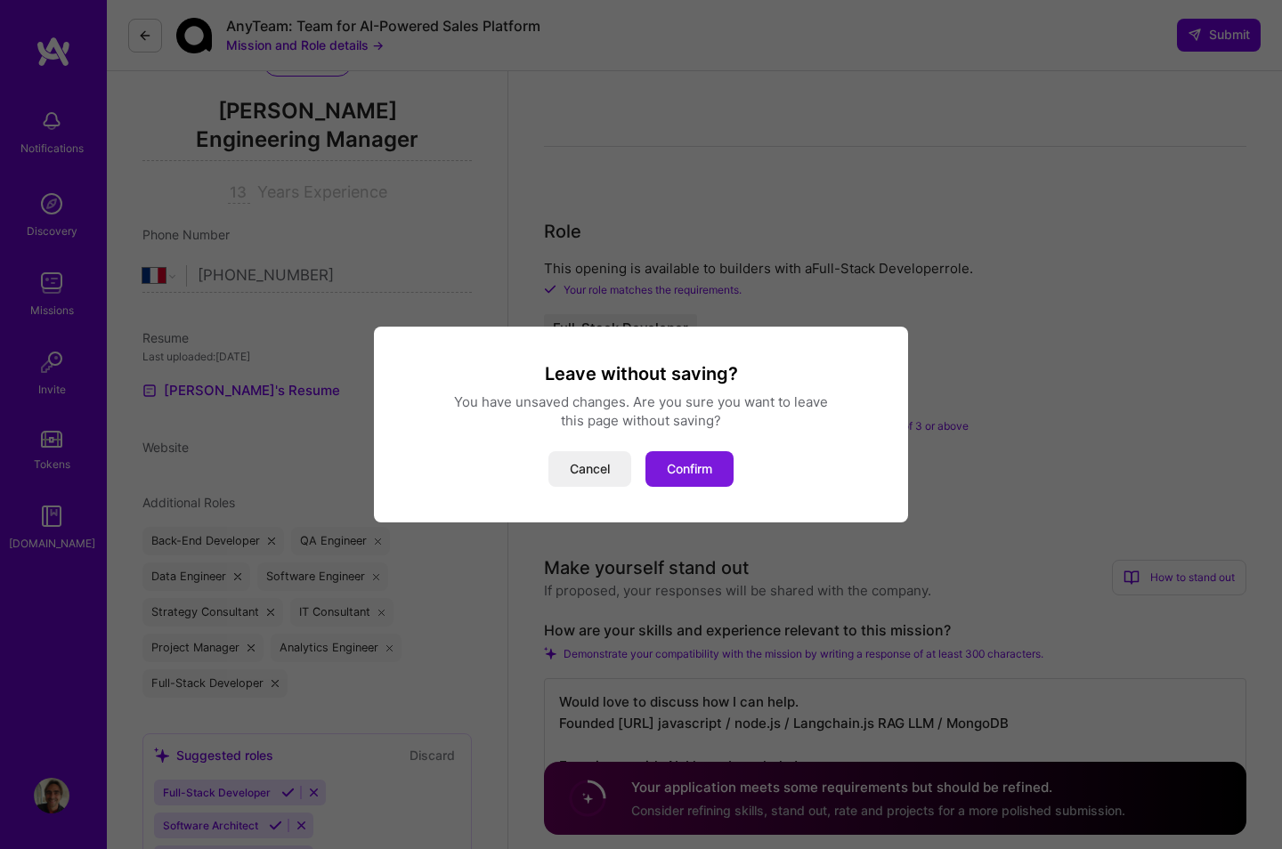
click at [686, 465] on button "Confirm" at bounding box center [690, 469] width 88 height 36
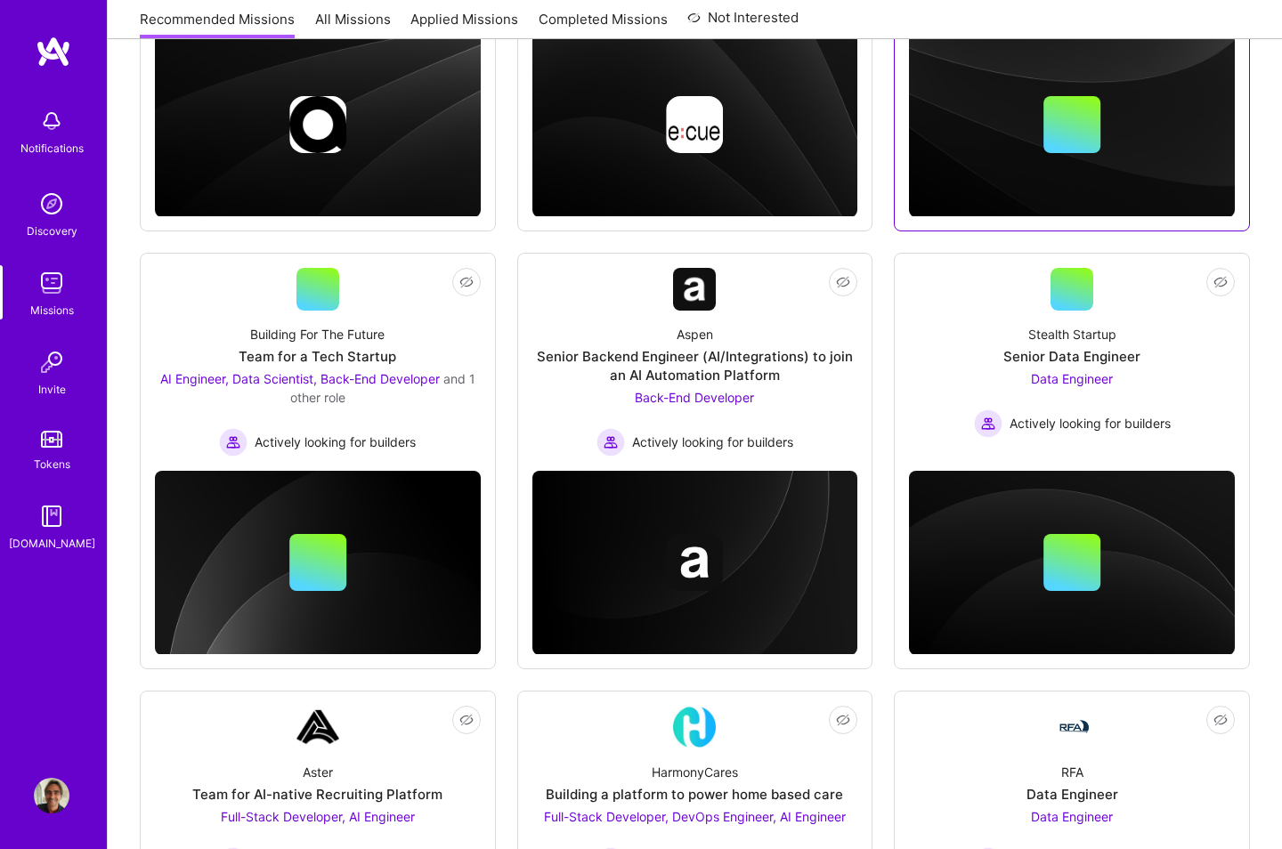
scroll to position [535, 0]
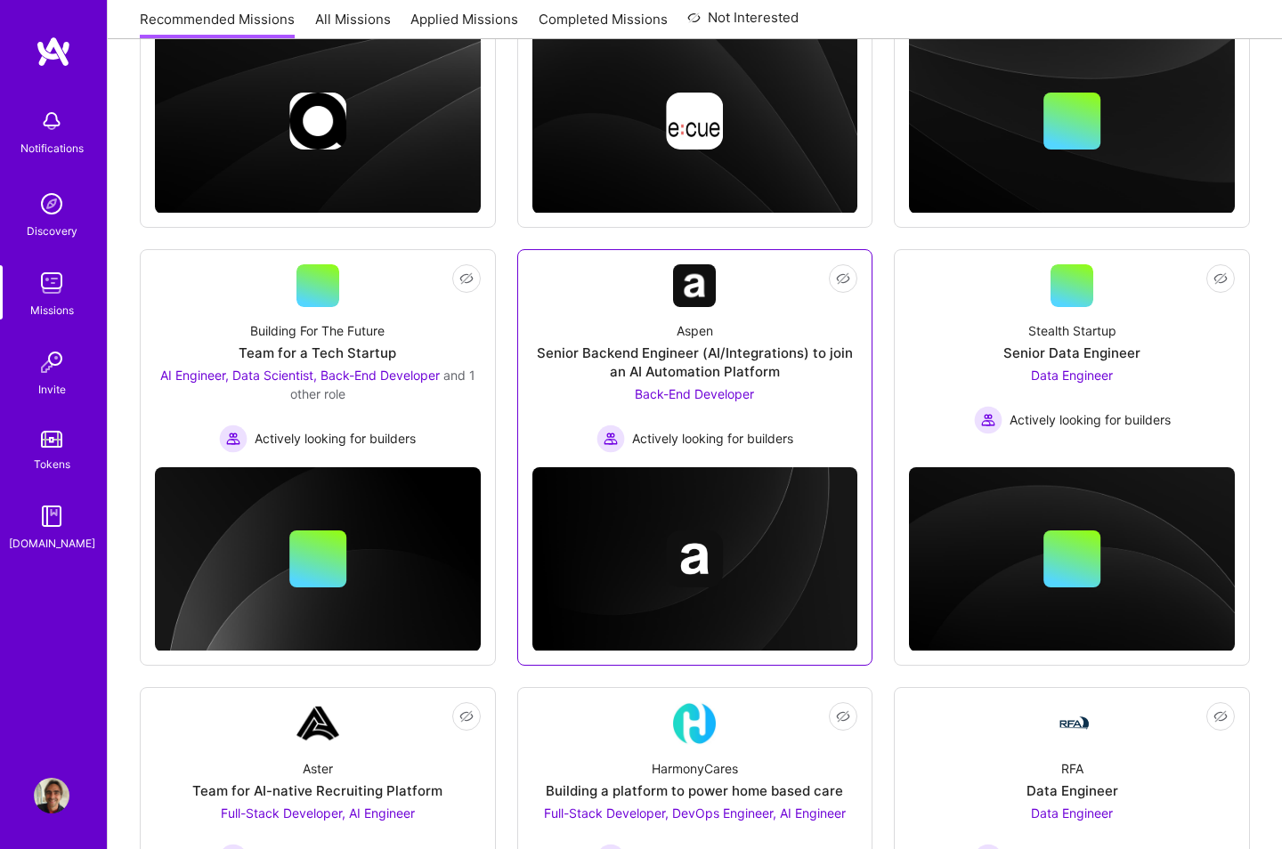
click at [694, 358] on div "Senior Backend Engineer (AI/Integrations) to join an AI Automation Platform" at bounding box center [695, 362] width 326 height 37
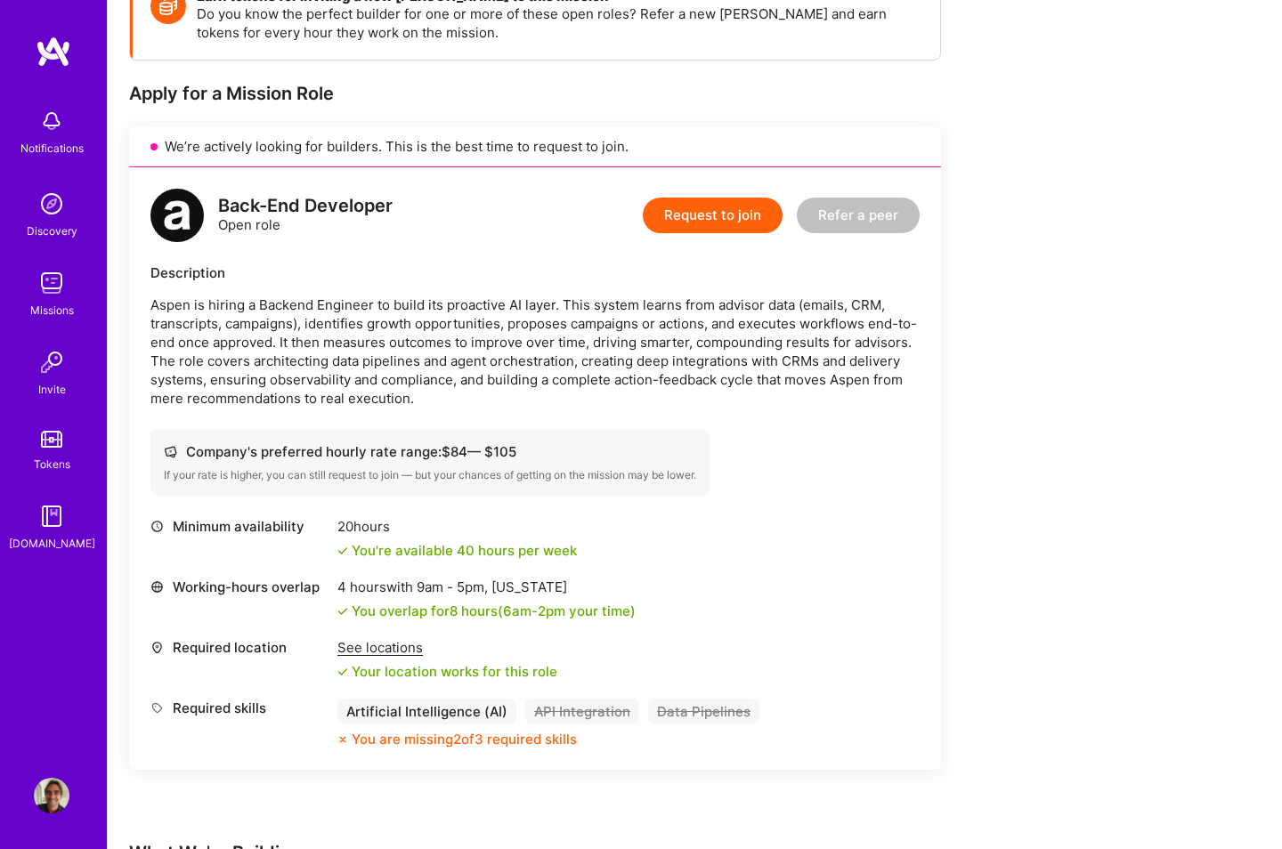
scroll to position [291, 0]
click at [389, 591] on div "See locations" at bounding box center [447, 647] width 220 height 19
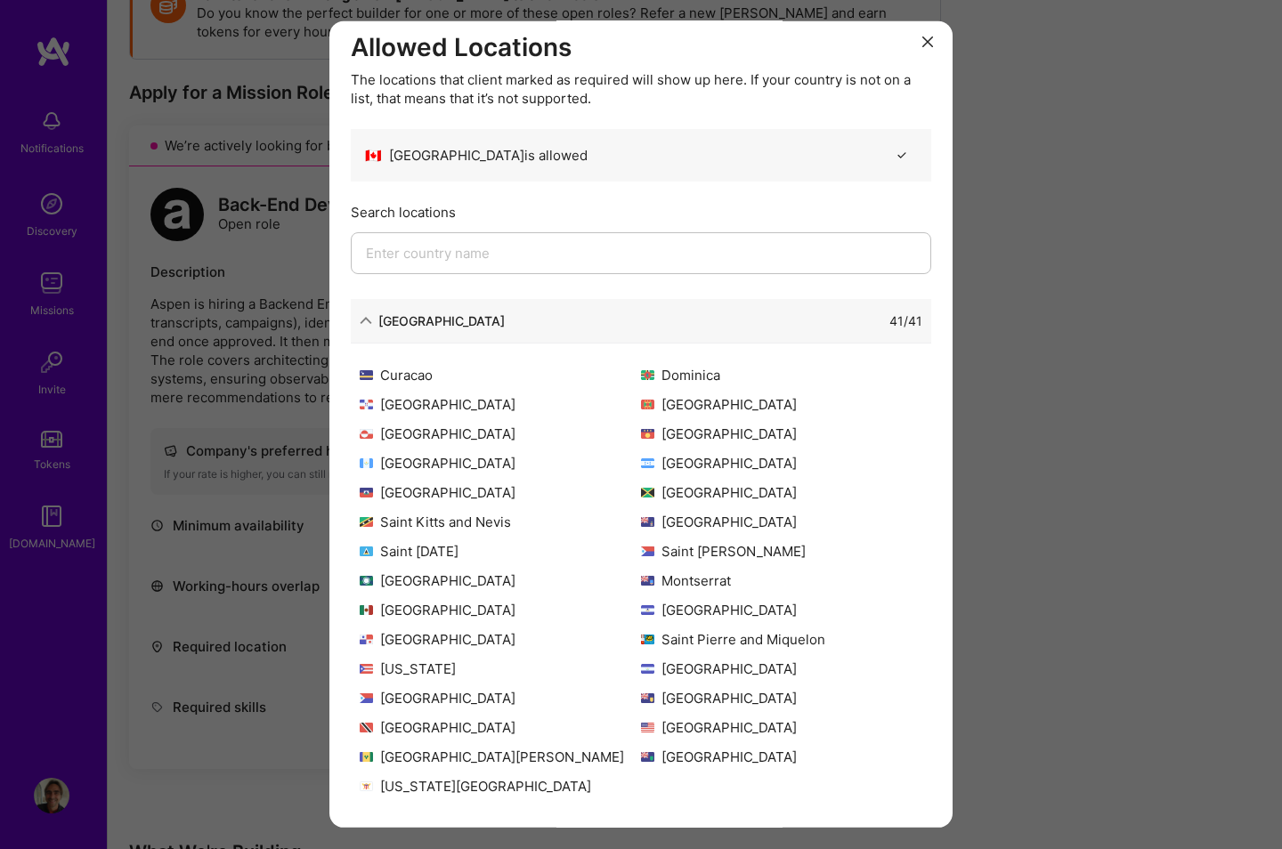
scroll to position [0, 0]
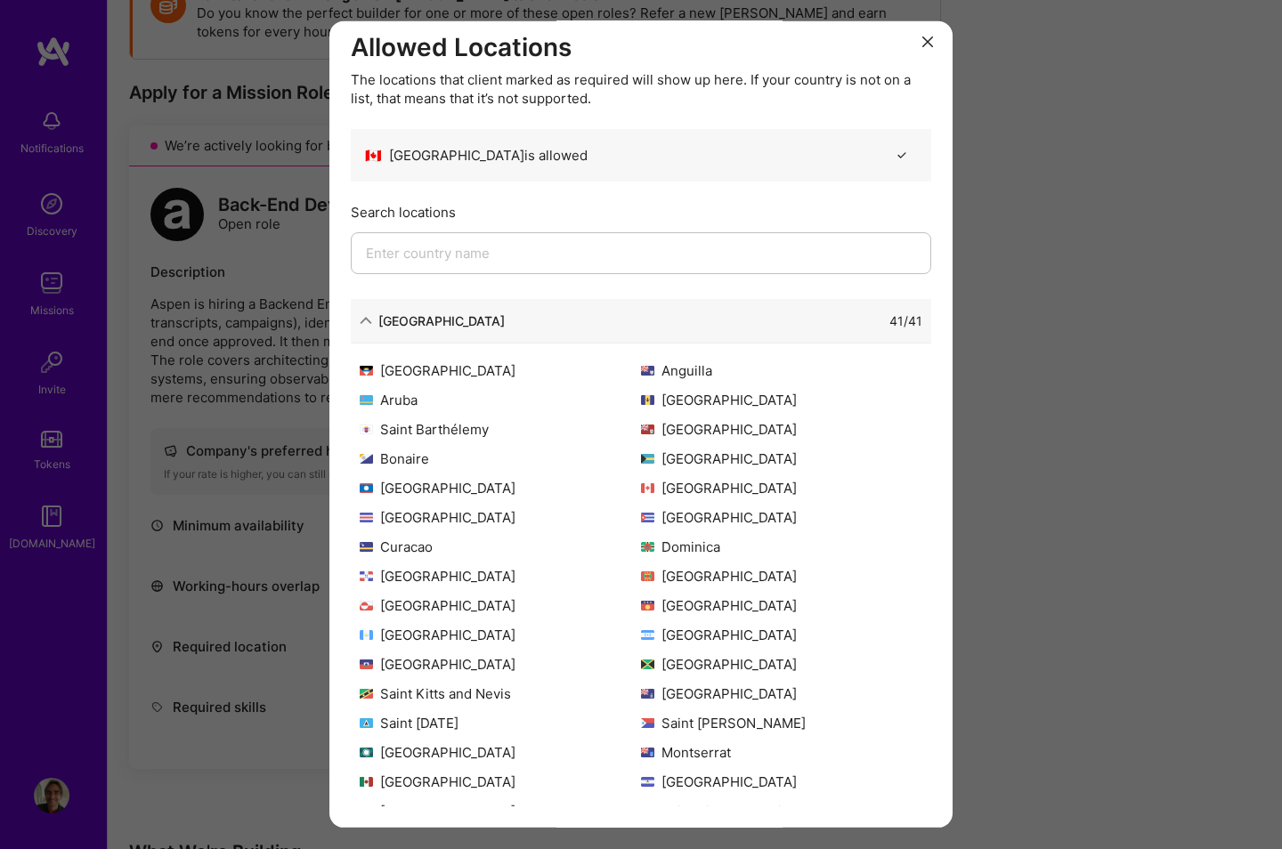
click at [925, 38] on icon "modal" at bounding box center [927, 42] width 11 height 11
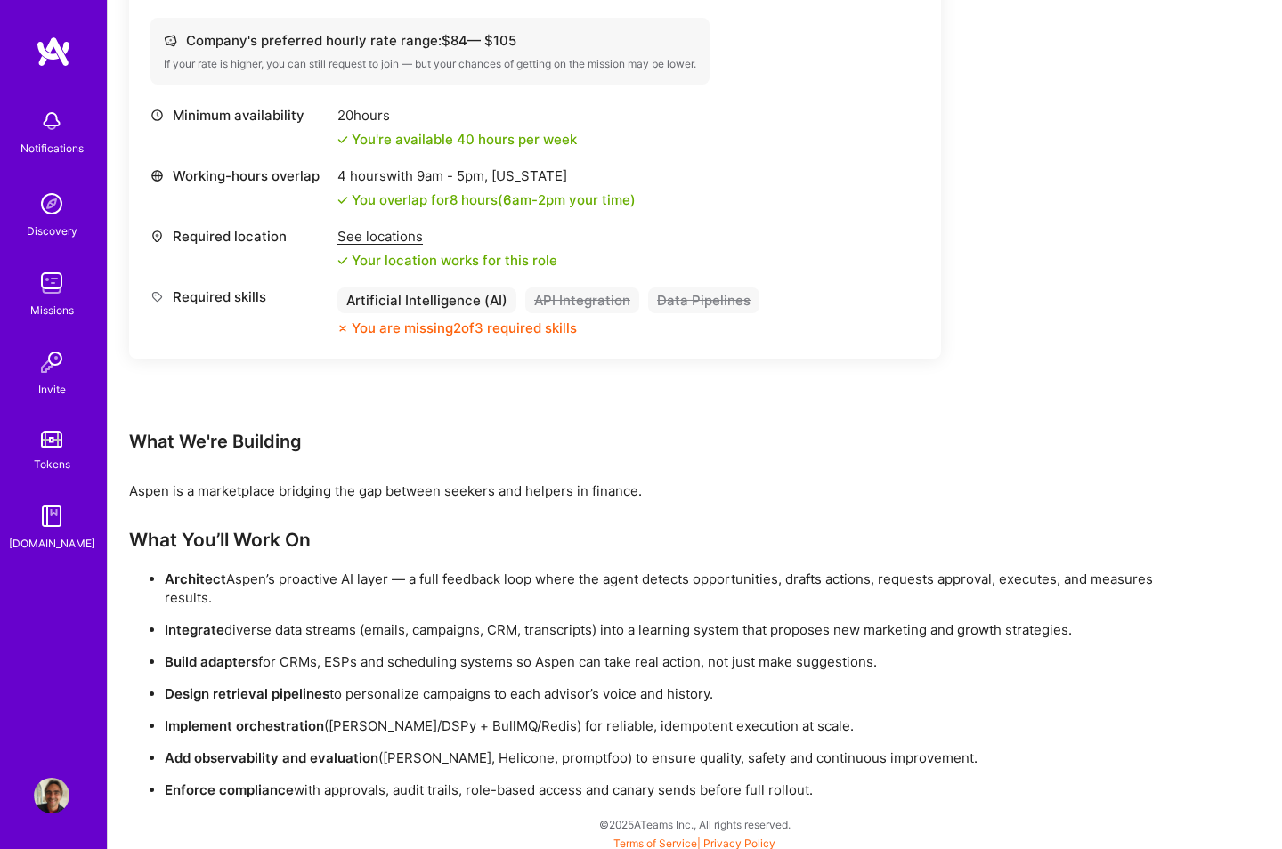
scroll to position [708, 0]
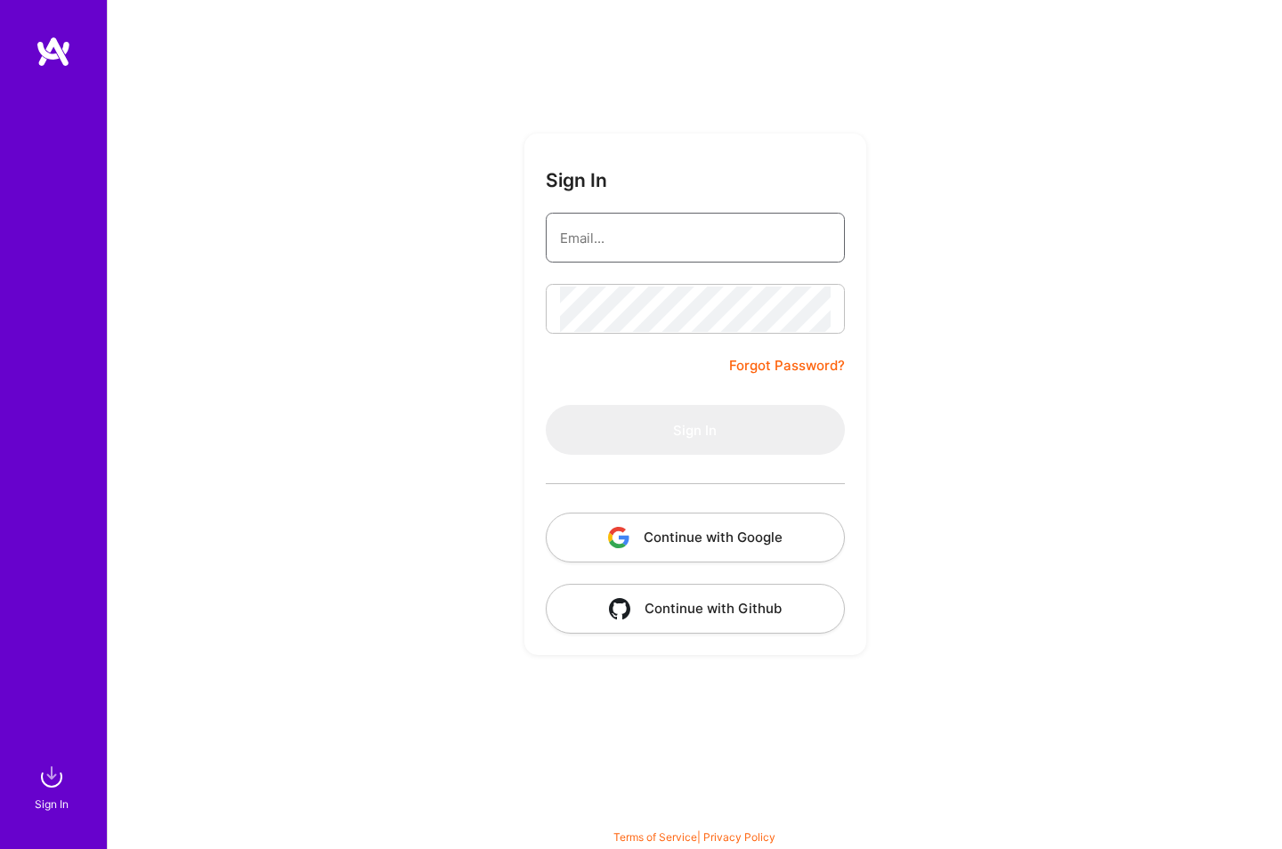
click at [645, 226] on input "email" at bounding box center [695, 237] width 271 height 45
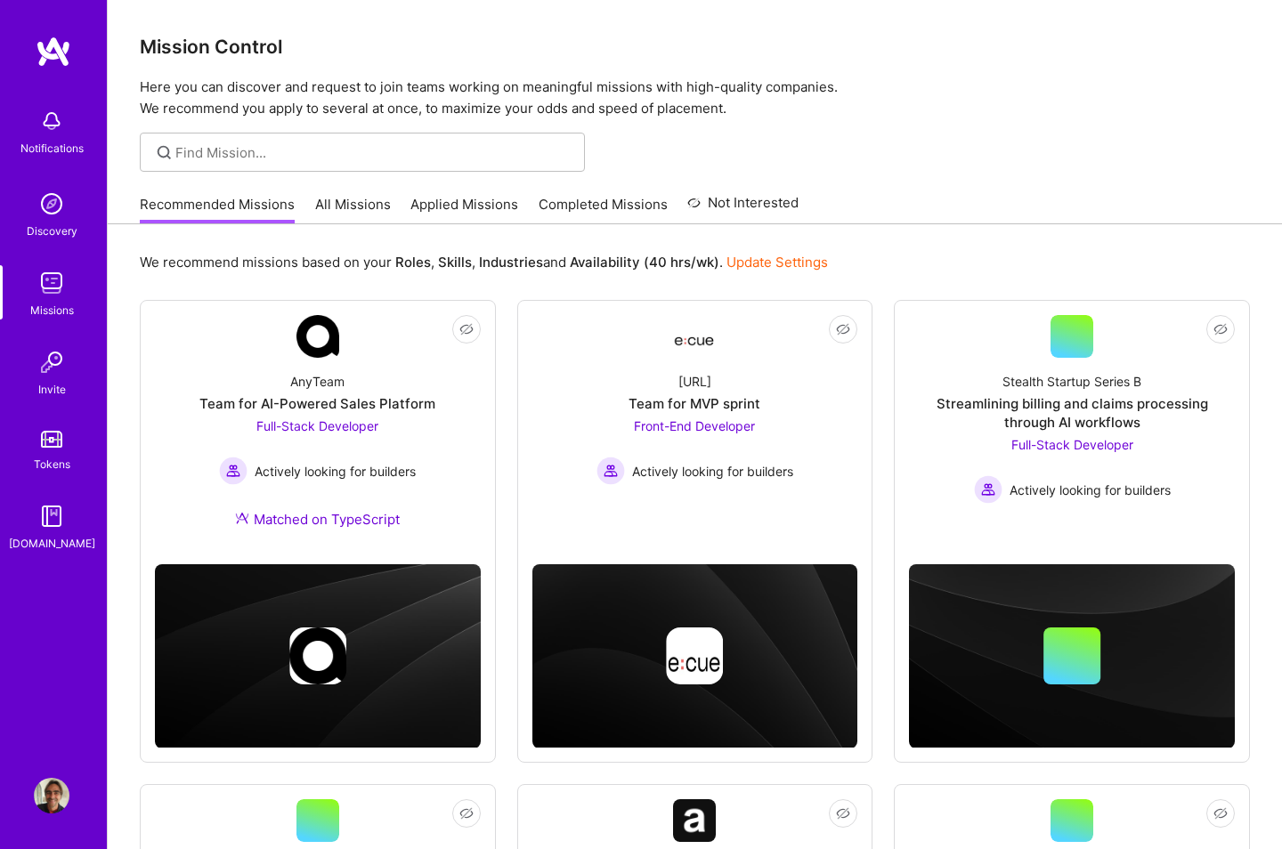
click at [771, 262] on link "Update Settings" at bounding box center [778, 262] width 102 height 17
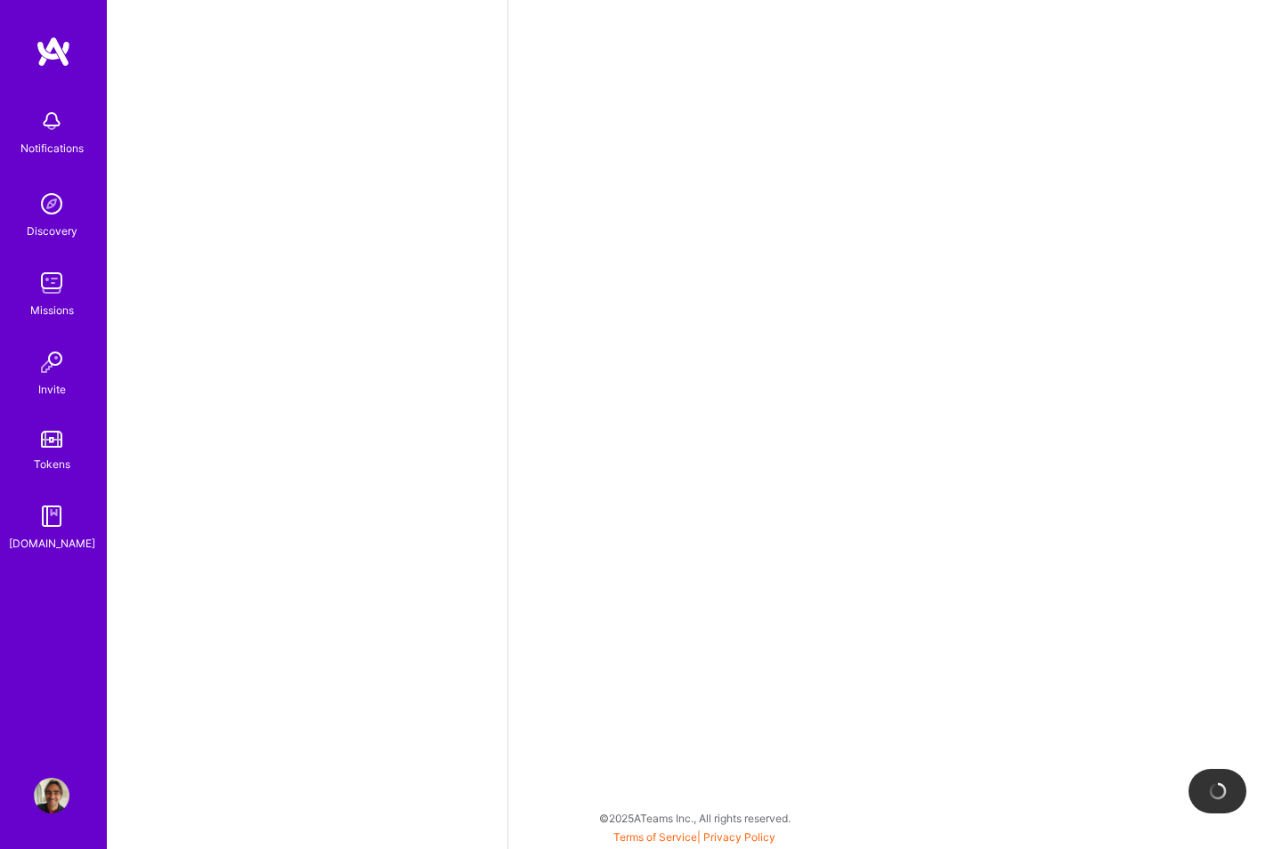
select select "FR"
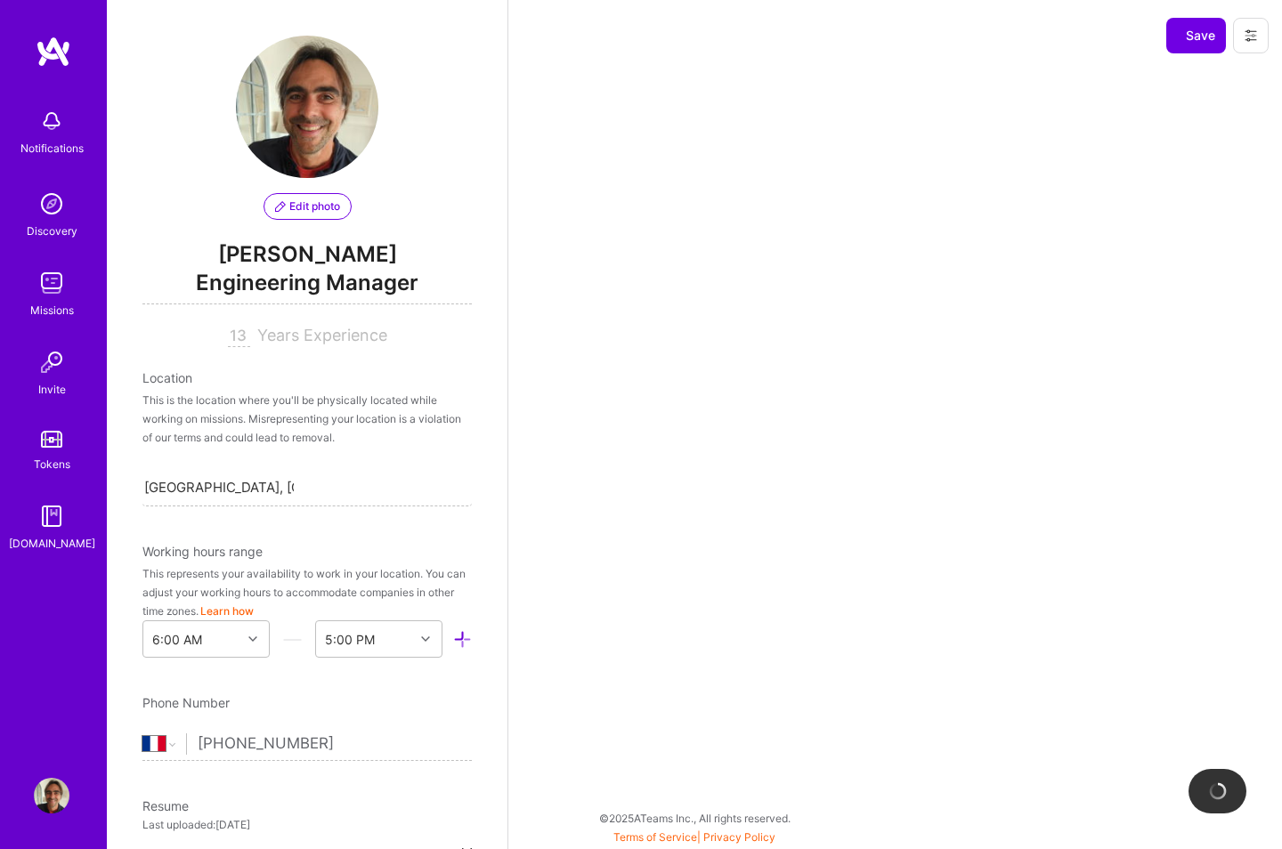
scroll to position [618, 0]
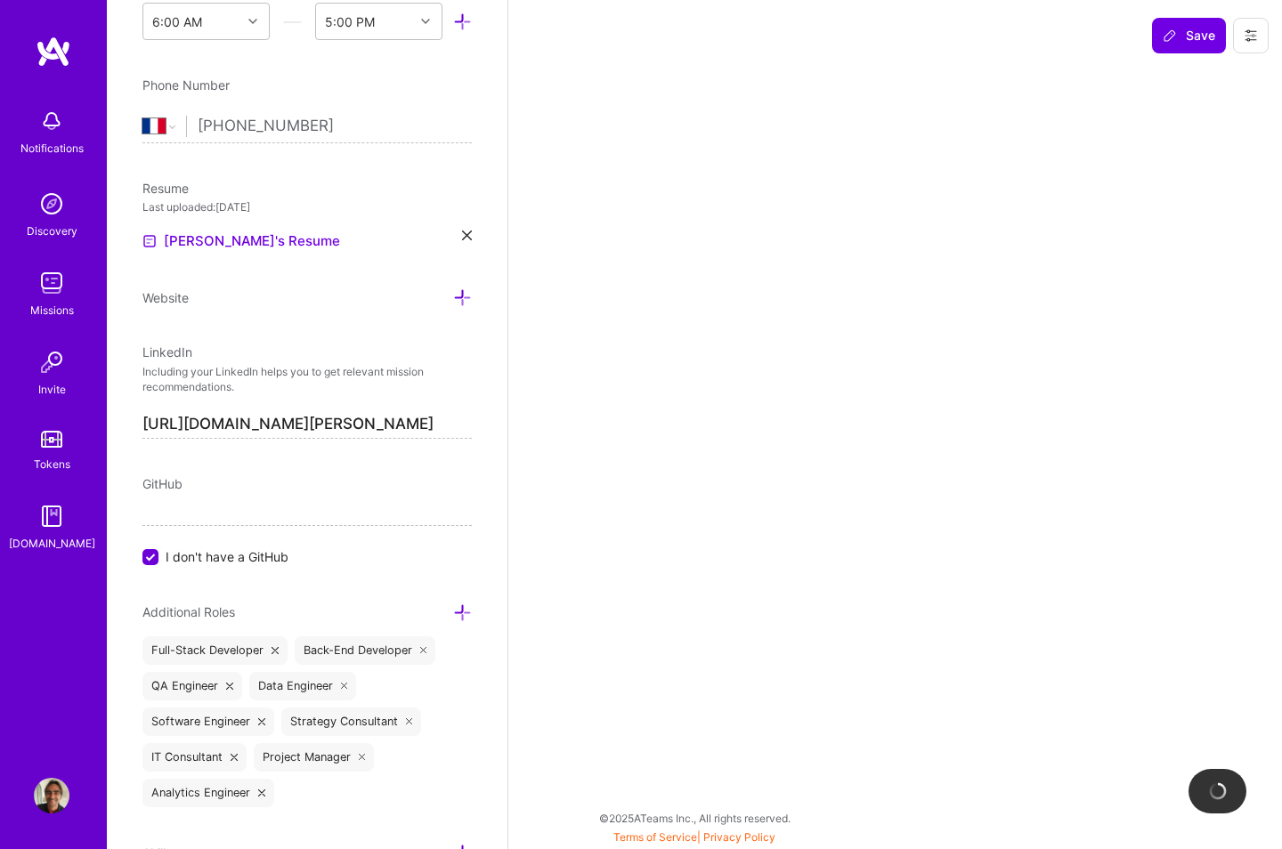
select select "Right Now"
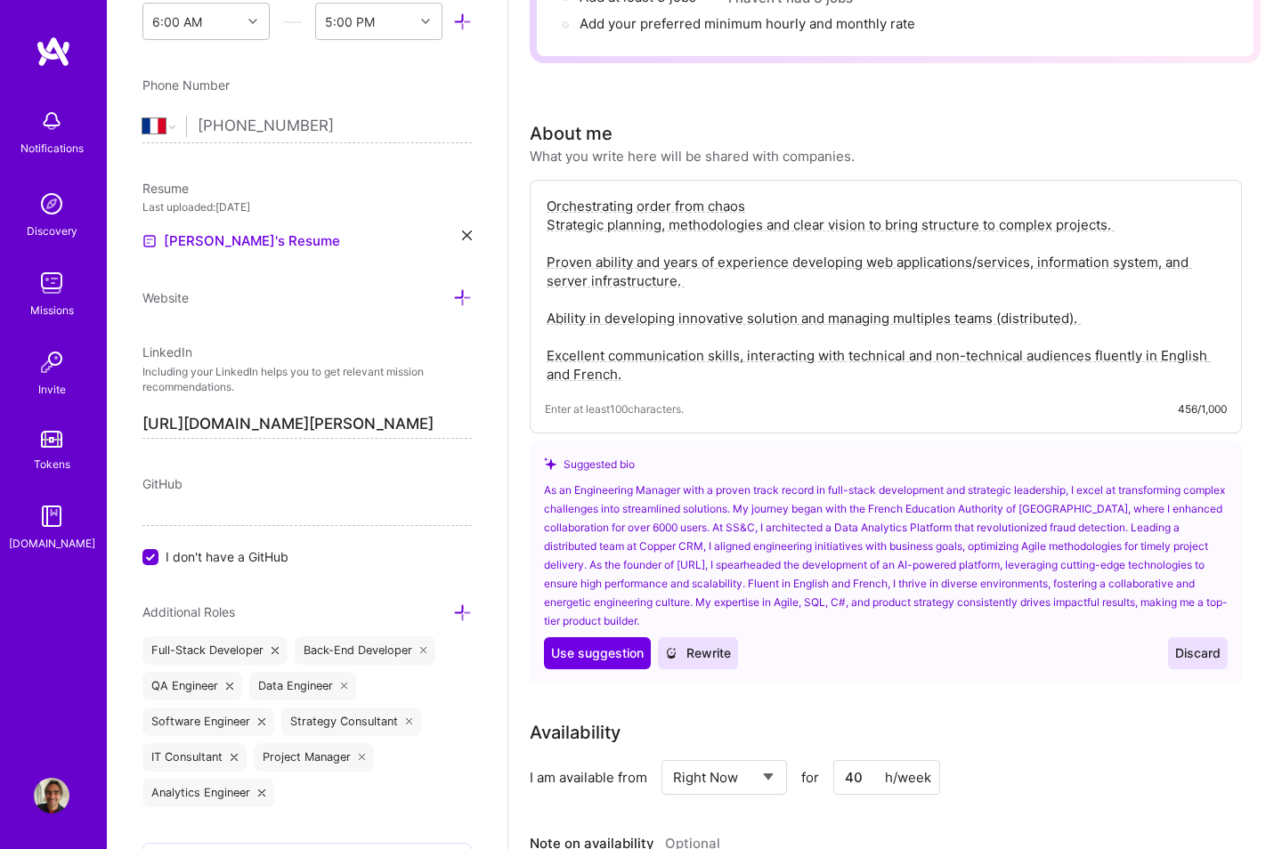
scroll to position [274, 0]
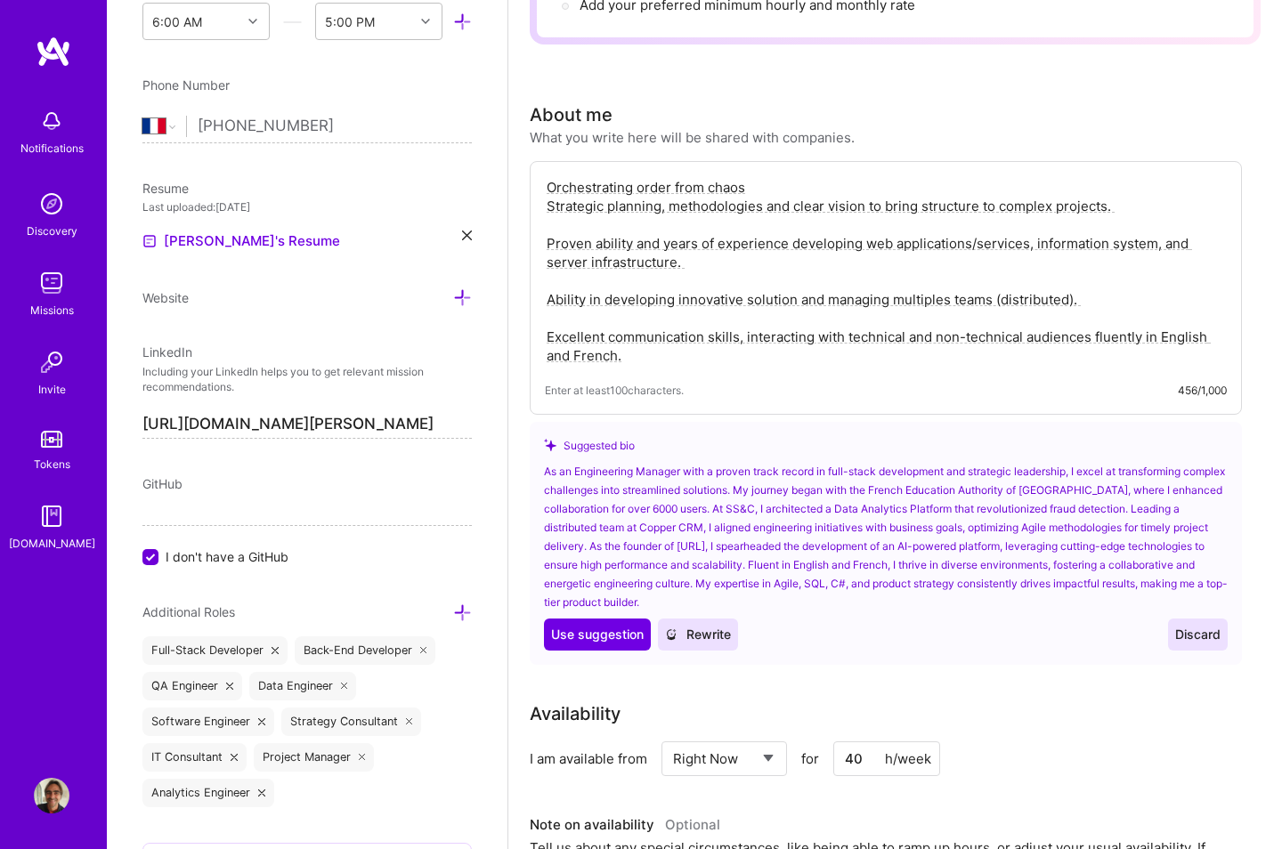
click at [47, 288] on img at bounding box center [52, 283] width 36 height 36
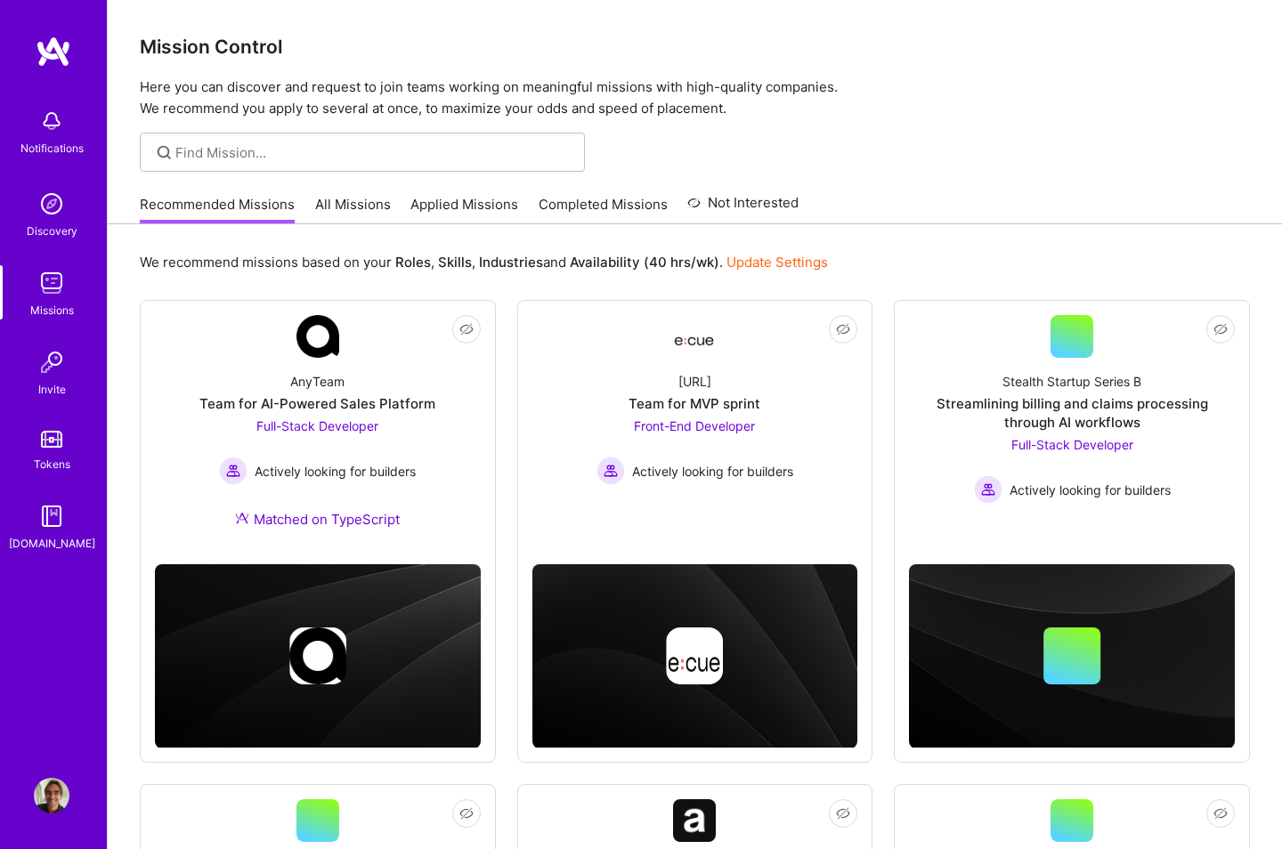
click at [348, 204] on link "All Missions" at bounding box center [353, 209] width 76 height 29
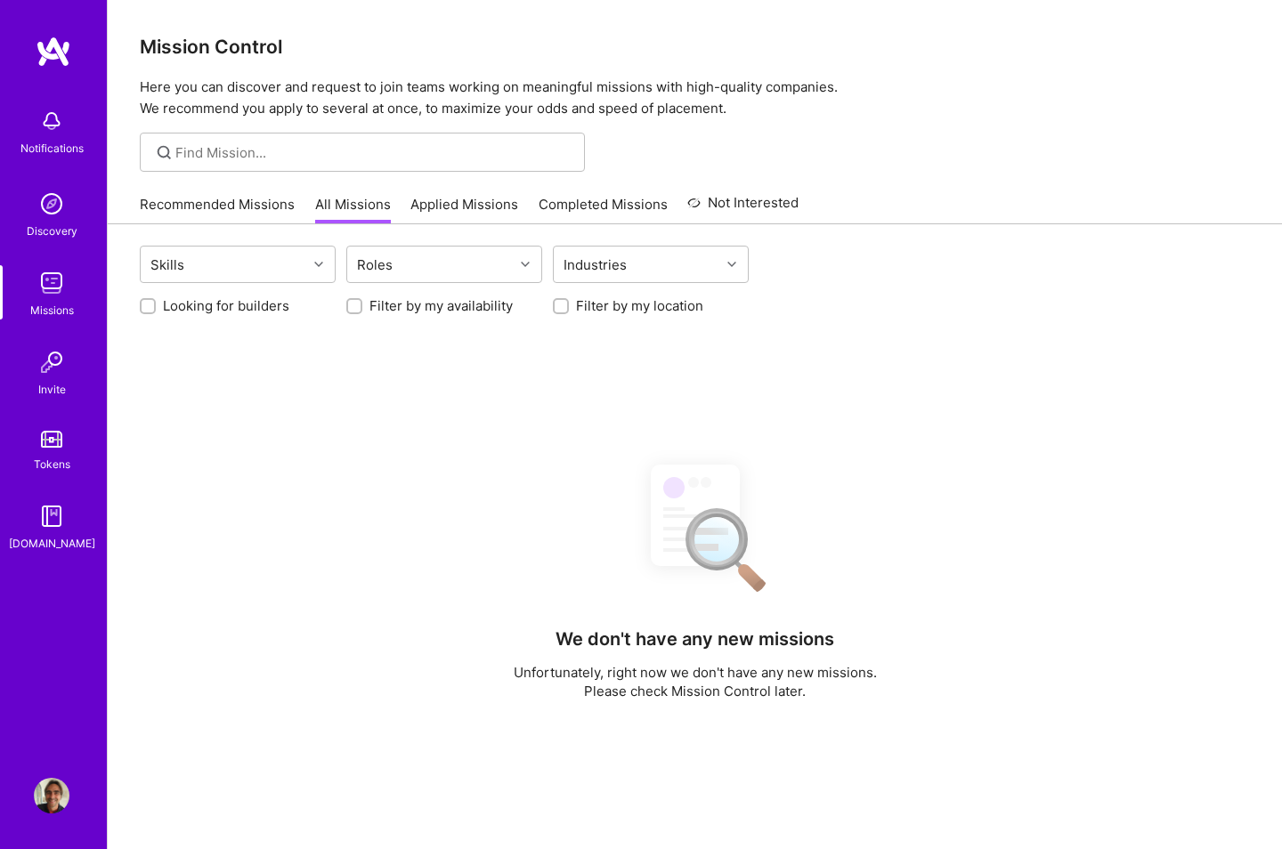
click at [218, 209] on link "Recommended Missions" at bounding box center [217, 209] width 155 height 29
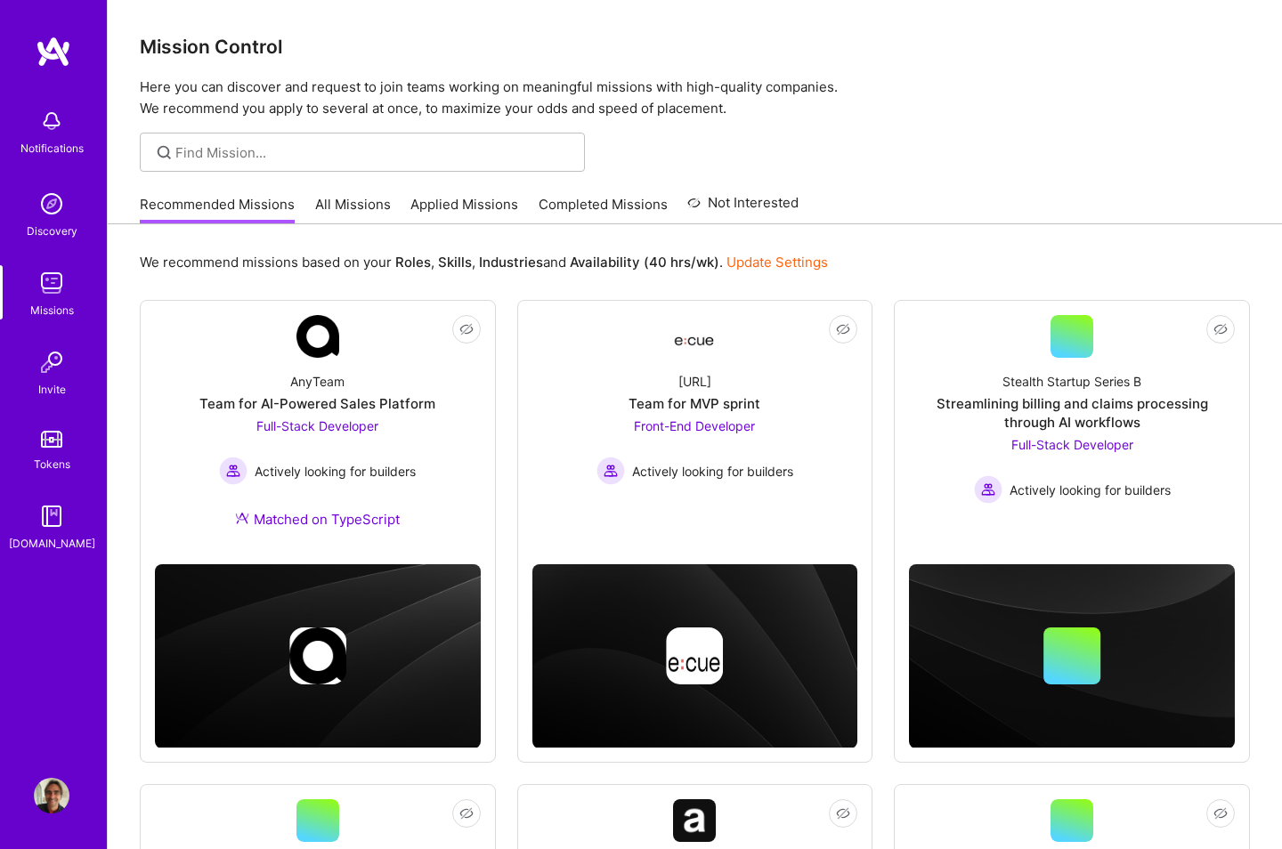
click at [352, 210] on link "All Missions" at bounding box center [353, 209] width 76 height 29
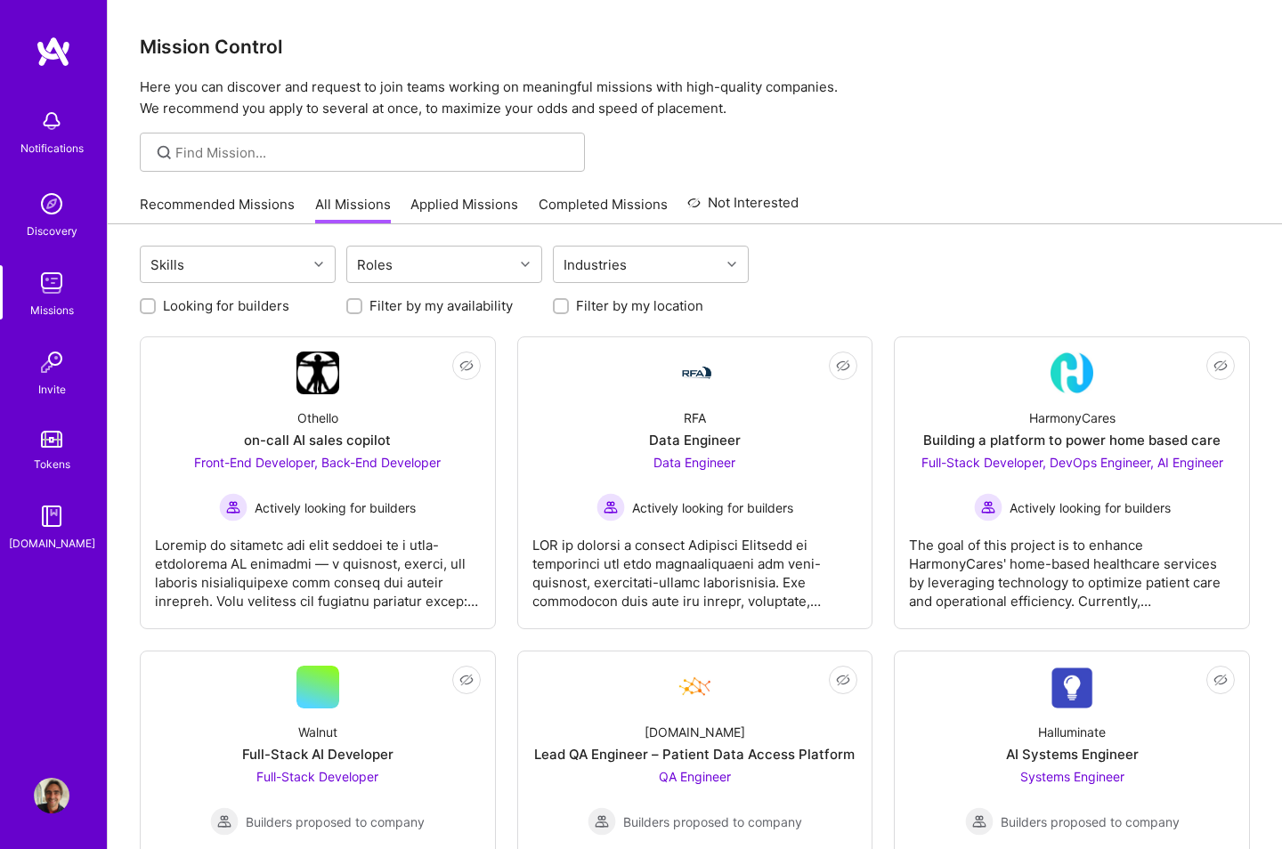
click at [197, 205] on link "Recommended Missions" at bounding box center [217, 209] width 155 height 29
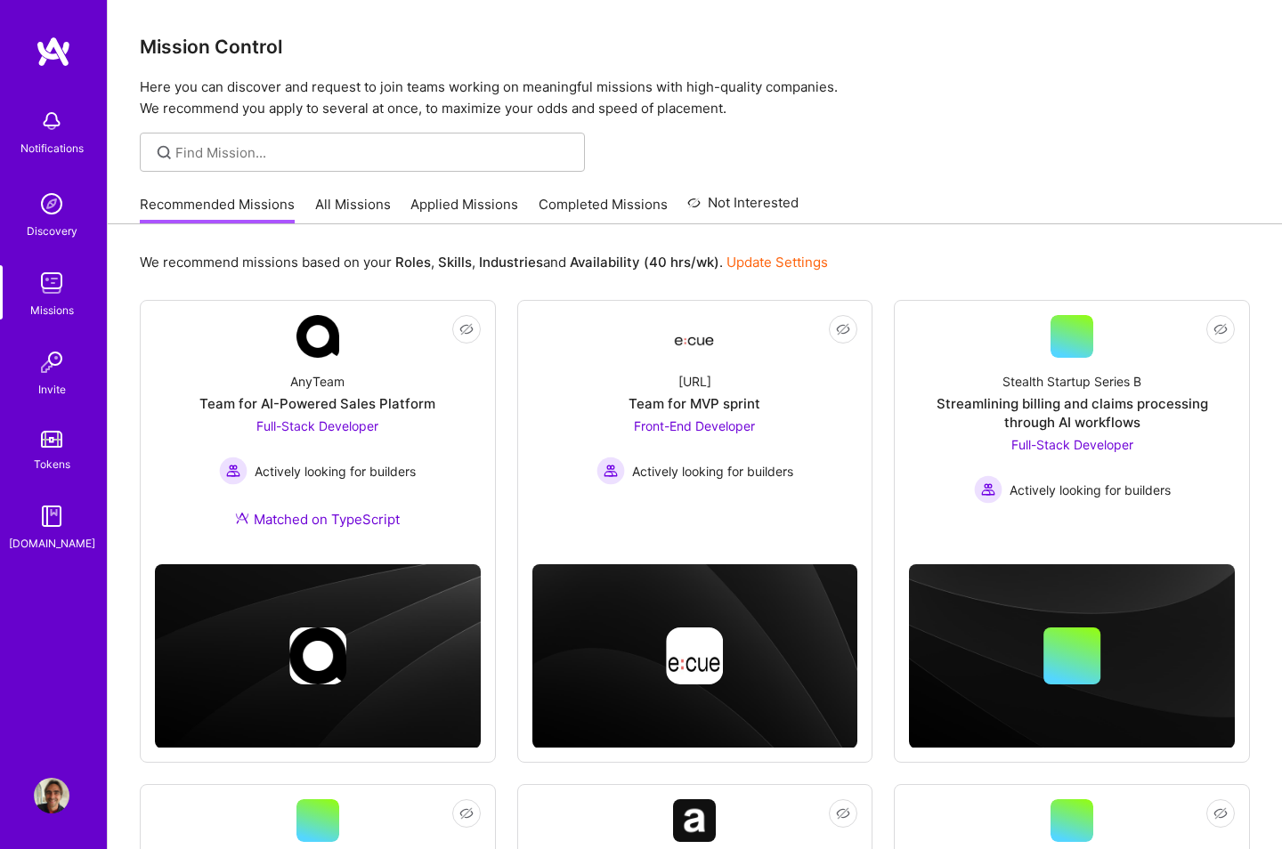
click at [355, 211] on link "All Missions" at bounding box center [353, 209] width 76 height 29
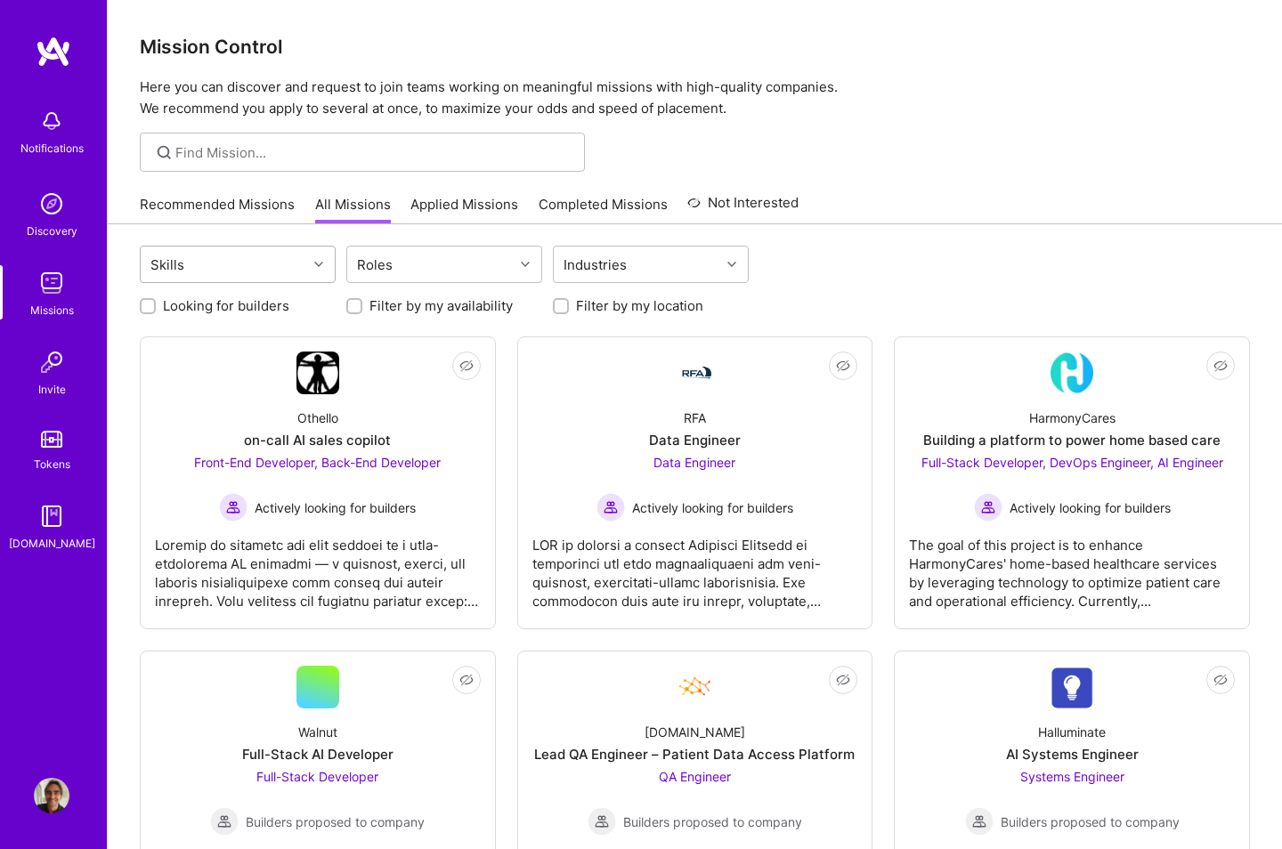
click at [327, 259] on div at bounding box center [321, 264] width 28 height 23
click at [1074, 390] on img at bounding box center [1072, 373] width 43 height 43
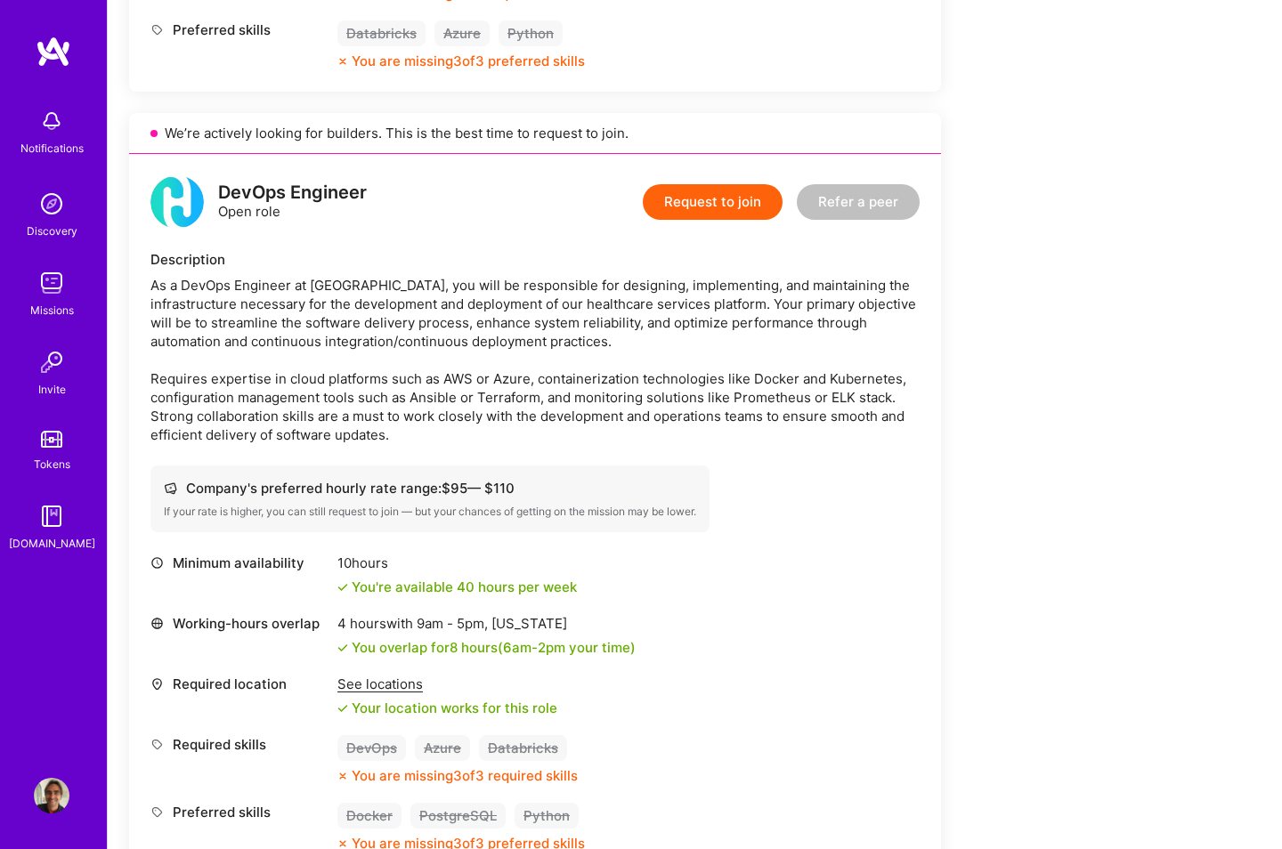
scroll to position [1045, 0]
